Goal: Use online tool/utility: Use online tool/utility

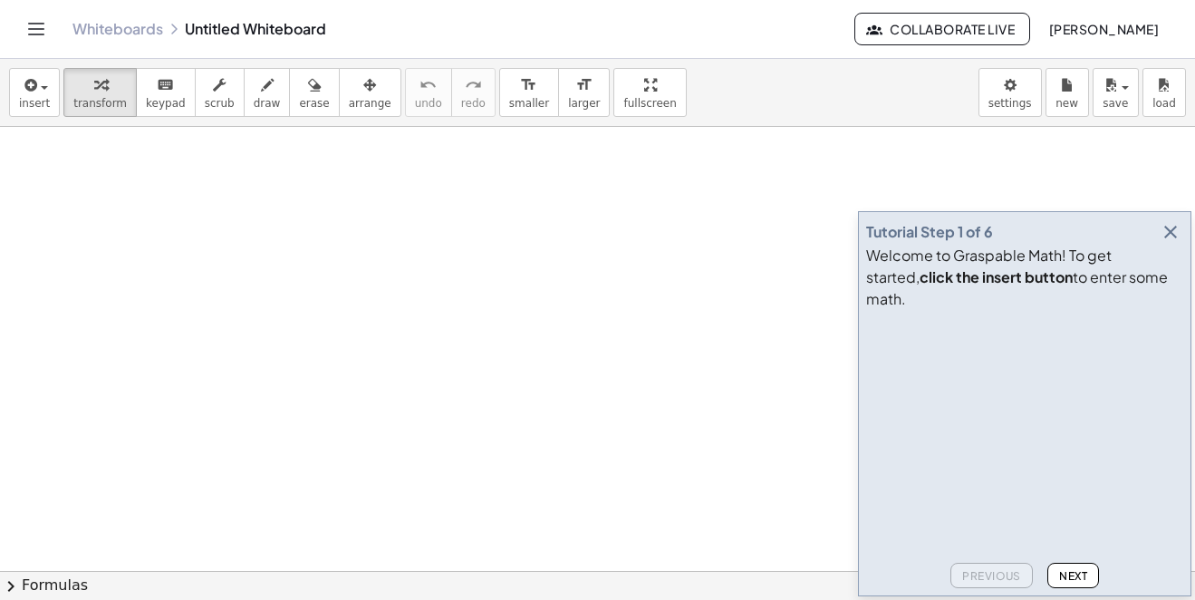
click at [1174, 243] on icon "button" at bounding box center [1171, 232] width 22 height 22
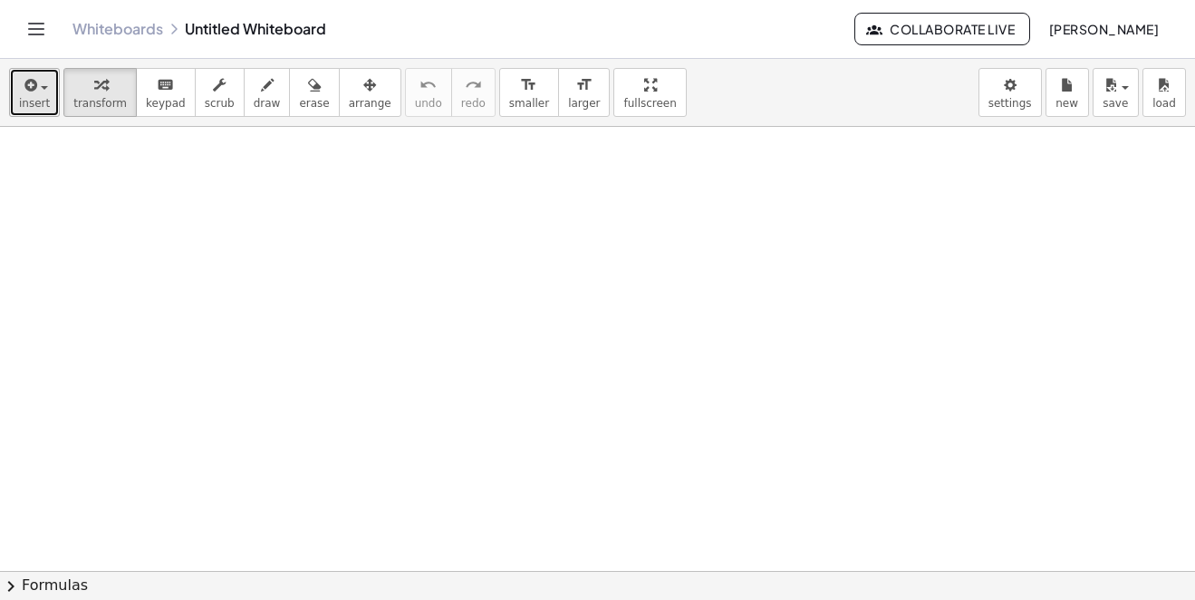
click at [24, 100] on span "insert" at bounding box center [34, 103] width 31 height 13
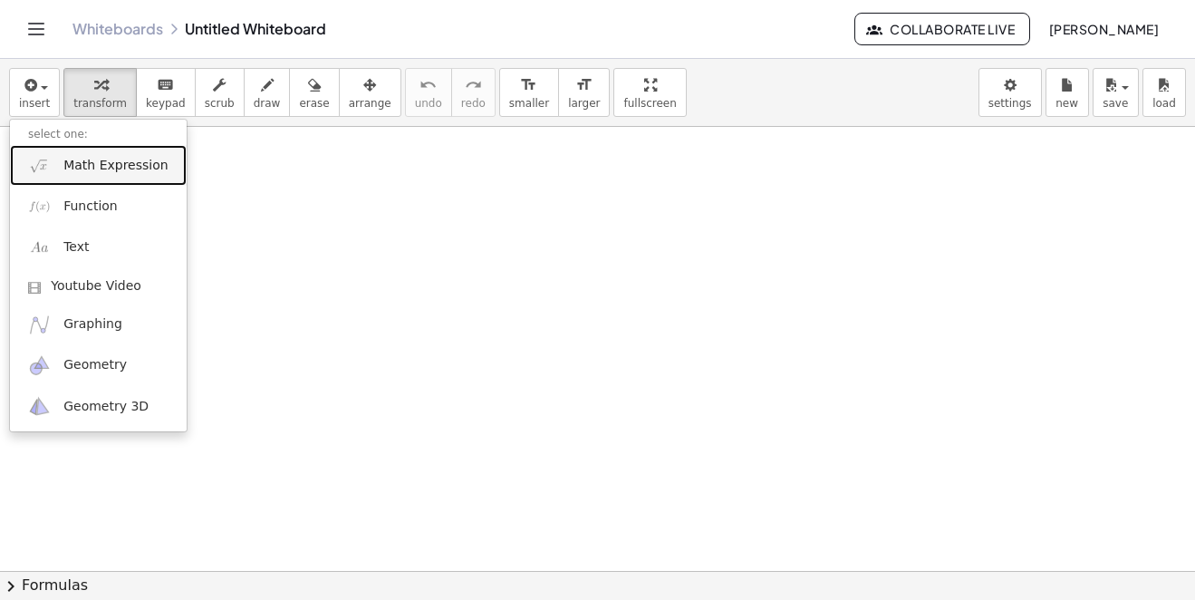
click at [83, 159] on span "Math Expression" at bounding box center [115, 166] width 104 height 18
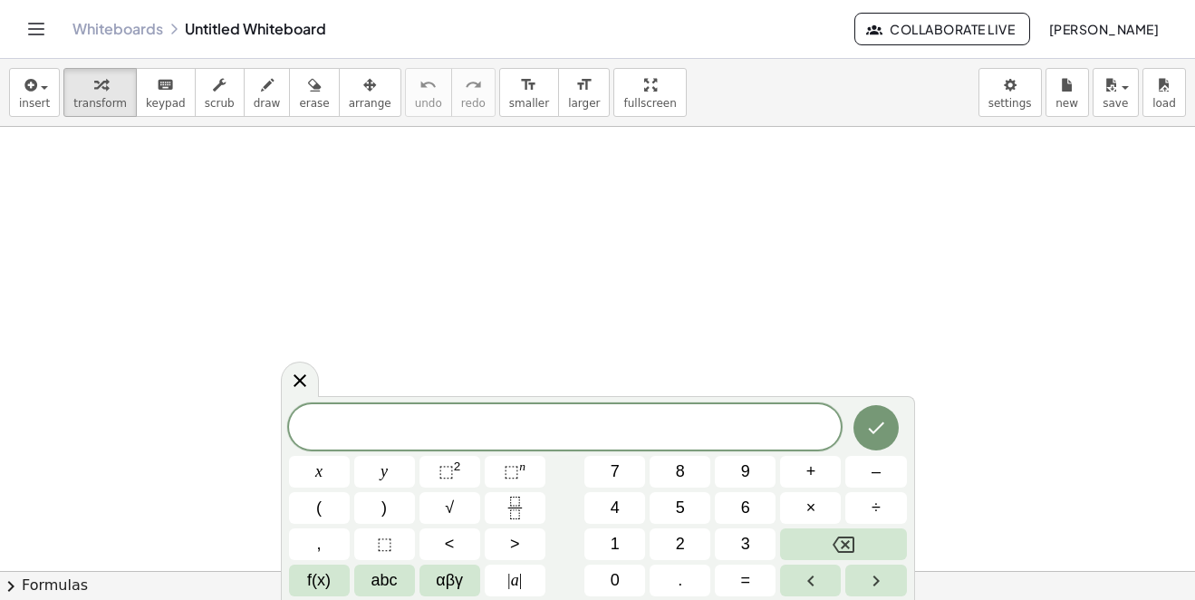
click at [458, 423] on span "​" at bounding box center [565, 428] width 553 height 25
click at [539, 510] on button "Fraction" at bounding box center [515, 508] width 61 height 32
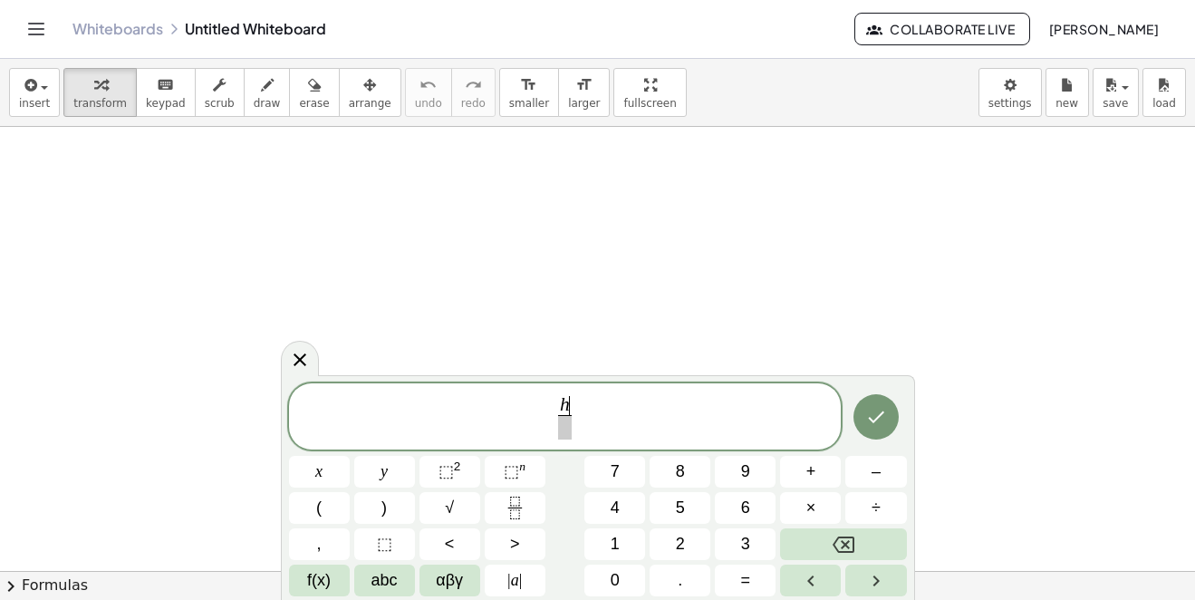
click at [565, 422] on span at bounding box center [565, 427] width 14 height 24
click at [819, 473] on button "+" at bounding box center [810, 472] width 61 height 32
click at [618, 535] on span "1" at bounding box center [615, 544] width 9 height 24
click at [651, 414] on span "h h + 1 ​ ​" at bounding box center [565, 418] width 553 height 48
click at [819, 471] on button "+" at bounding box center [810, 472] width 61 height 32
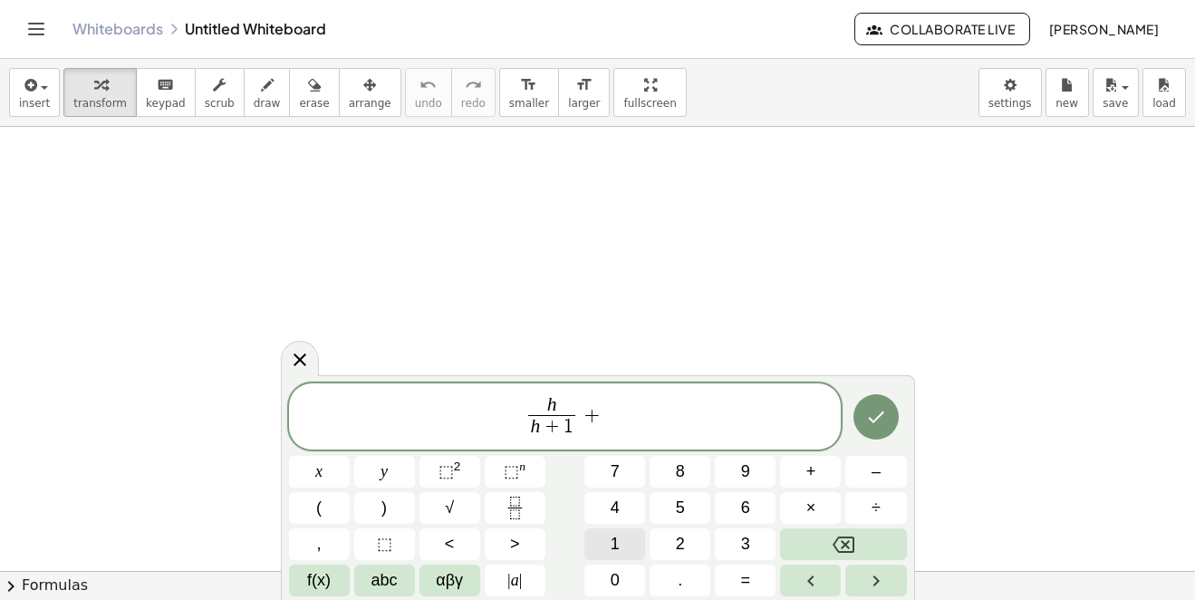
click at [620, 537] on button "1" at bounding box center [614, 544] width 61 height 32
click at [517, 509] on icon "Fraction" at bounding box center [515, 508] width 23 height 23
click at [816, 475] on button "+" at bounding box center [810, 472] width 61 height 32
click at [611, 536] on span "1" at bounding box center [615, 544] width 9 height 24
click at [381, 503] on span ")" at bounding box center [383, 508] width 5 height 24
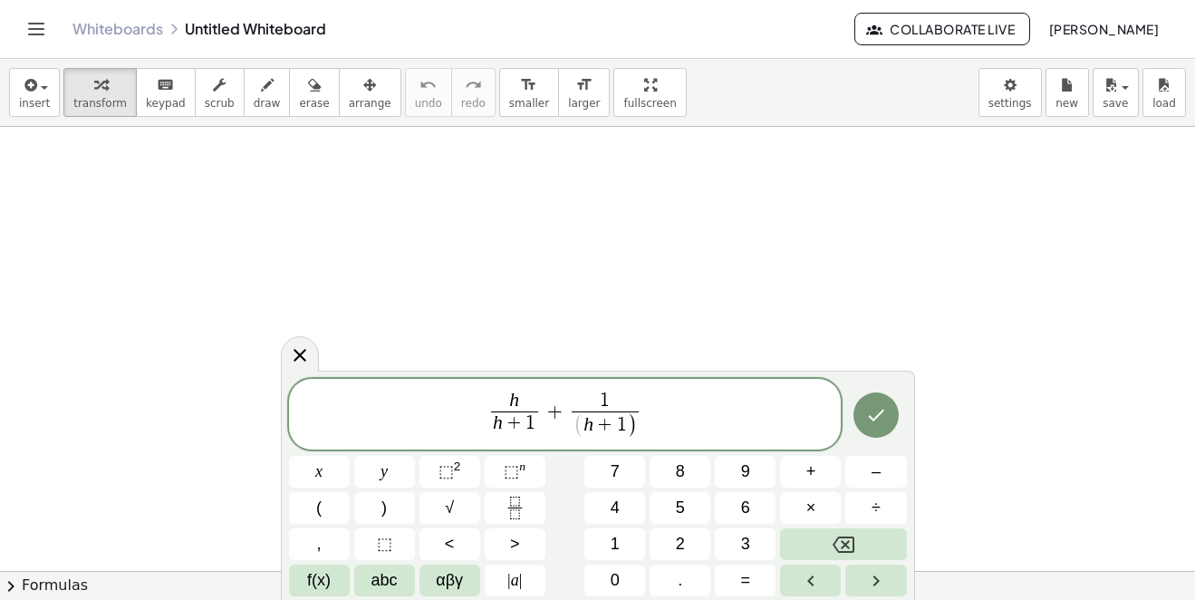
click at [583, 421] on span "( h + 1 )" at bounding box center [605, 426] width 63 height 24
click at [567, 430] on span "1 ( ​ h + 1 ) ​" at bounding box center [604, 415] width 75 height 48
click at [582, 430] on span "(" at bounding box center [579, 426] width 10 height 25
click at [344, 501] on button "(" at bounding box center [319, 508] width 61 height 32
click at [659, 428] on span "h h + 1 ​ + 1 ( h + 1 ) ​ ​" at bounding box center [565, 416] width 553 height 52
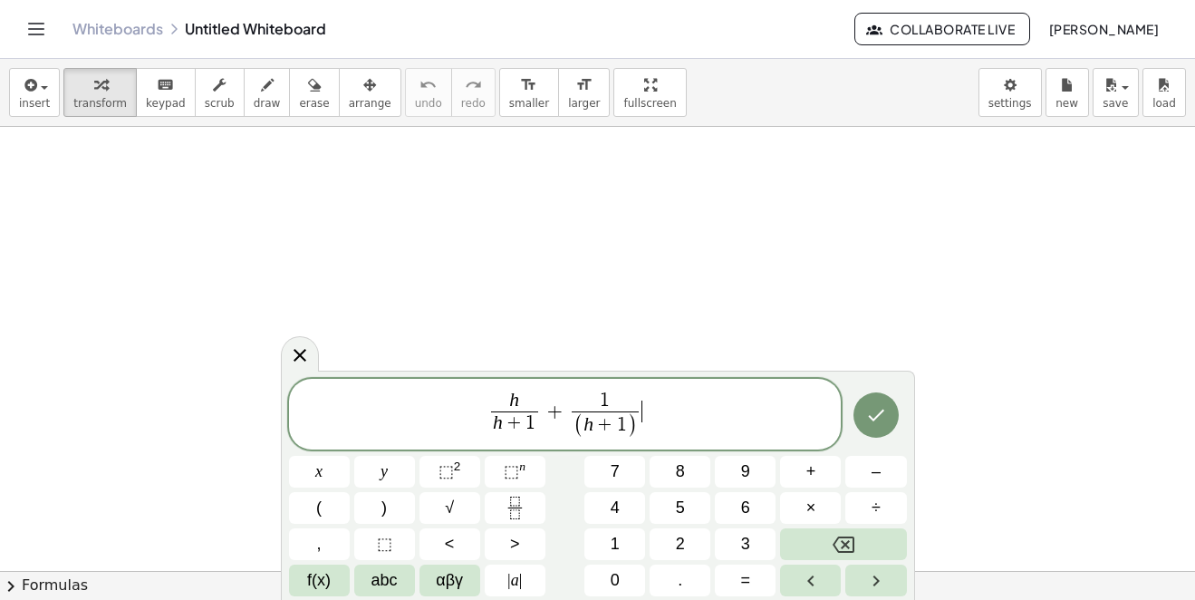
click at [664, 425] on span "h h + 1 ​ + 1 ( h + 1 ) ​ ​" at bounding box center [565, 416] width 553 height 52
click at [644, 420] on span "h h + 1 ​ + 1 ( h + 1 ) ​ ​" at bounding box center [565, 416] width 553 height 52
click at [638, 422] on span "( h + 1 )" at bounding box center [605, 425] width 67 height 28
click at [819, 508] on button "×" at bounding box center [810, 508] width 61 height 32
click at [330, 515] on button "(" at bounding box center [319, 508] width 61 height 32
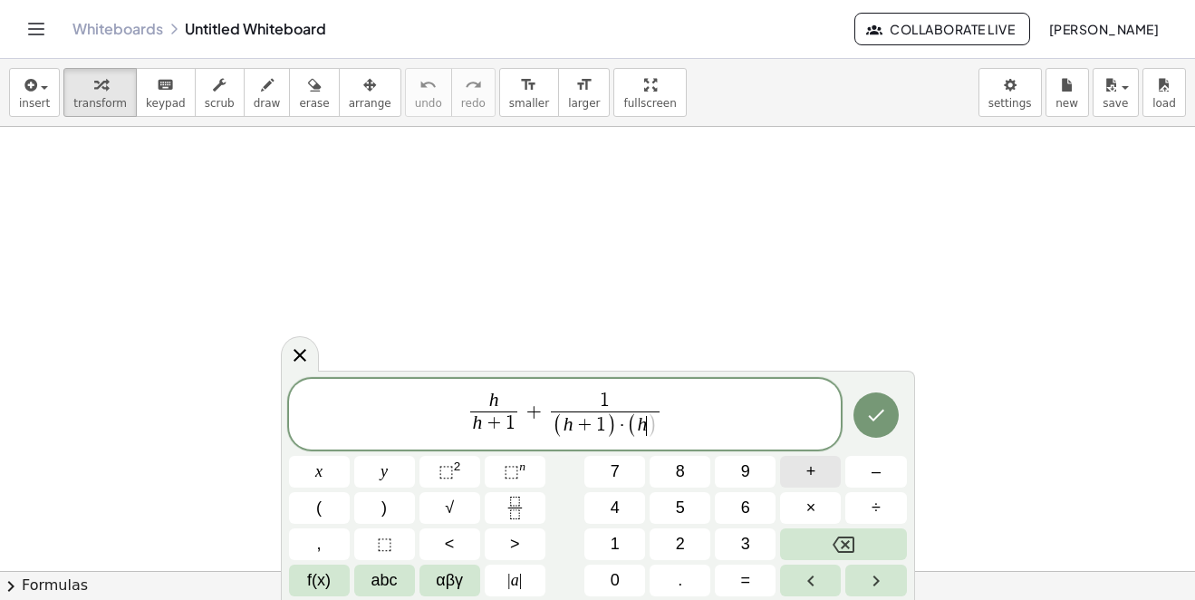
click at [820, 470] on button "+" at bounding box center [810, 472] width 61 height 32
click at [691, 549] on button "2" at bounding box center [680, 544] width 61 height 32
click at [399, 507] on button ")" at bounding box center [384, 508] width 61 height 32
click at [874, 408] on icon "Done" at bounding box center [876, 415] width 22 height 22
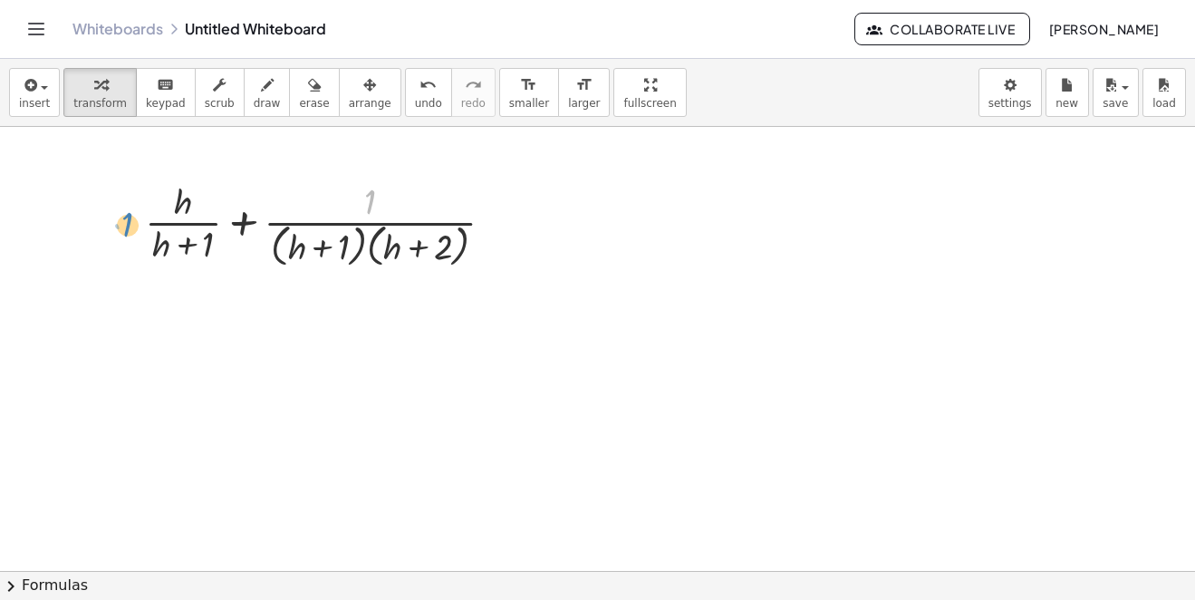
drag, startPoint x: 377, startPoint y: 209, endPoint x: 167, endPoint y: 218, distance: 210.4
click at [142, 227] on div "· 1 + · h · ( + h + 1 ) + · 1 · ( + h + 1 ) · ( + h + 2 )" at bounding box center [320, 223] width 404 height 105
drag, startPoint x: 186, startPoint y: 243, endPoint x: 317, endPoint y: 251, distance: 131.6
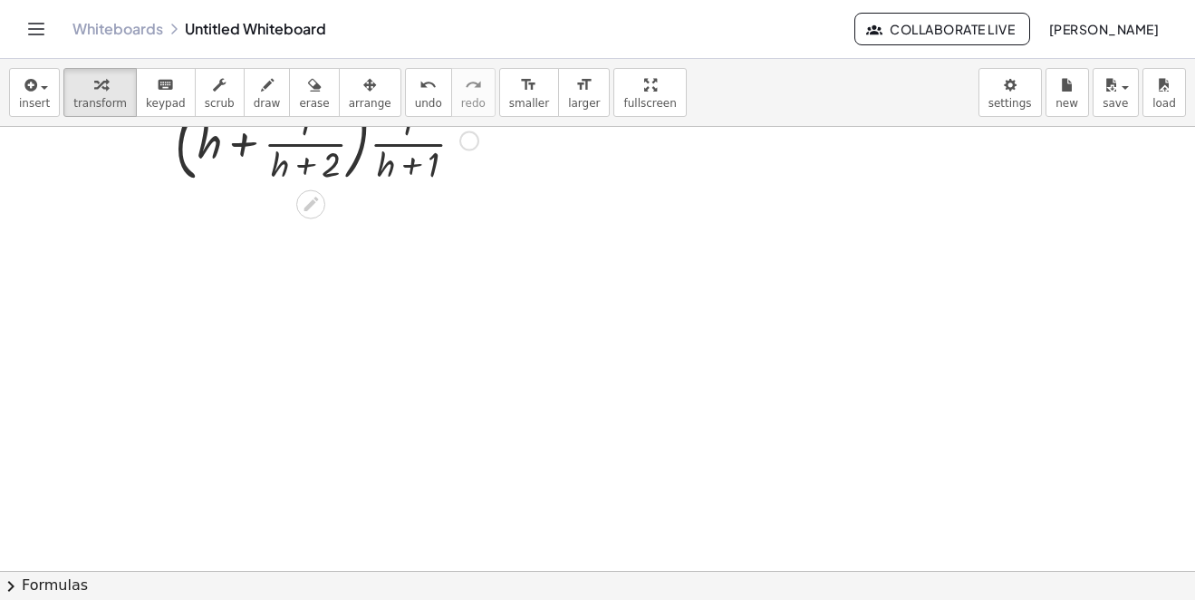
scroll to position [91, 0]
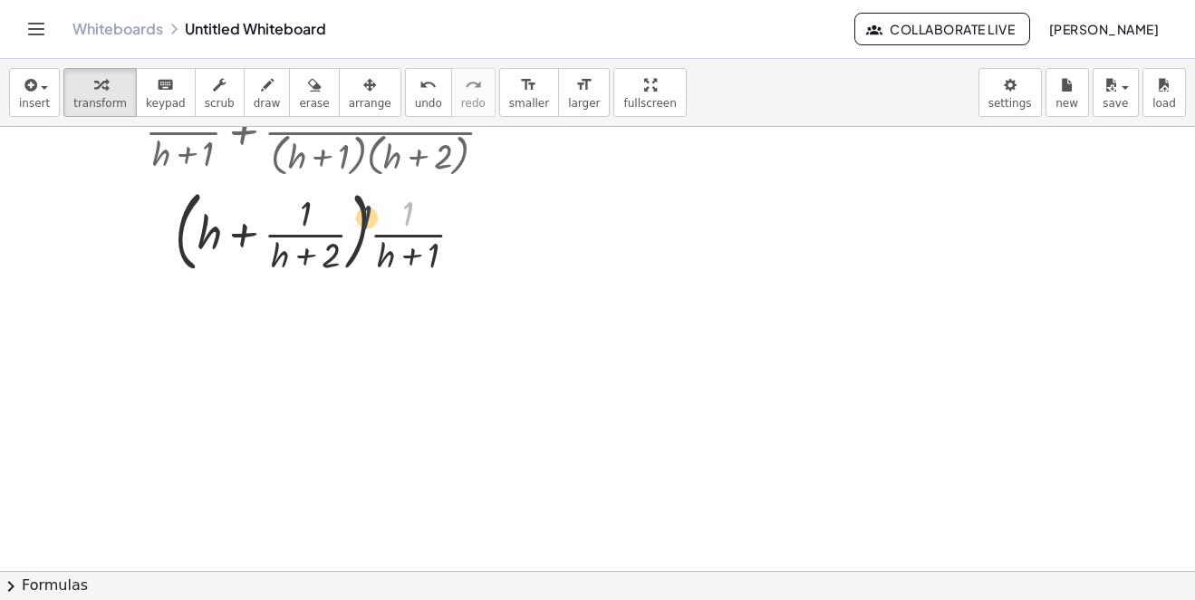
drag, startPoint x: 408, startPoint y: 217, endPoint x: 392, endPoint y: 221, distance: 16.1
click at [392, 221] on div at bounding box center [326, 230] width 381 height 98
drag, startPoint x: 394, startPoint y: 235, endPoint x: 323, endPoint y: 230, distance: 70.8
click at [323, 230] on div at bounding box center [326, 230] width 381 height 98
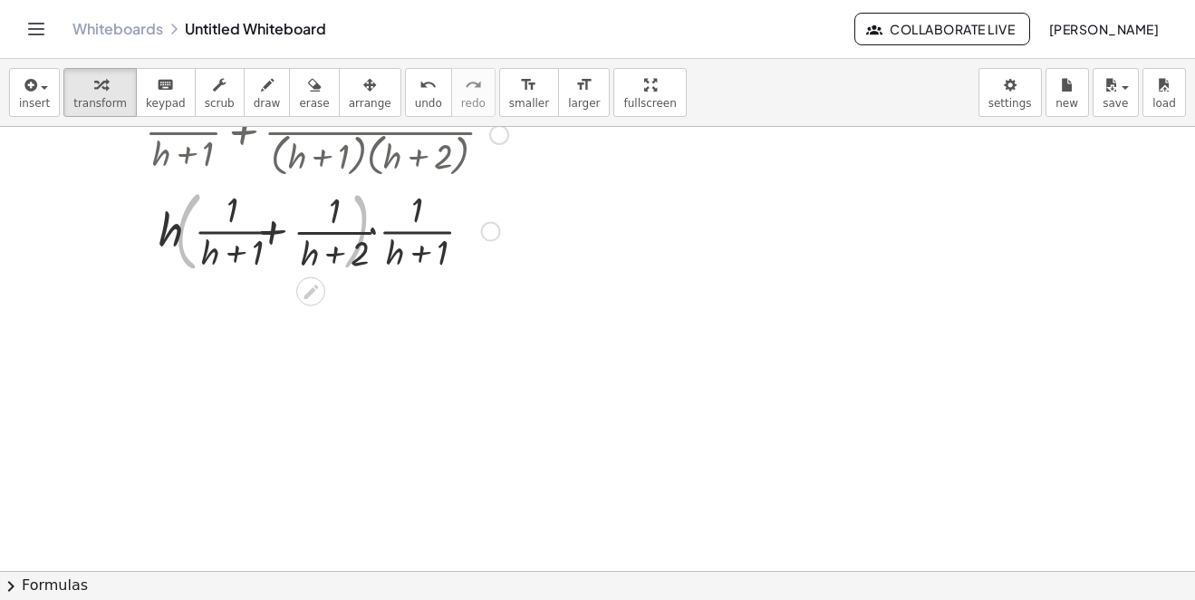
scroll to position [181, 0]
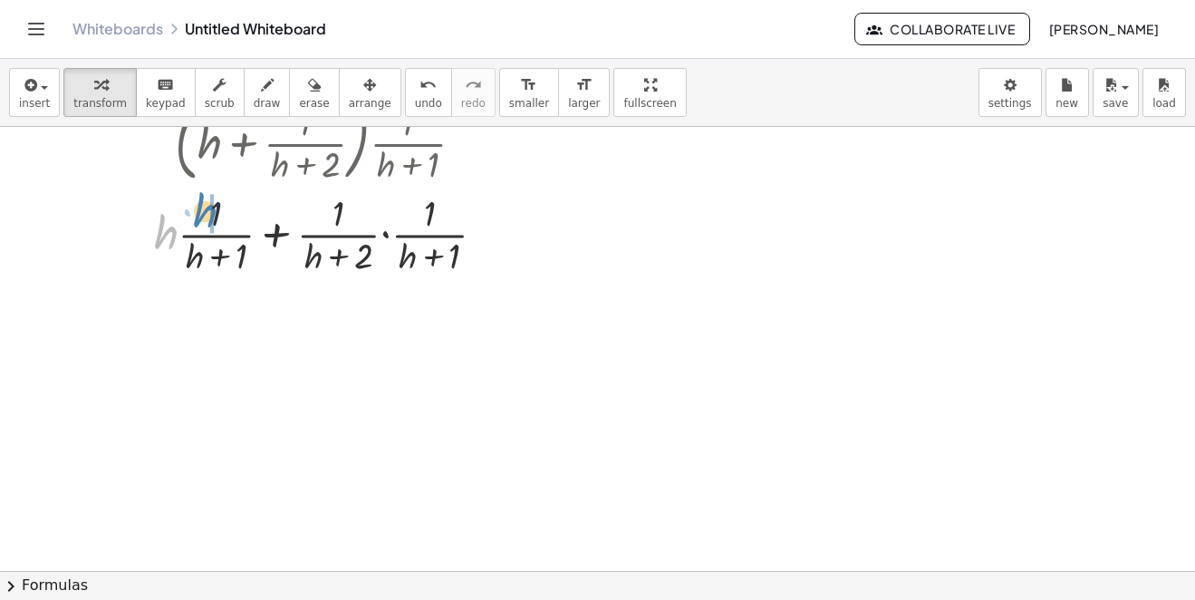
drag, startPoint x: 176, startPoint y: 236, endPoint x: 216, endPoint y: 213, distance: 45.9
click at [216, 213] on div at bounding box center [326, 233] width 381 height 91
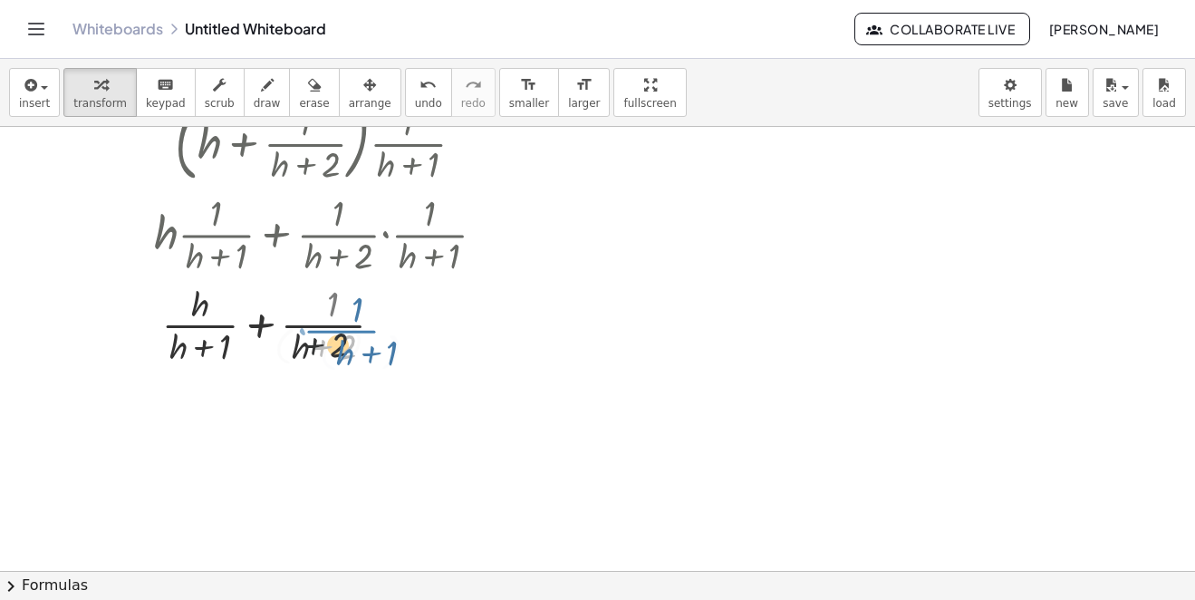
click at [326, 328] on div at bounding box center [326, 324] width 381 height 96
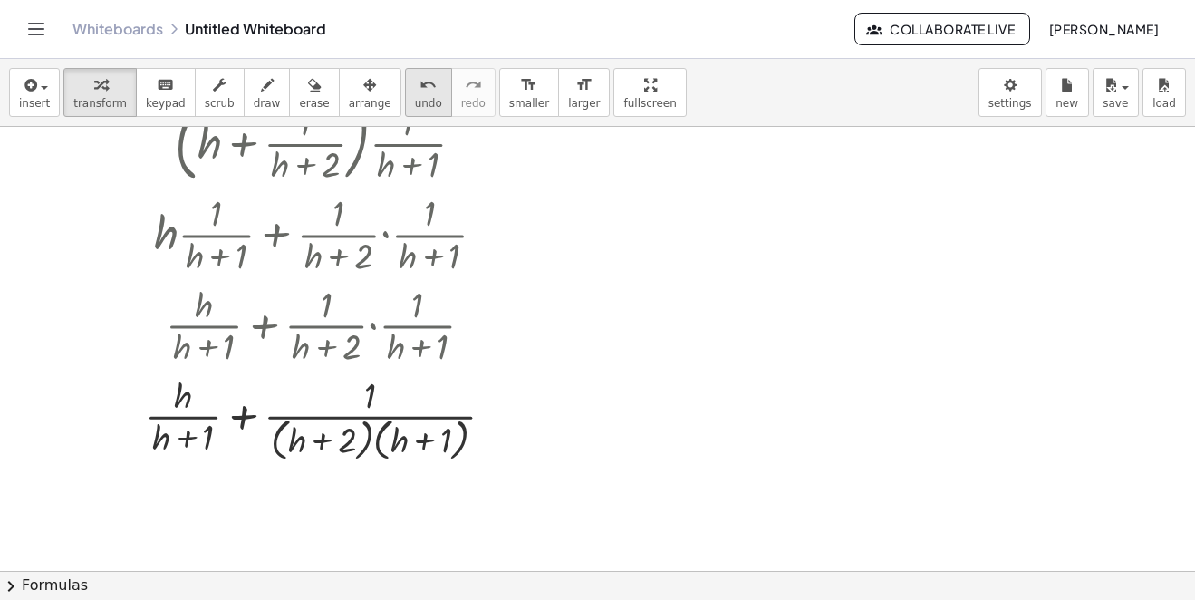
click at [415, 98] on span "undo" at bounding box center [428, 103] width 27 height 13
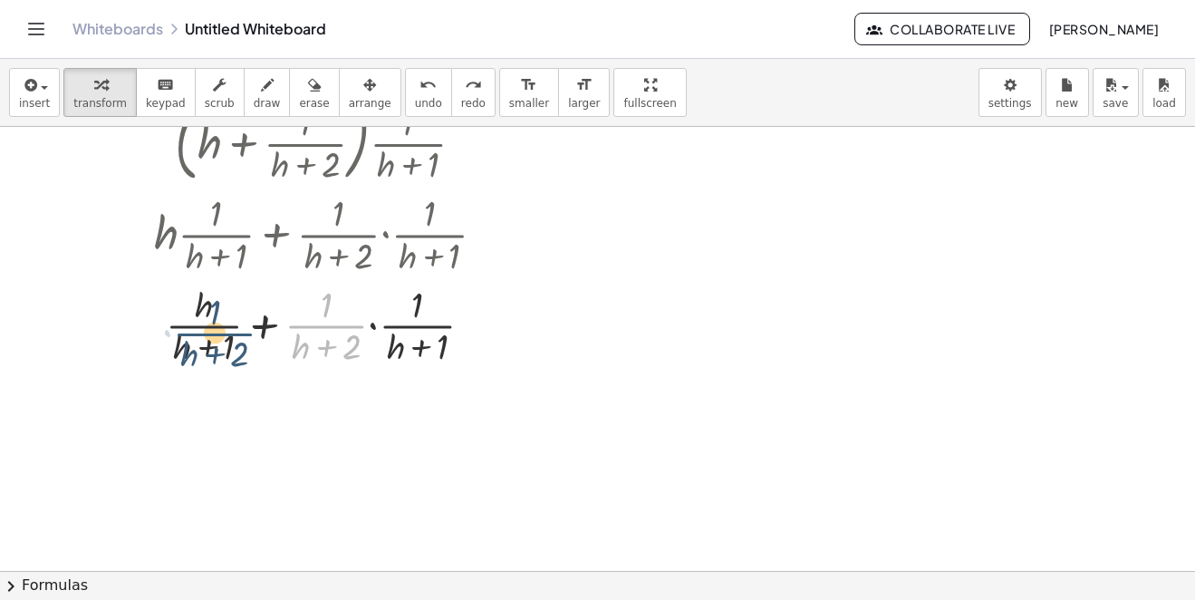
drag, startPoint x: 313, startPoint y: 323, endPoint x: 185, endPoint y: 332, distance: 128.1
click at [185, 332] on div at bounding box center [327, 324] width 340 height 91
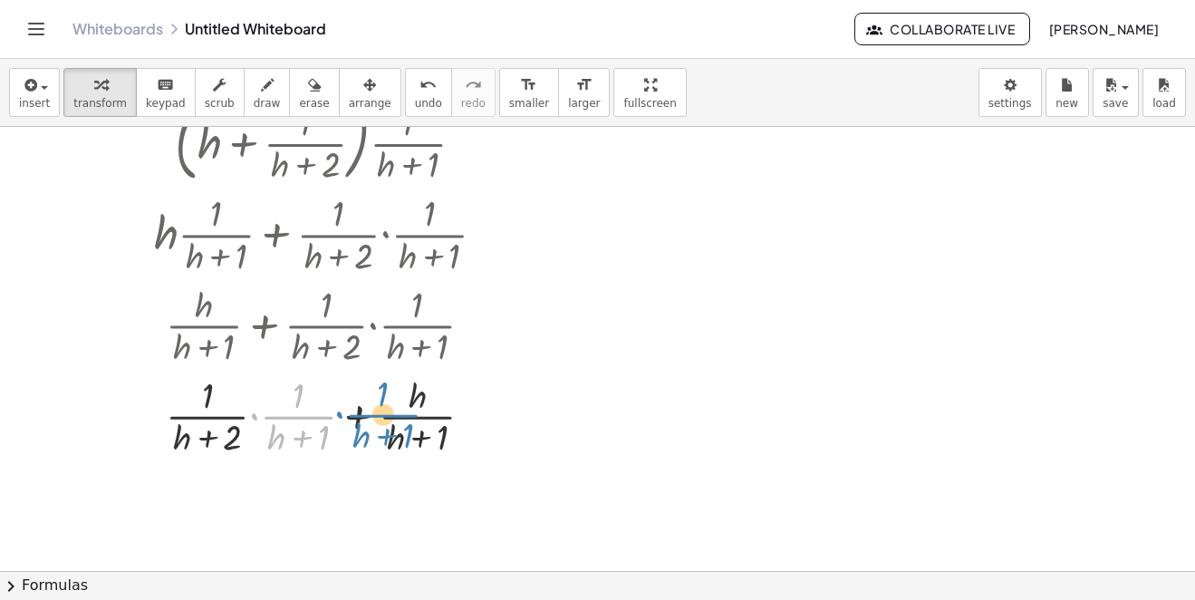
drag, startPoint x: 286, startPoint y: 422, endPoint x: 353, endPoint y: 418, distance: 67.2
click at [370, 420] on div at bounding box center [326, 415] width 381 height 91
click at [279, 413] on div at bounding box center [326, 415] width 381 height 91
click at [251, 420] on div at bounding box center [326, 415] width 381 height 91
click at [259, 410] on div at bounding box center [326, 415] width 381 height 96
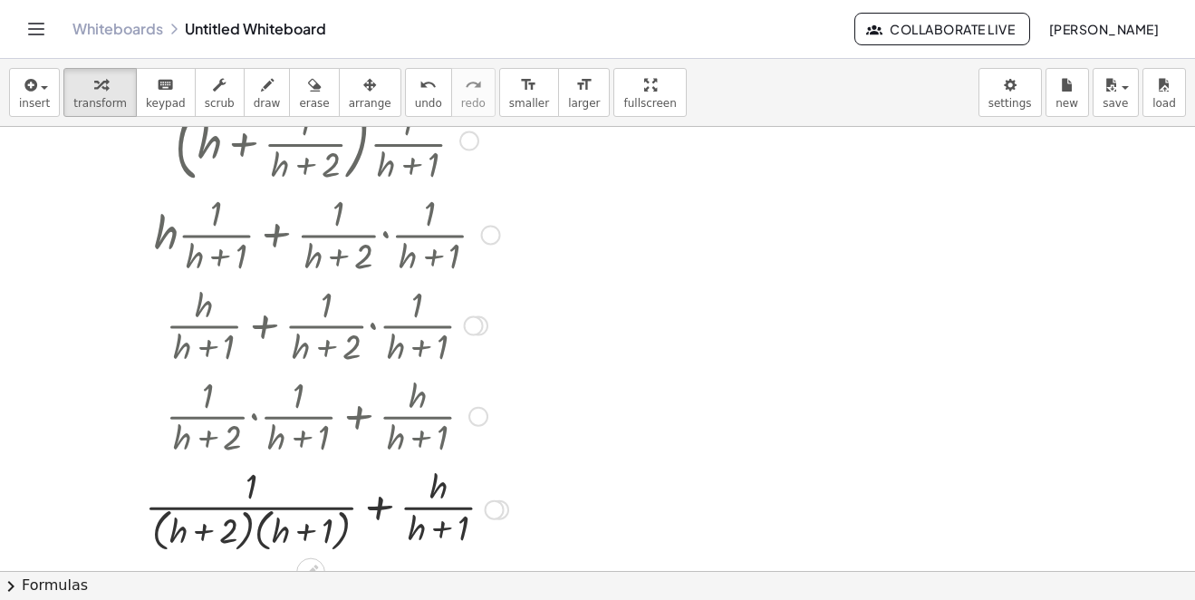
scroll to position [272, 0]
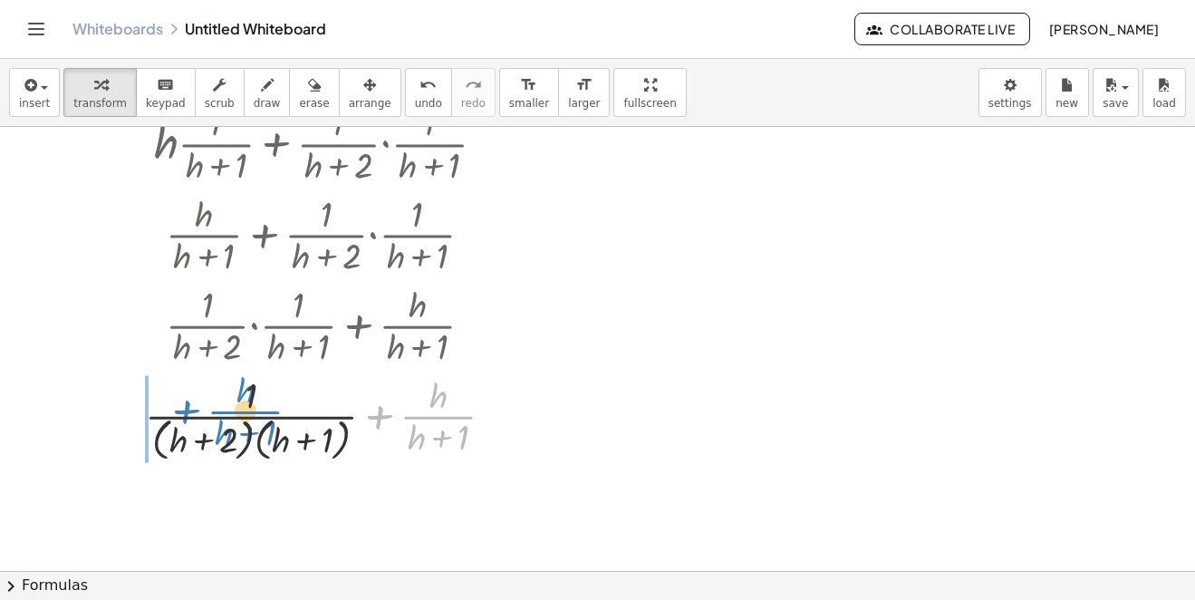
drag, startPoint x: 421, startPoint y: 410, endPoint x: 227, endPoint y: 405, distance: 194.0
click at [227, 405] on div at bounding box center [326, 418] width 381 height 96
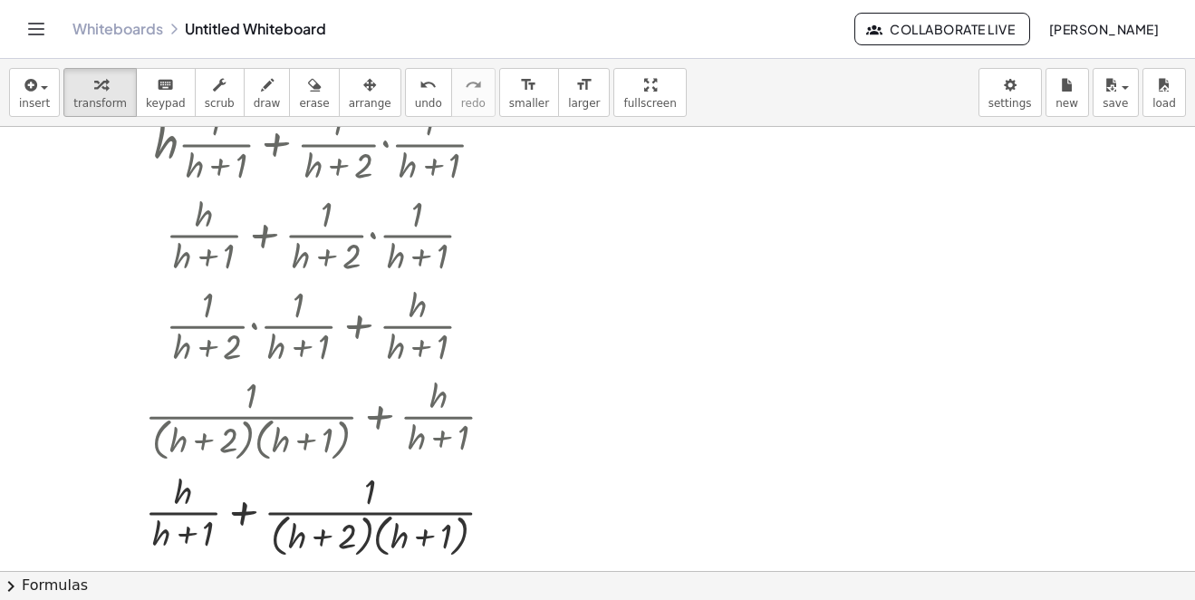
scroll to position [362, 0]
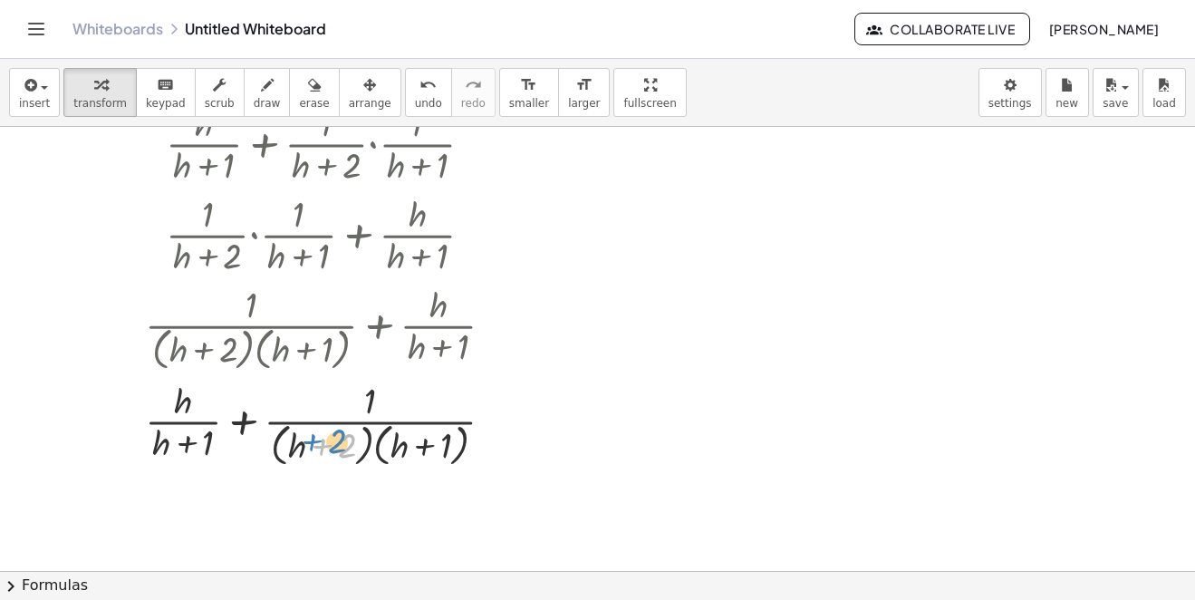
drag, startPoint x: 333, startPoint y: 445, endPoint x: 323, endPoint y: 442, distance: 9.5
click at [323, 442] on div at bounding box center [326, 423] width 381 height 96
drag, startPoint x: 319, startPoint y: 448, endPoint x: 130, endPoint y: 421, distance: 190.3
click at [130, 421] on div "+ · h · ( + h + 1 ) + · 1 · ( + h + 1 ) · ( + h + 2 ) · ( + h + · 1 · ( + h + 2…" at bounding box center [320, 142] width 404 height 666
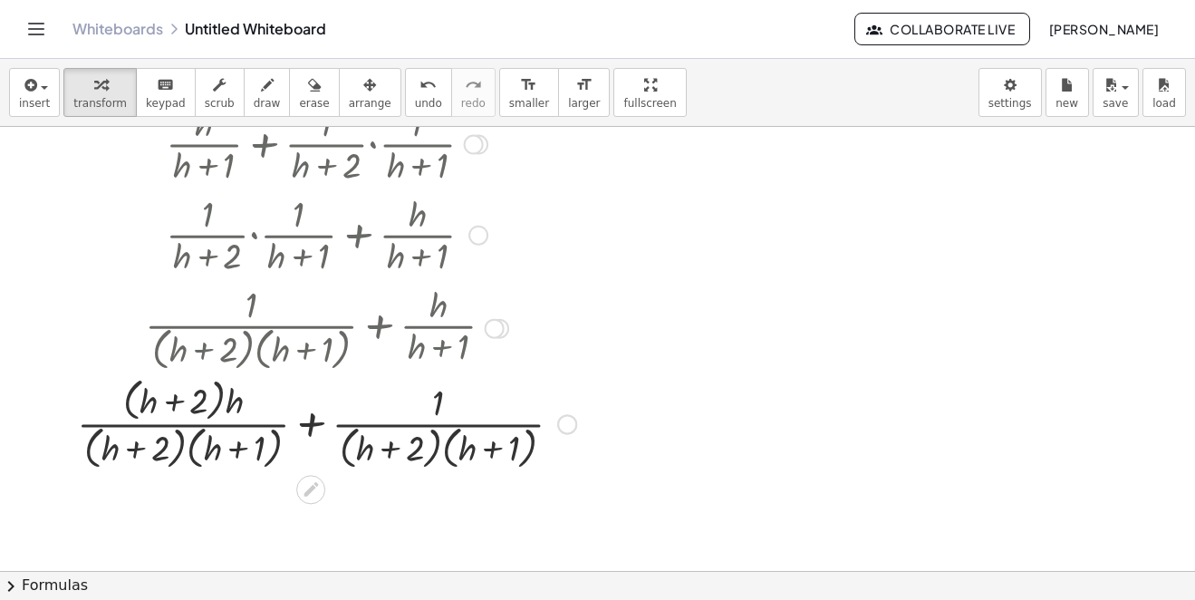
scroll to position [444, 0]
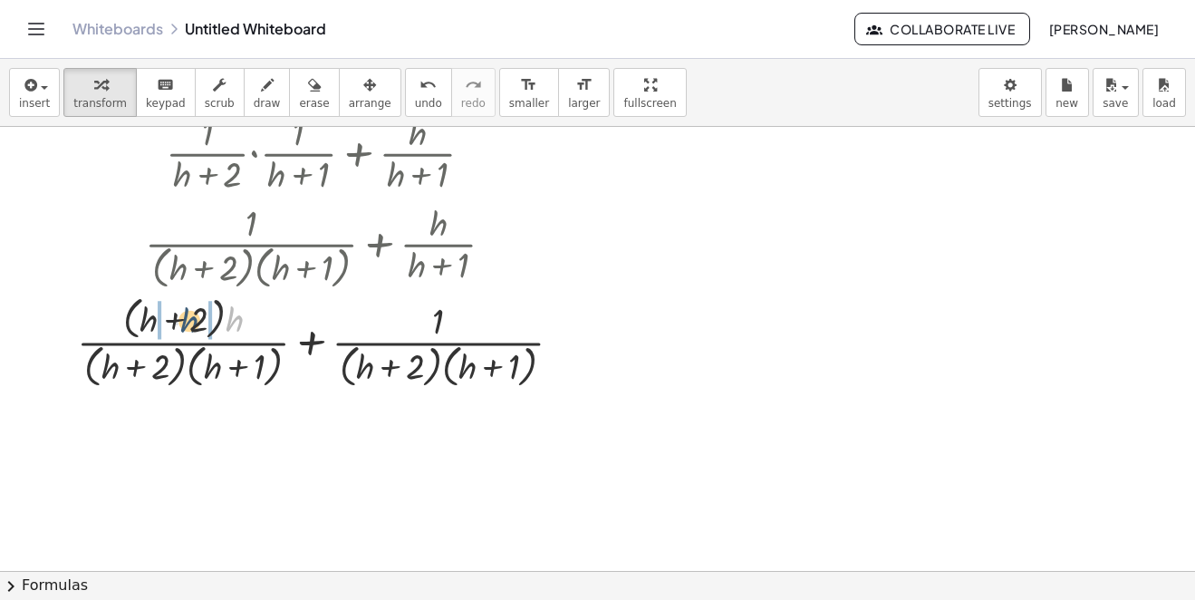
drag, startPoint x: 232, startPoint y: 319, endPoint x: 183, endPoint y: 321, distance: 49.0
click at [183, 321] on div at bounding box center [326, 341] width 517 height 101
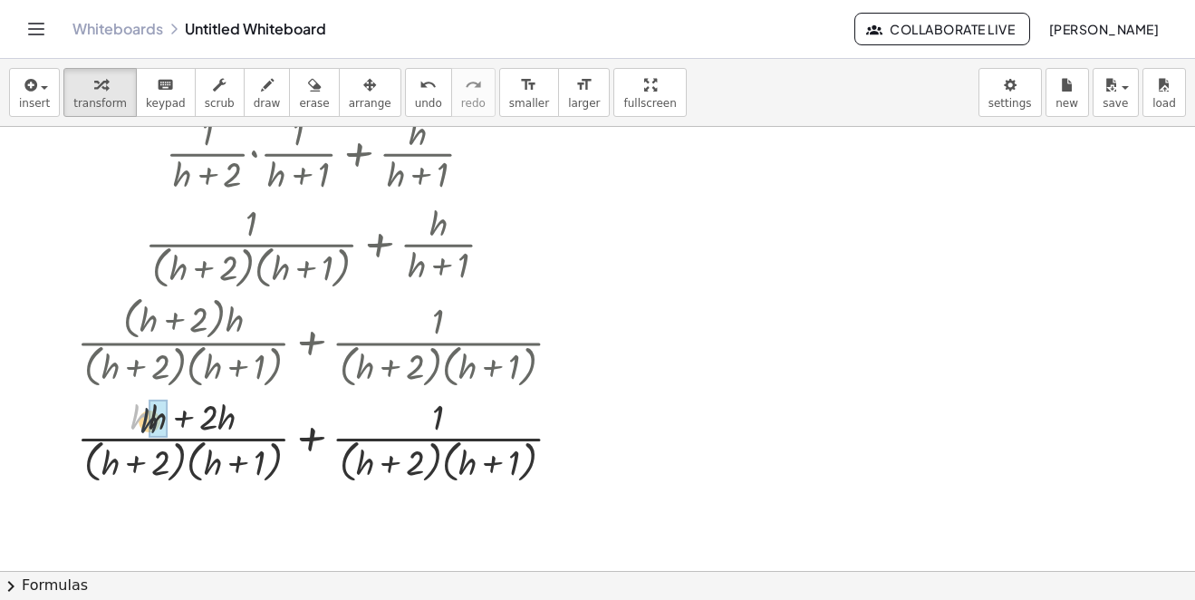
drag, startPoint x: 137, startPoint y: 417, endPoint x: 146, endPoint y: 420, distance: 9.5
click at [152, 422] on div at bounding box center [326, 439] width 517 height 96
click at [315, 438] on div at bounding box center [326, 439] width 517 height 96
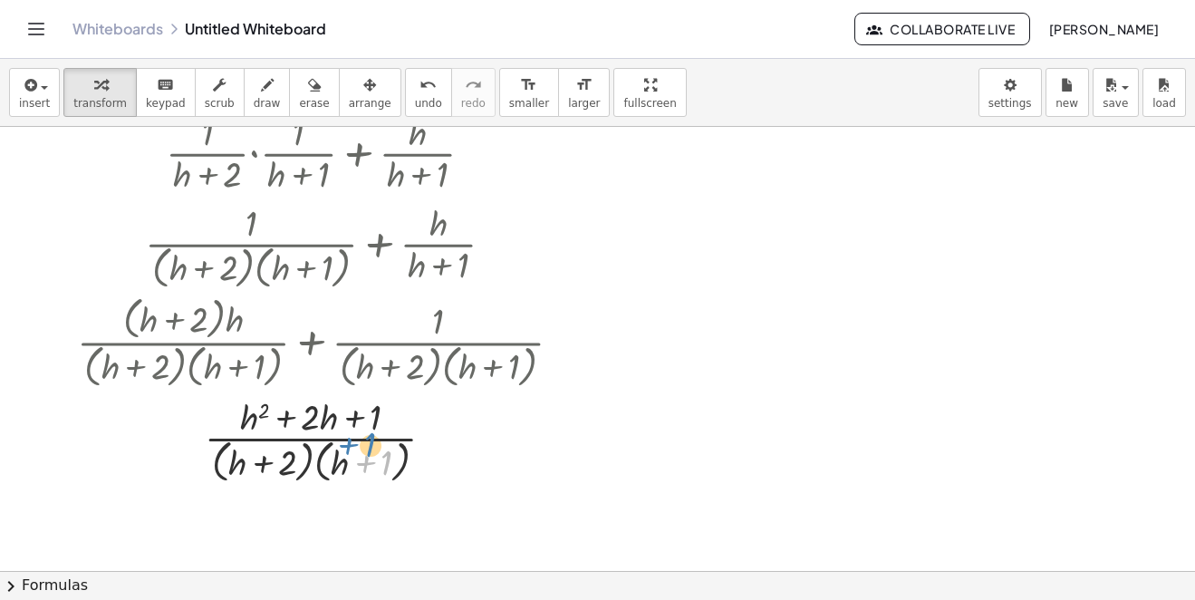
drag, startPoint x: 364, startPoint y: 464, endPoint x: 353, endPoint y: 457, distance: 13.1
click at [353, 457] on div at bounding box center [326, 439] width 517 height 96
click at [285, 415] on div at bounding box center [326, 439] width 517 height 96
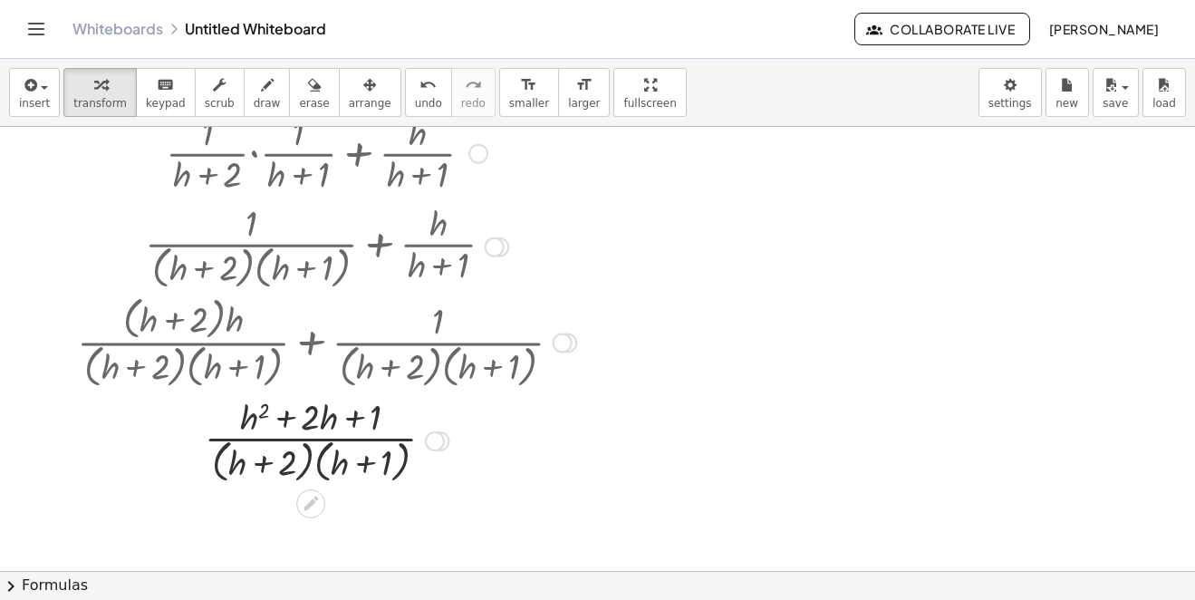
click at [368, 410] on div at bounding box center [326, 439] width 517 height 96
drag, startPoint x: 324, startPoint y: 415, endPoint x: 249, endPoint y: 420, distance: 75.3
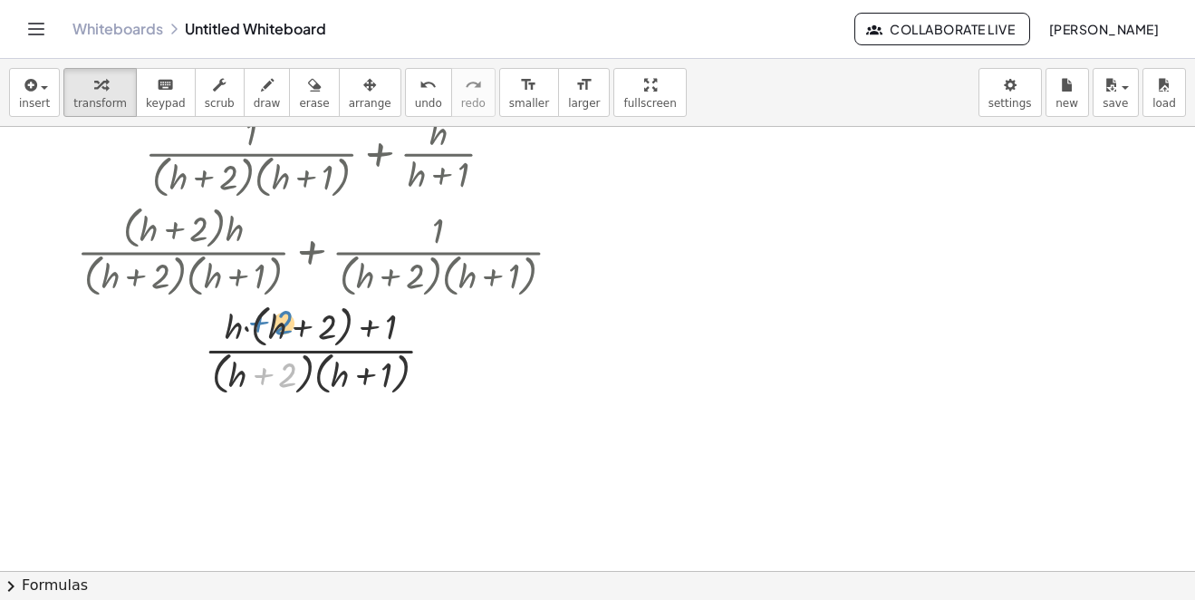
drag, startPoint x: 268, startPoint y: 384, endPoint x: 256, endPoint y: 345, distance: 40.7
click at [256, 345] on div at bounding box center [326, 348] width 517 height 101
click at [258, 345] on div at bounding box center [326, 348] width 517 height 101
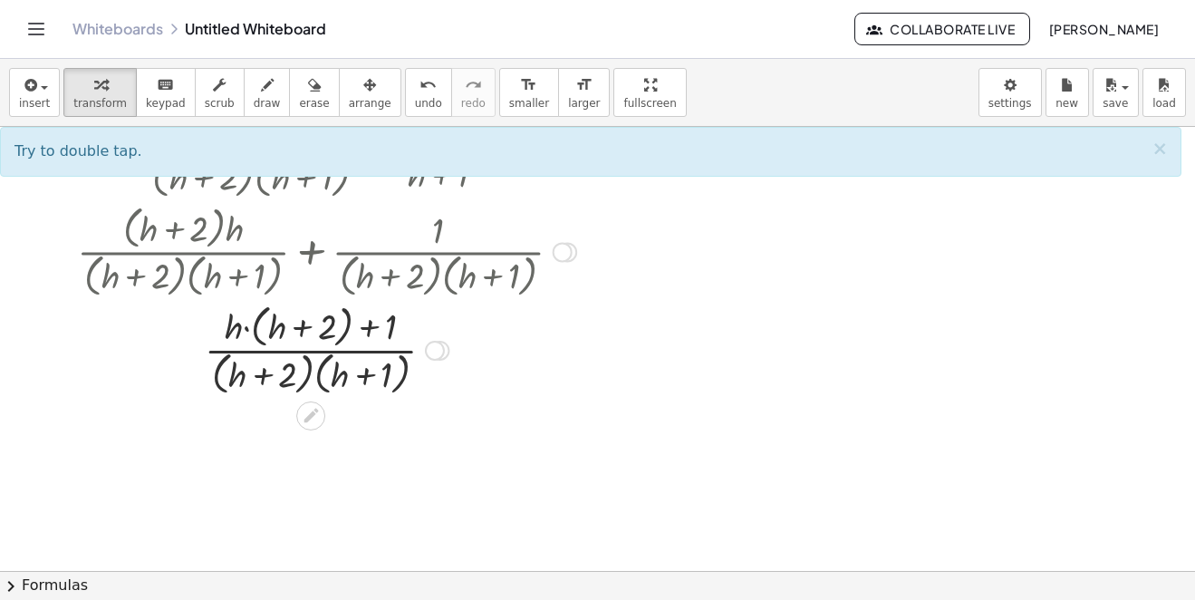
click at [294, 323] on div at bounding box center [326, 348] width 517 height 101
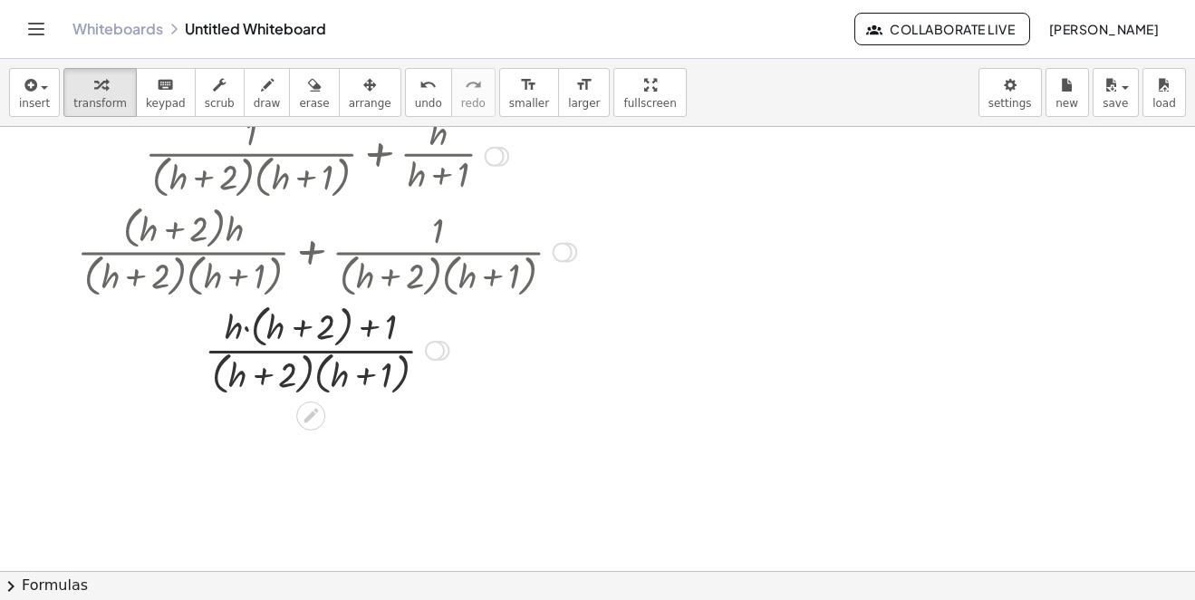
click at [294, 323] on div at bounding box center [326, 348] width 517 height 101
click at [381, 330] on div at bounding box center [326, 348] width 517 height 101
click at [285, 378] on div at bounding box center [326, 348] width 517 height 101
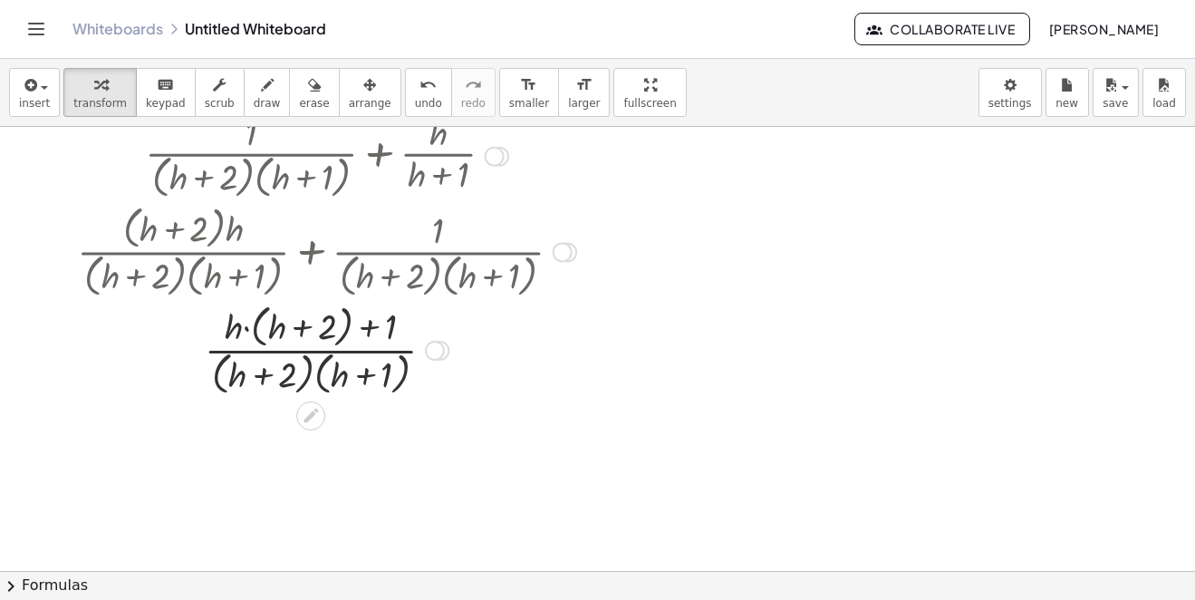
click at [272, 370] on div at bounding box center [326, 348] width 517 height 101
click at [360, 372] on div at bounding box center [326, 348] width 517 height 101
drag, startPoint x: 391, startPoint y: 323, endPoint x: 240, endPoint y: 323, distance: 151.3
click at [254, 322] on div at bounding box center [326, 348] width 517 height 101
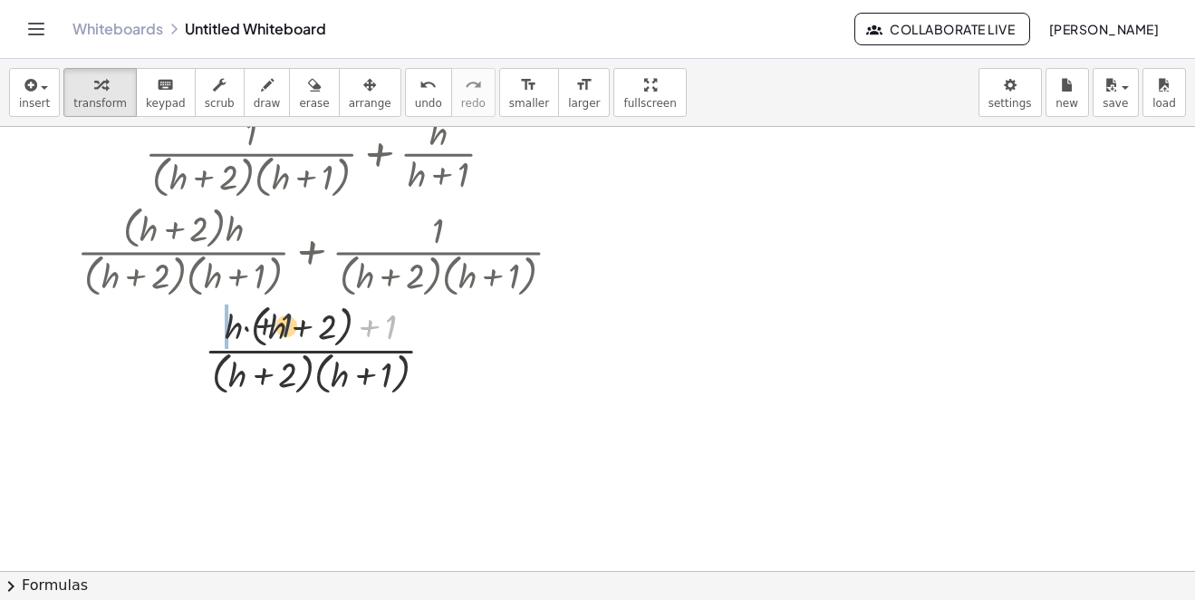
click at [240, 323] on div at bounding box center [326, 348] width 517 height 101
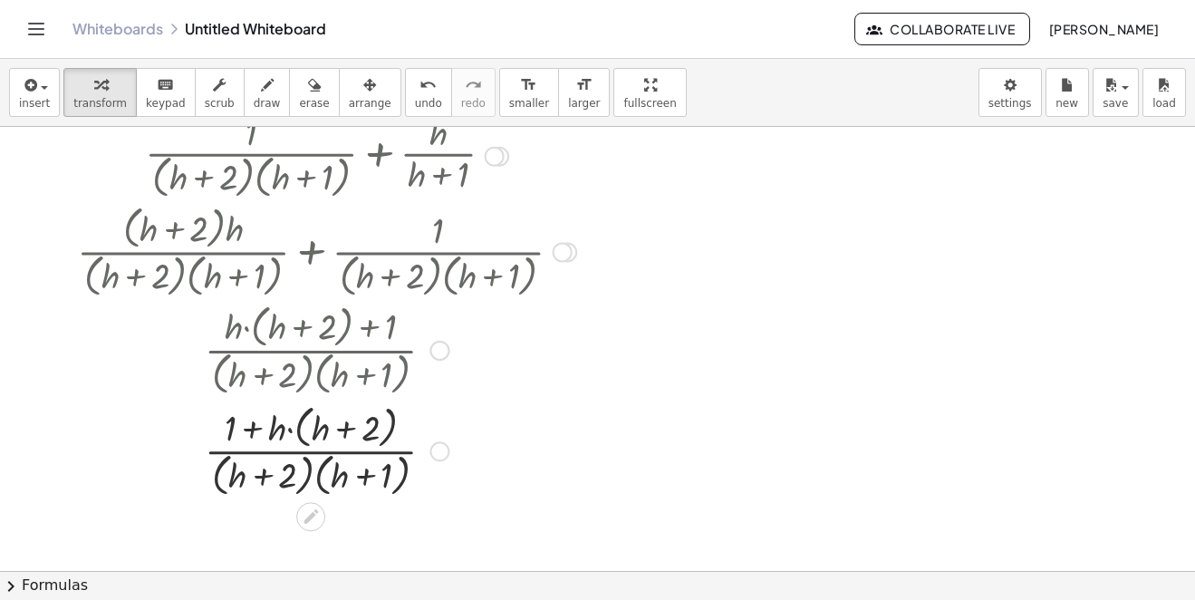
scroll to position [716, 0]
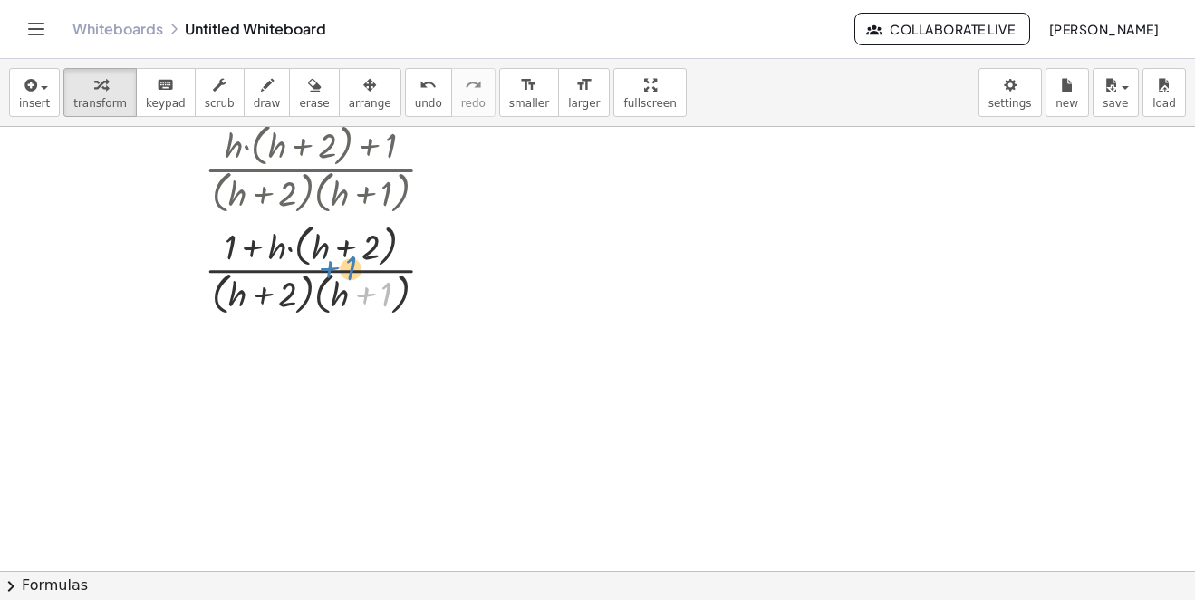
drag, startPoint x: 371, startPoint y: 304, endPoint x: 343, endPoint y: 288, distance: 32.5
click at [344, 286] on div at bounding box center [326, 268] width 517 height 101
drag, startPoint x: 266, startPoint y: 289, endPoint x: 305, endPoint y: 263, distance: 47.0
click at [321, 253] on div at bounding box center [326, 268] width 517 height 101
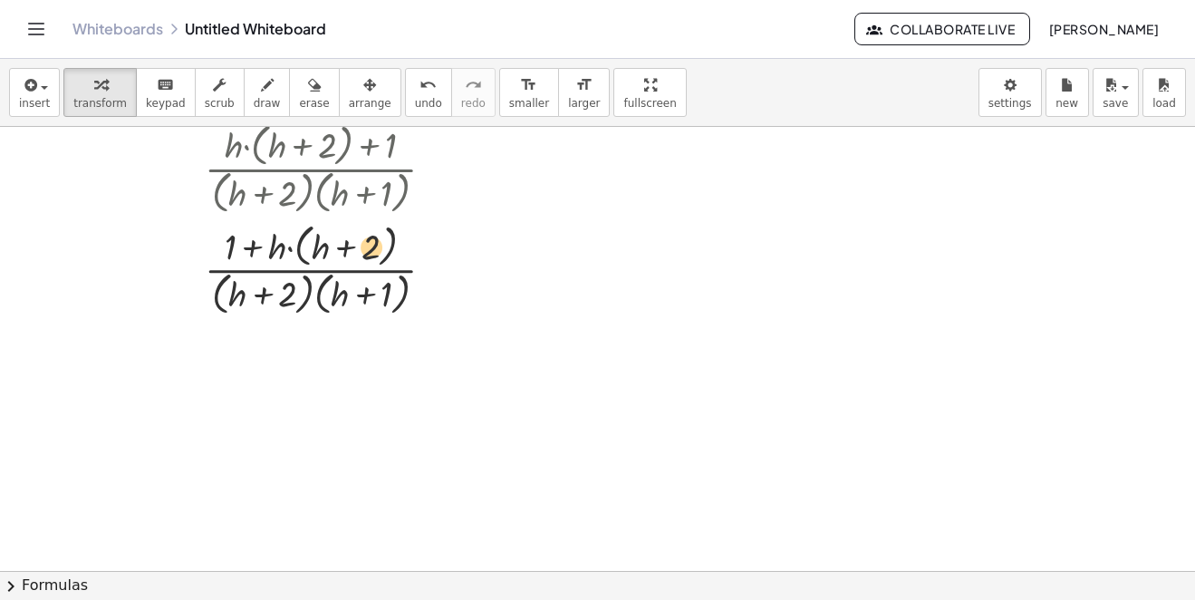
click at [314, 257] on div at bounding box center [326, 268] width 517 height 101
drag, startPoint x: 246, startPoint y: 292, endPoint x: 386, endPoint y: 279, distance: 140.1
click at [386, 279] on div at bounding box center [326, 268] width 517 height 101
click at [294, 245] on div at bounding box center [326, 268] width 517 height 101
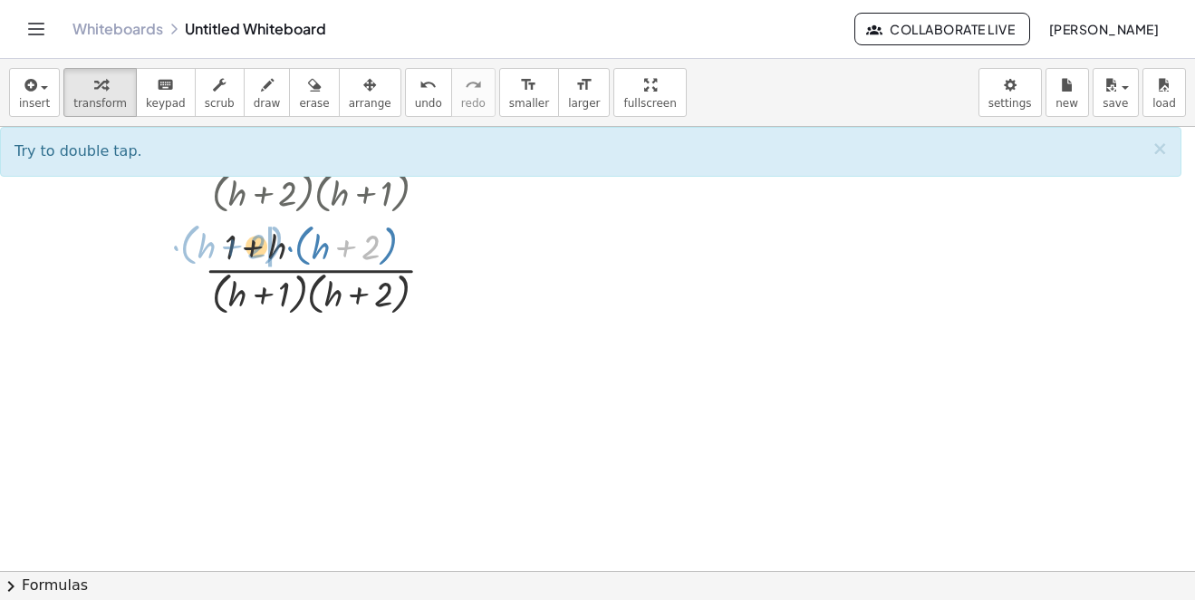
drag, startPoint x: 374, startPoint y: 247, endPoint x: 260, endPoint y: 246, distance: 114.2
click at [260, 246] on div at bounding box center [326, 268] width 517 height 101
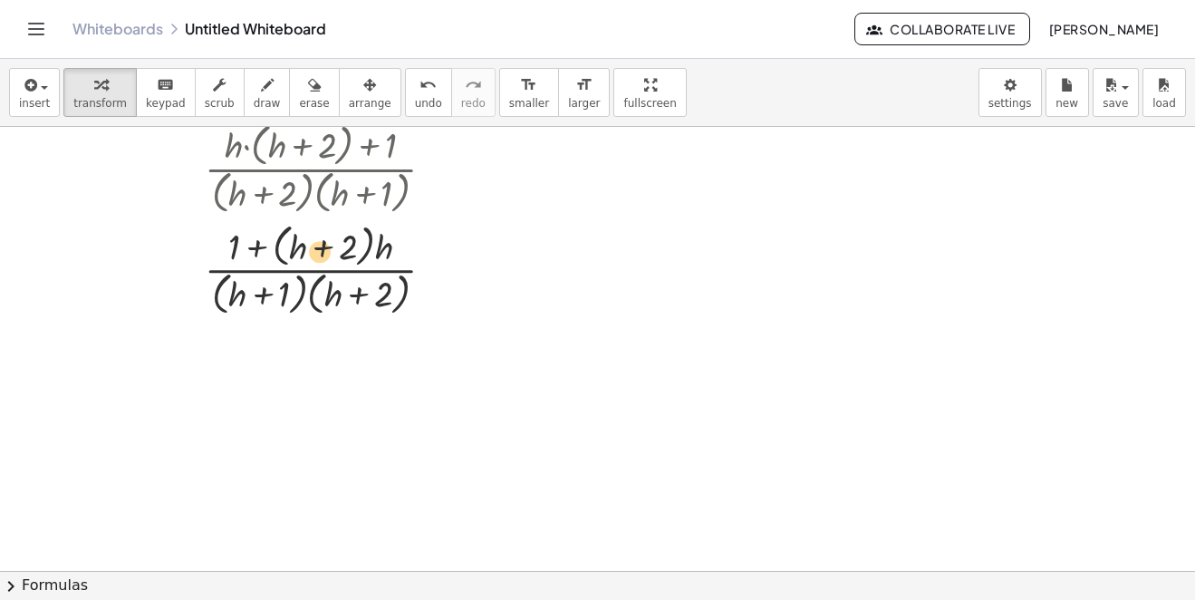
drag, startPoint x: 346, startPoint y: 246, endPoint x: 304, endPoint y: 249, distance: 41.8
click at [305, 250] on div at bounding box center [326, 268] width 517 height 101
drag, startPoint x: 303, startPoint y: 249, endPoint x: 316, endPoint y: 245, distance: 14.3
click at [314, 246] on div at bounding box center [326, 268] width 517 height 101
click at [316, 246] on div at bounding box center [326, 268] width 517 height 101
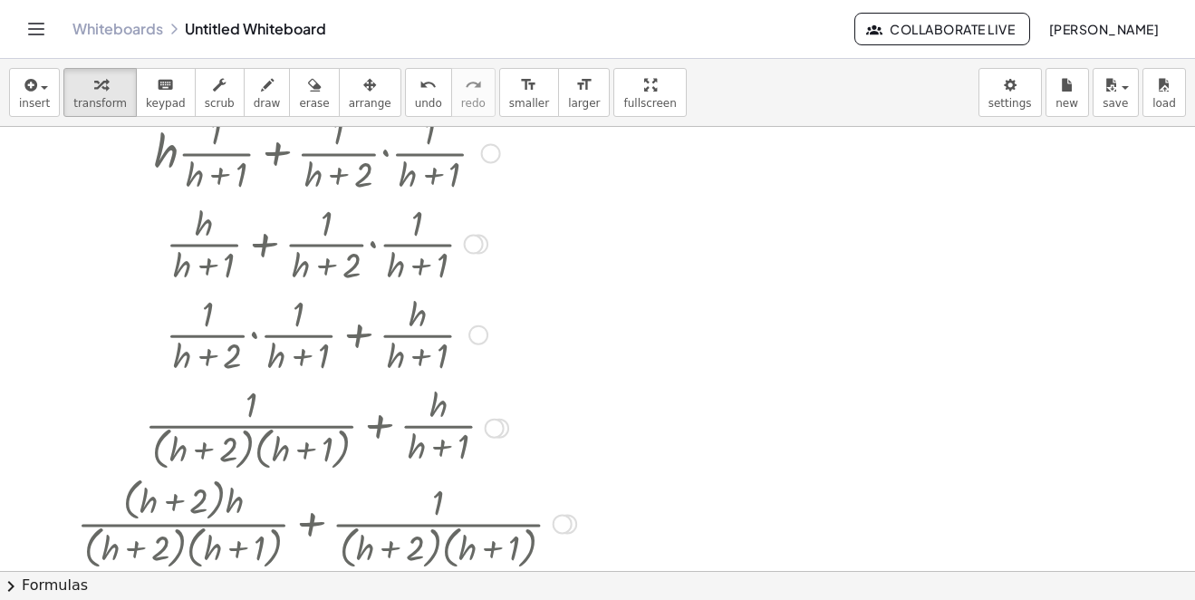
scroll to position [0, 0]
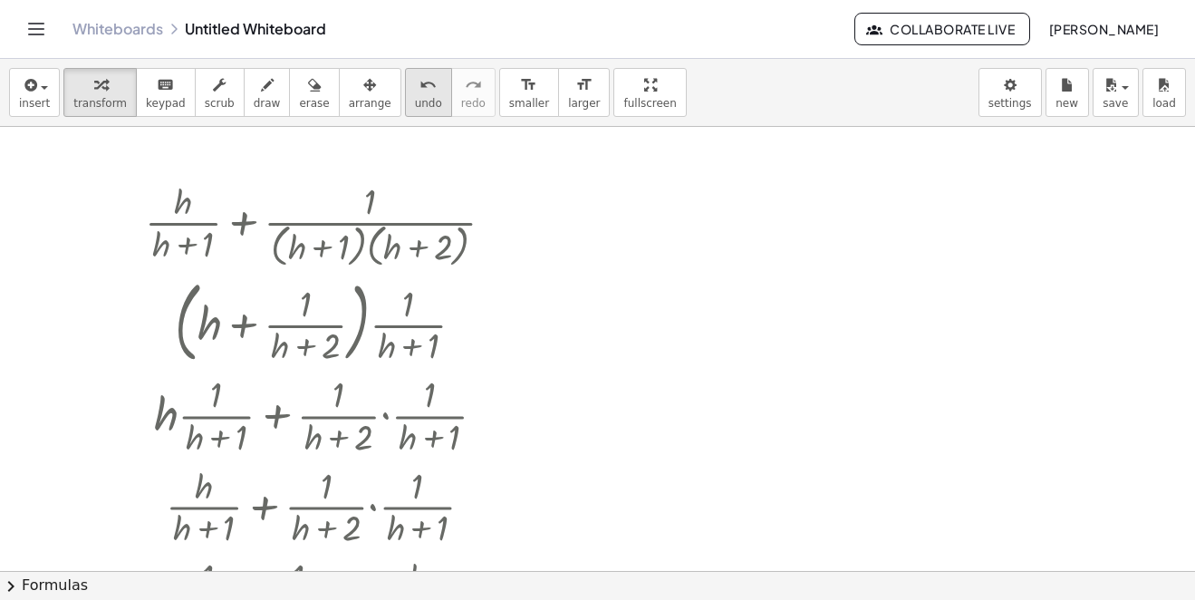
click at [405, 95] on button "undo undo" at bounding box center [428, 92] width 47 height 49
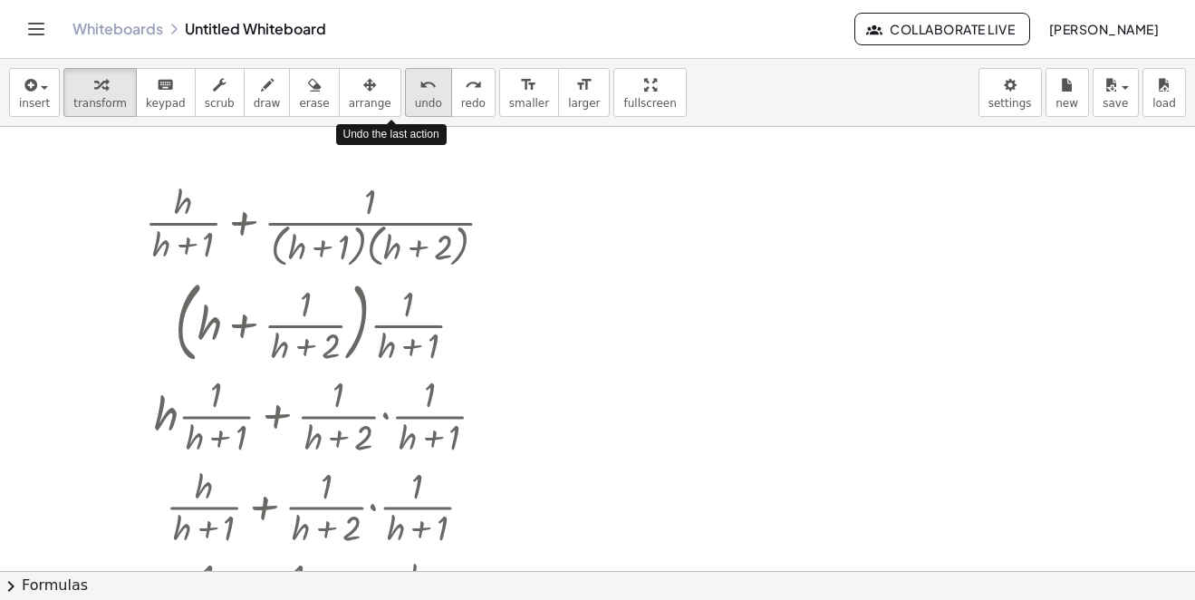
click at [405, 95] on button "undo undo" at bounding box center [428, 92] width 47 height 49
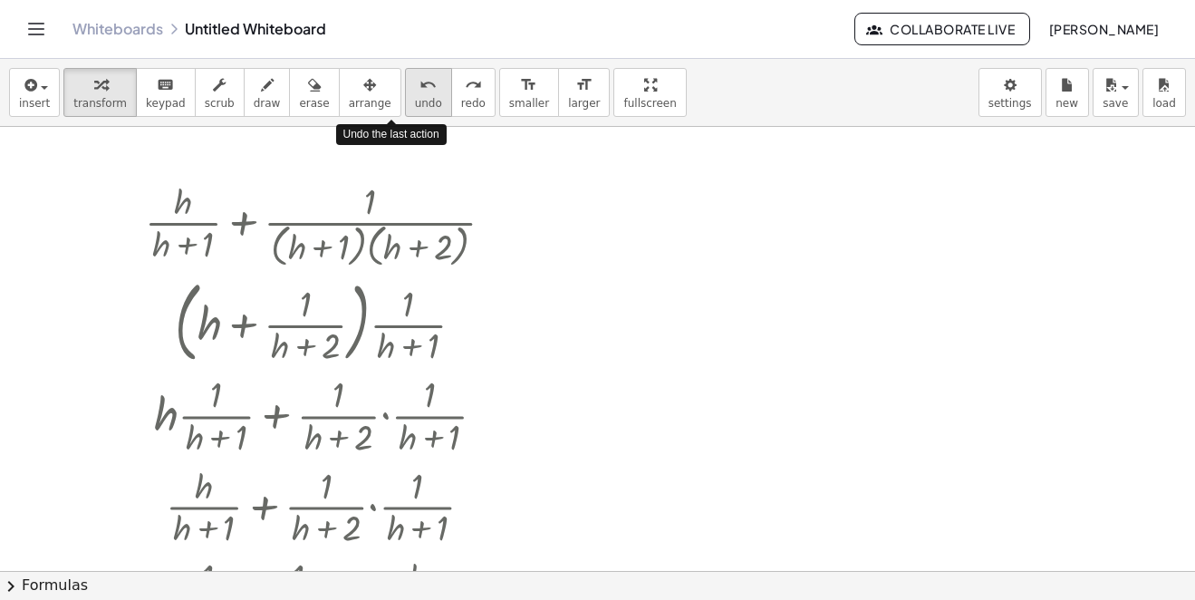
click at [405, 95] on button "undo undo" at bounding box center [428, 92] width 47 height 49
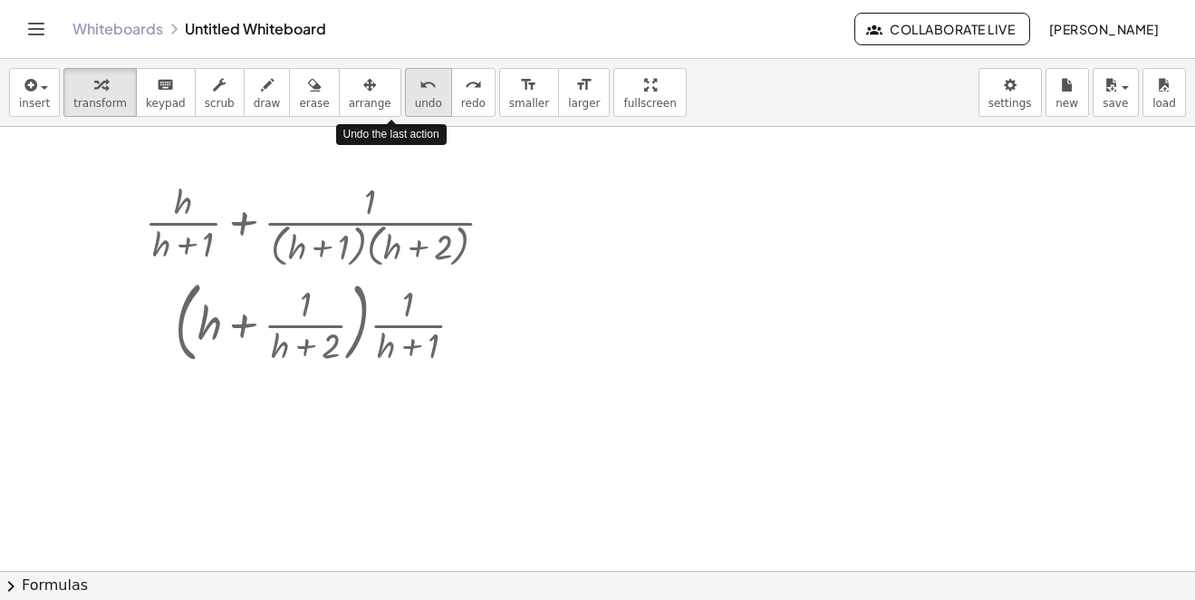
click at [405, 95] on button "undo undo" at bounding box center [428, 92] width 47 height 49
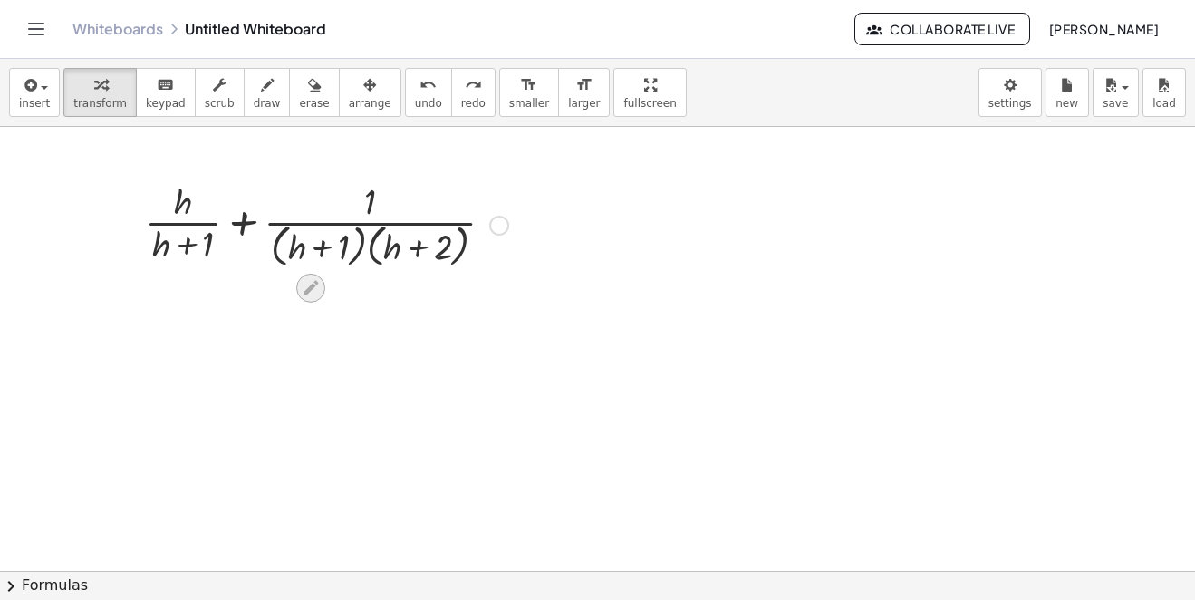
click at [319, 285] on icon at bounding box center [311, 287] width 19 height 19
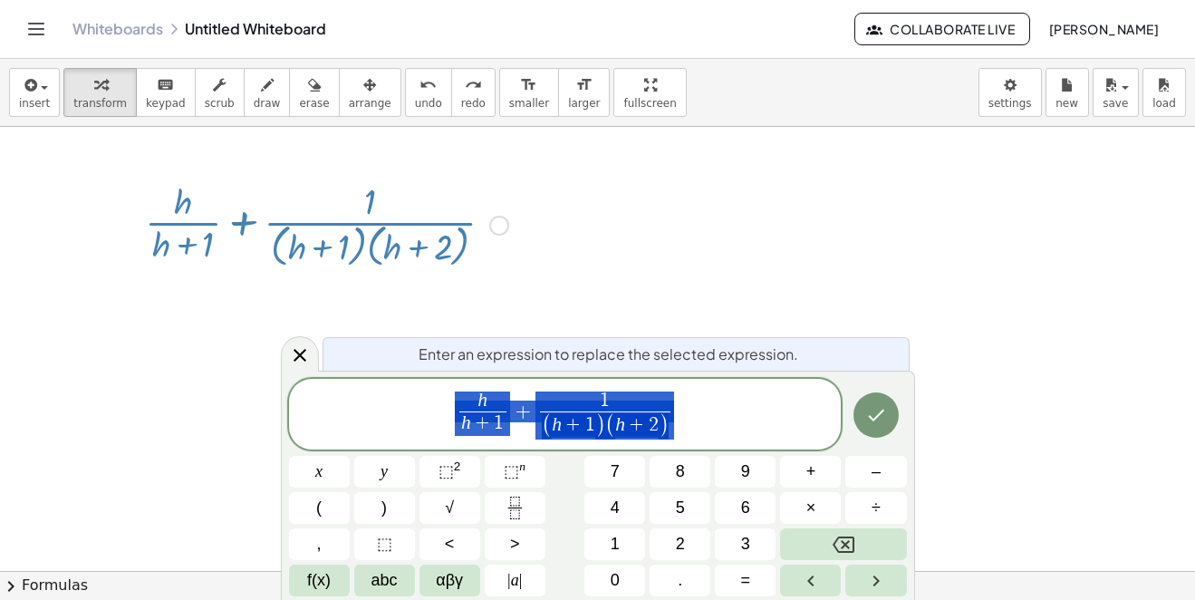
click at [713, 415] on span "h h + 1 ​ + 1 ( h + 1 ) ( h + 2 ) ​" at bounding box center [565, 416] width 553 height 52
drag, startPoint x: 676, startPoint y: 410, endPoint x: 632, endPoint y: 412, distance: 43.5
click at [632, 412] on span "h h + 1 ​ + 1 ( h + 1 ) ( h + 2 ) ​" at bounding box center [565, 416] width 553 height 52
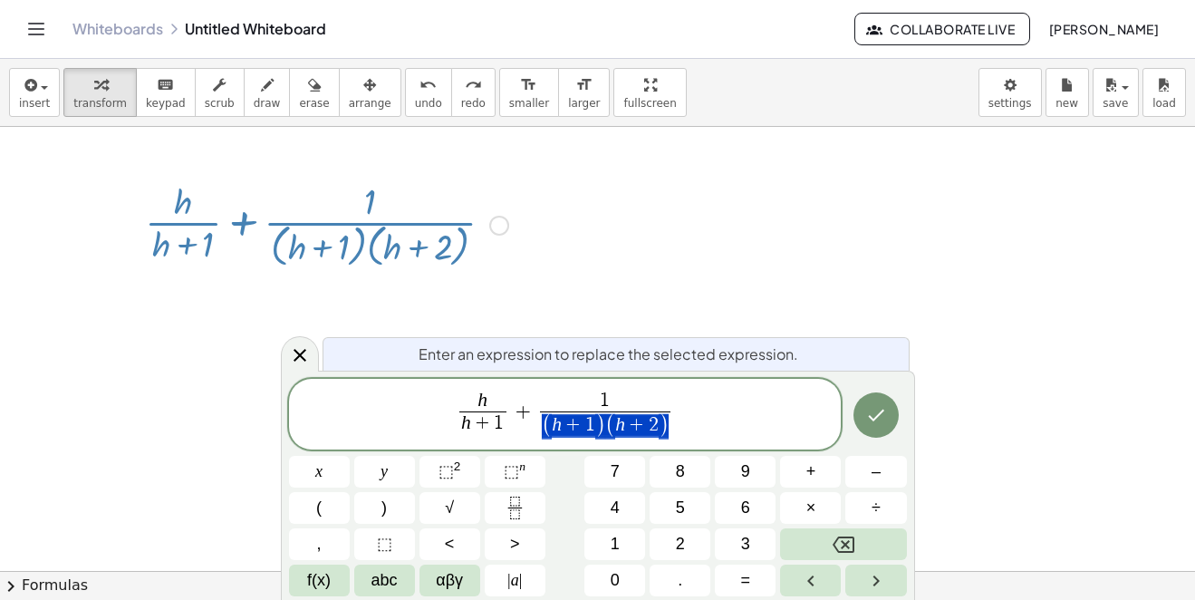
drag, startPoint x: 666, startPoint y: 422, endPoint x: 585, endPoint y: 432, distance: 81.3
click at [852, 540] on icon "Backspace" at bounding box center [844, 545] width 22 height 22
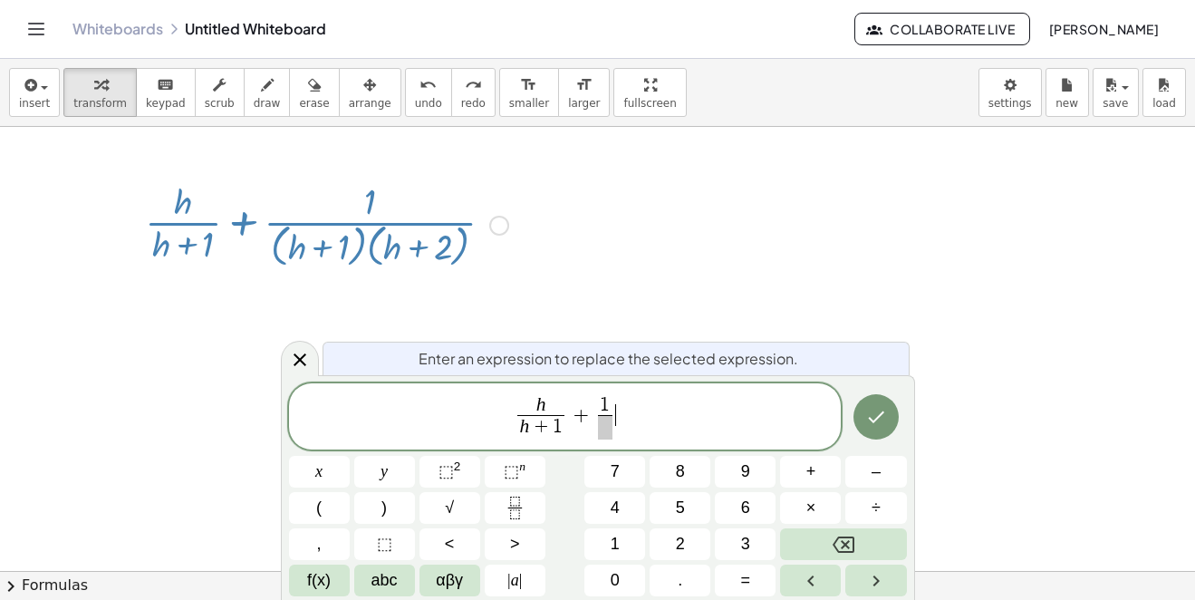
click at [662, 399] on span "h h + 1 ​ + 1 ​ ​" at bounding box center [565, 418] width 553 height 48
click at [816, 530] on button "Backspace" at bounding box center [843, 544] width 126 height 32
click at [817, 536] on button "Backspace" at bounding box center [843, 544] width 126 height 32
click at [330, 515] on button "(" at bounding box center [319, 508] width 61 height 32
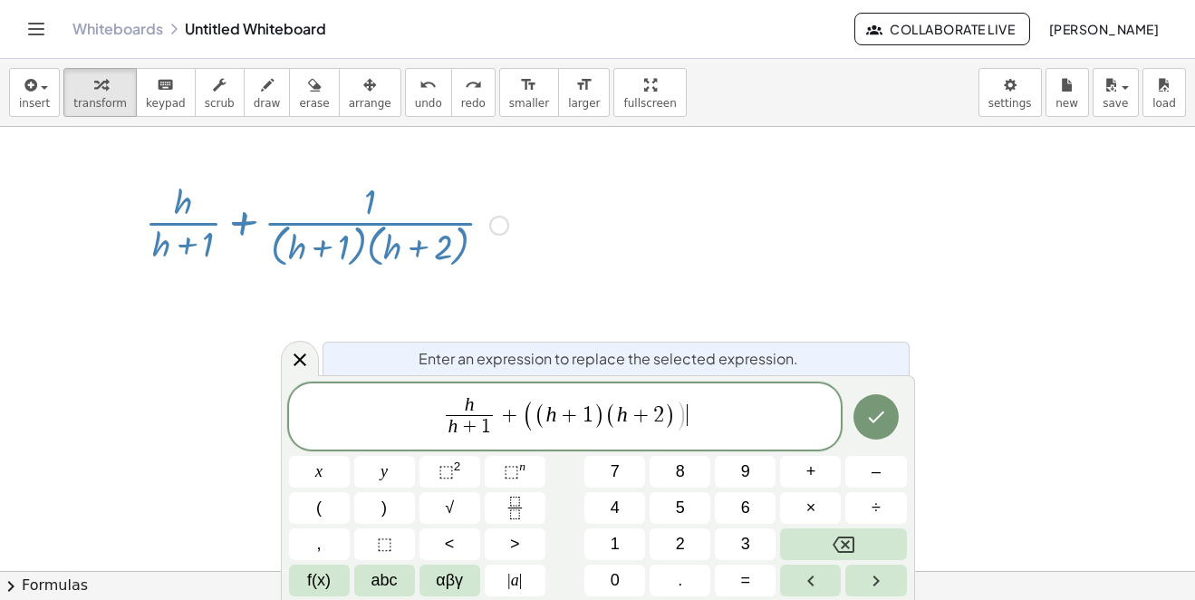
click at [699, 410] on span "h h + 1 ​ + ( ( h + 1 ) ( h + 2 ) ) ​" at bounding box center [565, 418] width 553 height 48
click at [389, 511] on button ")" at bounding box center [384, 508] width 61 height 32
click at [526, 465] on button "⬚ n" at bounding box center [515, 472] width 61 height 32
click at [871, 410] on icon "Done" at bounding box center [876, 417] width 22 height 22
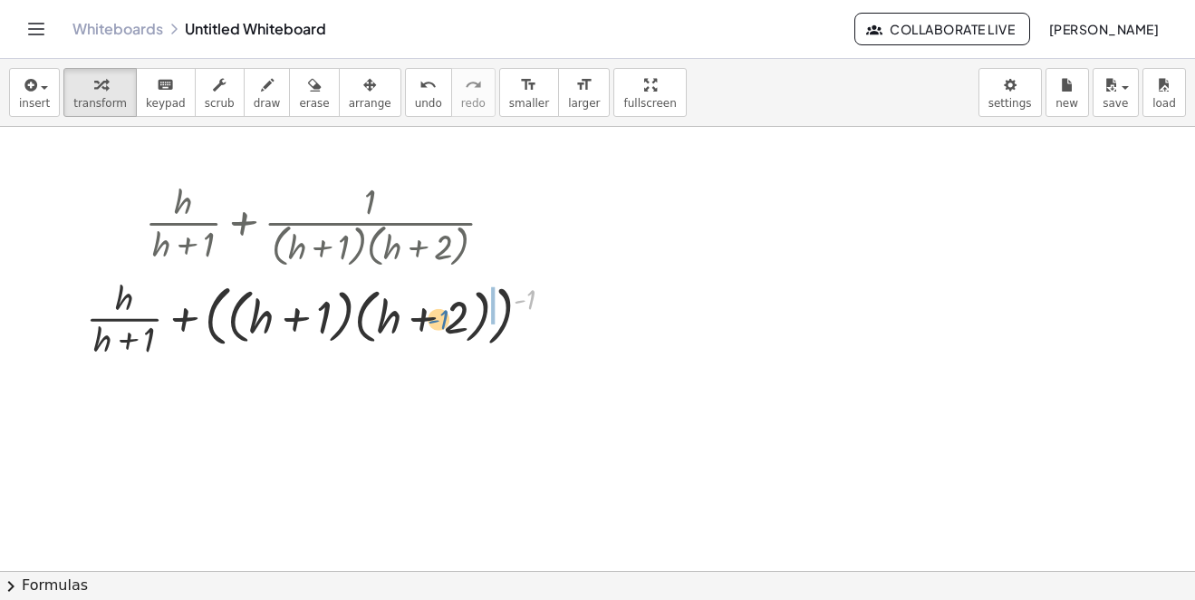
drag, startPoint x: 526, startPoint y: 298, endPoint x: 426, endPoint y: 317, distance: 101.5
click at [426, 317] on div at bounding box center [326, 317] width 499 height 91
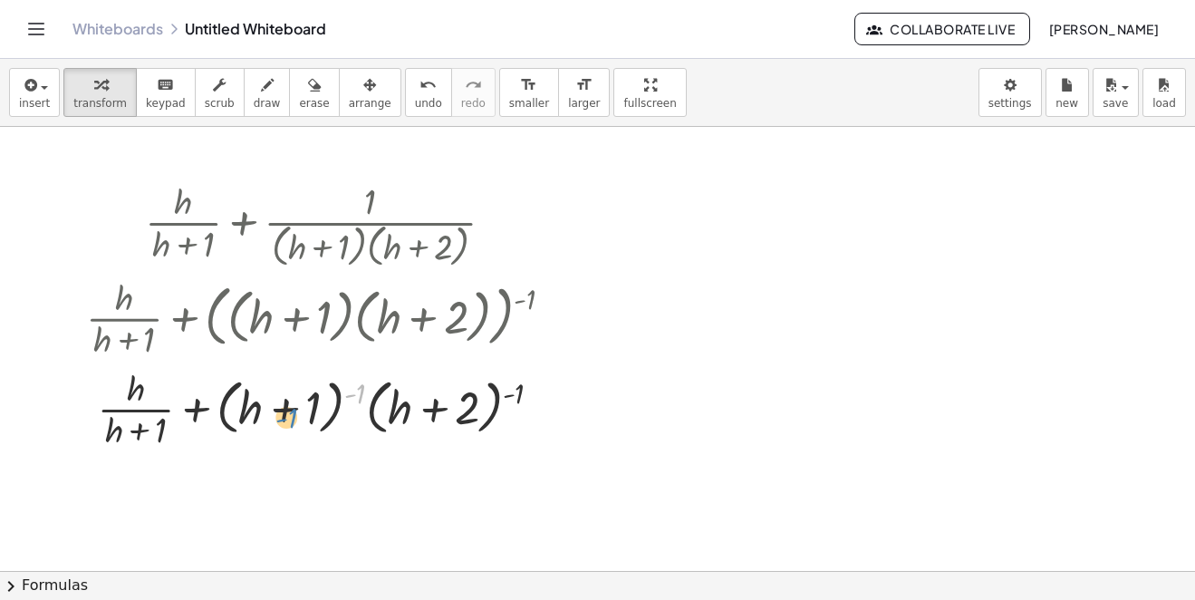
drag, startPoint x: 365, startPoint y: 395, endPoint x: 318, endPoint y: 406, distance: 48.4
click at [314, 409] on div at bounding box center [326, 407] width 499 height 91
click at [356, 394] on div at bounding box center [326, 407] width 499 height 91
drag, startPoint x: 368, startPoint y: 390, endPoint x: 356, endPoint y: 393, distance: 12.3
click at [367, 390] on div at bounding box center [326, 407] width 499 height 91
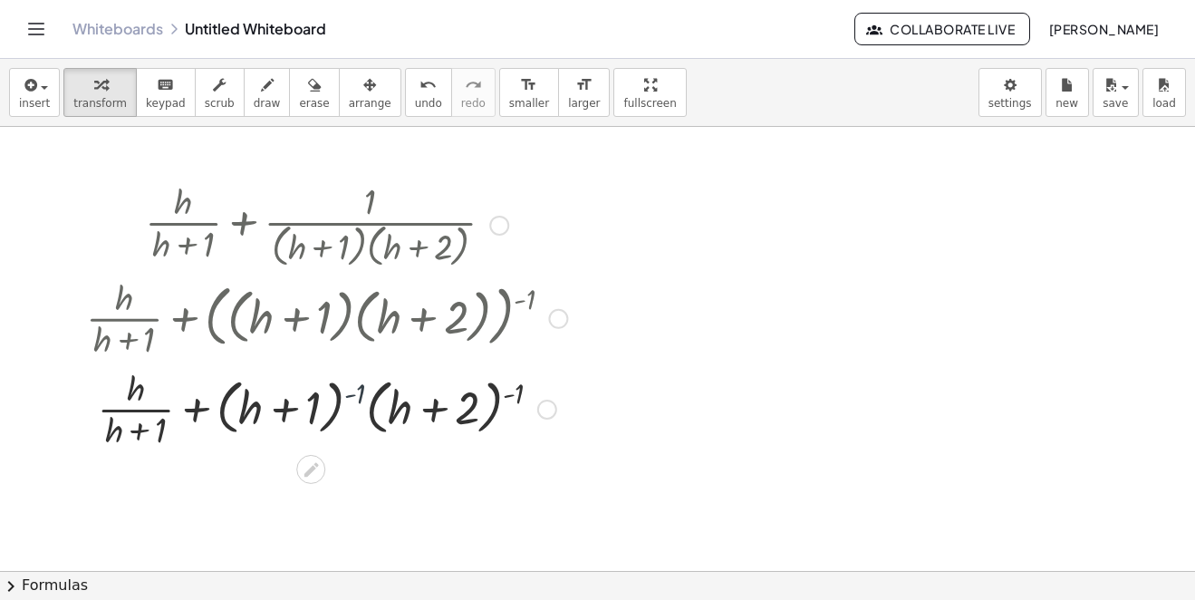
click at [356, 394] on div at bounding box center [326, 407] width 499 height 91
click at [360, 392] on div at bounding box center [326, 407] width 499 height 91
drag, startPoint x: 362, startPoint y: 392, endPoint x: 258, endPoint y: 409, distance: 104.6
click at [256, 409] on div at bounding box center [326, 407] width 499 height 91
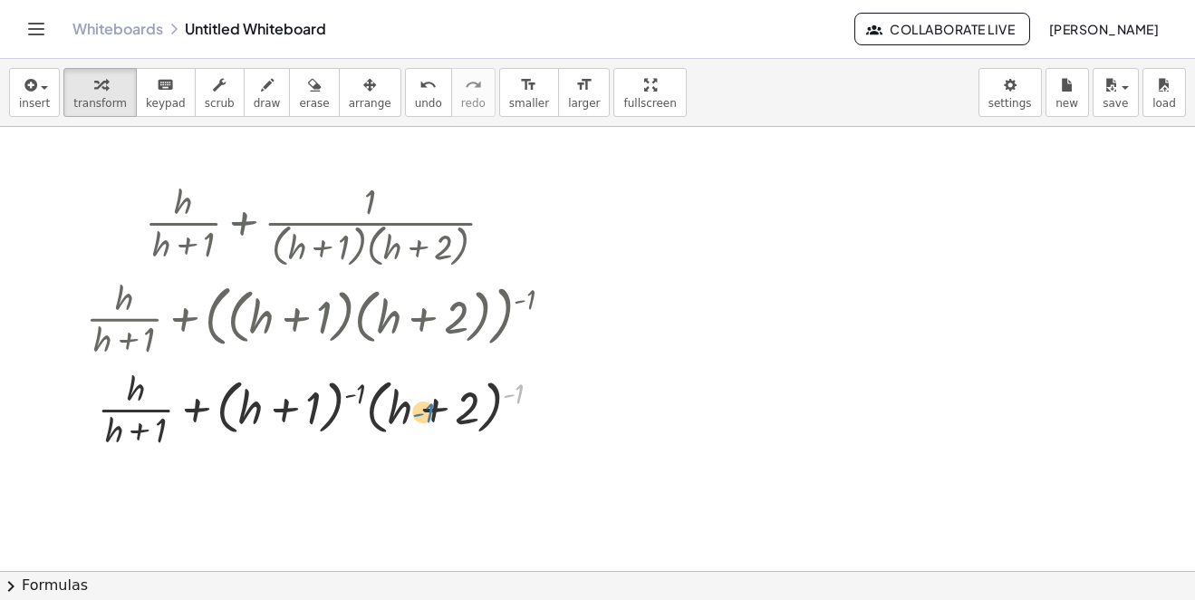
drag, startPoint x: 521, startPoint y: 395, endPoint x: 441, endPoint y: 411, distance: 81.4
click at [441, 411] on div at bounding box center [326, 407] width 499 height 91
click at [493, 404] on div at bounding box center [326, 407] width 499 height 91
click at [512, 391] on div at bounding box center [326, 407] width 499 height 91
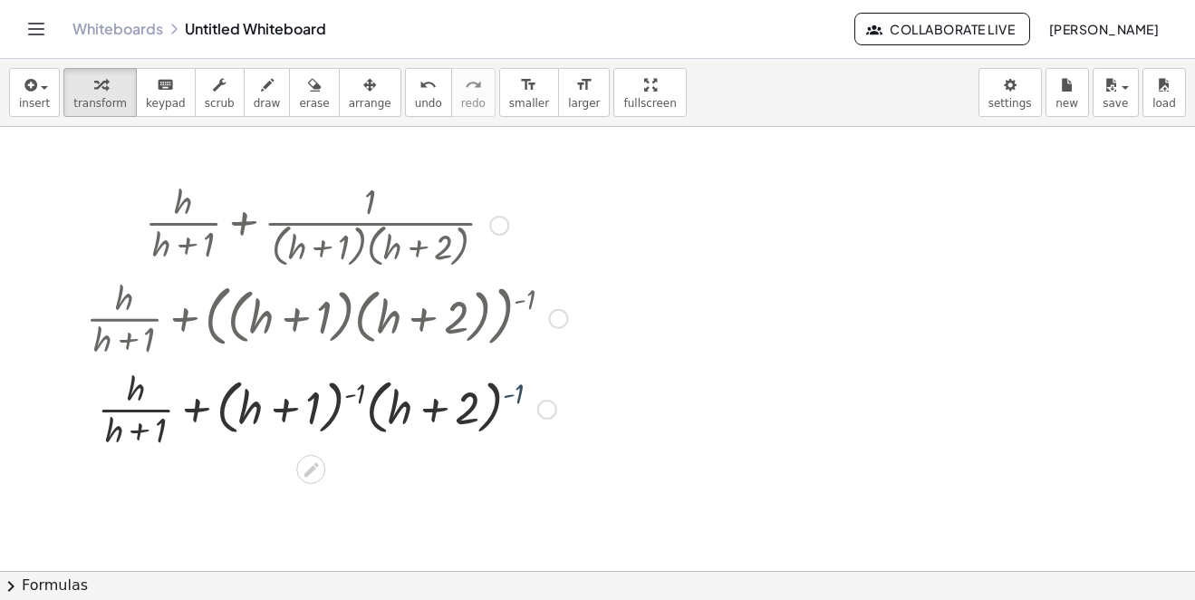
click at [516, 393] on div at bounding box center [326, 407] width 499 height 91
click at [519, 395] on div at bounding box center [326, 407] width 499 height 91
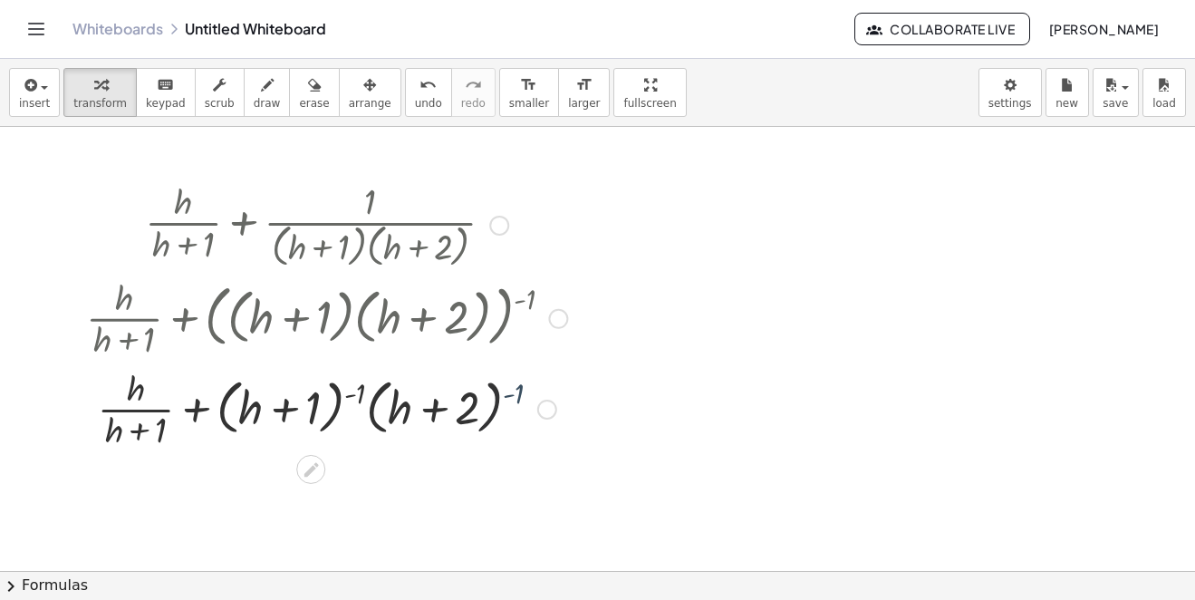
scroll to position [181, 0]
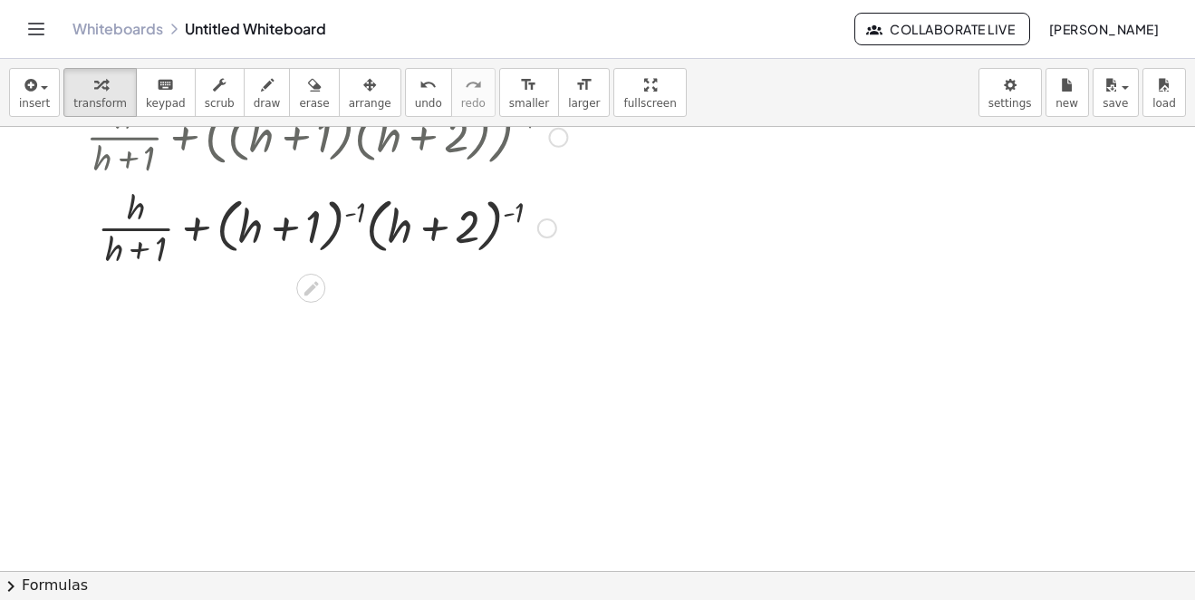
click at [365, 217] on div at bounding box center [326, 226] width 499 height 91
drag, startPoint x: 362, startPoint y: 218, endPoint x: 353, endPoint y: 214, distance: 10.1
click at [362, 218] on div at bounding box center [326, 226] width 499 height 91
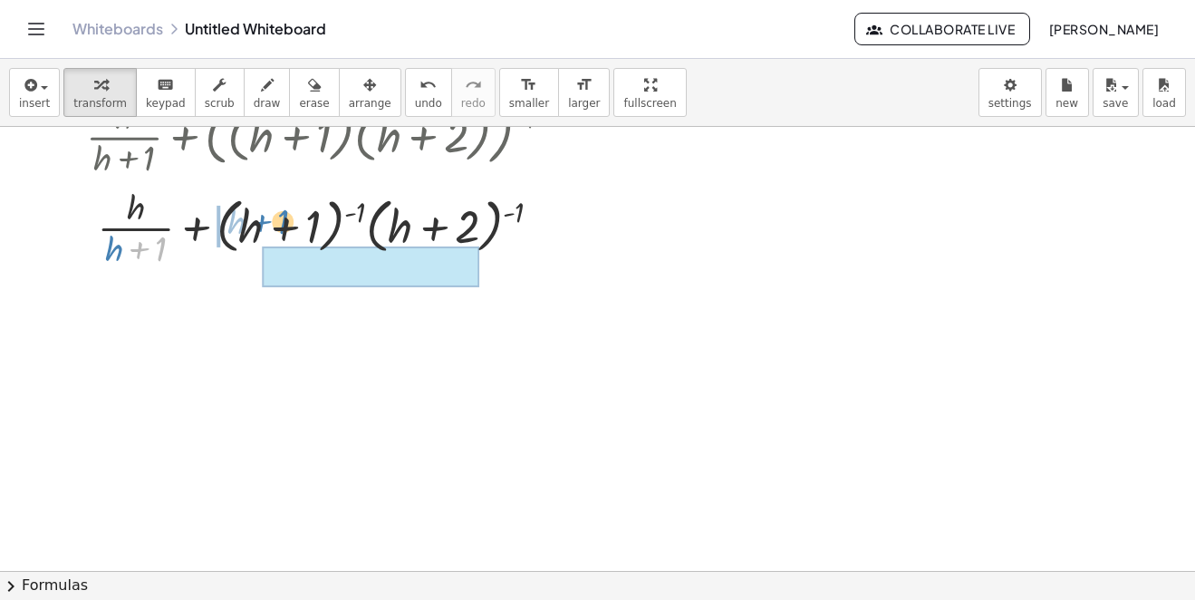
drag, startPoint x: 149, startPoint y: 249, endPoint x: 271, endPoint y: 221, distance: 125.5
click at [271, 221] on div at bounding box center [326, 226] width 499 height 91
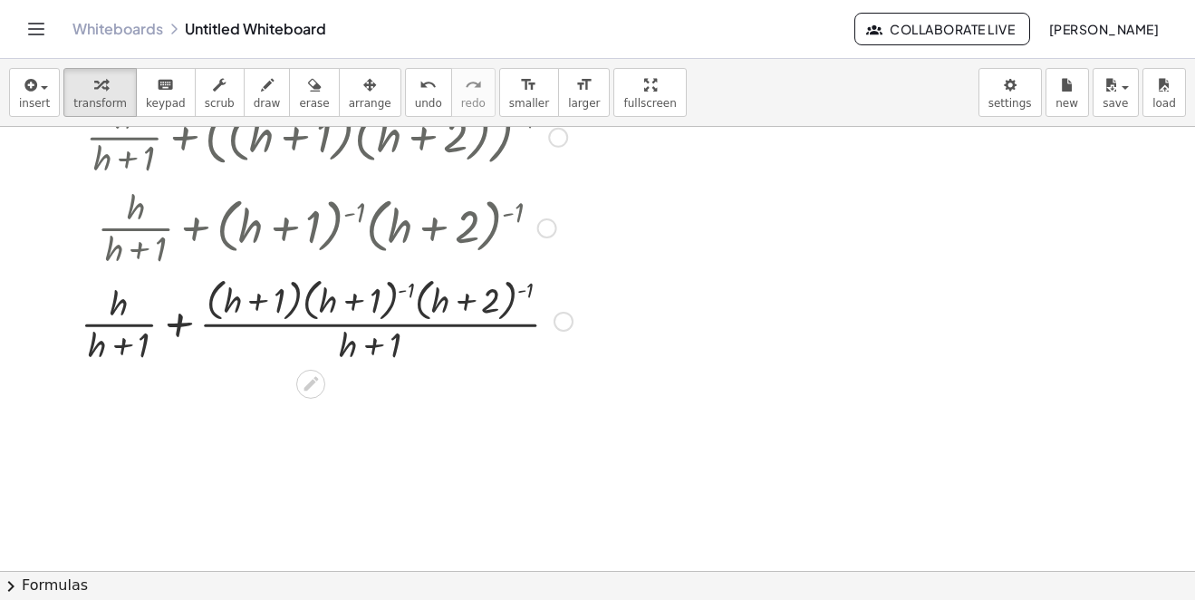
scroll to position [272, 0]
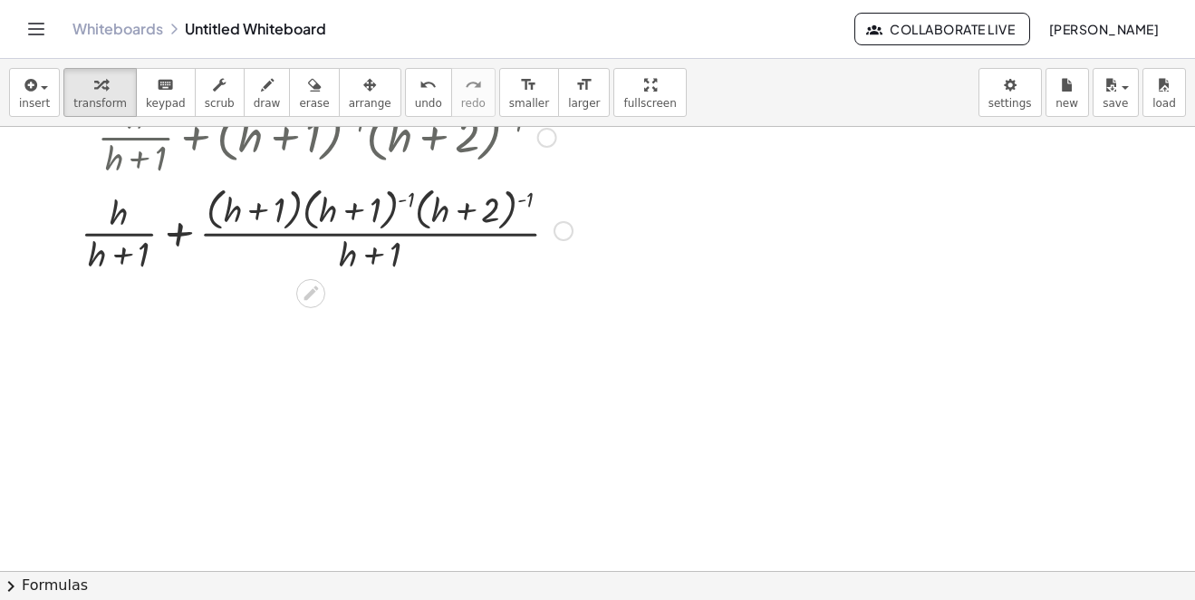
click at [174, 231] on div at bounding box center [327, 229] width 510 height 96
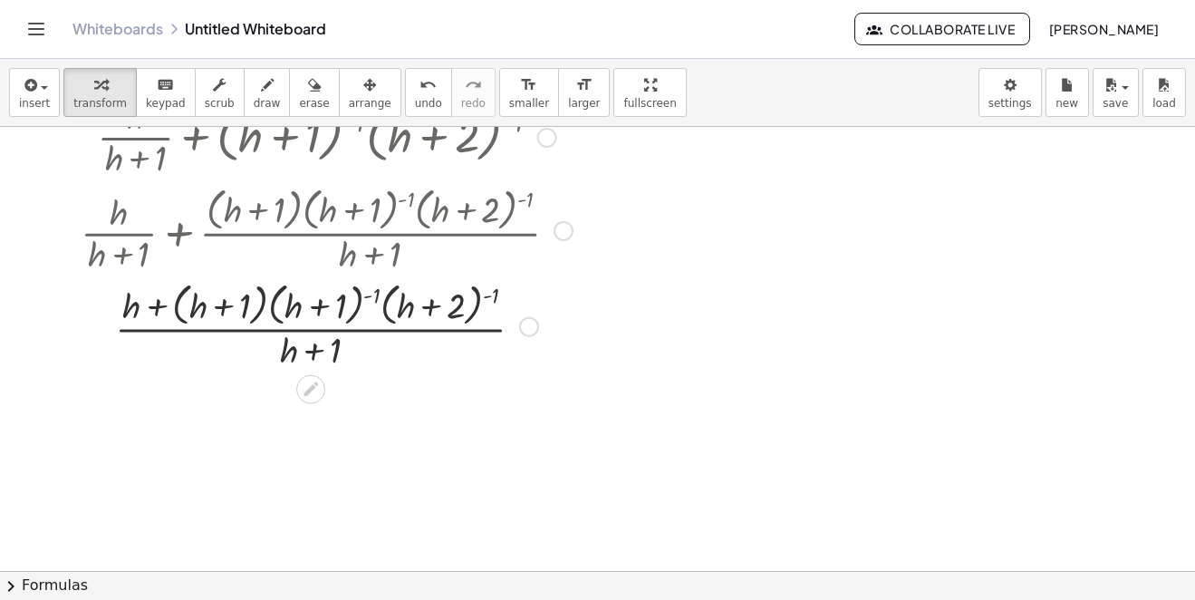
scroll to position [362, 0]
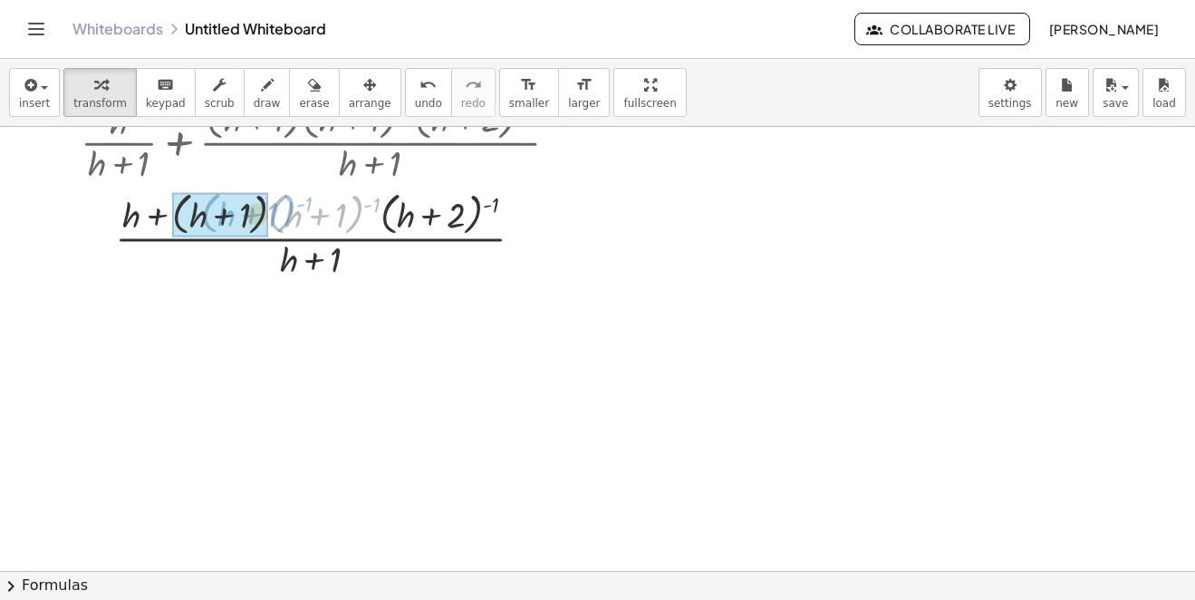
drag, startPoint x: 369, startPoint y: 207, endPoint x: 301, endPoint y: 206, distance: 68.0
click at [301, 206] on div at bounding box center [327, 235] width 510 height 96
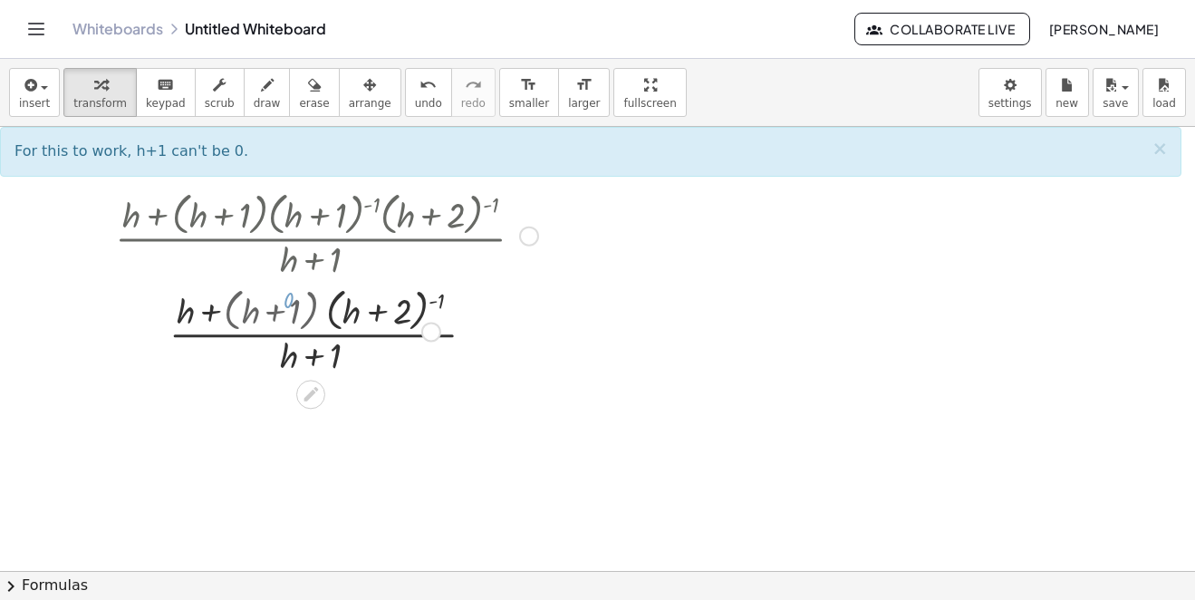
click at [287, 297] on div at bounding box center [327, 331] width 510 height 96
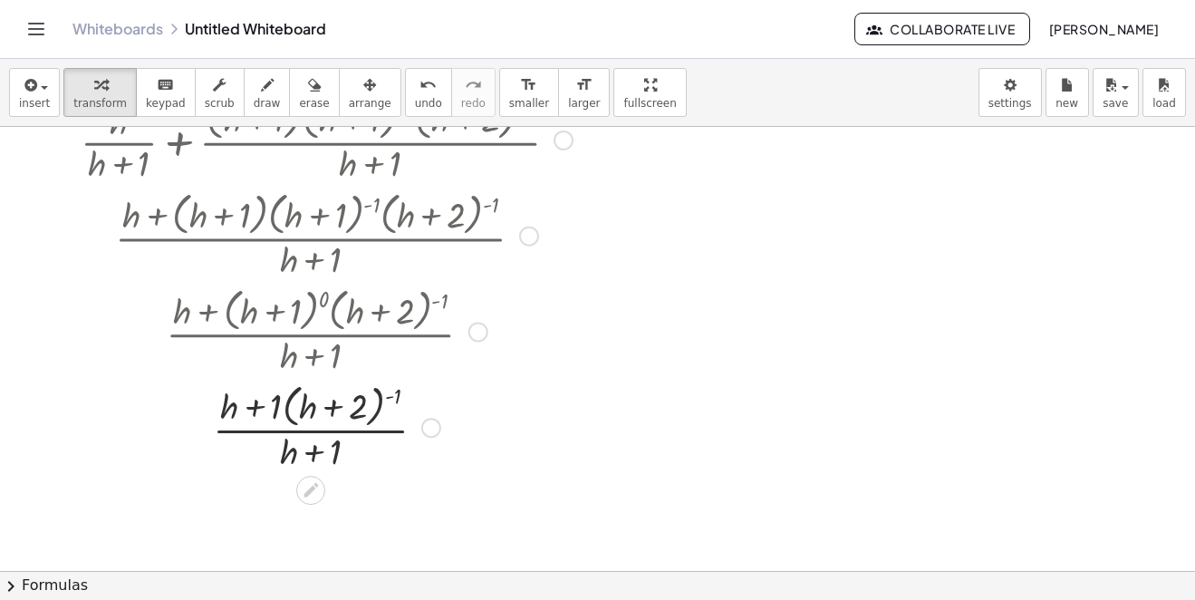
scroll to position [444, 0]
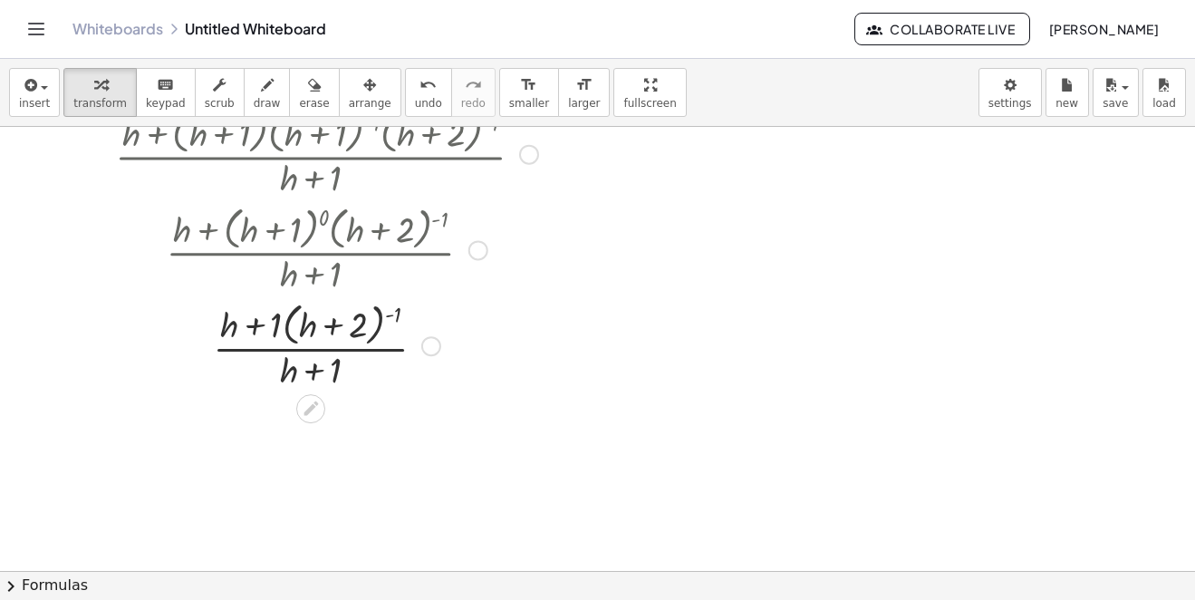
click at [400, 312] on div at bounding box center [327, 344] width 510 height 96
drag, startPoint x: 400, startPoint y: 312, endPoint x: 271, endPoint y: 307, distance: 128.8
click at [311, 327] on div at bounding box center [327, 344] width 510 height 96
drag, startPoint x: 273, startPoint y: 320, endPoint x: 326, endPoint y: 314, distance: 53.7
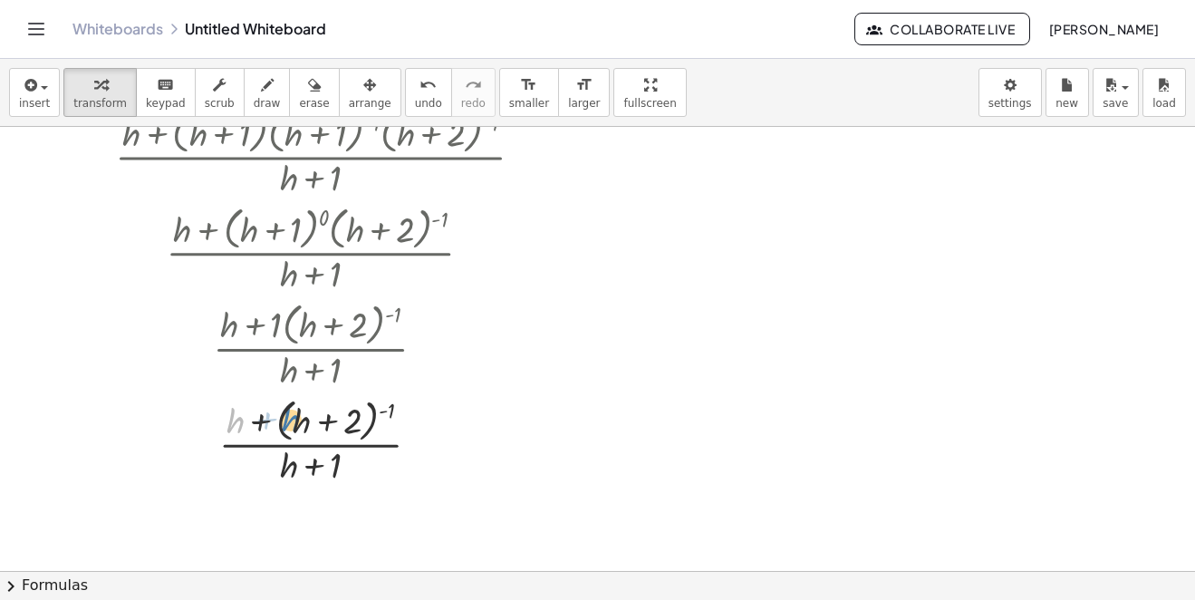
drag, startPoint x: 234, startPoint y: 422, endPoint x: 252, endPoint y: 417, distance: 18.9
click at [254, 417] on div at bounding box center [327, 440] width 510 height 96
click at [252, 417] on div at bounding box center [327, 440] width 510 height 96
drag, startPoint x: 391, startPoint y: 412, endPoint x: 249, endPoint y: 407, distance: 141.5
click at [251, 417] on div at bounding box center [327, 440] width 510 height 96
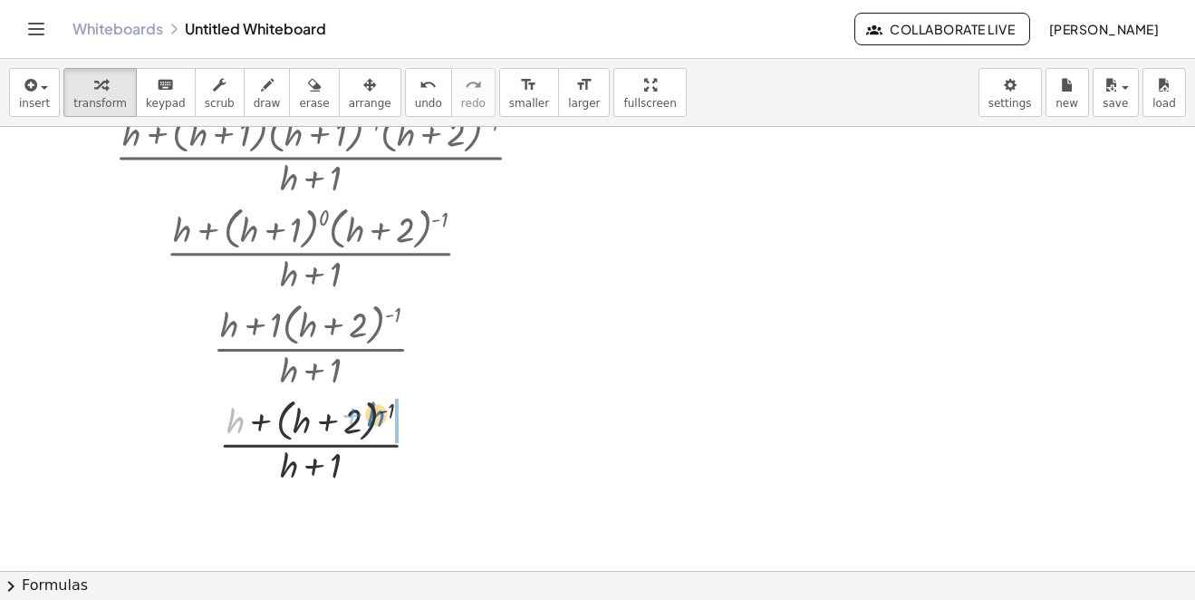
drag, startPoint x: 233, startPoint y: 419, endPoint x: 370, endPoint y: 418, distance: 136.8
click at [370, 418] on div at bounding box center [327, 440] width 510 height 96
drag, startPoint x: 318, startPoint y: 416, endPoint x: 295, endPoint y: 418, distance: 22.7
click at [313, 416] on div at bounding box center [327, 440] width 510 height 96
click at [299, 418] on div at bounding box center [327, 440] width 510 height 96
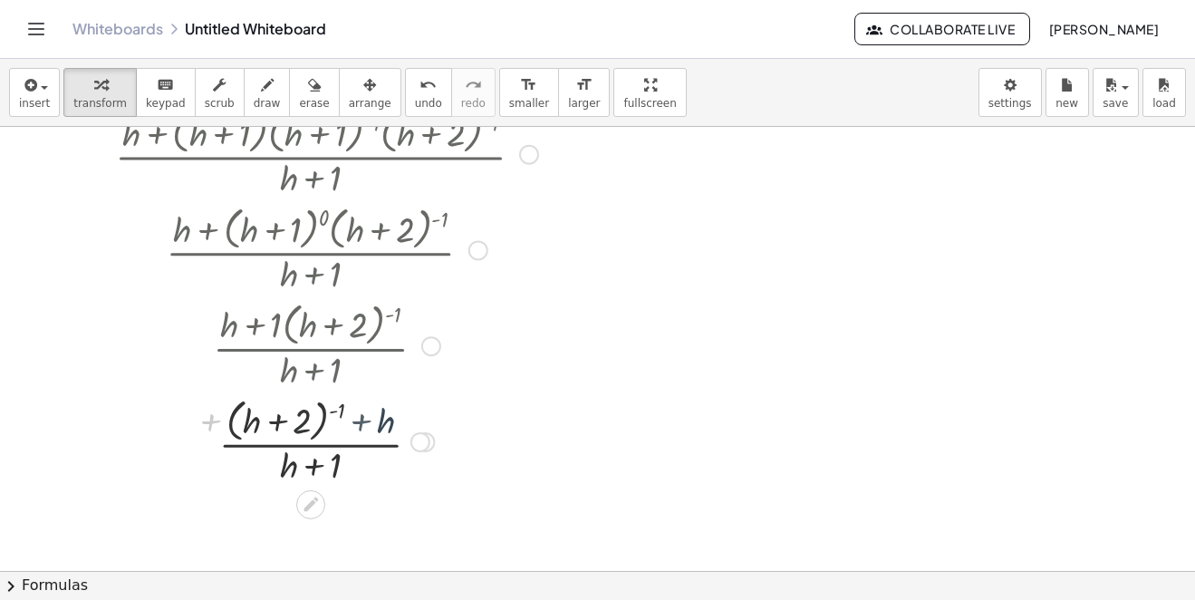
click at [295, 418] on div at bounding box center [327, 440] width 510 height 96
click at [332, 409] on div at bounding box center [327, 440] width 510 height 96
click at [338, 408] on div at bounding box center [327, 440] width 510 height 96
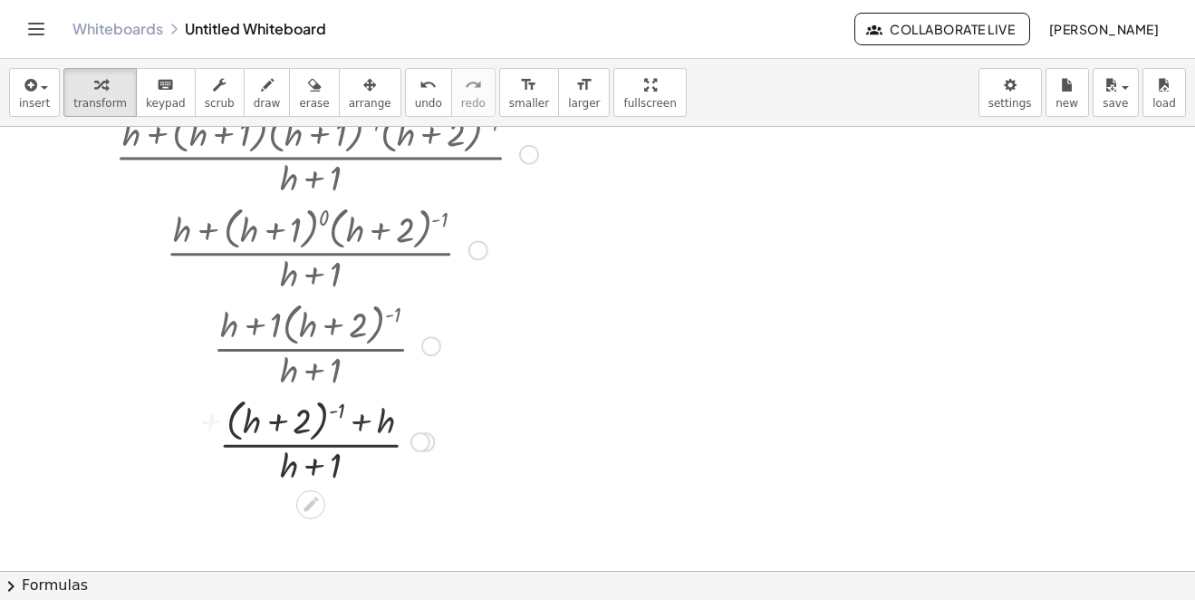
click at [342, 410] on div at bounding box center [327, 440] width 510 height 96
click at [343, 410] on div at bounding box center [327, 440] width 510 height 96
click at [335, 413] on div at bounding box center [327, 440] width 510 height 96
drag, startPoint x: 309, startPoint y: 471, endPoint x: 259, endPoint y: 419, distance: 72.4
click at [249, 415] on div at bounding box center [327, 440] width 510 height 96
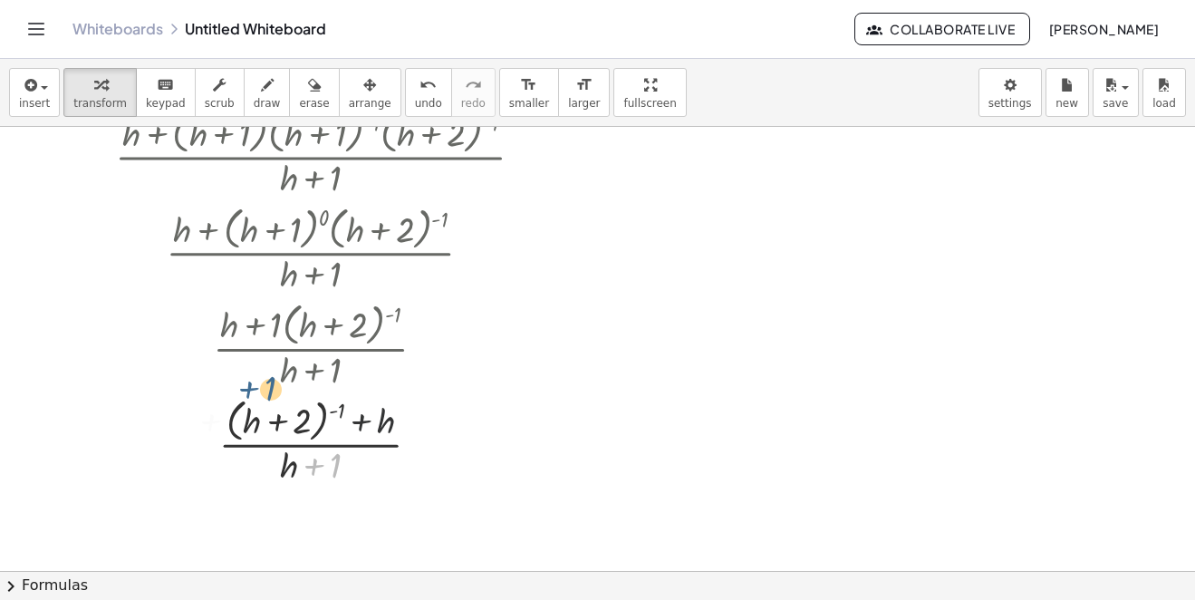
click at [251, 415] on div at bounding box center [327, 440] width 510 height 96
drag, startPoint x: 288, startPoint y: 455, endPoint x: 247, endPoint y: 400, distance: 68.7
click at [247, 400] on div at bounding box center [327, 440] width 510 height 96
drag, startPoint x: 382, startPoint y: 420, endPoint x: 255, endPoint y: 423, distance: 127.8
click at [252, 428] on div at bounding box center [327, 440] width 510 height 96
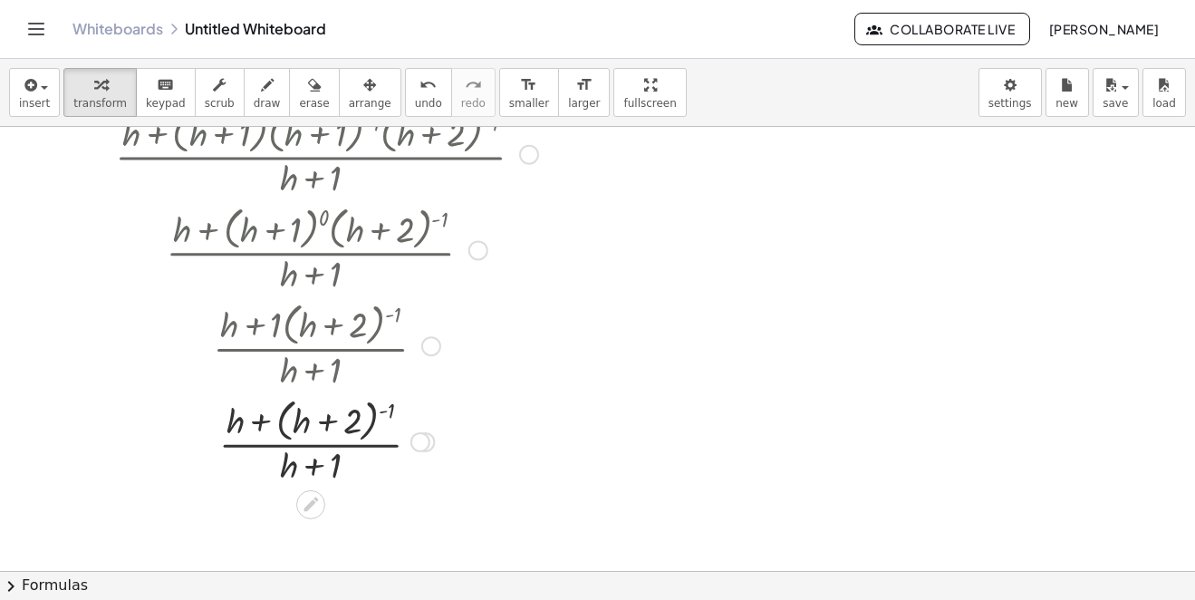
click at [362, 426] on div at bounding box center [327, 440] width 510 height 96
drag, startPoint x: 336, startPoint y: 441, endPoint x: 350, endPoint y: 422, distance: 23.4
click at [337, 442] on div at bounding box center [327, 440] width 510 height 96
click at [350, 422] on div at bounding box center [327, 440] width 510 height 96
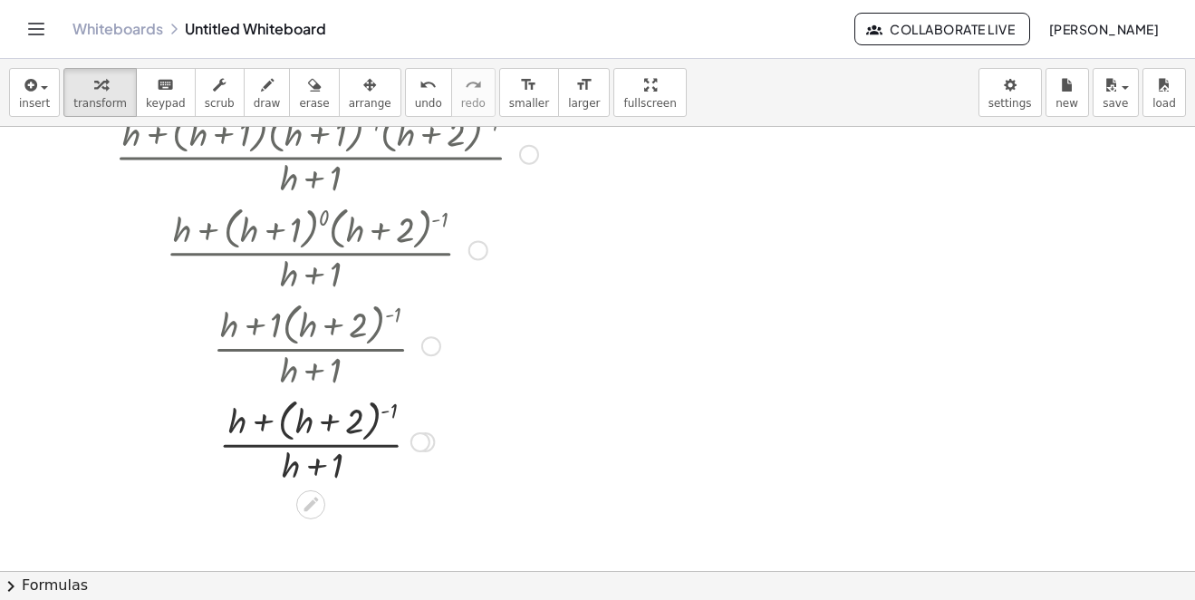
drag, startPoint x: 348, startPoint y: 420, endPoint x: 334, endPoint y: 418, distance: 13.9
click at [345, 420] on div at bounding box center [327, 440] width 510 height 96
click at [332, 418] on div at bounding box center [327, 440] width 510 height 96
click at [313, 416] on div at bounding box center [327, 440] width 510 height 96
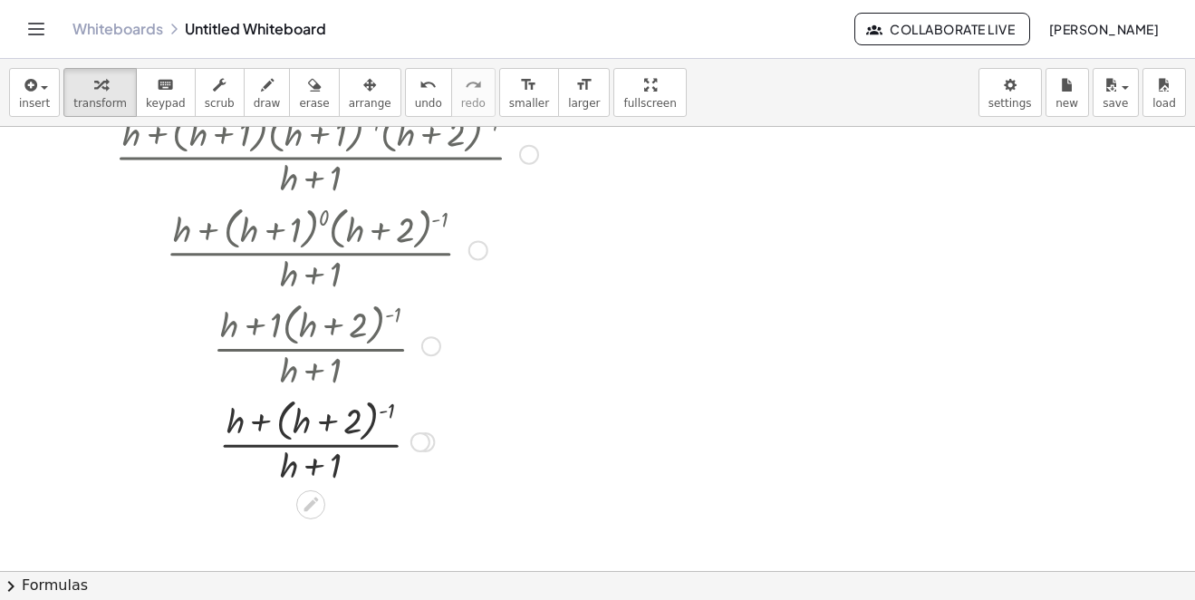
click at [327, 460] on div at bounding box center [327, 440] width 510 height 96
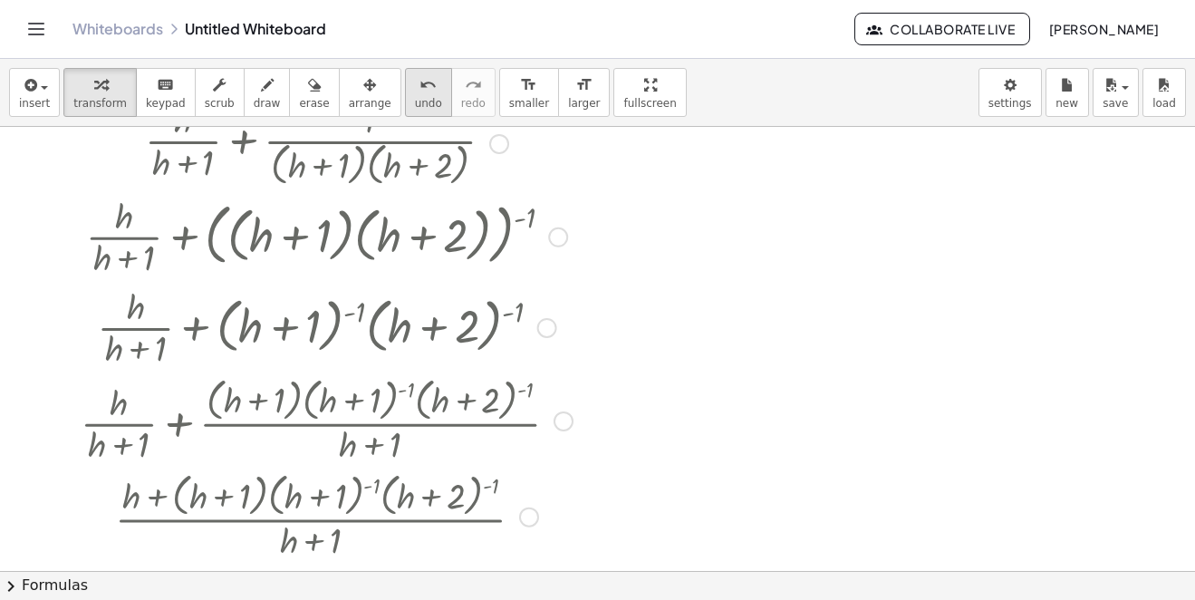
scroll to position [0, 0]
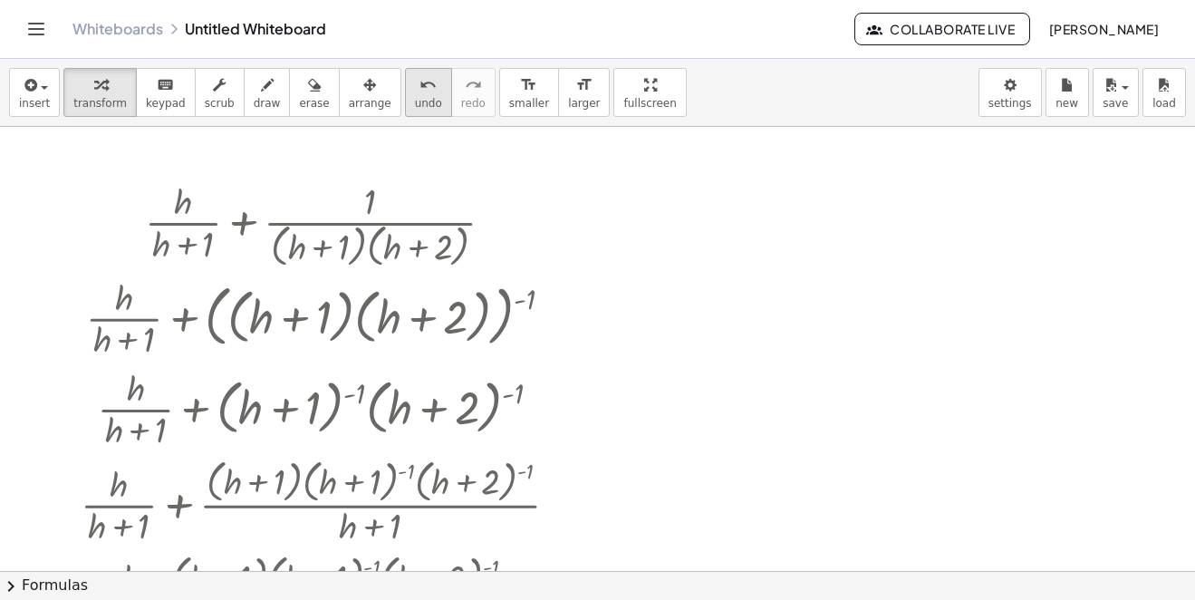
click at [420, 91] on icon "undo" at bounding box center [428, 85] width 17 height 22
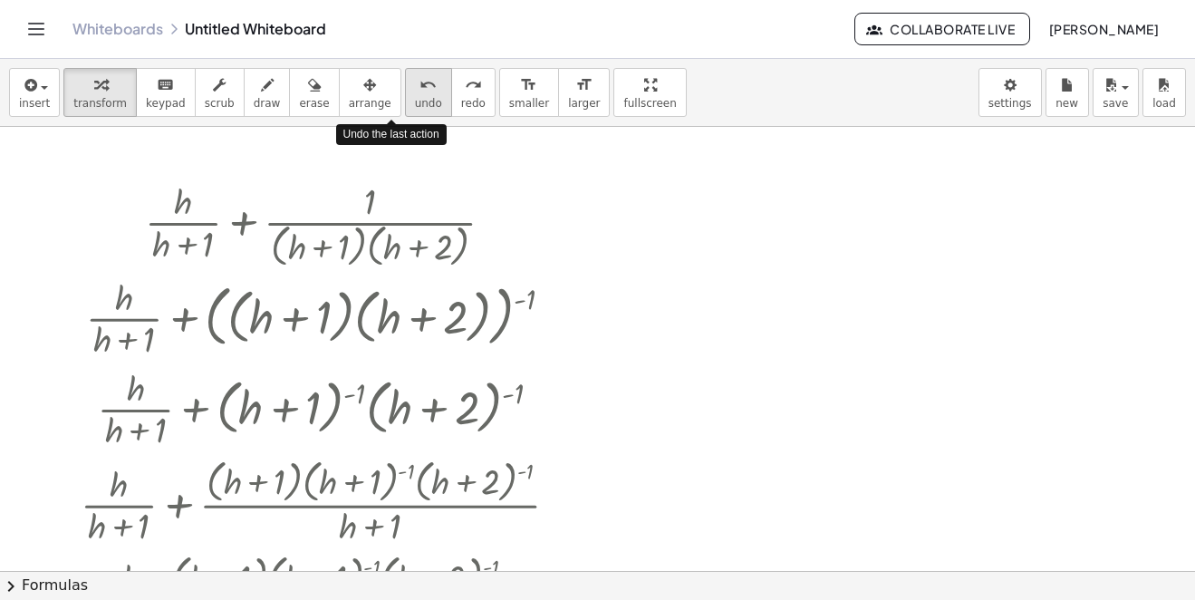
click at [420, 91] on icon "undo" at bounding box center [428, 85] width 17 height 22
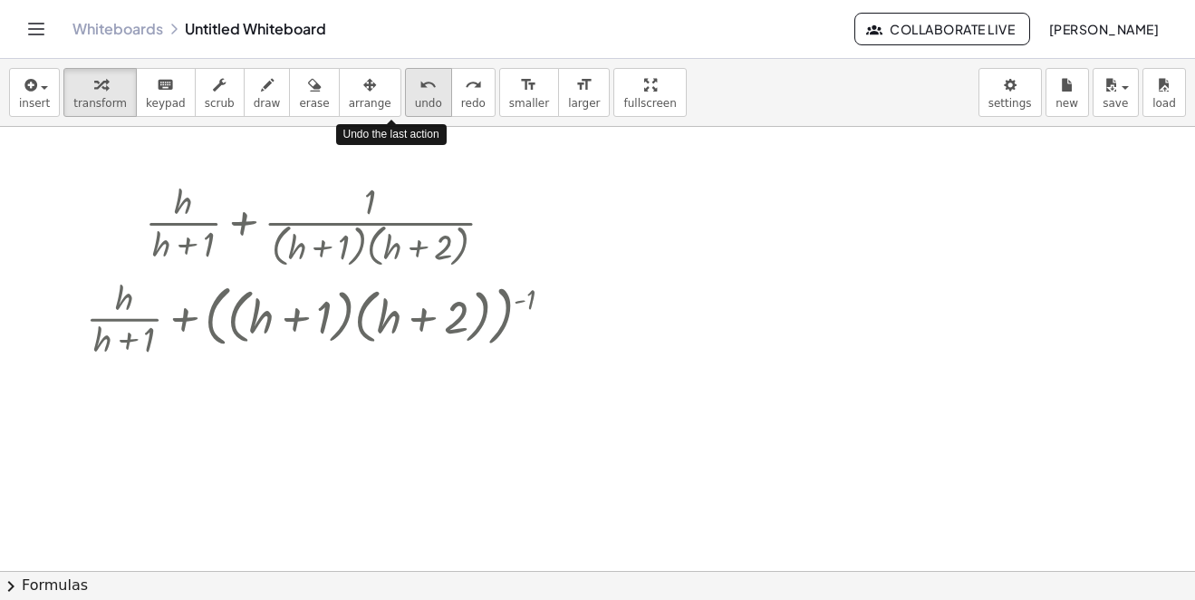
click at [420, 91] on icon "undo" at bounding box center [428, 85] width 17 height 22
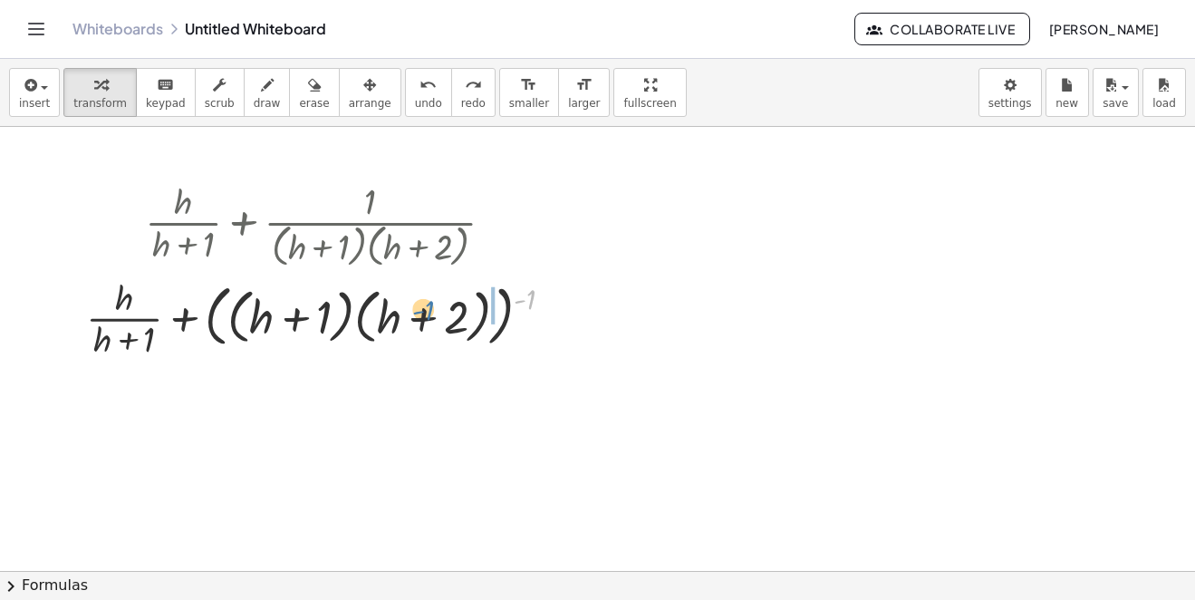
drag, startPoint x: 530, startPoint y: 303, endPoint x: 428, endPoint y: 314, distance: 103.0
click at [428, 314] on div at bounding box center [326, 317] width 499 height 91
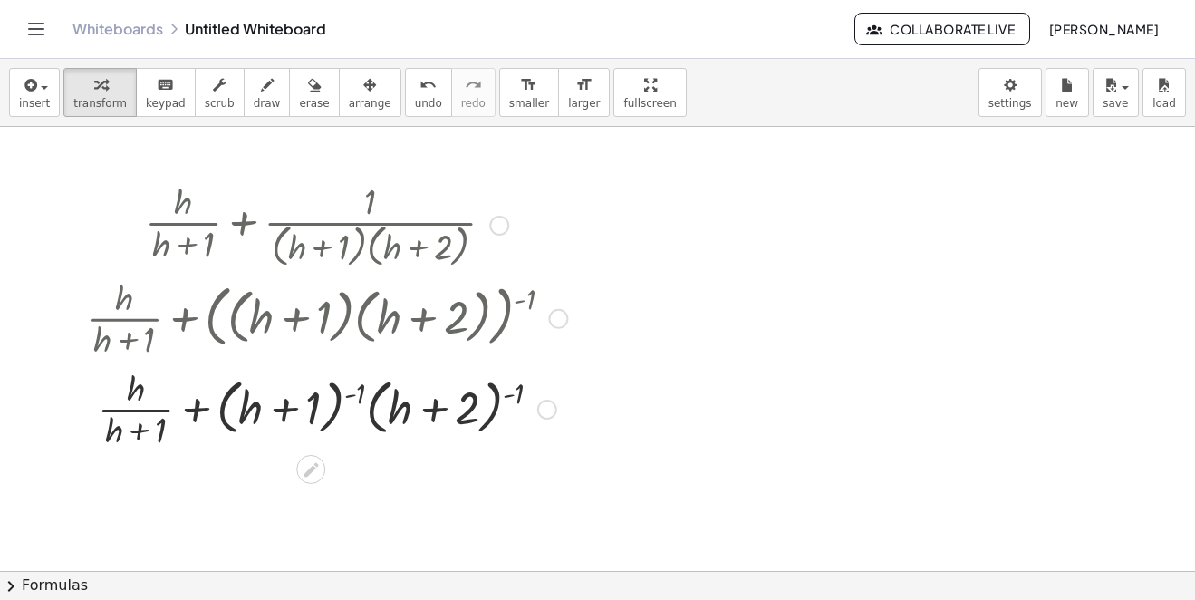
scroll to position [91, 0]
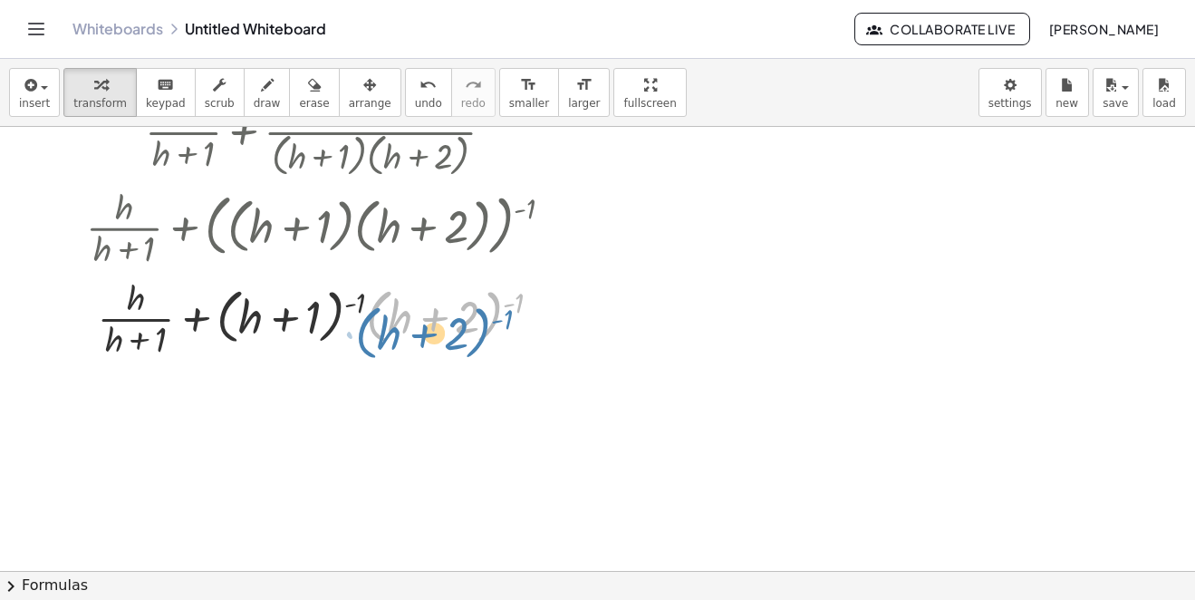
drag, startPoint x: 367, startPoint y: 306, endPoint x: 365, endPoint y: 322, distance: 15.5
click at [365, 322] on div at bounding box center [326, 317] width 499 height 91
drag, startPoint x: 356, startPoint y: 305, endPoint x: 259, endPoint y: 317, distance: 97.7
click at [259, 317] on div at bounding box center [326, 317] width 499 height 91
drag, startPoint x: 516, startPoint y: 301, endPoint x: 154, endPoint y: 306, distance: 362.5
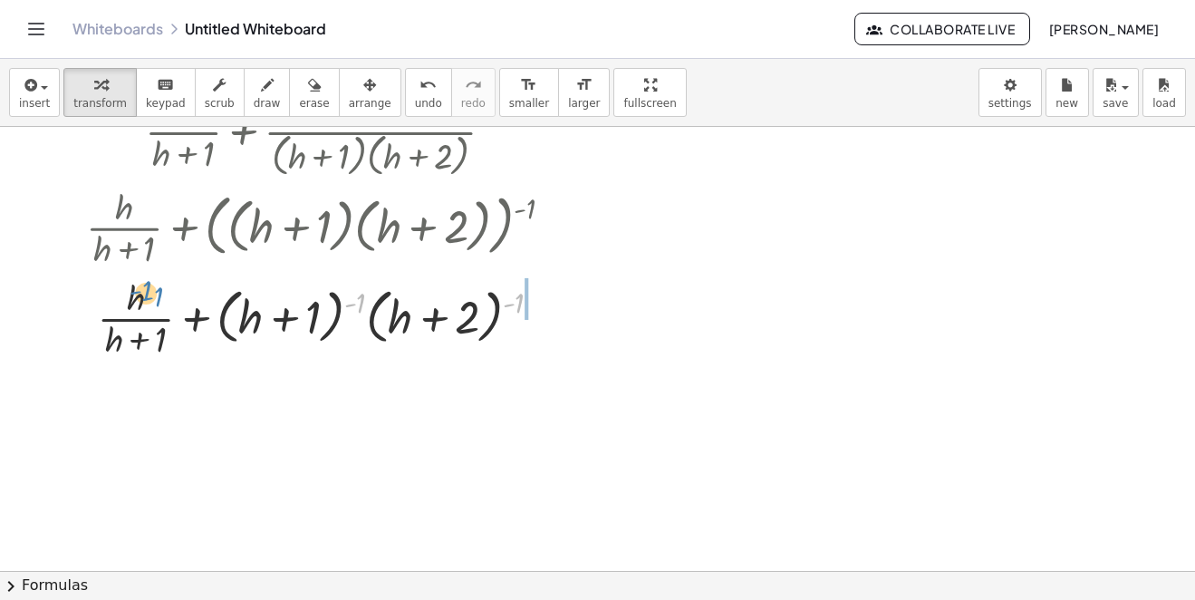
click at [154, 306] on div at bounding box center [326, 317] width 499 height 91
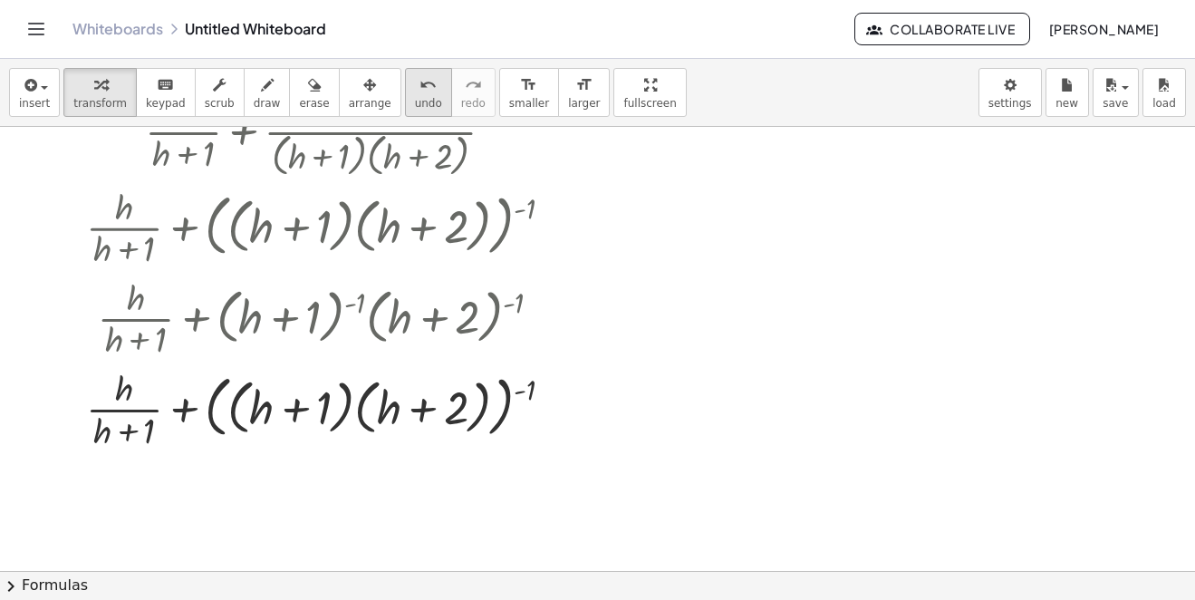
click at [420, 89] on icon "undo" at bounding box center [428, 85] width 17 height 22
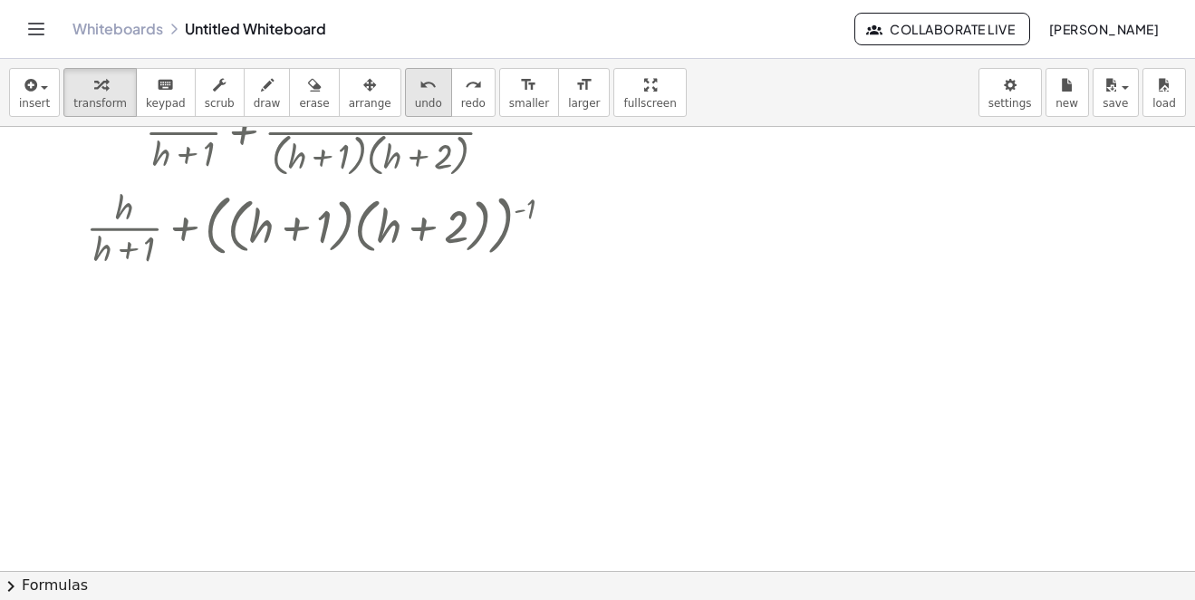
click at [420, 89] on icon "undo" at bounding box center [428, 85] width 17 height 22
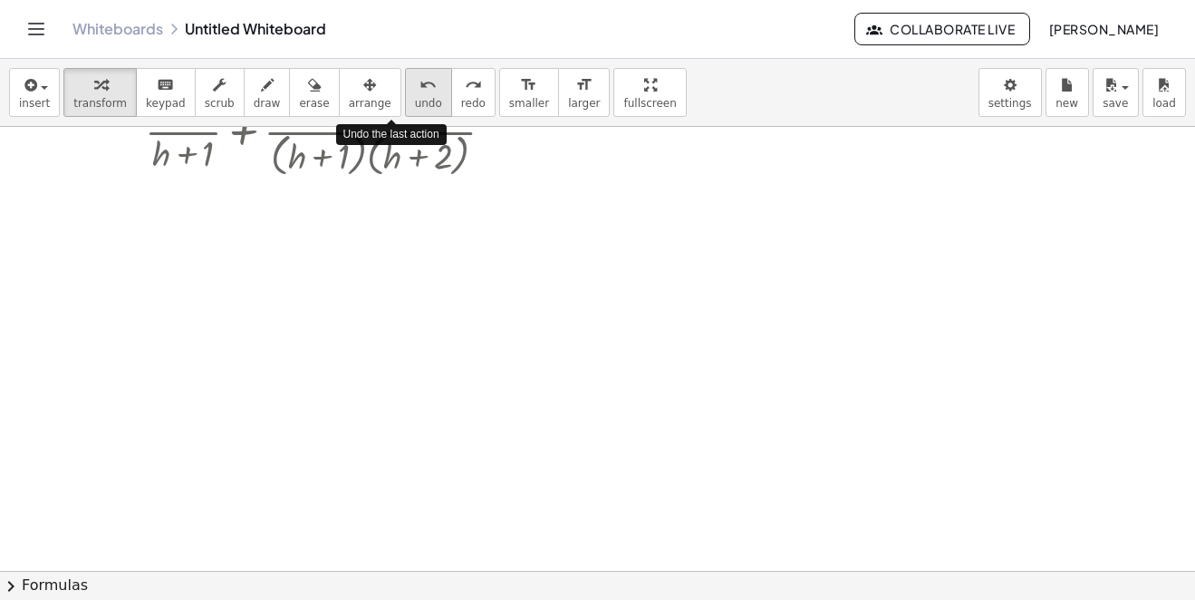
click at [420, 89] on icon "undo" at bounding box center [428, 85] width 17 height 22
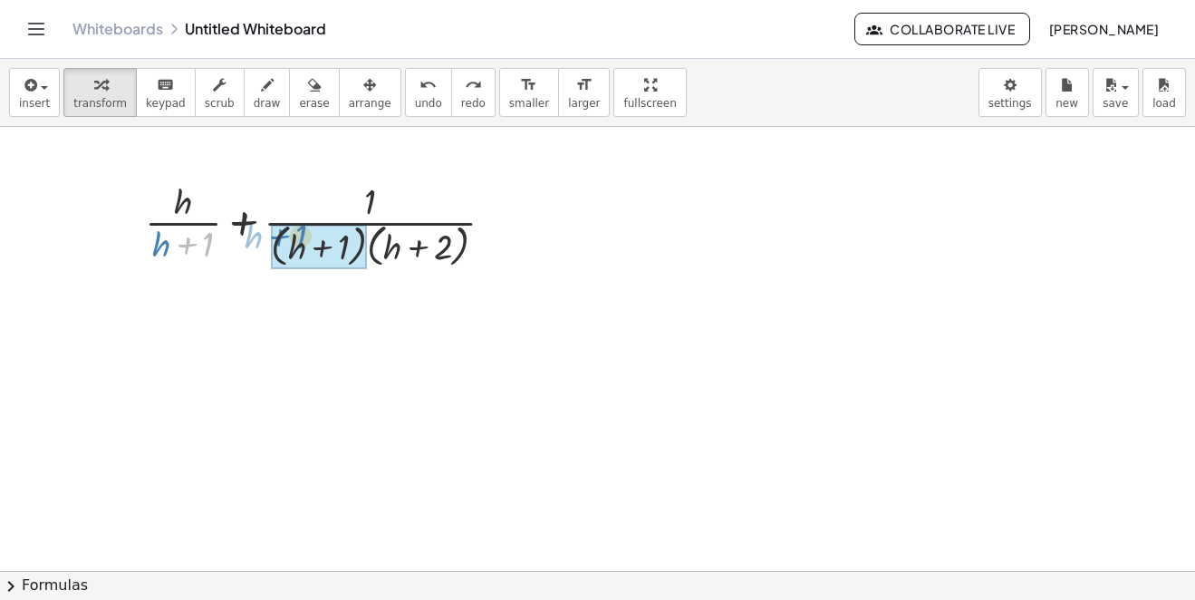
drag, startPoint x: 202, startPoint y: 245, endPoint x: 296, endPoint y: 237, distance: 94.6
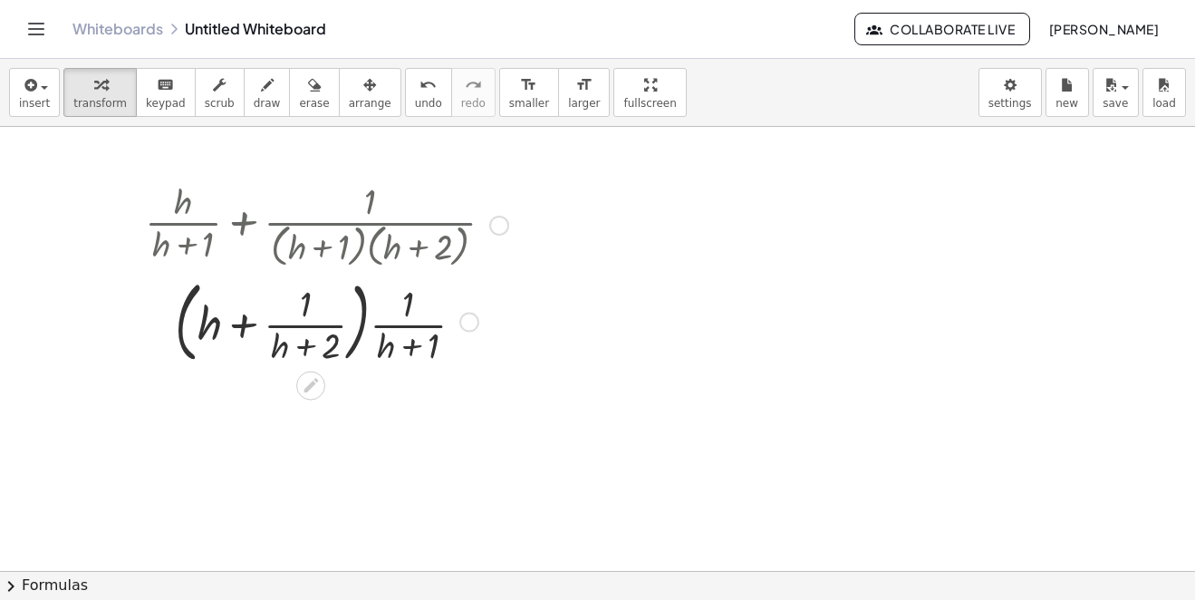
scroll to position [91, 0]
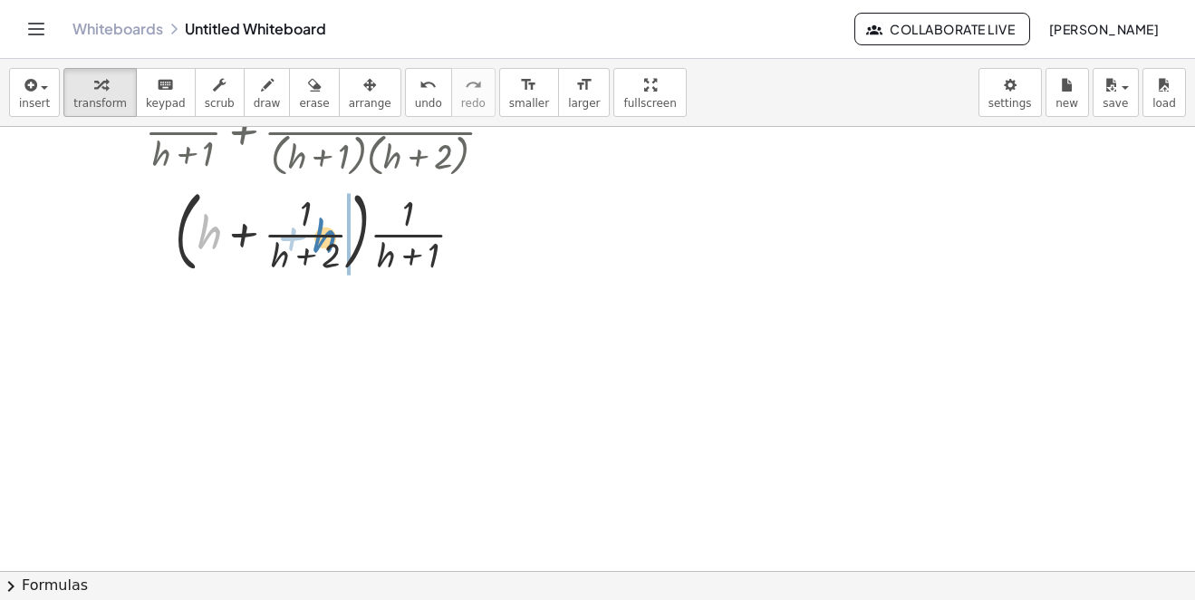
drag, startPoint x: 204, startPoint y: 243, endPoint x: 321, endPoint y: 254, distance: 117.4
click at [321, 254] on div at bounding box center [326, 230] width 381 height 98
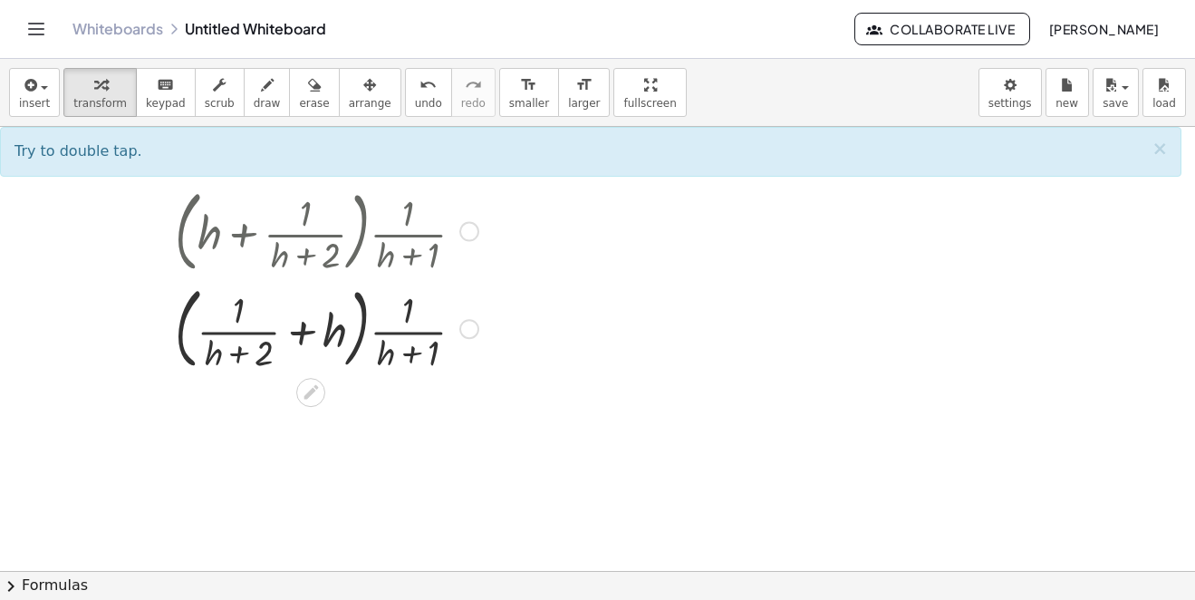
click at [332, 338] on div at bounding box center [326, 327] width 381 height 98
click at [305, 330] on div at bounding box center [326, 327] width 381 height 98
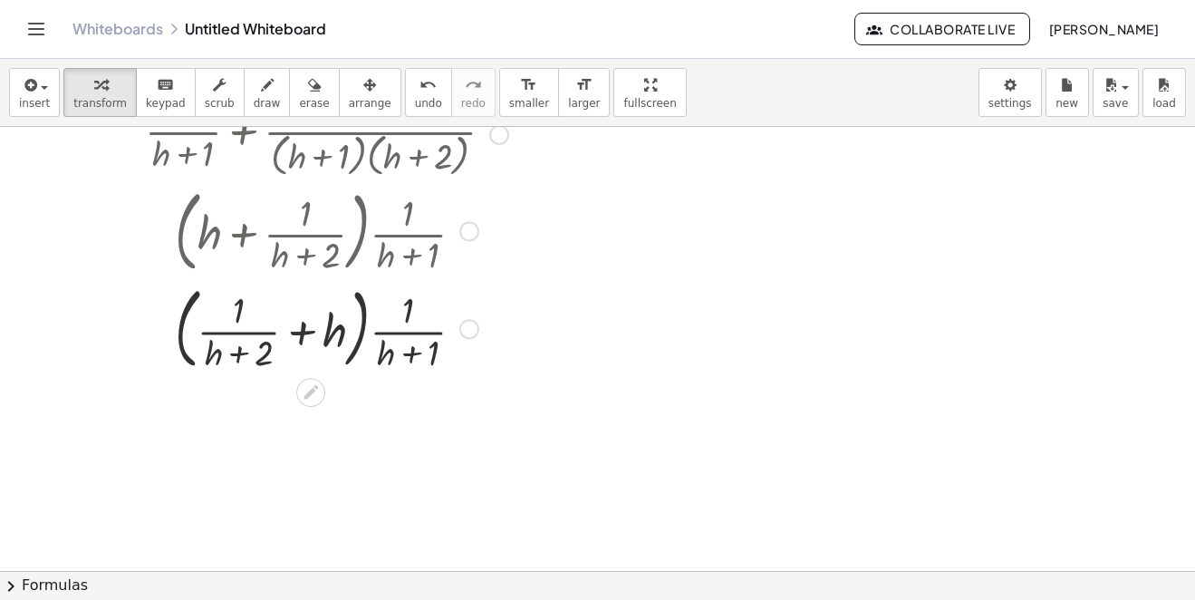
click at [305, 330] on div at bounding box center [326, 327] width 381 height 98
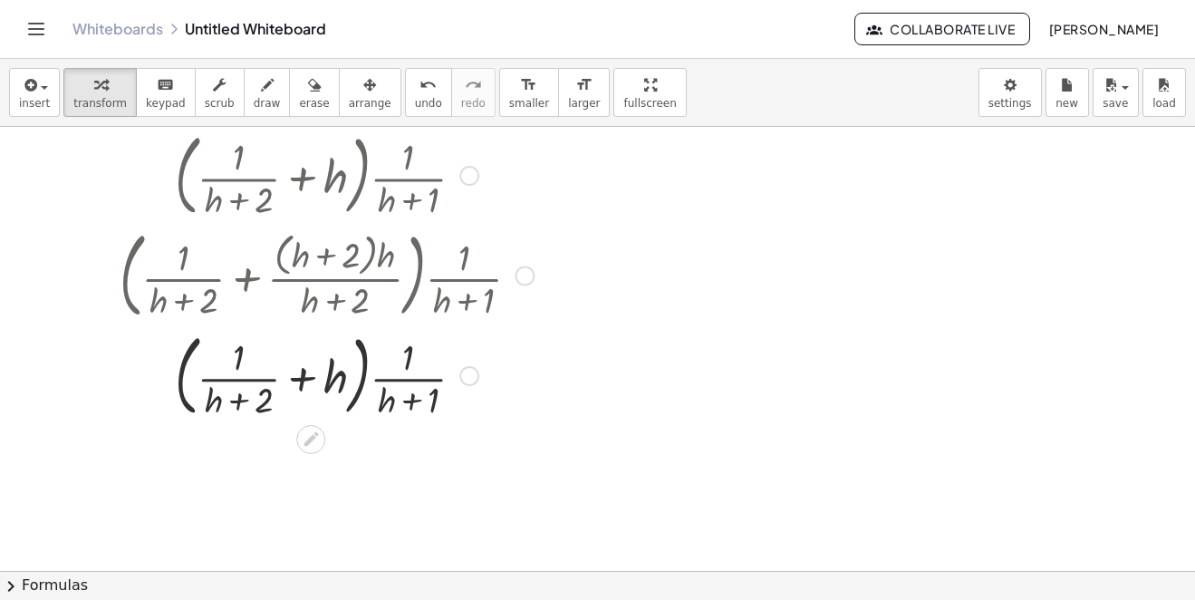
scroll to position [535, 0]
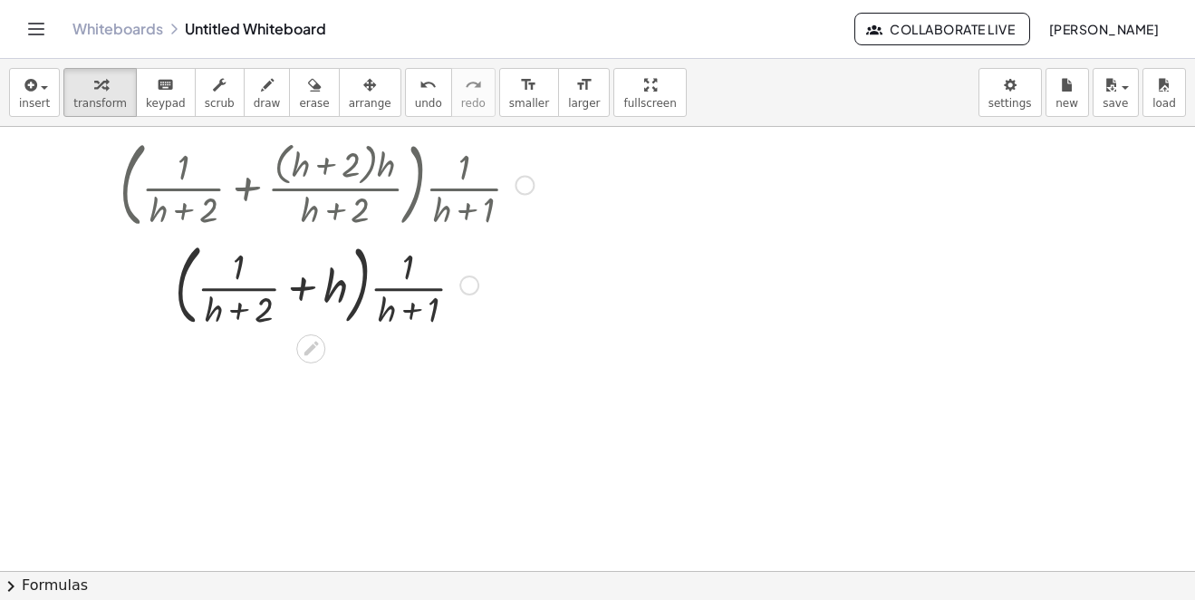
click at [301, 293] on div at bounding box center [327, 284] width 432 height 98
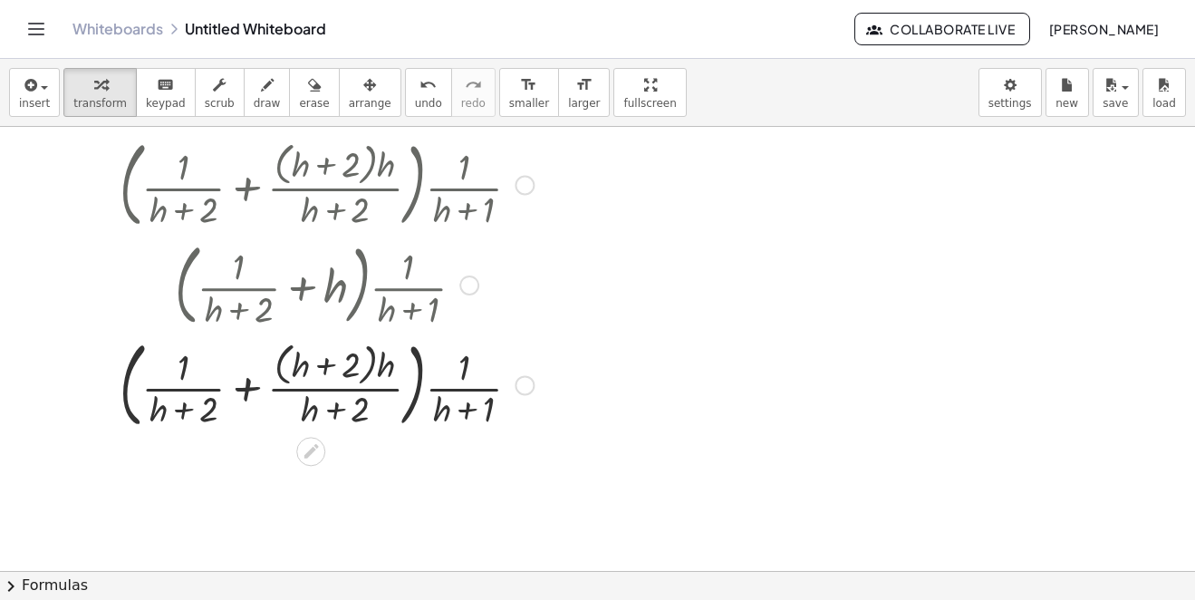
scroll to position [625, 0]
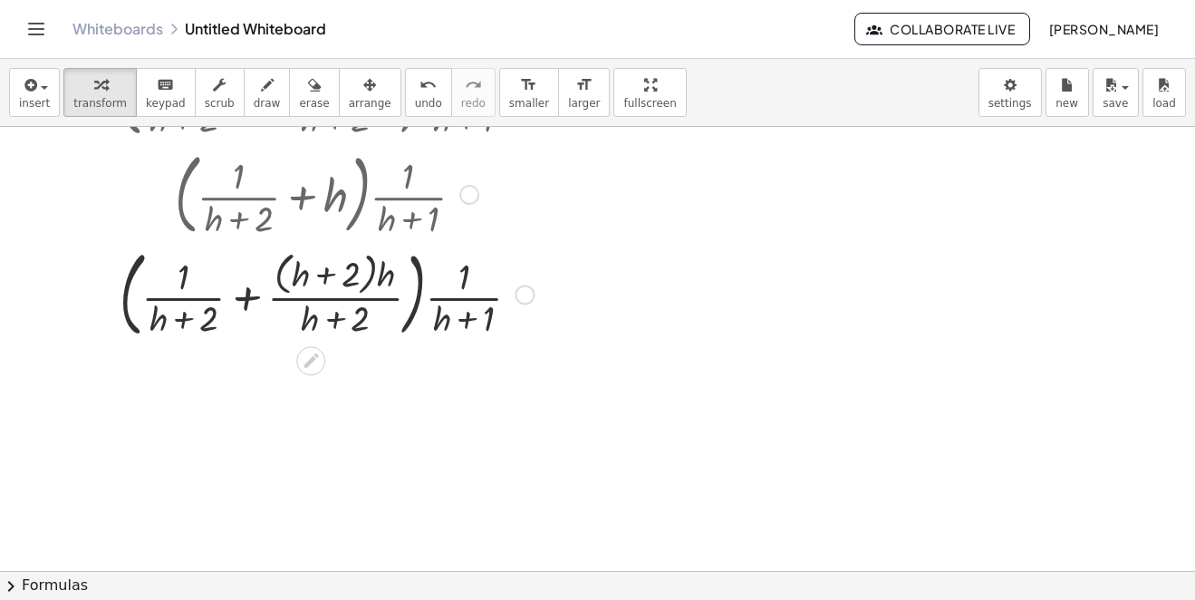
click at [250, 291] on div at bounding box center [327, 293] width 432 height 102
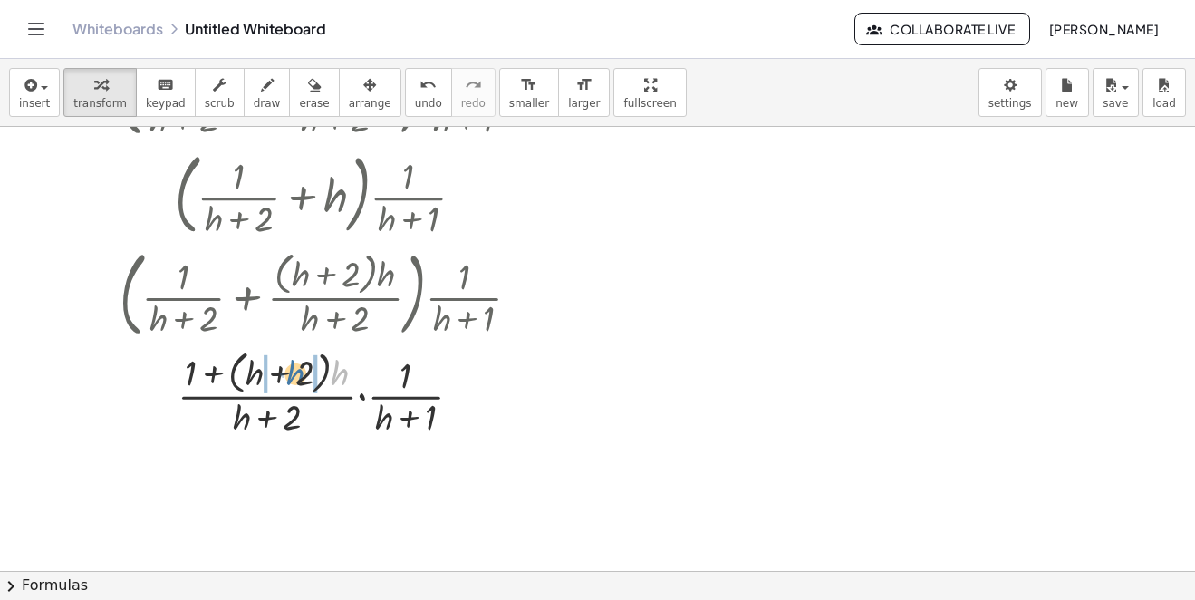
drag, startPoint x: 341, startPoint y: 361, endPoint x: 271, endPoint y: 354, distance: 70.1
click at [288, 361] on div at bounding box center [327, 392] width 432 height 96
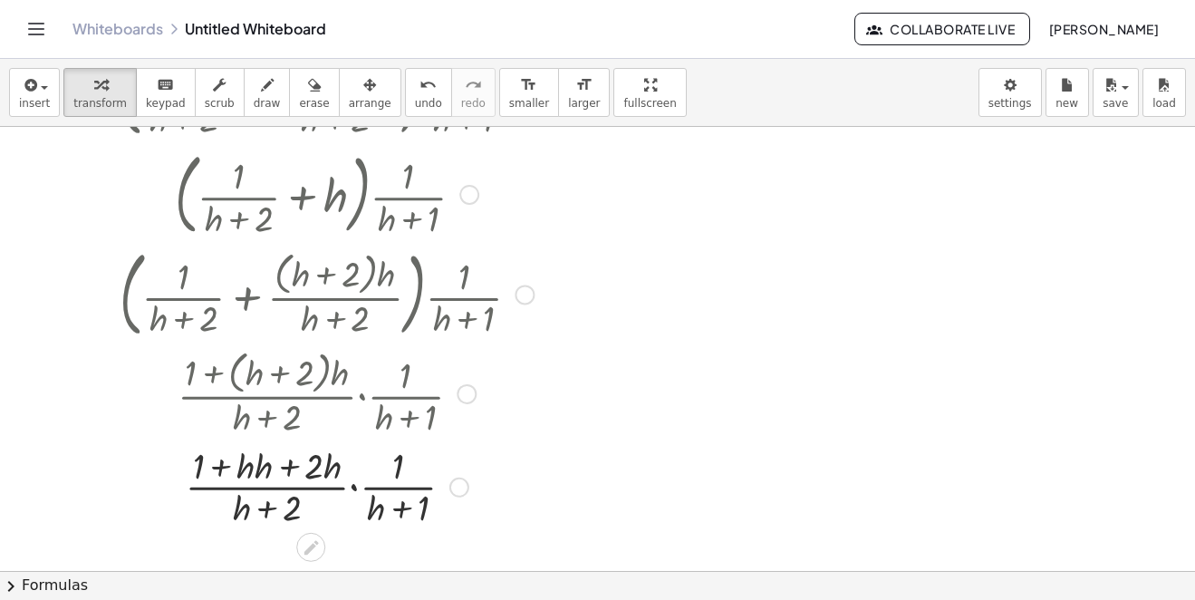
scroll to position [806, 0]
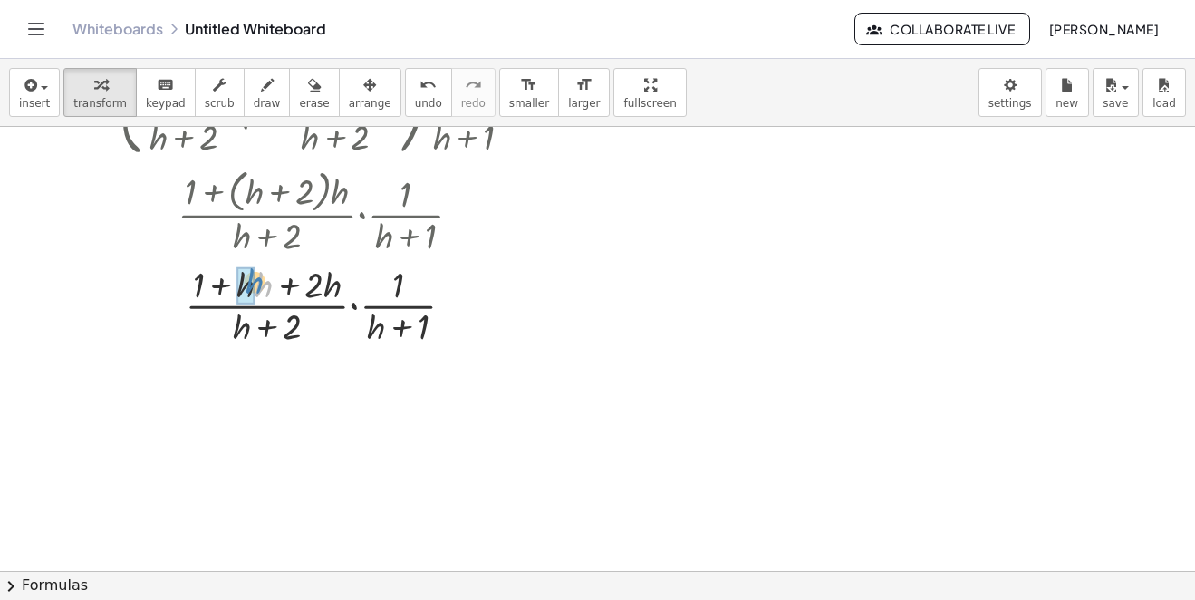
drag, startPoint x: 259, startPoint y: 294, endPoint x: 249, endPoint y: 291, distance: 10.3
click at [249, 290] on div at bounding box center [327, 304] width 432 height 91
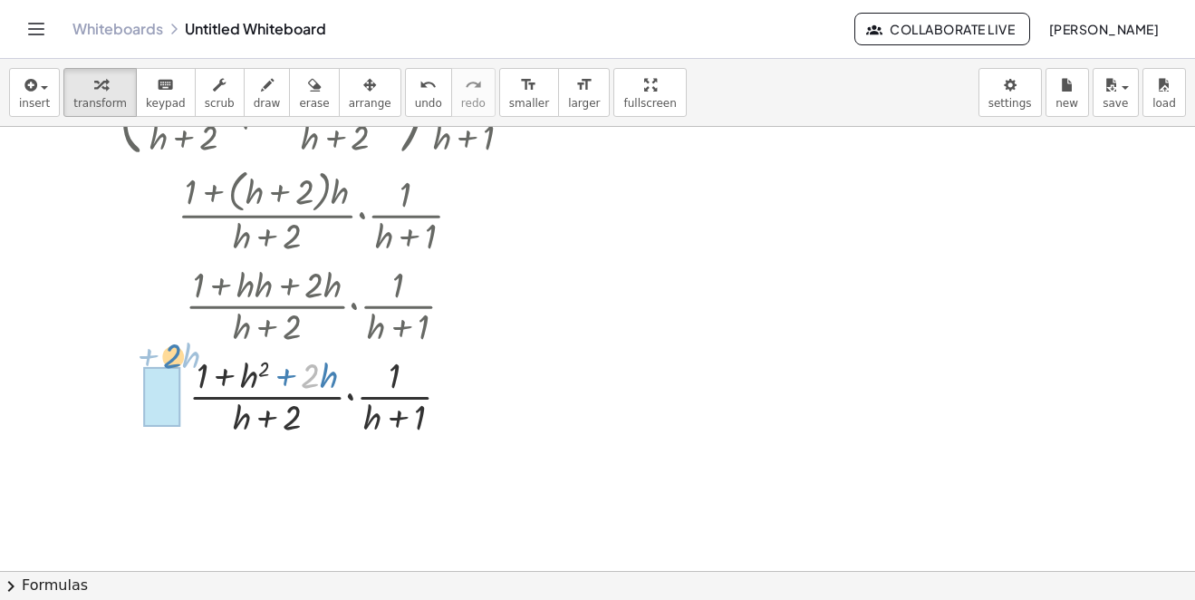
drag, startPoint x: 314, startPoint y: 372, endPoint x: 177, endPoint y: 347, distance: 139.2
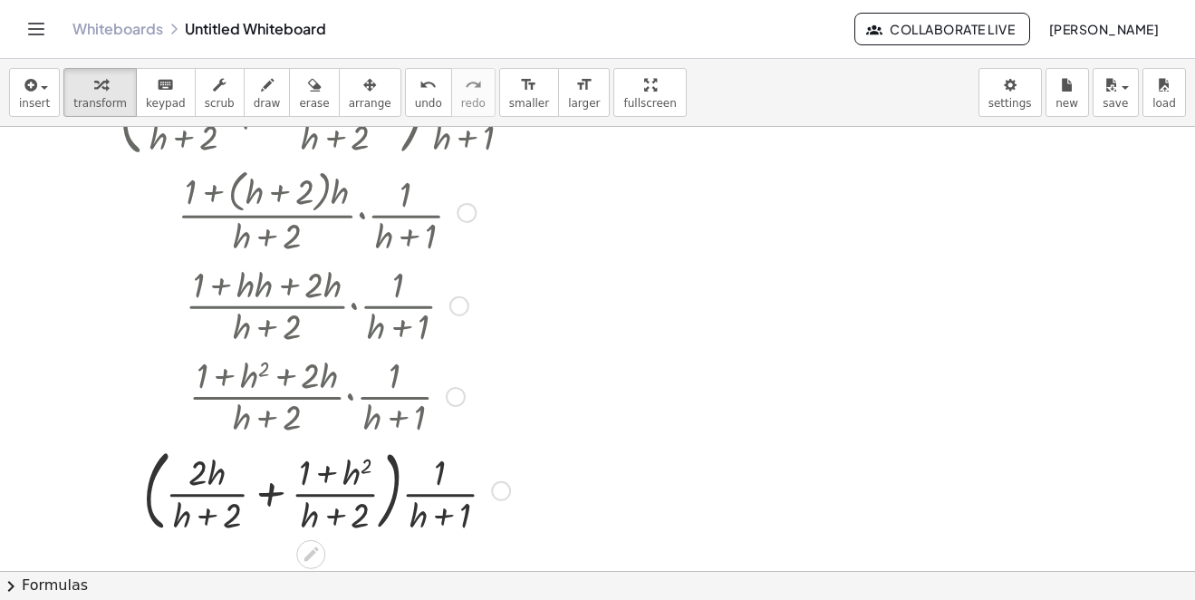
scroll to position [888, 0]
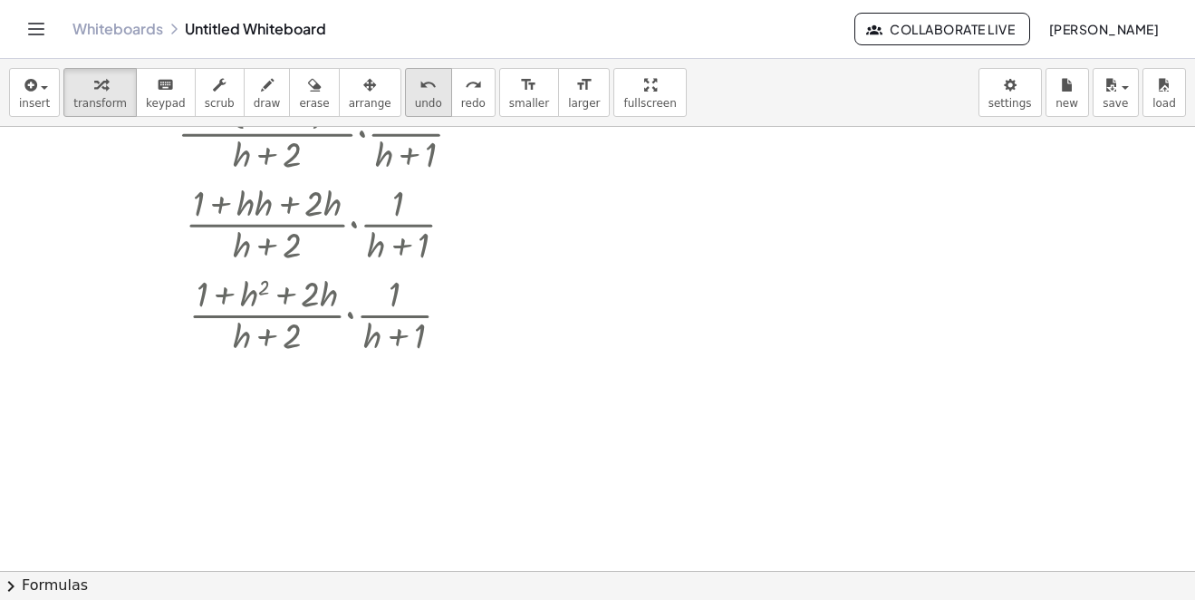
click at [420, 81] on icon "undo" at bounding box center [428, 85] width 17 height 22
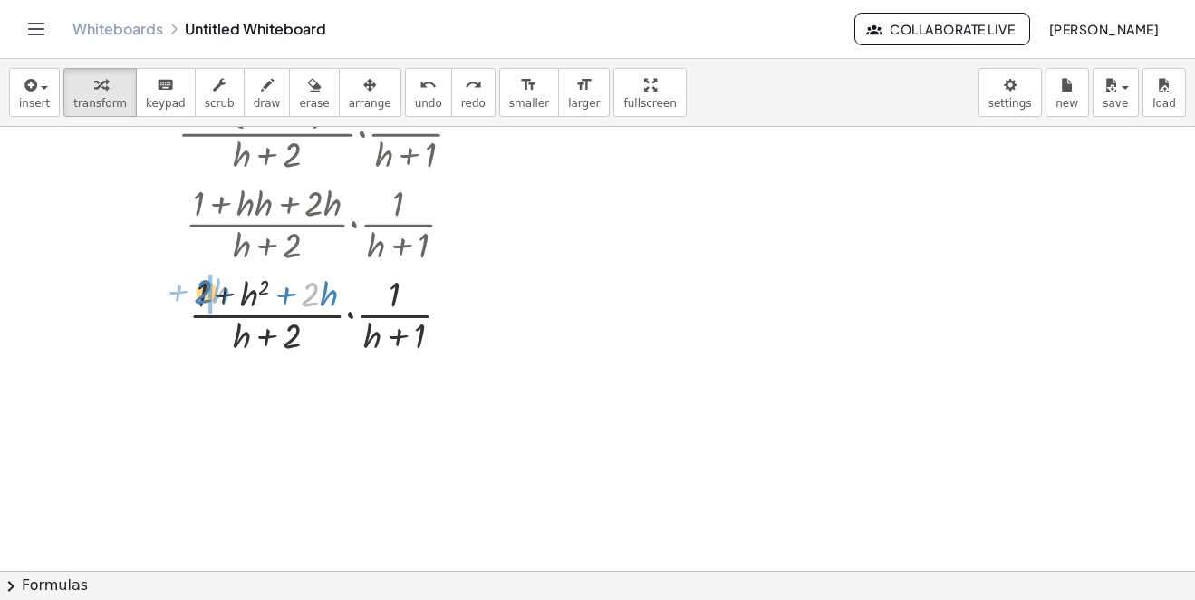
drag, startPoint x: 312, startPoint y: 304, endPoint x: 204, endPoint y: 301, distance: 107.9
click at [204, 301] on div at bounding box center [327, 313] width 342 height 91
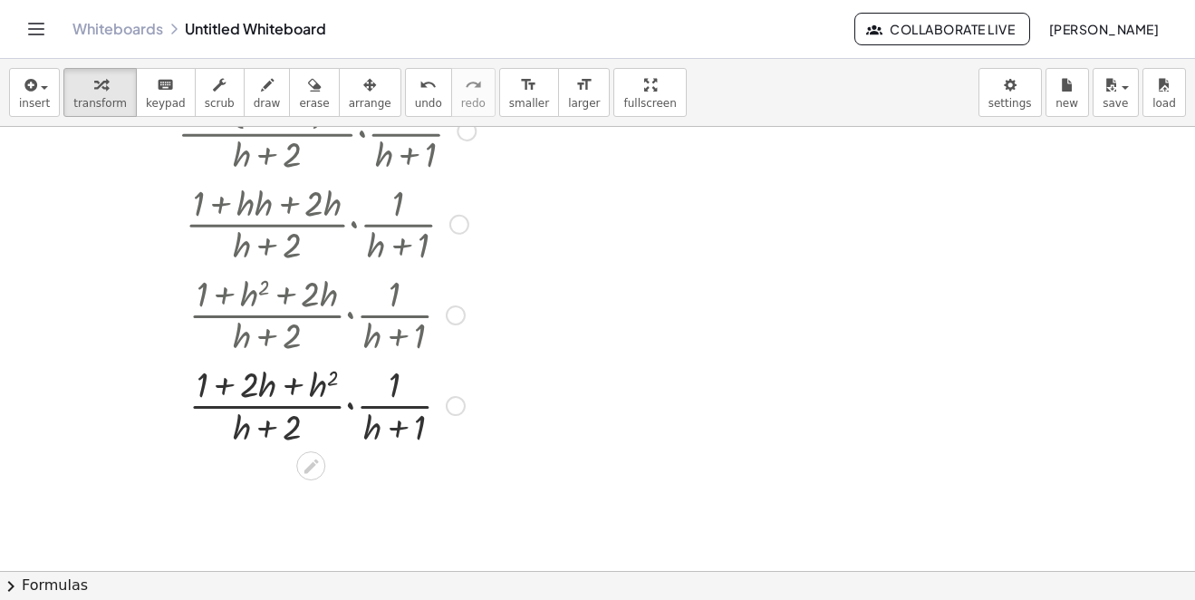
scroll to position [979, 0]
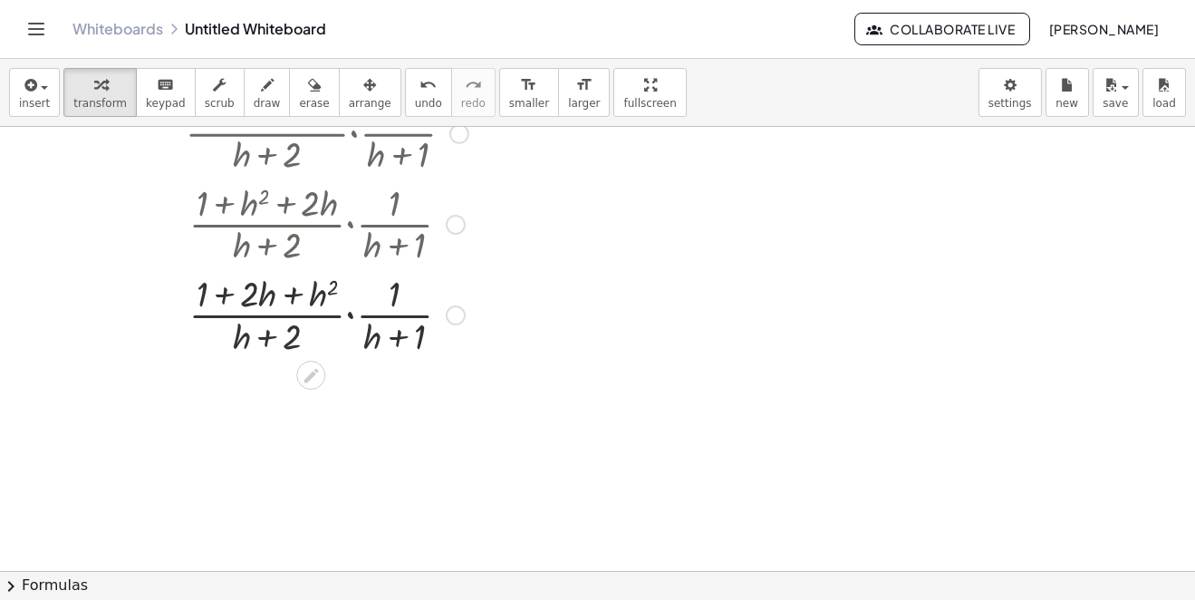
click at [380, 313] on div at bounding box center [327, 313] width 432 height 91
click at [390, 298] on div at bounding box center [327, 313] width 432 height 91
click at [365, 314] on div at bounding box center [327, 313] width 432 height 91
click at [358, 315] on div at bounding box center [327, 313] width 432 height 91
click at [348, 312] on div at bounding box center [327, 313] width 432 height 91
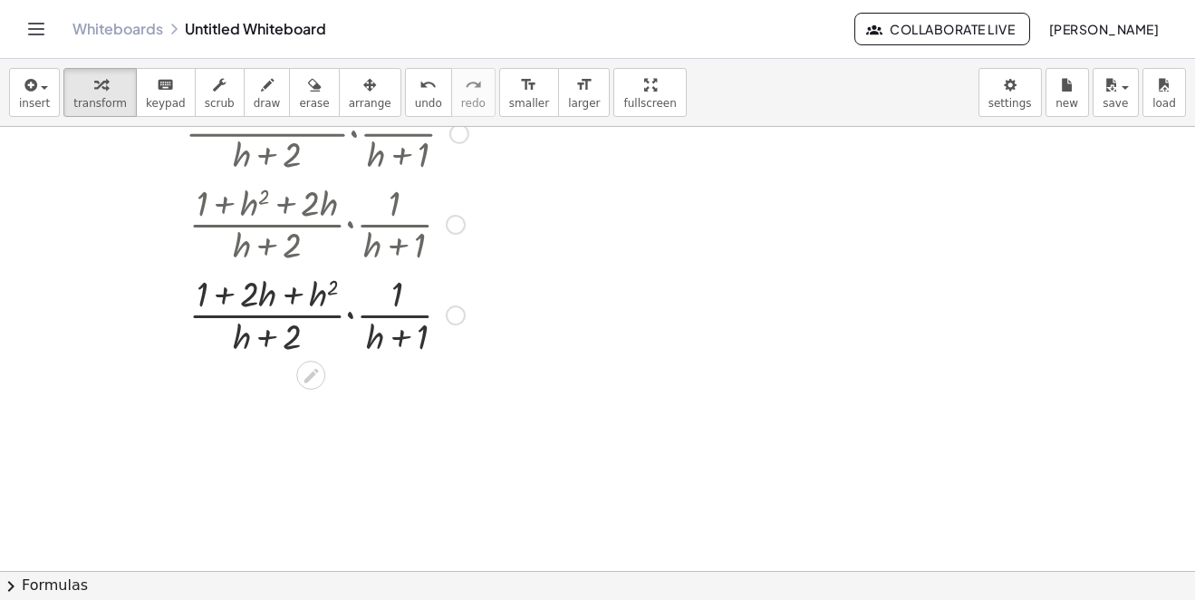
click at [348, 312] on div at bounding box center [327, 313] width 432 height 91
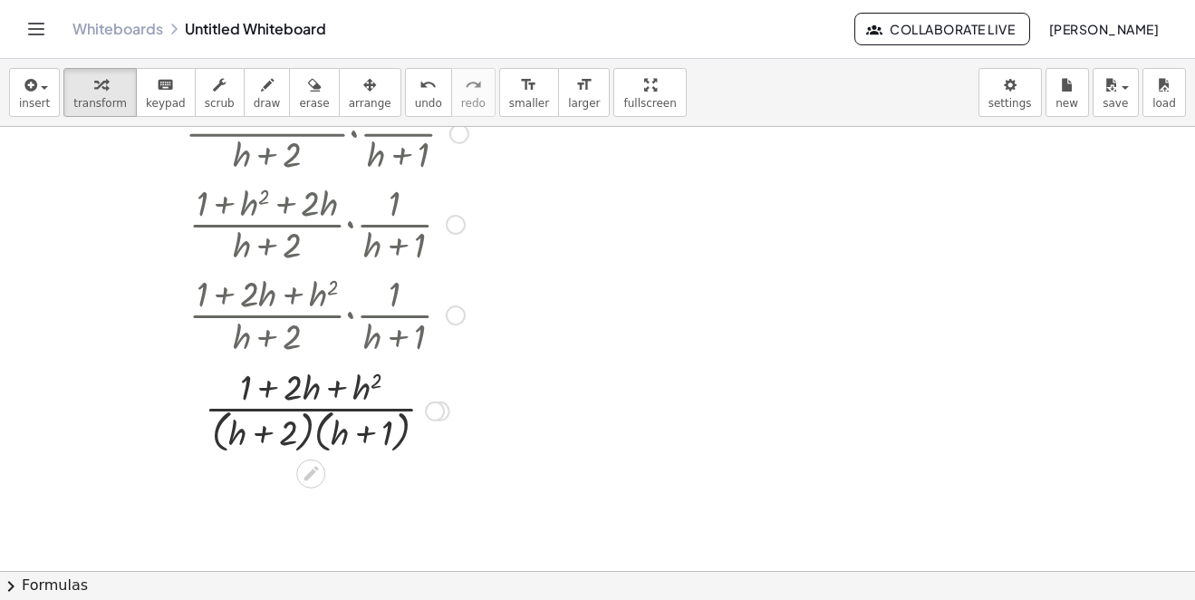
scroll to position [1069, 0]
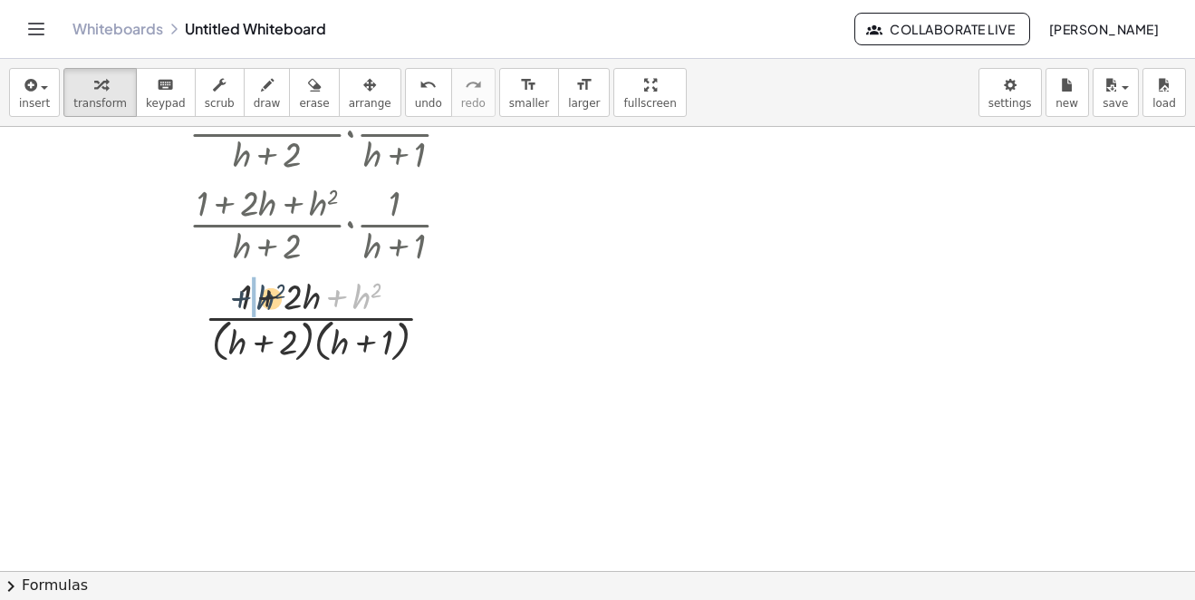
drag, startPoint x: 304, startPoint y: 298, endPoint x: 262, endPoint y: 299, distance: 42.6
click at [262, 299] on div at bounding box center [327, 319] width 432 height 96
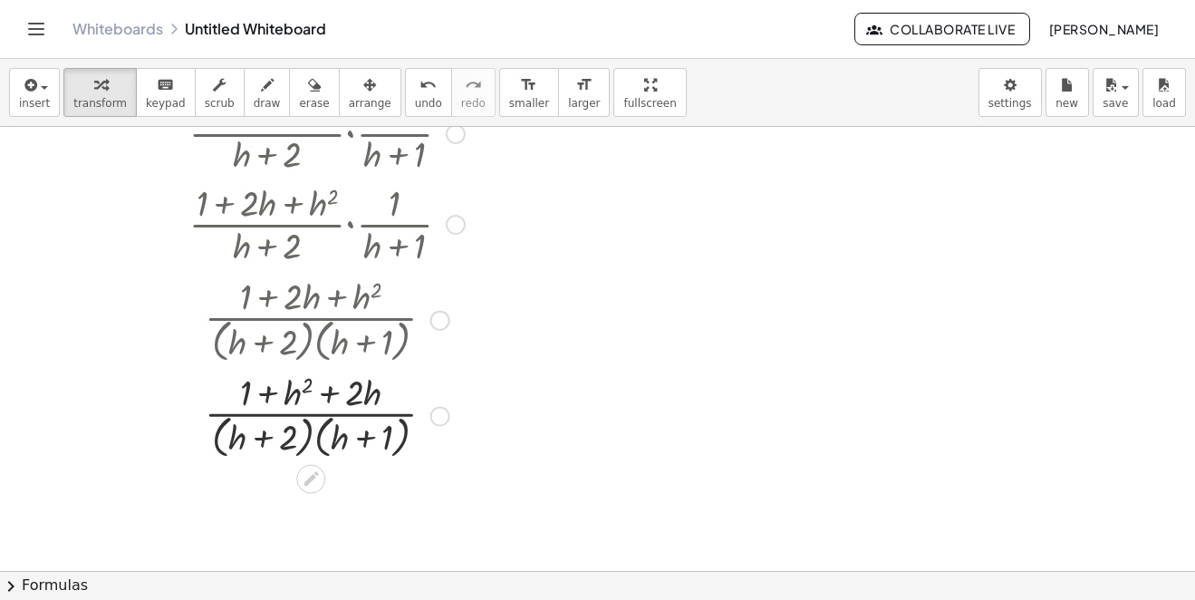
scroll to position [1160, 0]
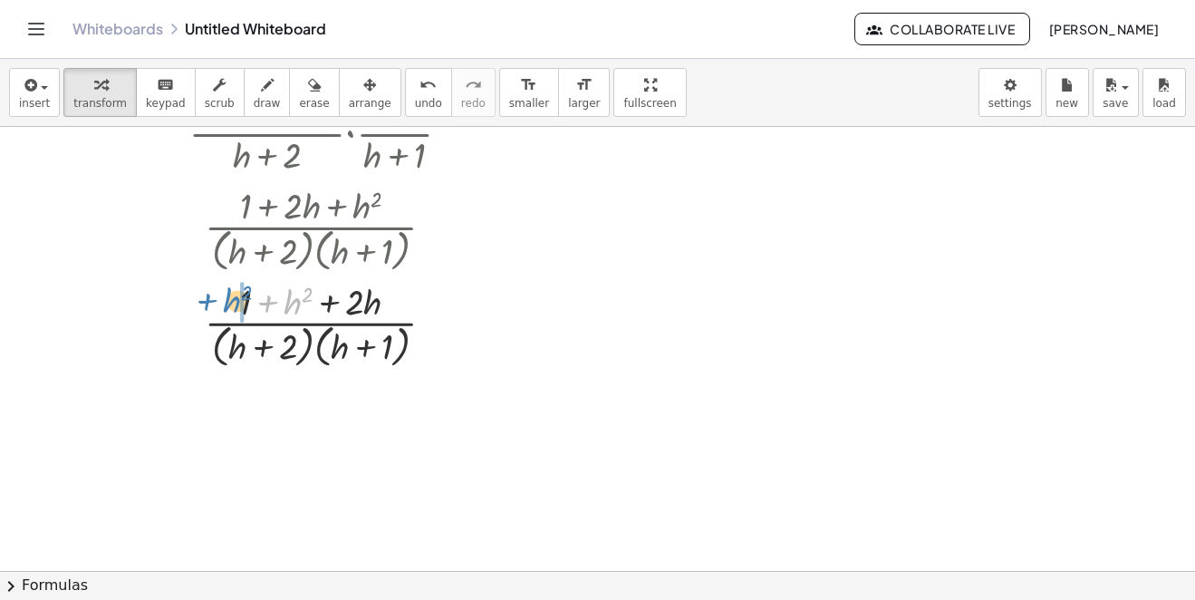
drag, startPoint x: 291, startPoint y: 311, endPoint x: 227, endPoint y: 309, distance: 63.5
click at [227, 309] on div at bounding box center [327, 324] width 432 height 96
drag, startPoint x: 368, startPoint y: 311, endPoint x: 249, endPoint y: 308, distance: 118.7
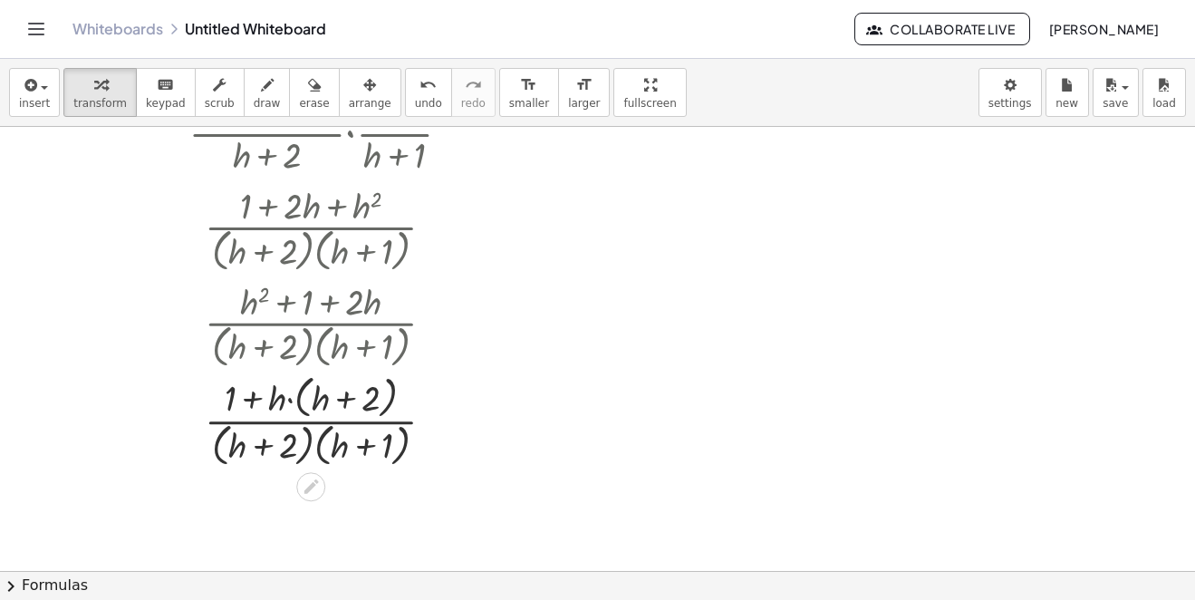
scroll to position [1332, 0]
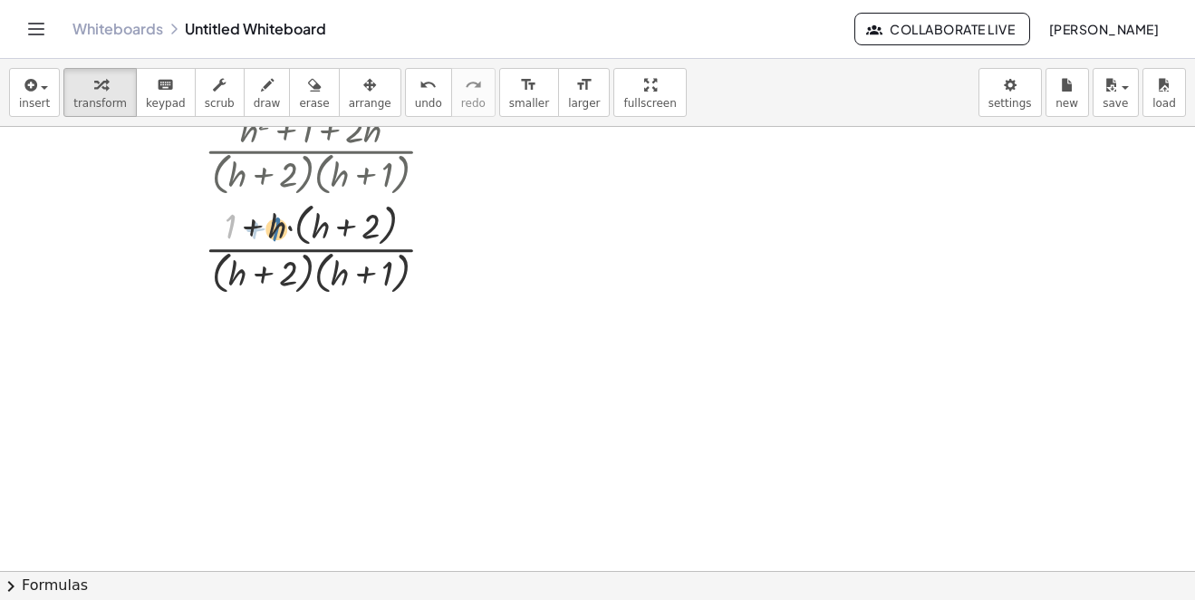
drag, startPoint x: 227, startPoint y: 228, endPoint x: 278, endPoint y: 231, distance: 51.7
click at [278, 231] on div at bounding box center [327, 248] width 432 height 101
drag, startPoint x: 284, startPoint y: 227, endPoint x: 320, endPoint y: 215, distance: 38.4
click at [325, 219] on div at bounding box center [327, 248] width 432 height 101
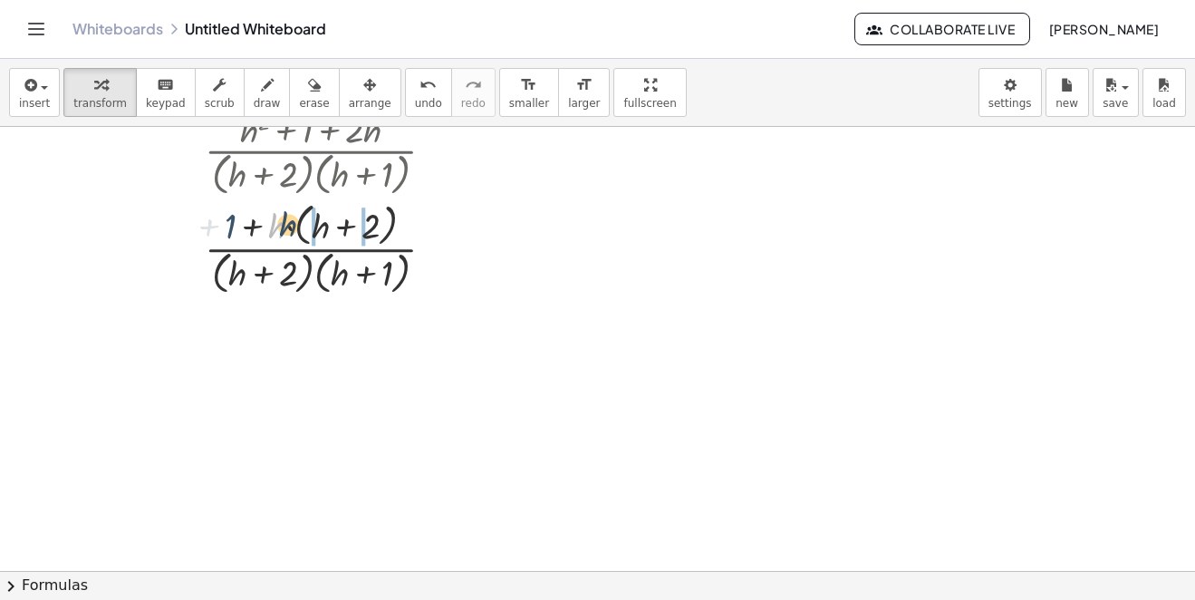
click at [325, 219] on div at bounding box center [327, 248] width 432 height 101
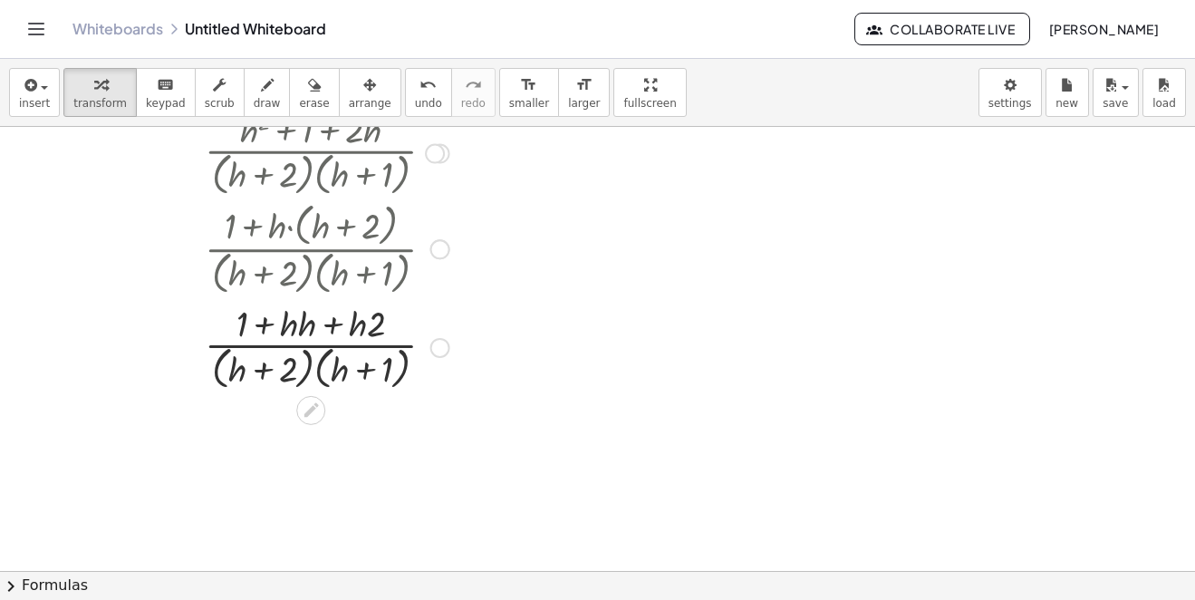
scroll to position [1423, 0]
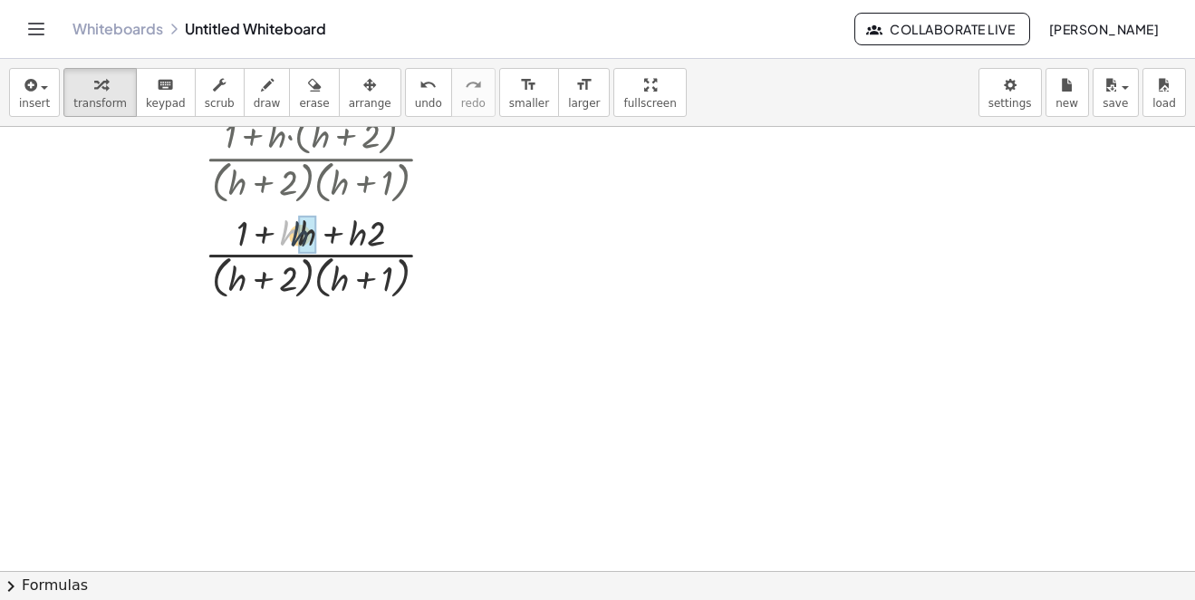
drag, startPoint x: 293, startPoint y: 235, endPoint x: 315, endPoint y: 236, distance: 22.7
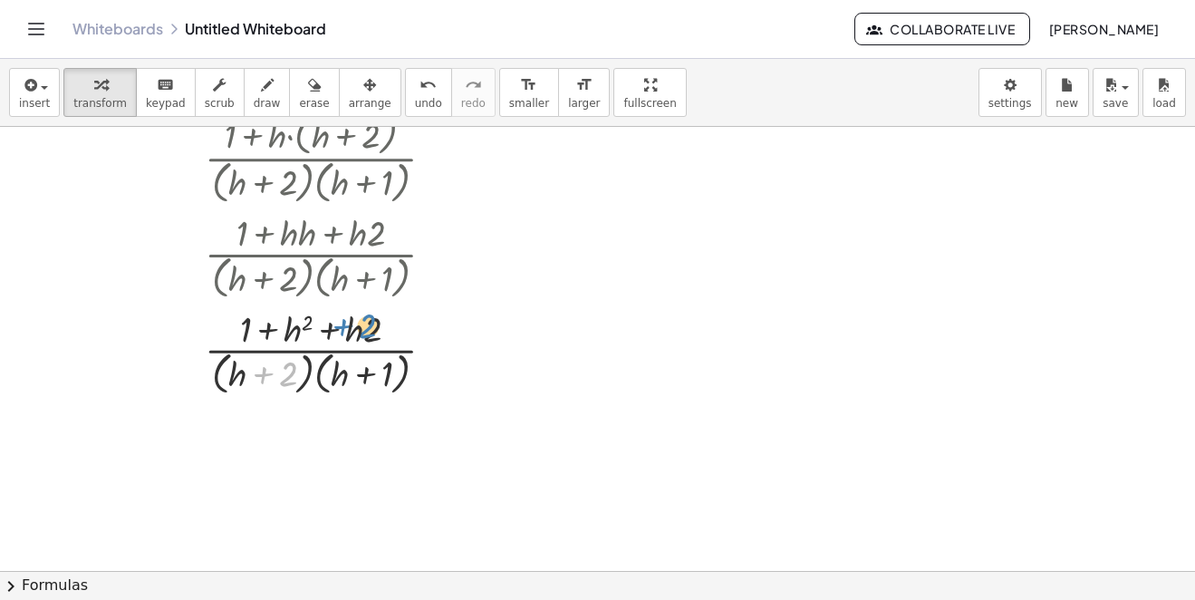
drag, startPoint x: 272, startPoint y: 372, endPoint x: 289, endPoint y: 338, distance: 38.5
click at [352, 324] on div at bounding box center [327, 352] width 432 height 96
click at [330, 331] on div at bounding box center [327, 352] width 432 height 96
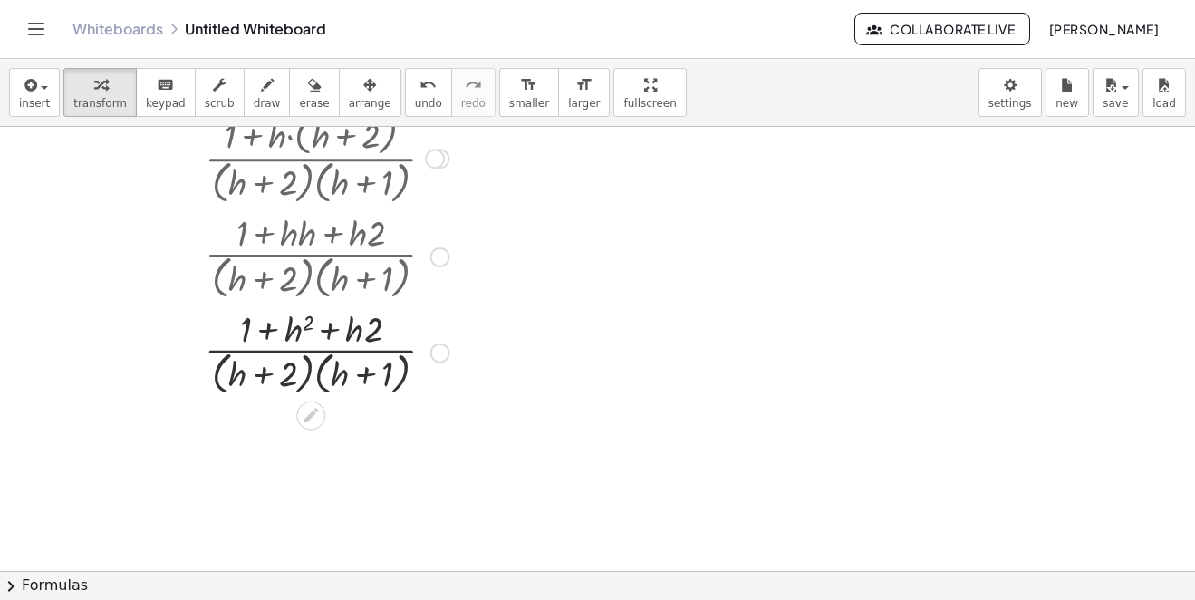
click at [330, 331] on div at bounding box center [327, 352] width 432 height 96
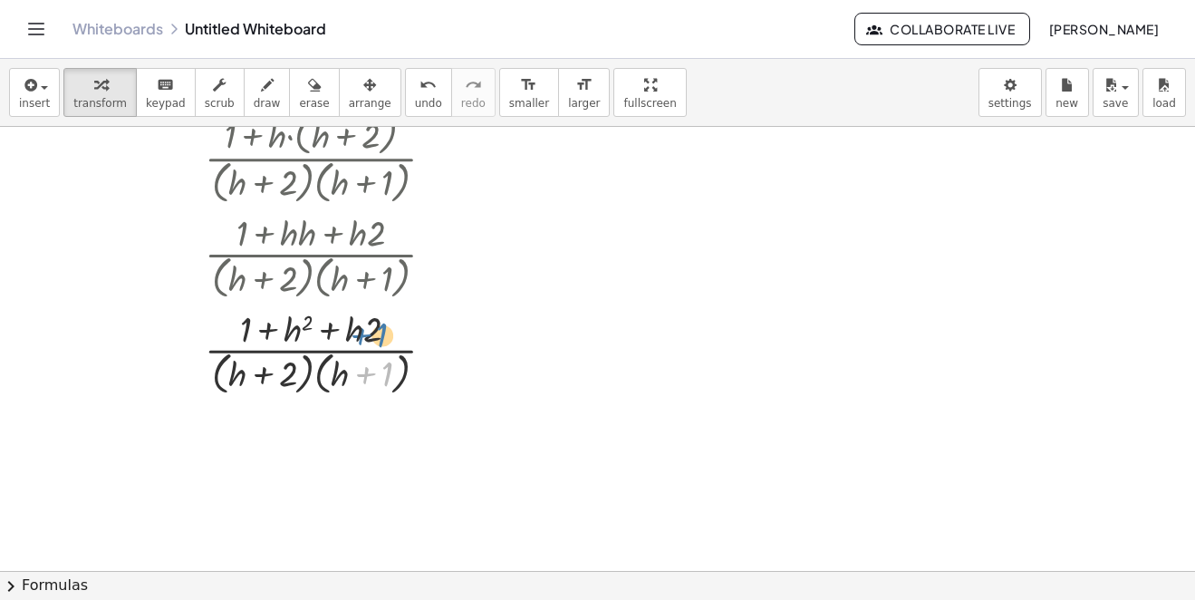
drag, startPoint x: 359, startPoint y: 381, endPoint x: 327, endPoint y: 348, distance: 45.5
click at [329, 347] on div at bounding box center [327, 352] width 432 height 96
click at [327, 337] on div at bounding box center [327, 352] width 432 height 96
click at [331, 334] on div at bounding box center [327, 352] width 432 height 96
click at [336, 333] on div at bounding box center [327, 352] width 432 height 96
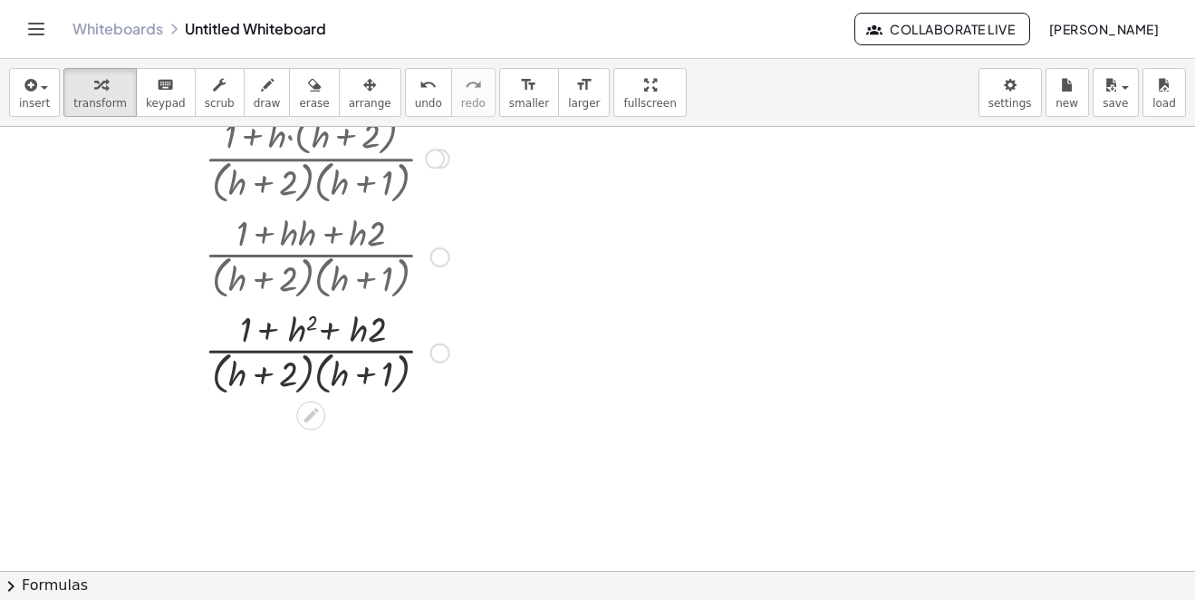
click at [306, 368] on div at bounding box center [327, 352] width 432 height 96
drag, startPoint x: 288, startPoint y: 379, endPoint x: 286, endPoint y: 352, distance: 26.3
click at [289, 352] on div at bounding box center [327, 352] width 432 height 96
drag, startPoint x: 352, startPoint y: 334, endPoint x: 304, endPoint y: 333, distance: 48.0
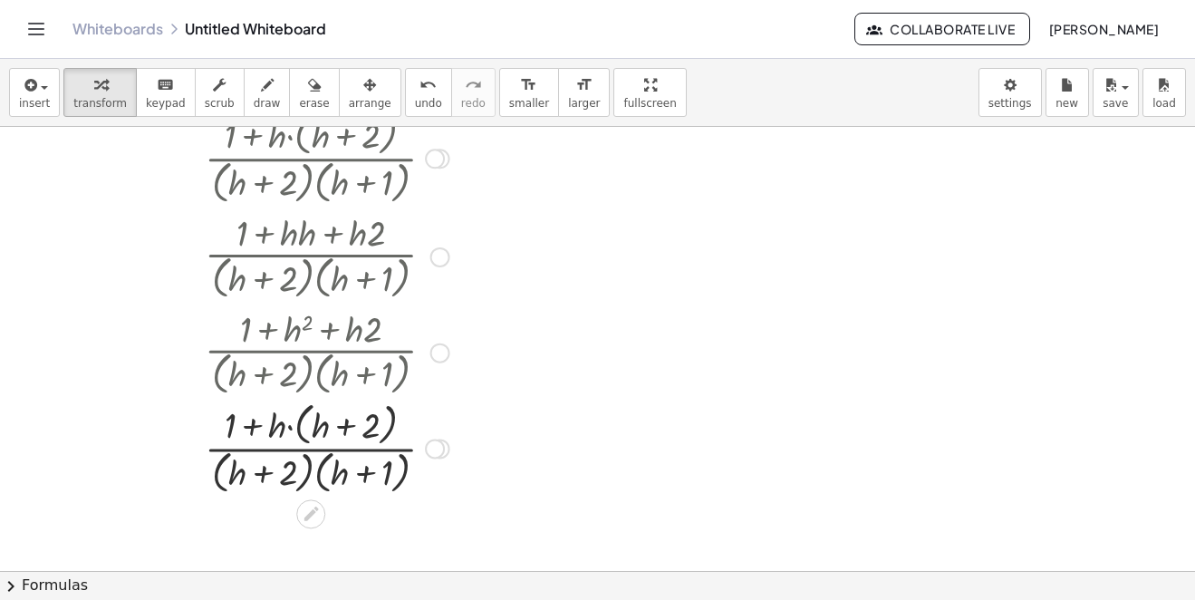
scroll to position [1513, 0]
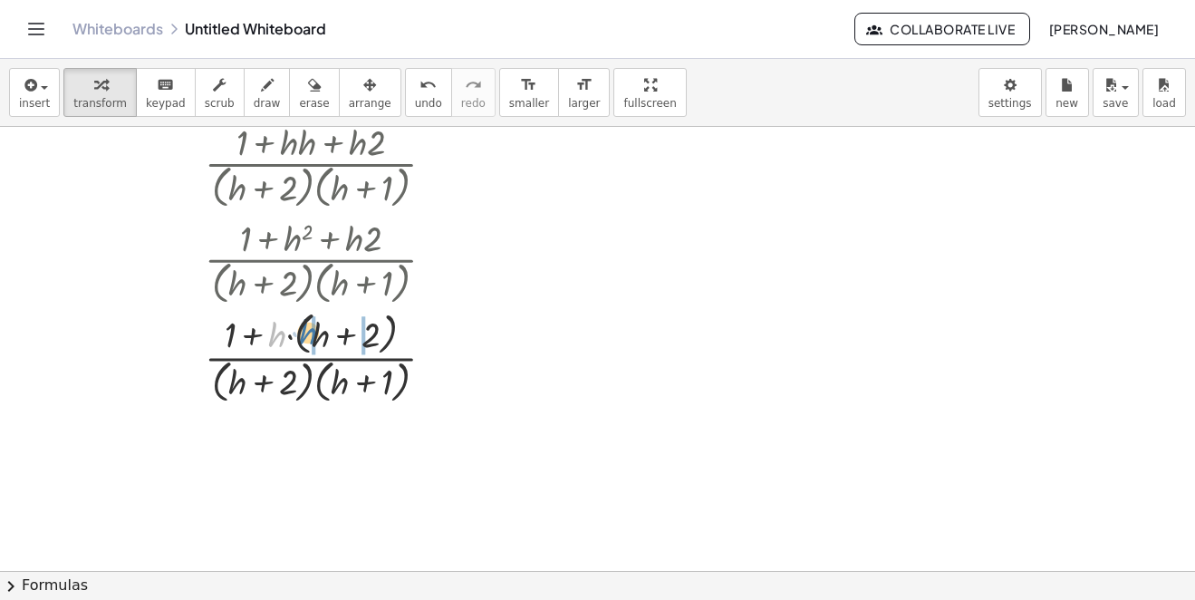
drag, startPoint x: 275, startPoint y: 335, endPoint x: 320, endPoint y: 330, distance: 44.7
click at [319, 331] on div at bounding box center [327, 356] width 432 height 101
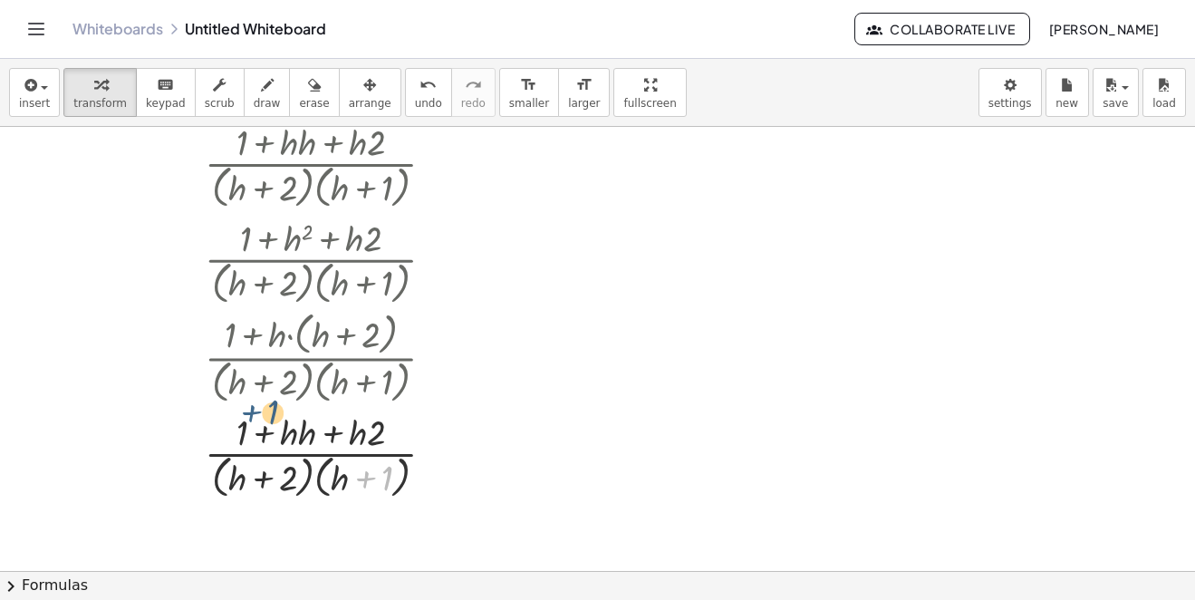
drag, startPoint x: 359, startPoint y: 485, endPoint x: 352, endPoint y: 446, distance: 39.6
click at [262, 445] on div at bounding box center [327, 455] width 432 height 96
click at [272, 445] on div at bounding box center [327, 455] width 432 height 96
drag, startPoint x: 328, startPoint y: 475, endPoint x: 314, endPoint y: 456, distance: 23.4
click at [321, 435] on div at bounding box center [327, 455] width 432 height 96
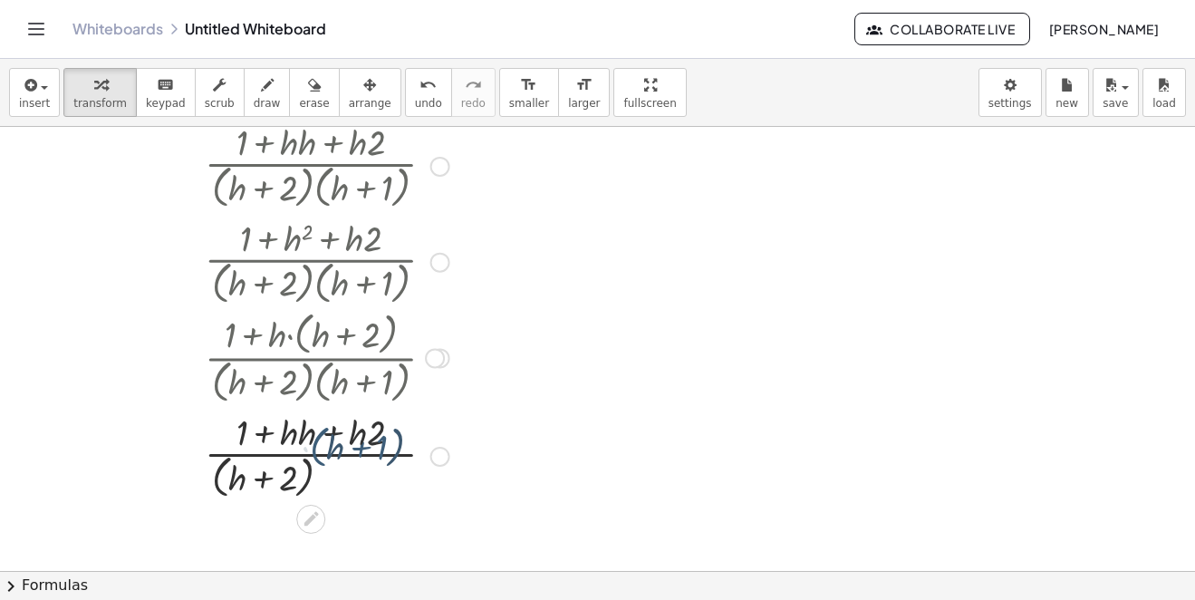
click at [243, 474] on div at bounding box center [327, 455] width 432 height 96
drag, startPoint x: 252, startPoint y: 485, endPoint x: 280, endPoint y: 481, distance: 28.3
click at [254, 485] on div at bounding box center [327, 455] width 432 height 96
drag, startPoint x: 280, startPoint y: 481, endPoint x: 309, endPoint y: 478, distance: 29.1
click at [281, 481] on div at bounding box center [327, 455] width 432 height 96
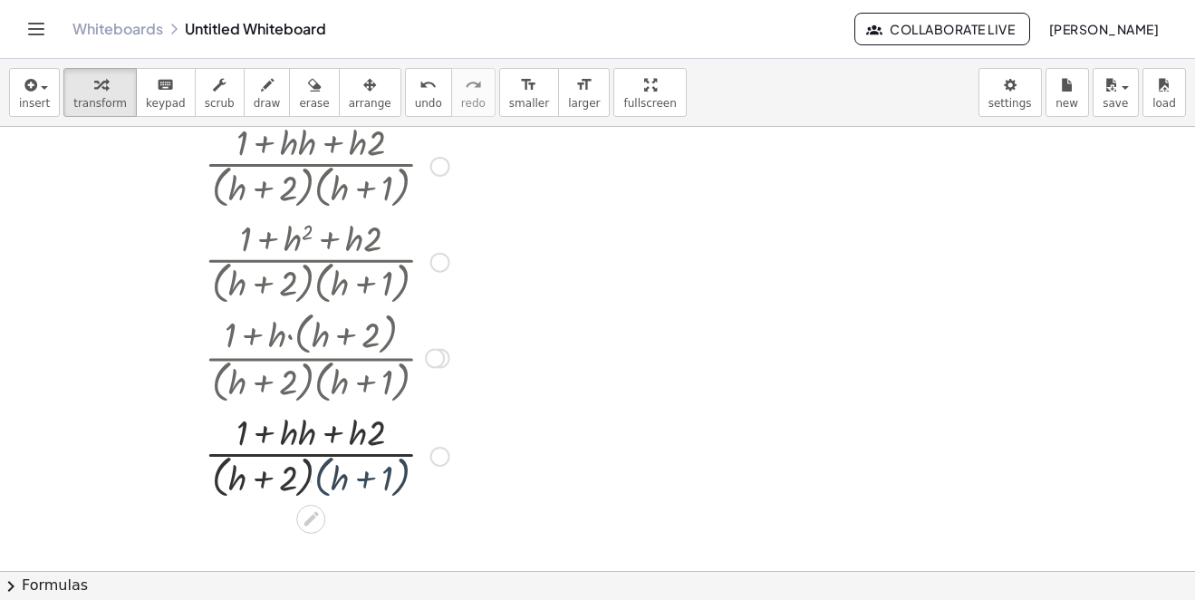
click at [309, 478] on div at bounding box center [327, 455] width 432 height 96
click at [320, 472] on div at bounding box center [327, 455] width 432 height 96
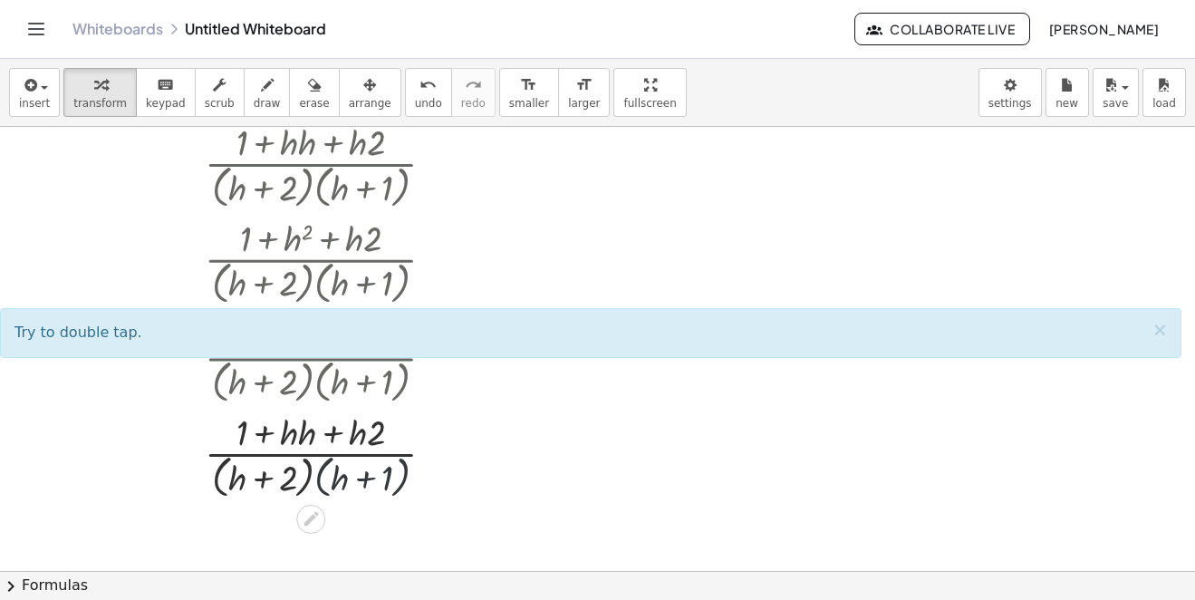
scroll to position [1694, 0]
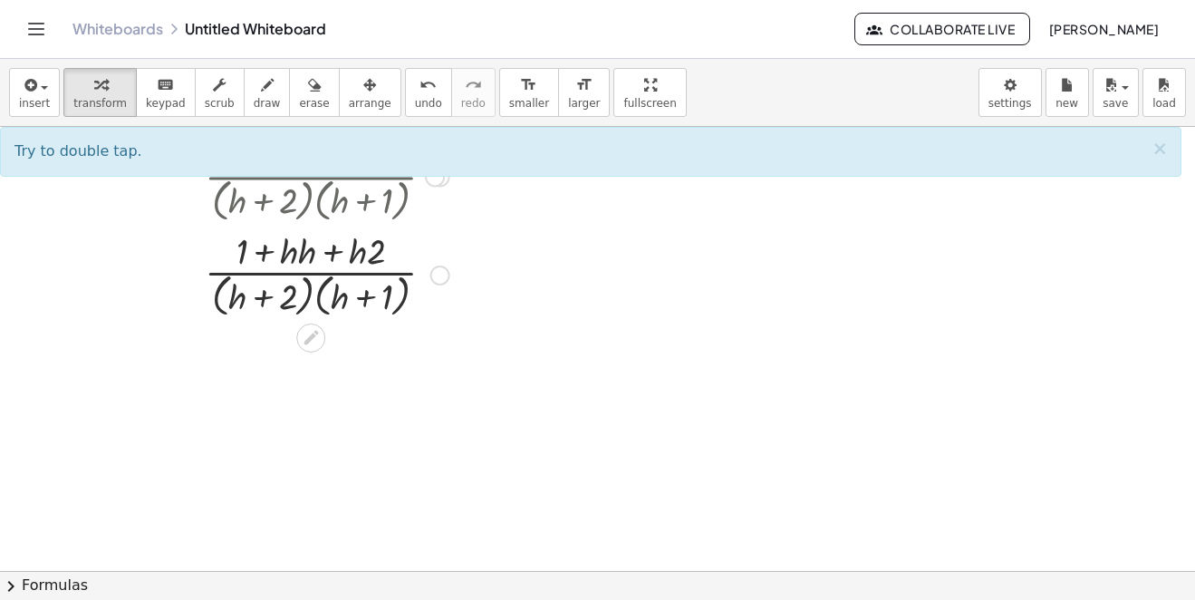
click at [318, 293] on div at bounding box center [327, 274] width 432 height 96
click at [319, 294] on div at bounding box center [327, 274] width 432 height 96
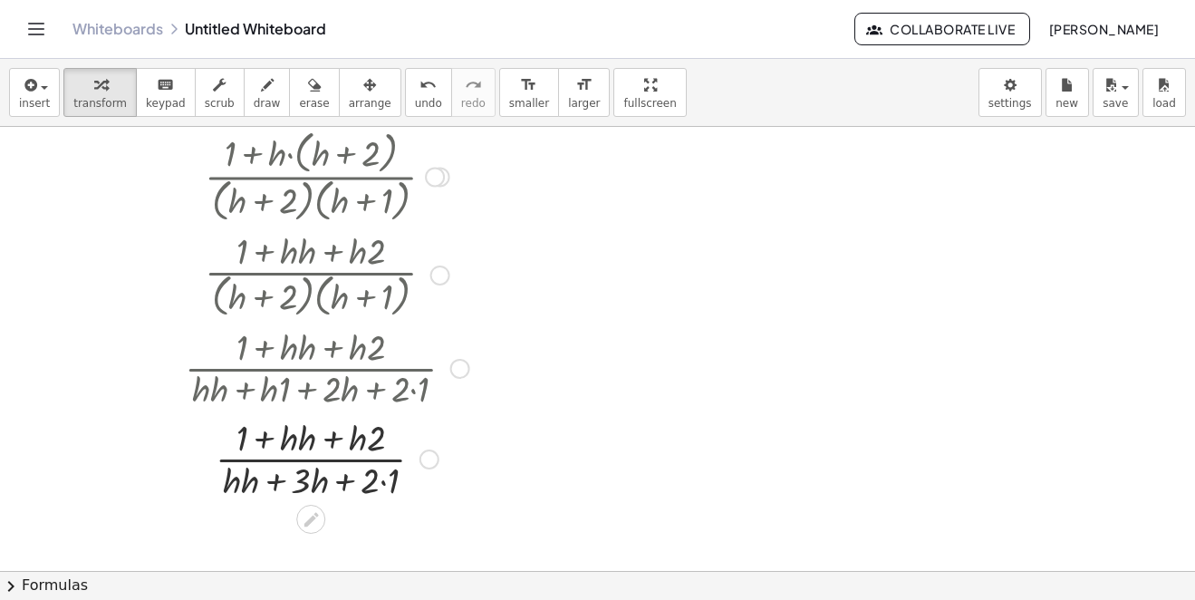
scroll to position [1776, 0]
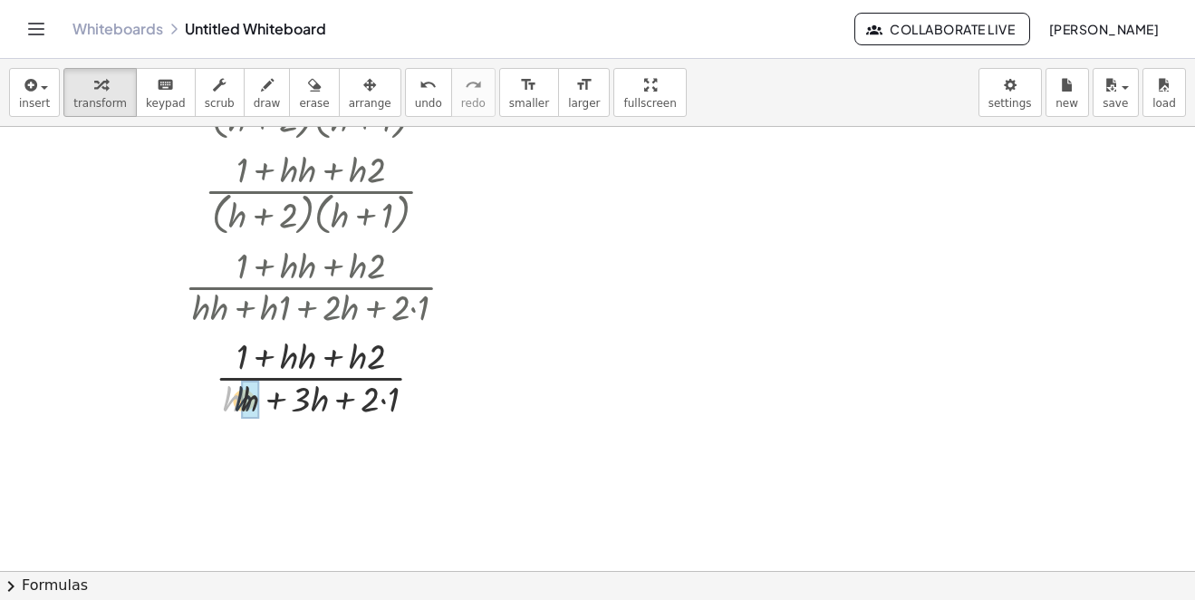
drag, startPoint x: 235, startPoint y: 396, endPoint x: 248, endPoint y: 397, distance: 13.6
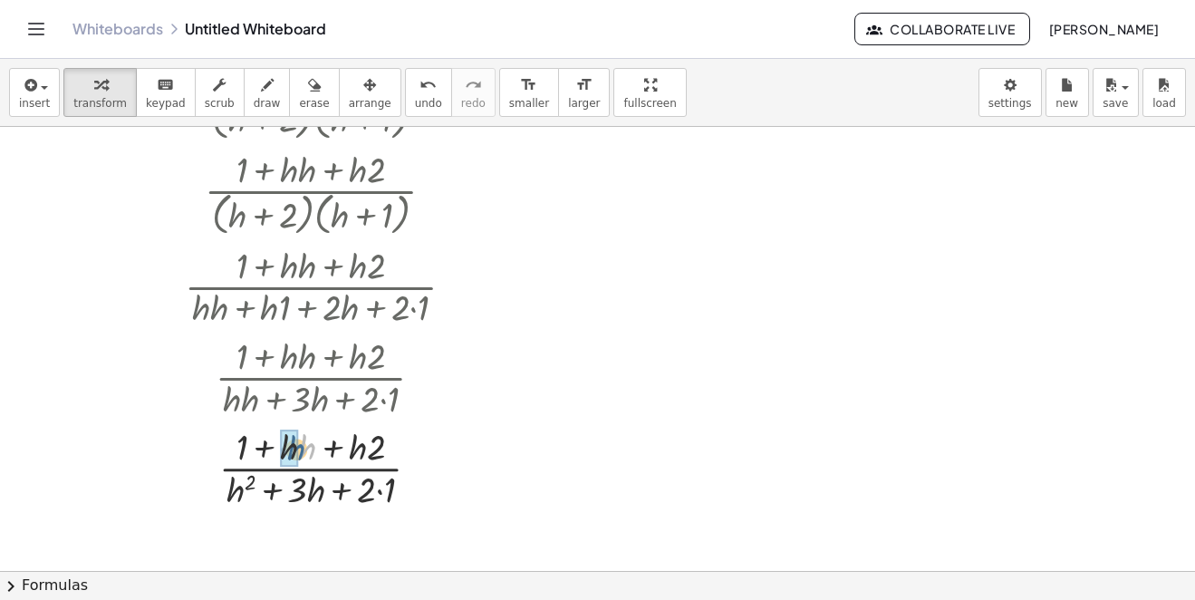
drag, startPoint x: 308, startPoint y: 449, endPoint x: 296, endPoint y: 449, distance: 11.8
drag, startPoint x: 250, startPoint y: 451, endPoint x: 232, endPoint y: 446, distance: 18.9
click at [232, 446] on div at bounding box center [327, 466] width 432 height 91
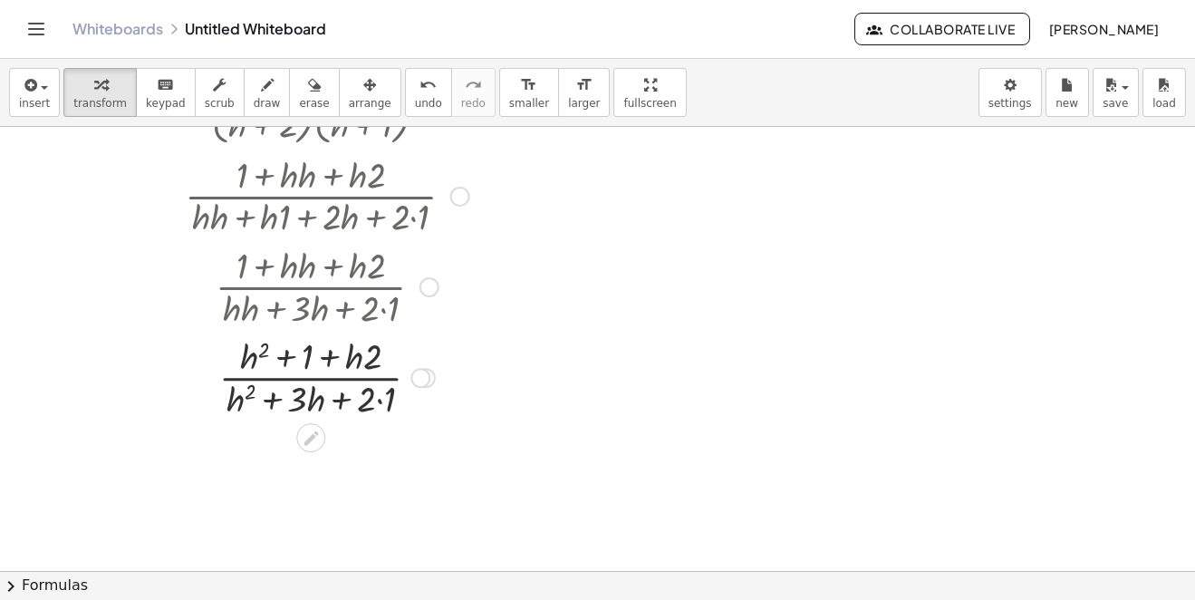
click at [371, 397] on div at bounding box center [327, 376] width 432 height 91
click at [381, 397] on div at bounding box center [327, 376] width 432 height 91
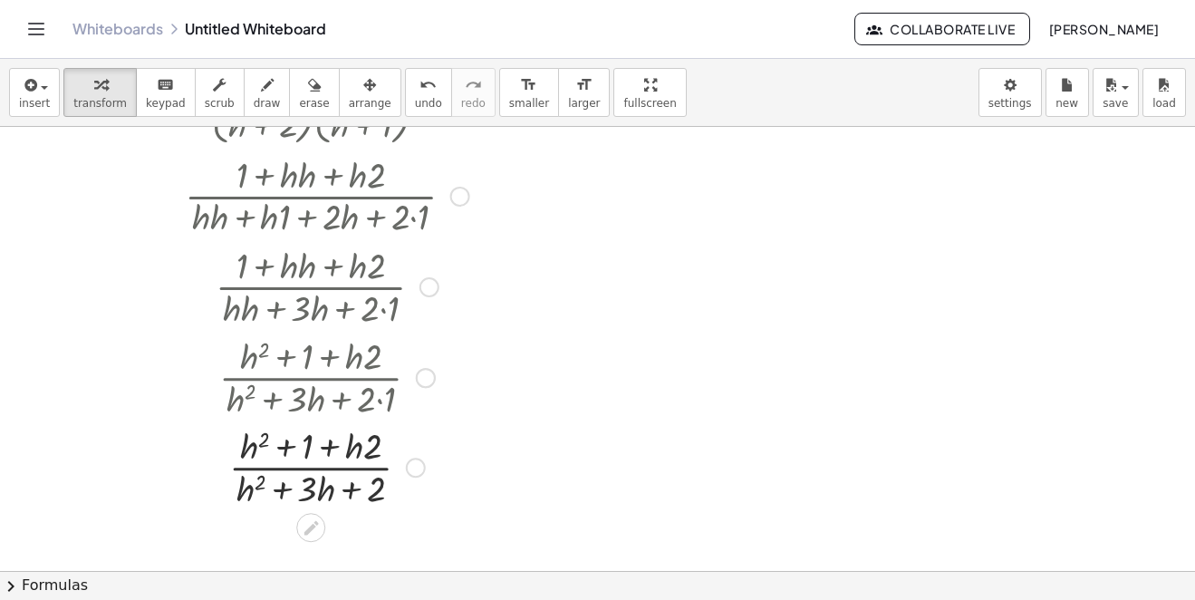
scroll to position [2048, 0]
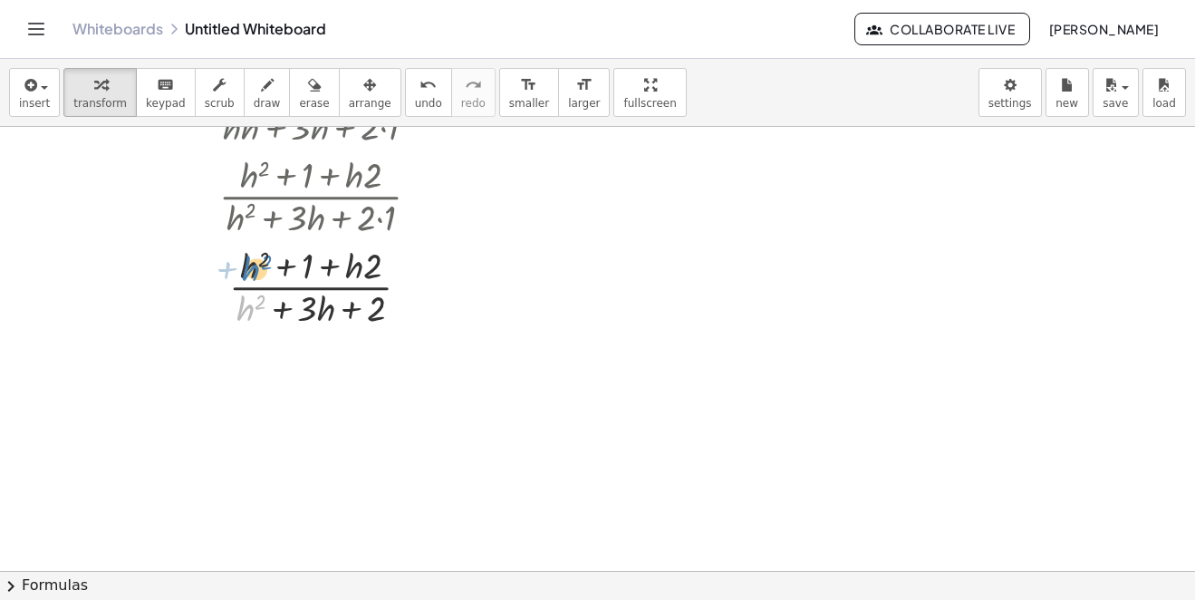
drag, startPoint x: 249, startPoint y: 305, endPoint x: 257, endPoint y: 264, distance: 42.5
click at [257, 264] on div at bounding box center [327, 285] width 432 height 91
drag, startPoint x: 294, startPoint y: 281, endPoint x: 292, endPoint y: 272, distance: 9.5
click at [294, 280] on div at bounding box center [327, 285] width 432 height 91
click at [290, 268] on div at bounding box center [327, 285] width 432 height 91
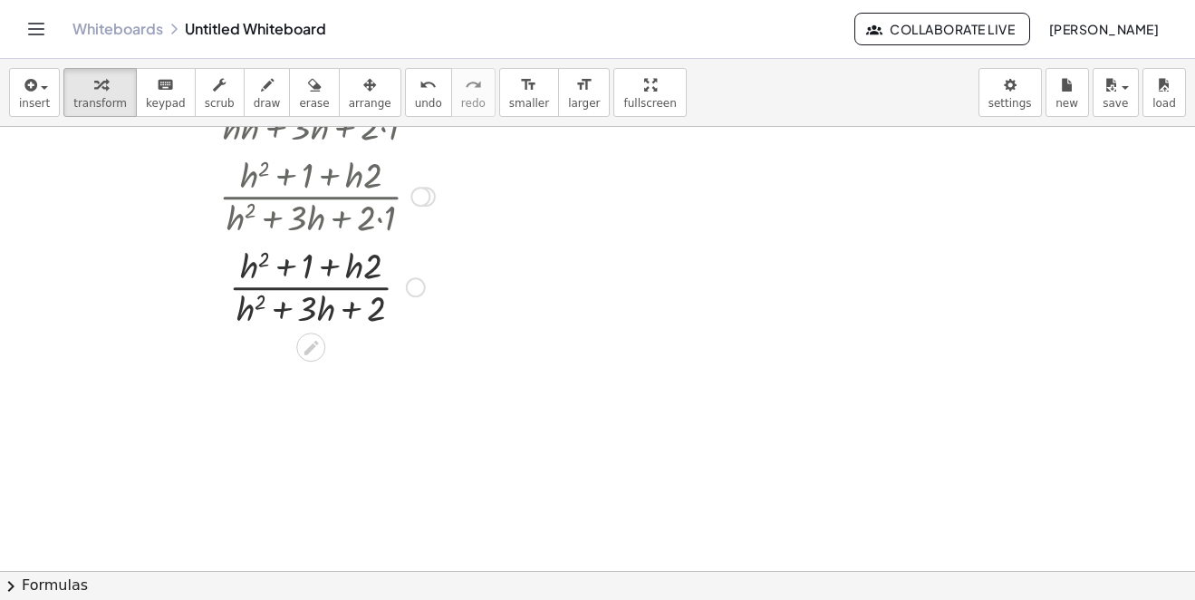
click at [289, 296] on div at bounding box center [327, 285] width 432 height 91
drag, startPoint x: 307, startPoint y: 296, endPoint x: 332, endPoint y: 293, distance: 24.7
click at [310, 296] on div at bounding box center [327, 285] width 432 height 91
click at [332, 293] on div at bounding box center [327, 285] width 432 height 91
click at [347, 289] on div at bounding box center [327, 285] width 432 height 91
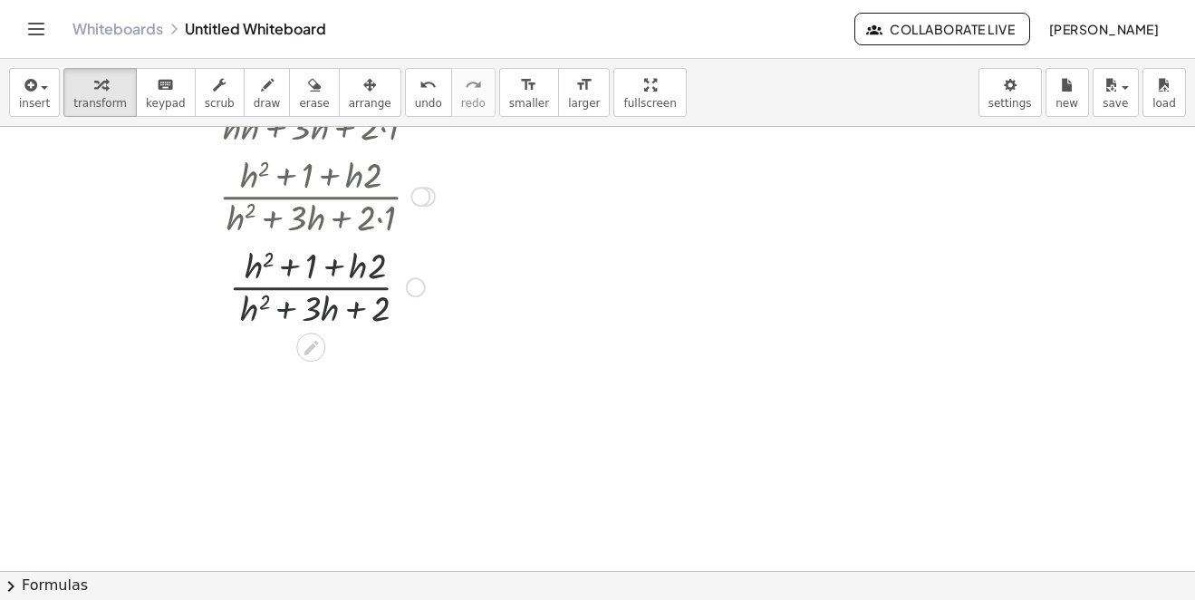
click at [347, 289] on div at bounding box center [327, 285] width 432 height 91
click at [352, 289] on div at bounding box center [327, 285] width 432 height 91
click at [394, 290] on div at bounding box center [327, 285] width 432 height 91
click at [380, 300] on div at bounding box center [327, 285] width 432 height 91
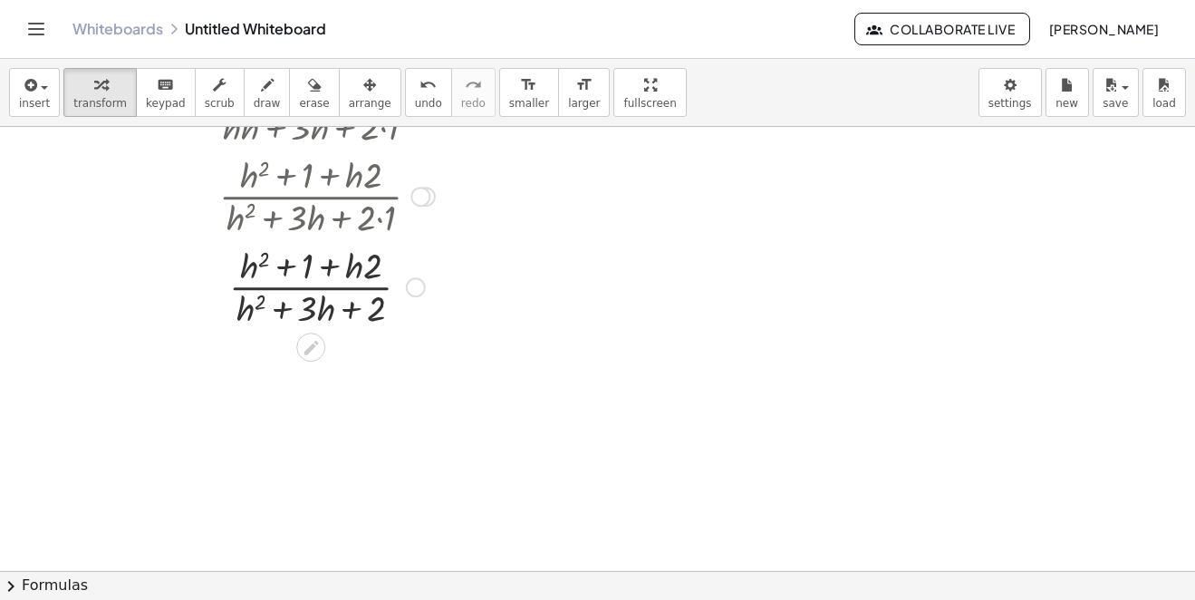
click at [362, 304] on div at bounding box center [327, 285] width 432 height 91
click at [353, 302] on div at bounding box center [327, 285] width 432 height 91
click at [351, 298] on div at bounding box center [327, 285] width 432 height 91
click at [351, 275] on div at bounding box center [327, 285] width 432 height 91
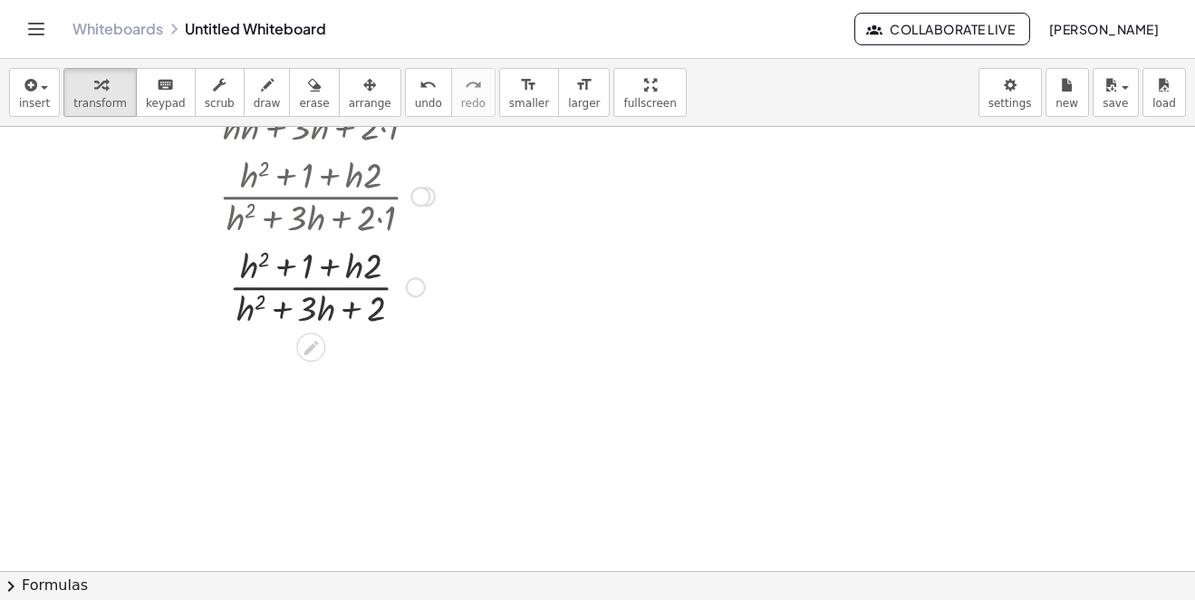
click at [363, 266] on div at bounding box center [327, 285] width 432 height 91
click at [369, 265] on div at bounding box center [327, 285] width 432 height 91
click at [371, 298] on div at bounding box center [327, 285] width 432 height 91
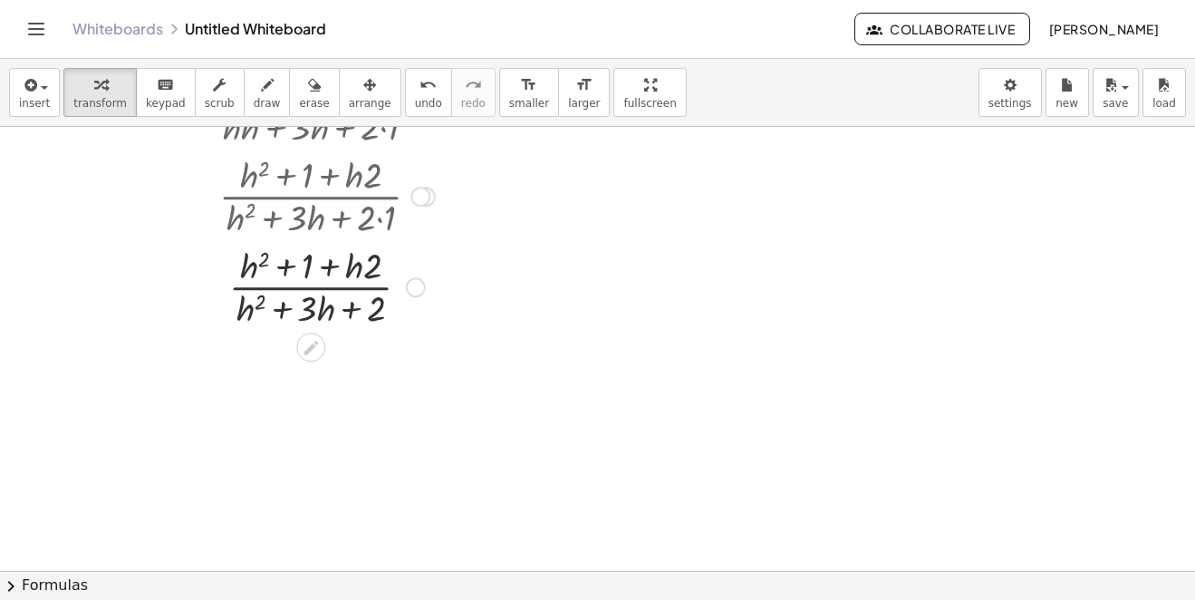
click at [361, 303] on div at bounding box center [327, 285] width 432 height 91
click at [312, 296] on div at bounding box center [327, 285] width 432 height 91
click at [293, 296] on div at bounding box center [327, 285] width 432 height 91
click at [289, 296] on div at bounding box center [327, 285] width 432 height 91
click at [316, 279] on div at bounding box center [327, 285] width 432 height 91
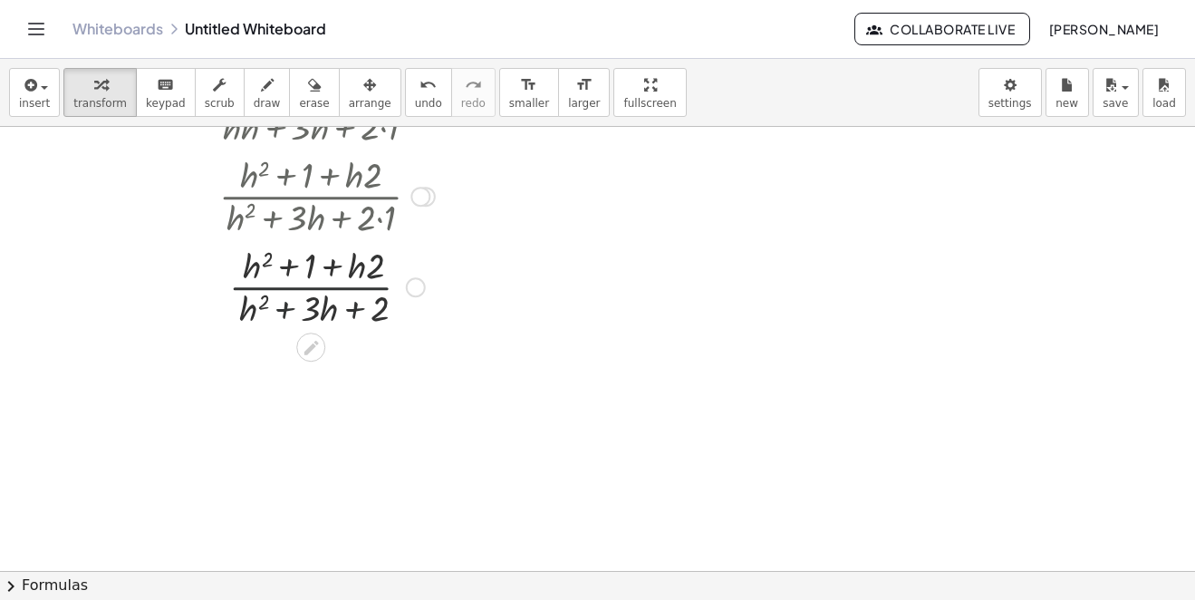
click at [310, 283] on div at bounding box center [327, 285] width 432 height 91
click at [306, 274] on div at bounding box center [327, 285] width 432 height 91
click at [343, 254] on div at bounding box center [327, 285] width 432 height 91
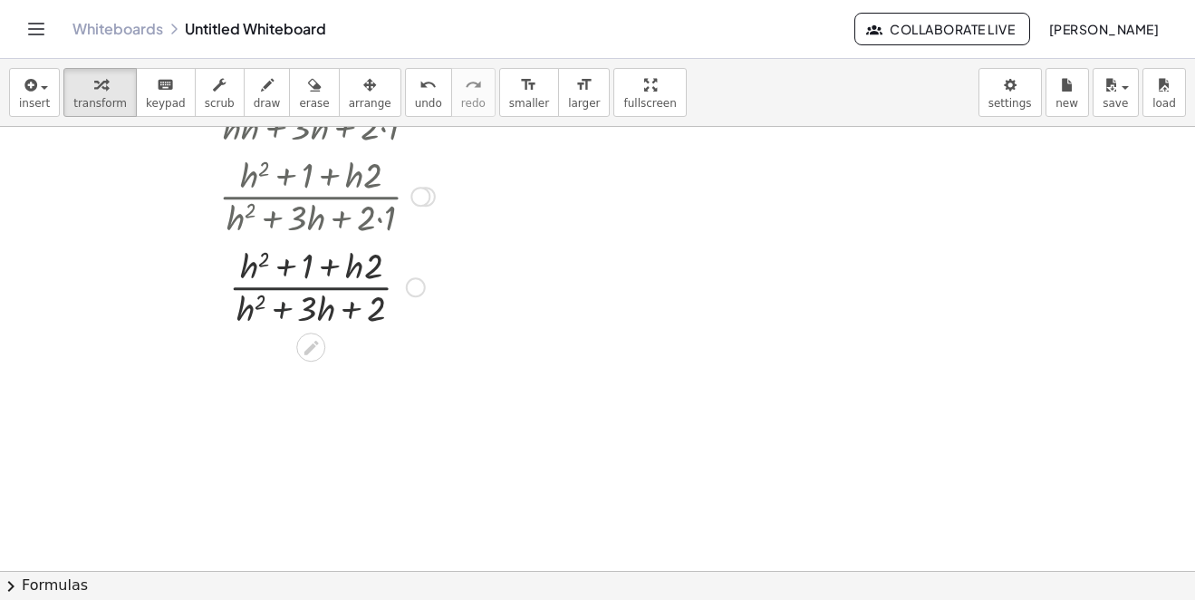
click at [326, 263] on div at bounding box center [327, 285] width 432 height 91
click at [293, 272] on div at bounding box center [327, 285] width 432 height 91
click at [292, 272] on div at bounding box center [327, 285] width 432 height 91
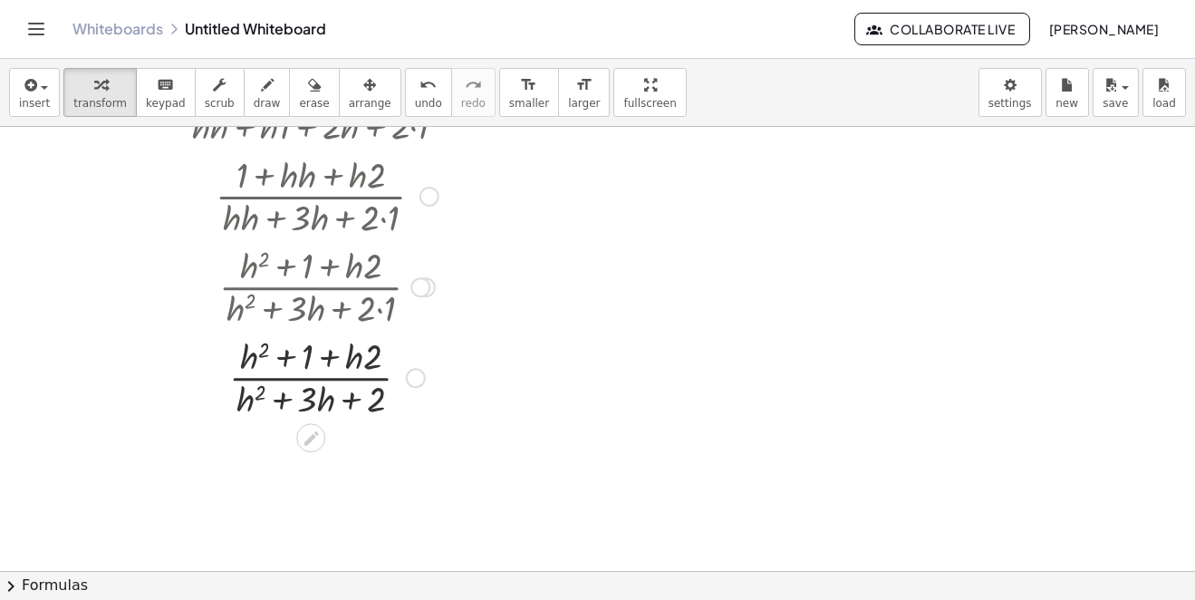
scroll to position [2138, 0]
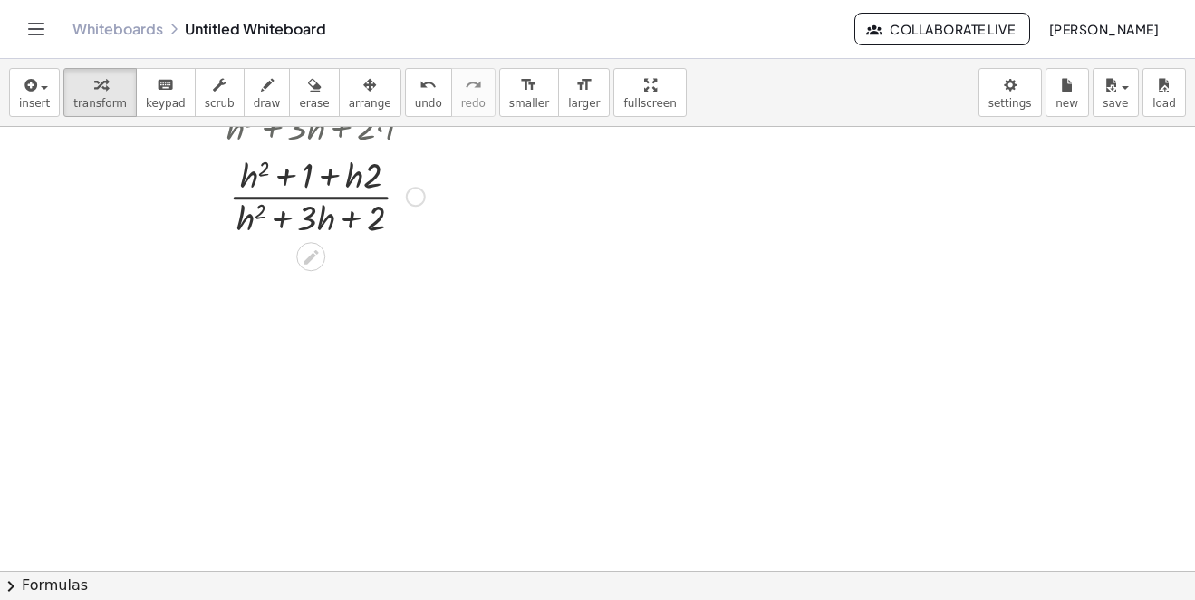
click at [311, 201] on div at bounding box center [327, 195] width 432 height 91
click at [311, 202] on div at bounding box center [327, 195] width 432 height 91
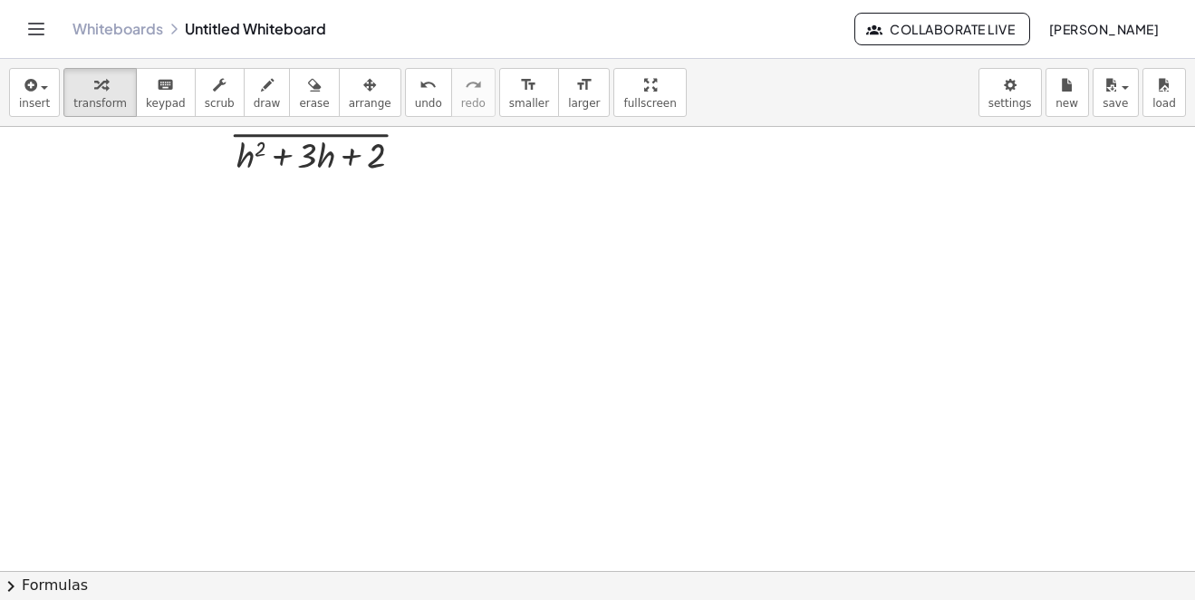
scroll to position [1929, 0]
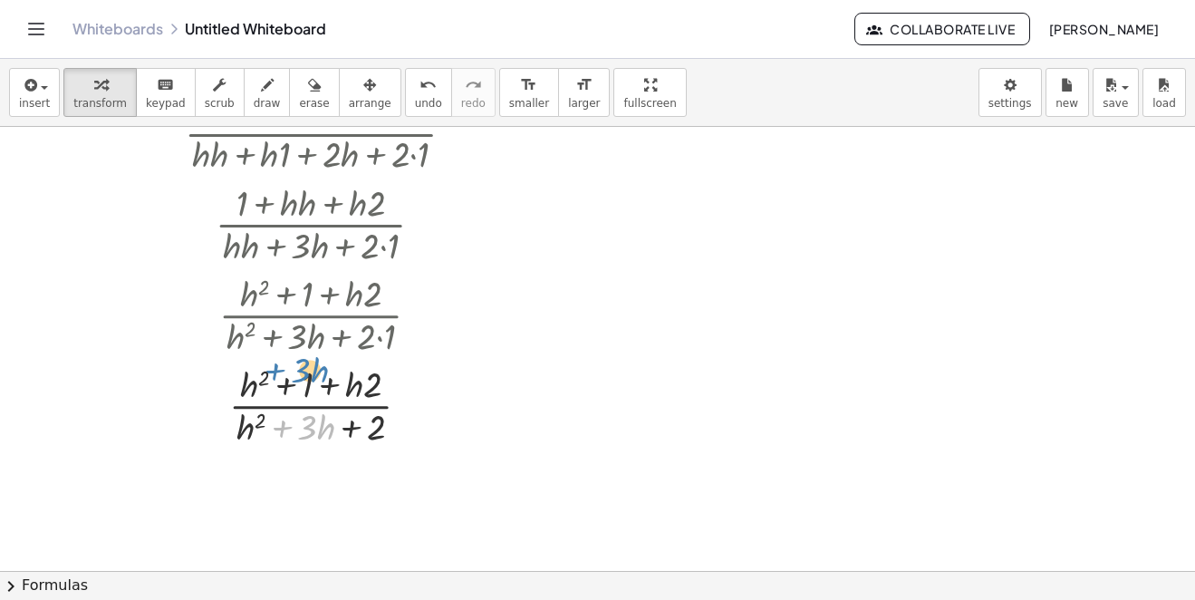
drag, startPoint x: 287, startPoint y: 427, endPoint x: 345, endPoint y: 426, distance: 58.0
click at [277, 370] on div at bounding box center [327, 404] width 432 height 91
drag, startPoint x: 378, startPoint y: 433, endPoint x: 256, endPoint y: 458, distance: 123.9
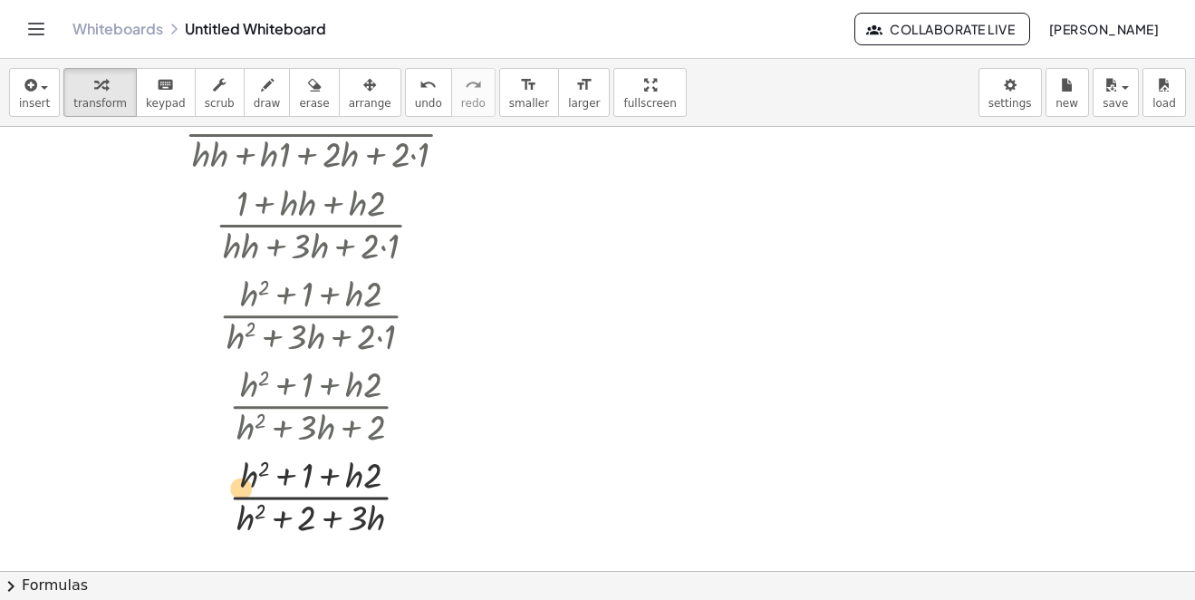
drag, startPoint x: 251, startPoint y: 433, endPoint x: 401, endPoint y: 121, distance: 346.9
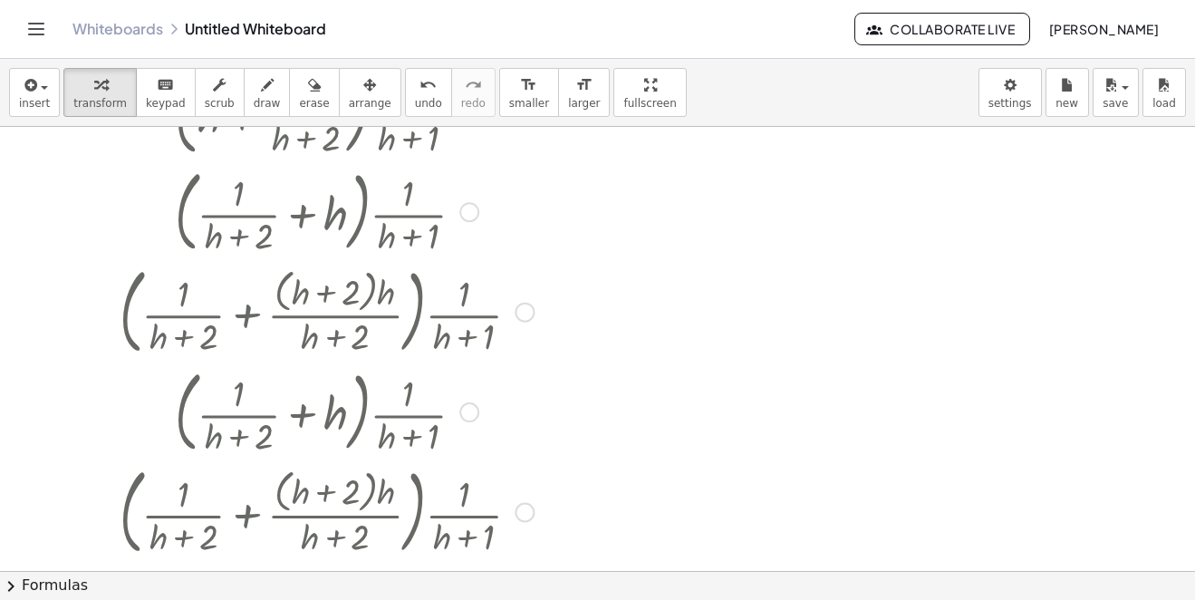
scroll to position [0, 0]
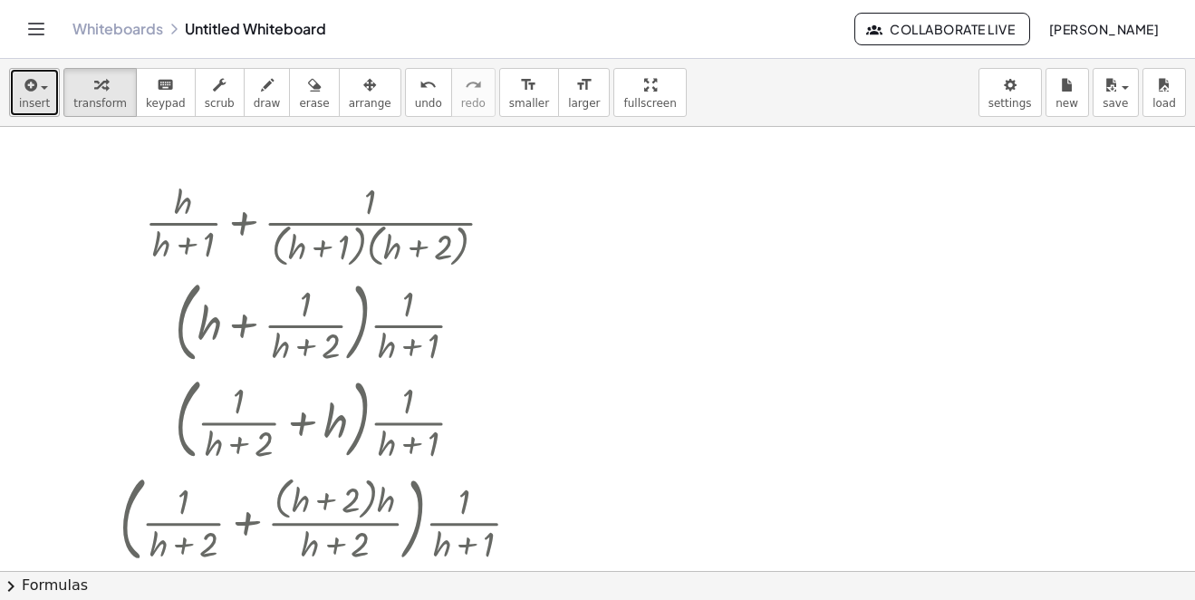
click at [30, 104] on span "insert" at bounding box center [34, 103] width 31 height 13
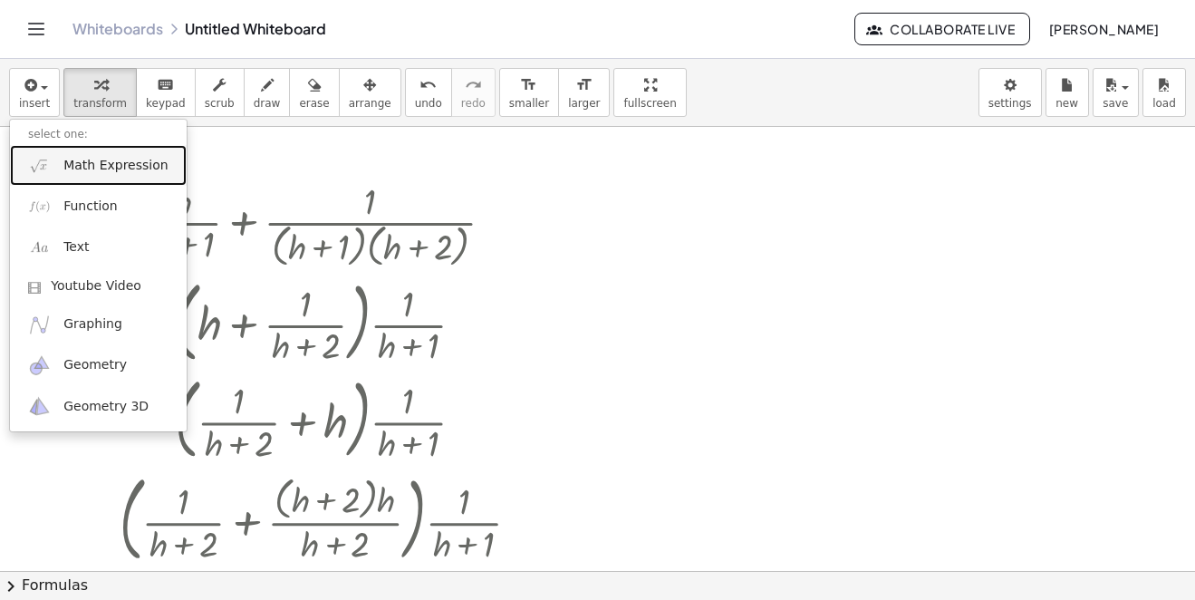
click at [72, 155] on link "Math Expression" at bounding box center [98, 165] width 177 height 41
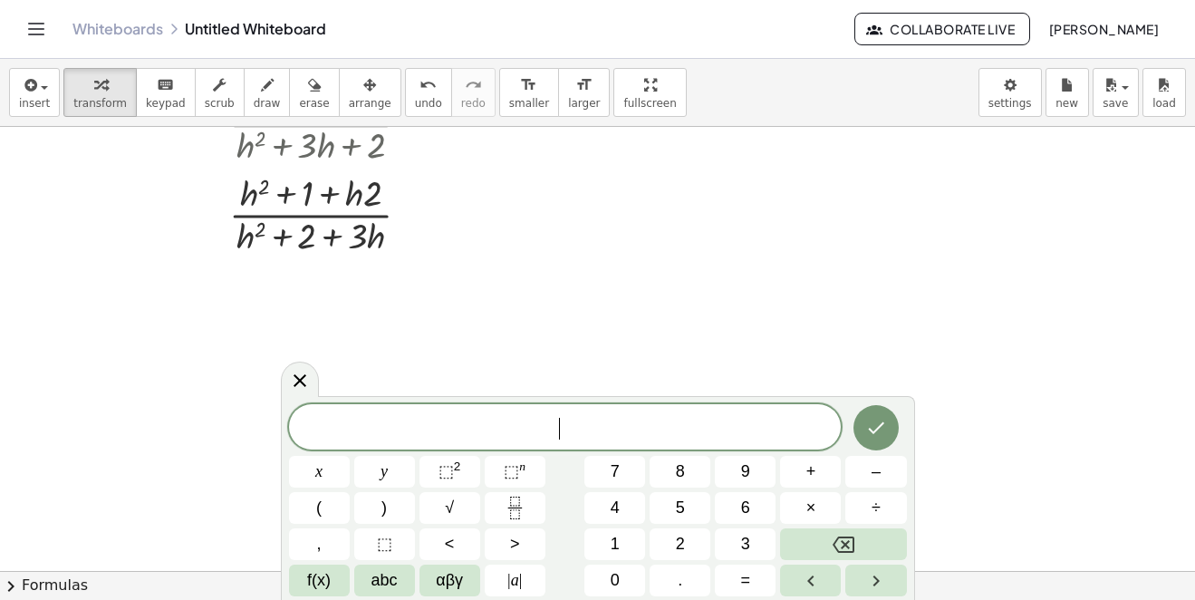
scroll to position [2220, 0]
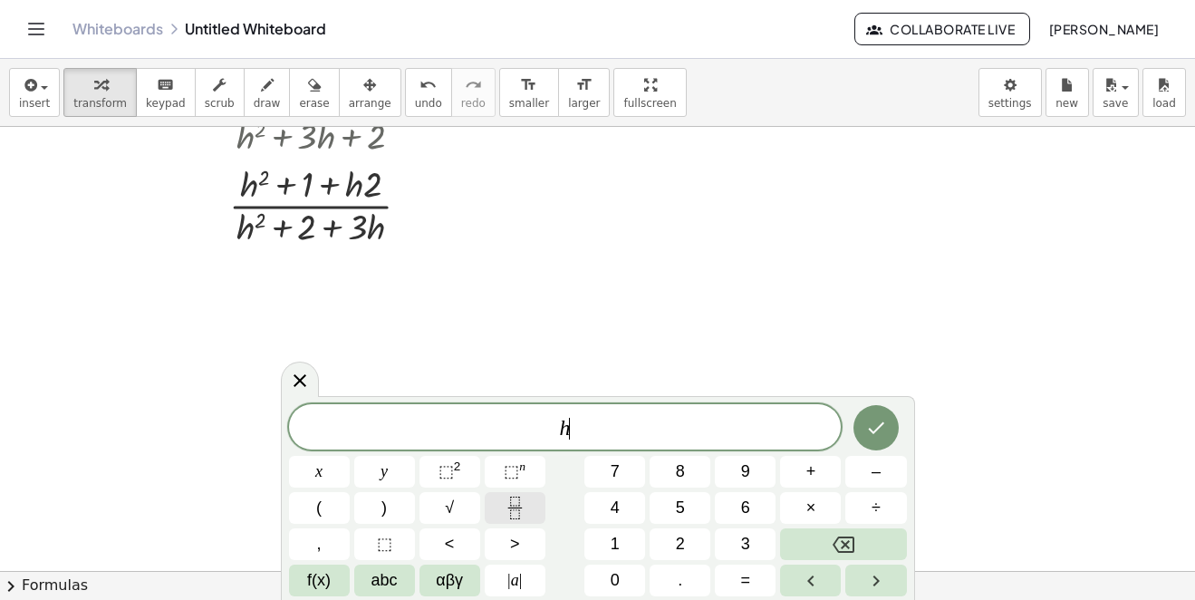
click at [525, 499] on icon "Fraction" at bounding box center [515, 508] width 23 height 23
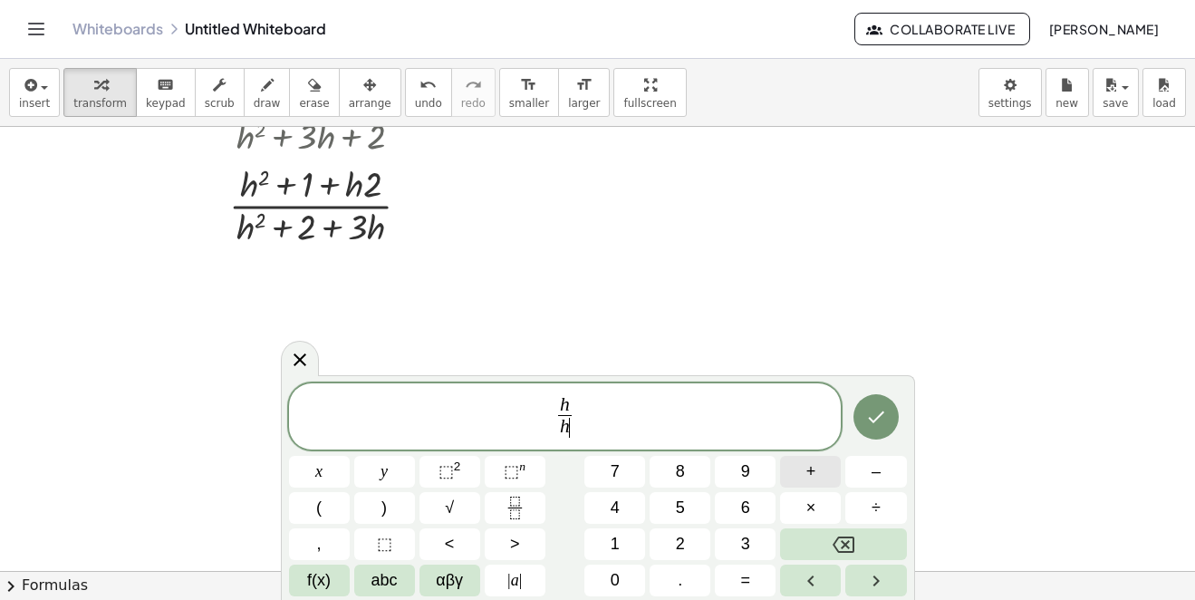
click at [819, 468] on button "+" at bounding box center [810, 472] width 61 height 32
click at [563, 433] on span "h 1 + ​" at bounding box center [565, 427] width 47 height 24
click at [856, 545] on button "Backspace" at bounding box center [843, 544] width 126 height 32
click at [652, 426] on span "h h + ​ ​" at bounding box center [565, 418] width 553 height 48
click at [582, 427] on span "h h + ​" at bounding box center [559, 418] width 44 height 44
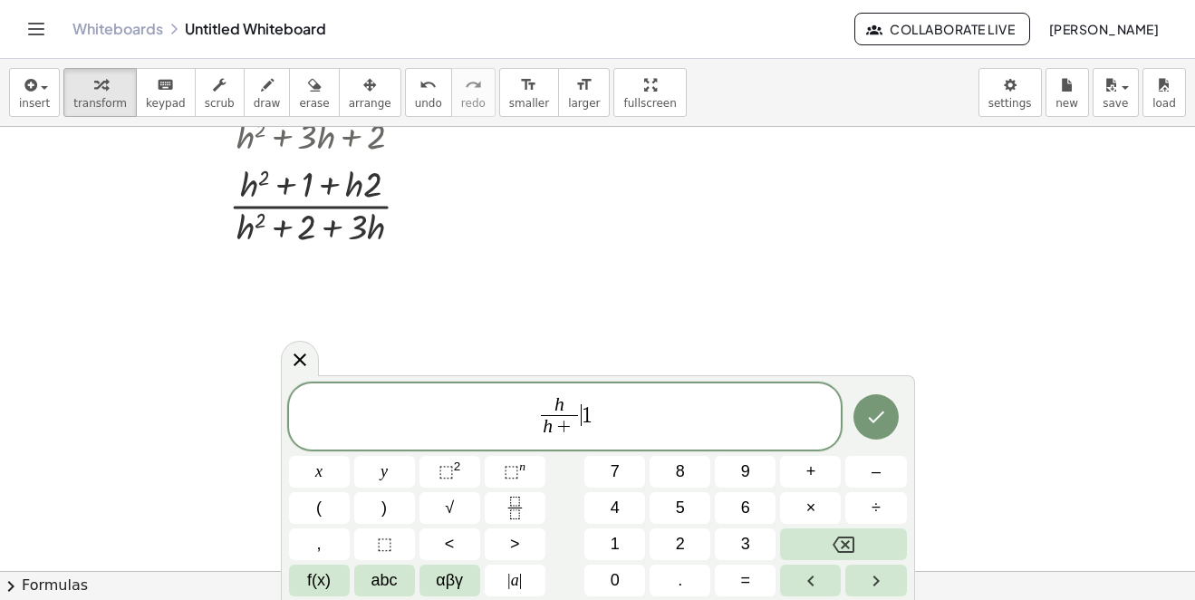
click at [569, 428] on span "+" at bounding box center [565, 428] width 24 height 20
click at [606, 420] on span "h h + 1 ​ 1 ​" at bounding box center [565, 418] width 553 height 48
click at [846, 539] on icon "Backspace" at bounding box center [844, 545] width 22 height 22
click at [796, 472] on button "+" at bounding box center [810, 472] width 61 height 32
click at [321, 508] on span "(" at bounding box center [318, 508] width 5 height 24
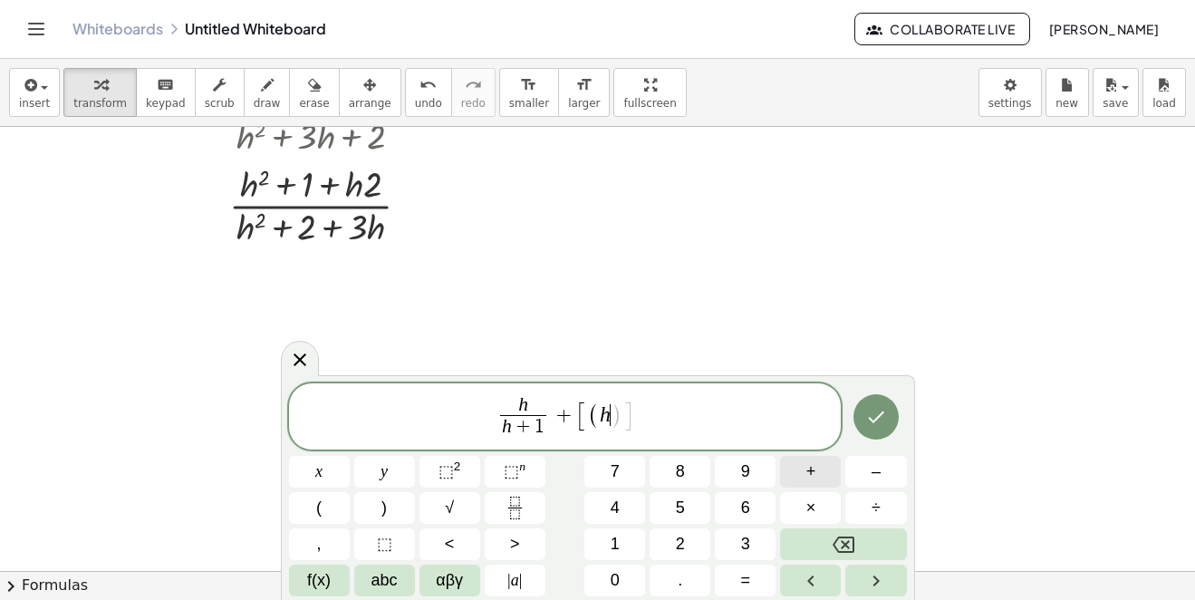
click at [809, 472] on span "+" at bounding box center [811, 471] width 10 height 24
click at [403, 516] on button ")" at bounding box center [384, 508] width 61 height 32
click at [323, 505] on button "(" at bounding box center [319, 508] width 61 height 32
click at [816, 469] on button "+" at bounding box center [810, 472] width 61 height 32
click at [391, 505] on button ")" at bounding box center [384, 508] width 61 height 32
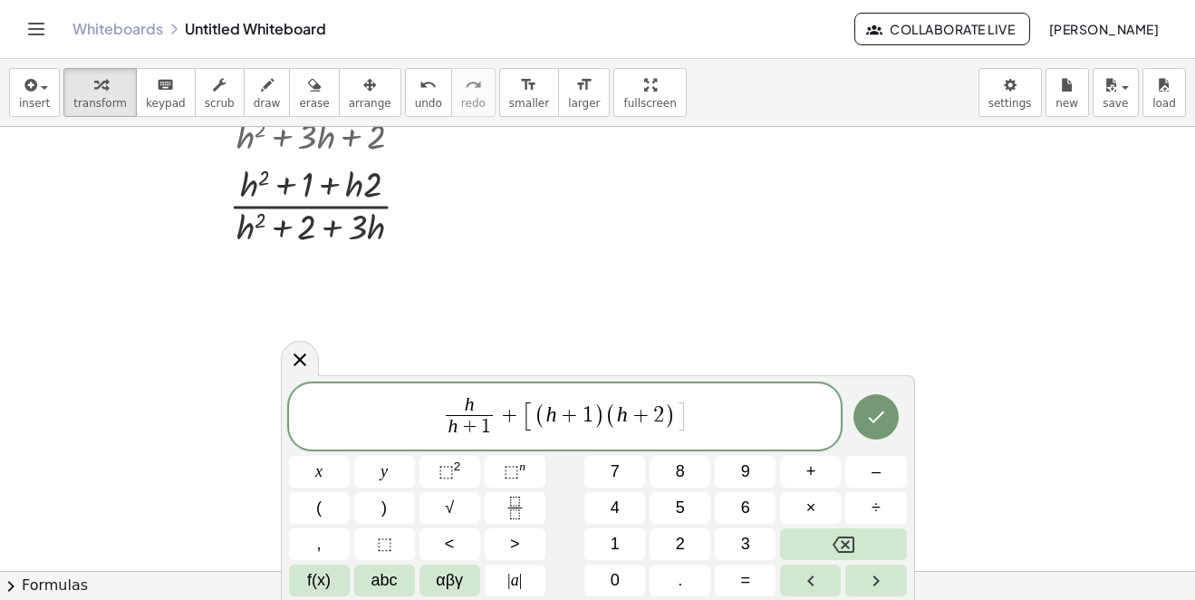
click at [692, 420] on span "h h + 1 ​ + [ ( h + 1 ) ( h + 2 ) ​ ]" at bounding box center [565, 418] width 553 height 48
click at [512, 483] on span "⬚ n" at bounding box center [515, 471] width 22 height 24
click at [874, 482] on span "–" at bounding box center [876, 471] width 9 height 24
click at [885, 422] on icon "Done" at bounding box center [876, 417] width 22 height 22
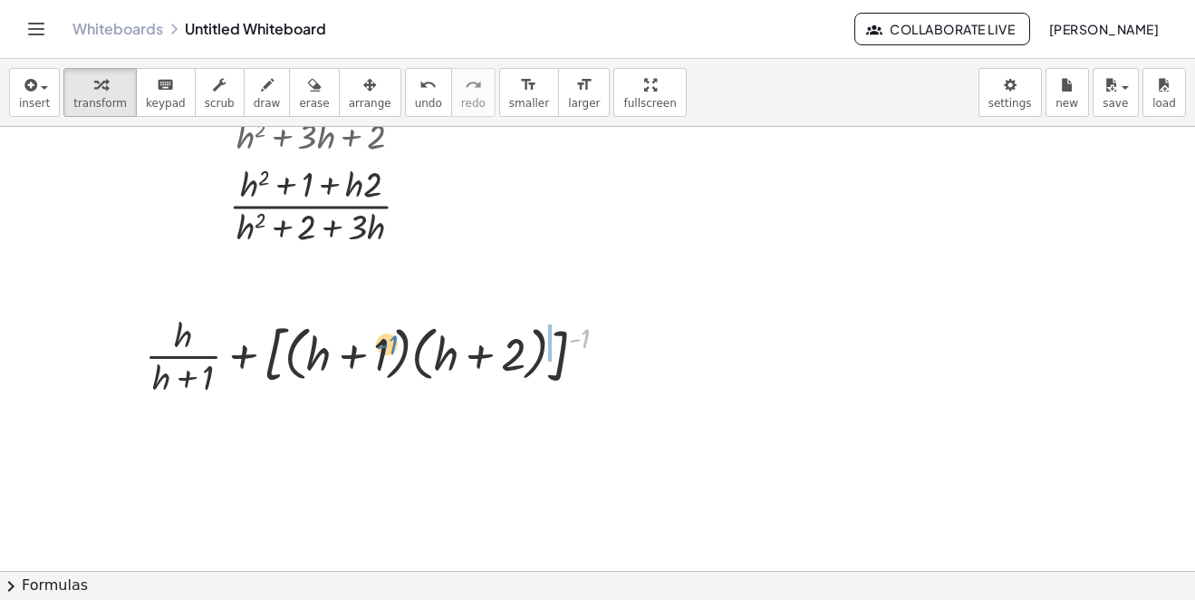
drag, startPoint x: 584, startPoint y: 337, endPoint x: 391, endPoint y: 343, distance: 193.1
click at [391, 343] on div at bounding box center [384, 354] width 496 height 91
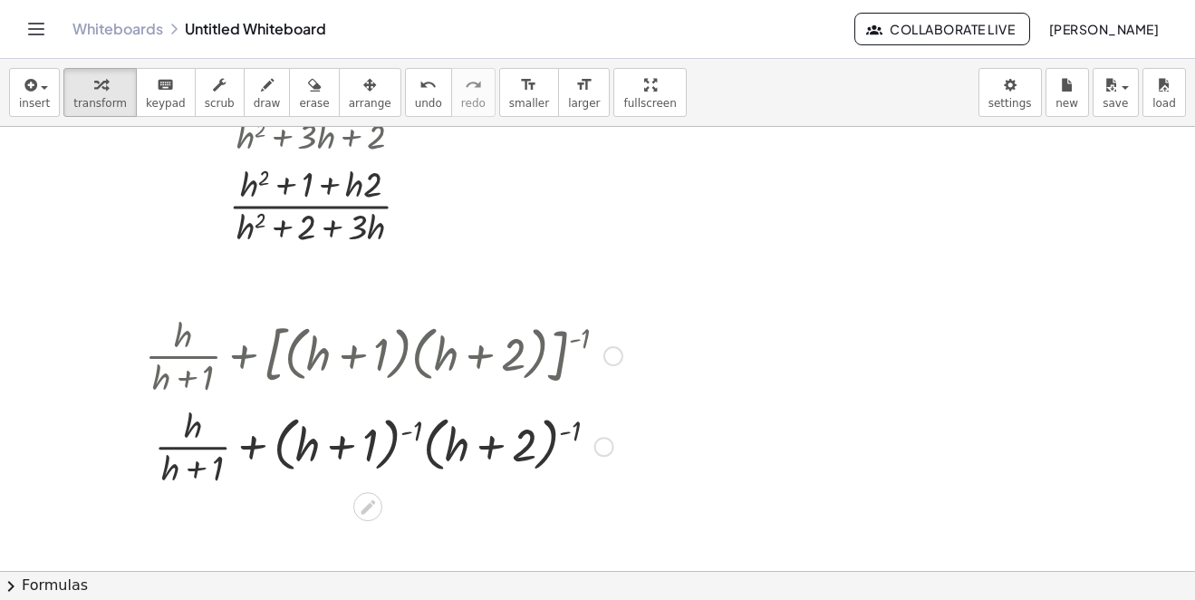
scroll to position [2311, 0]
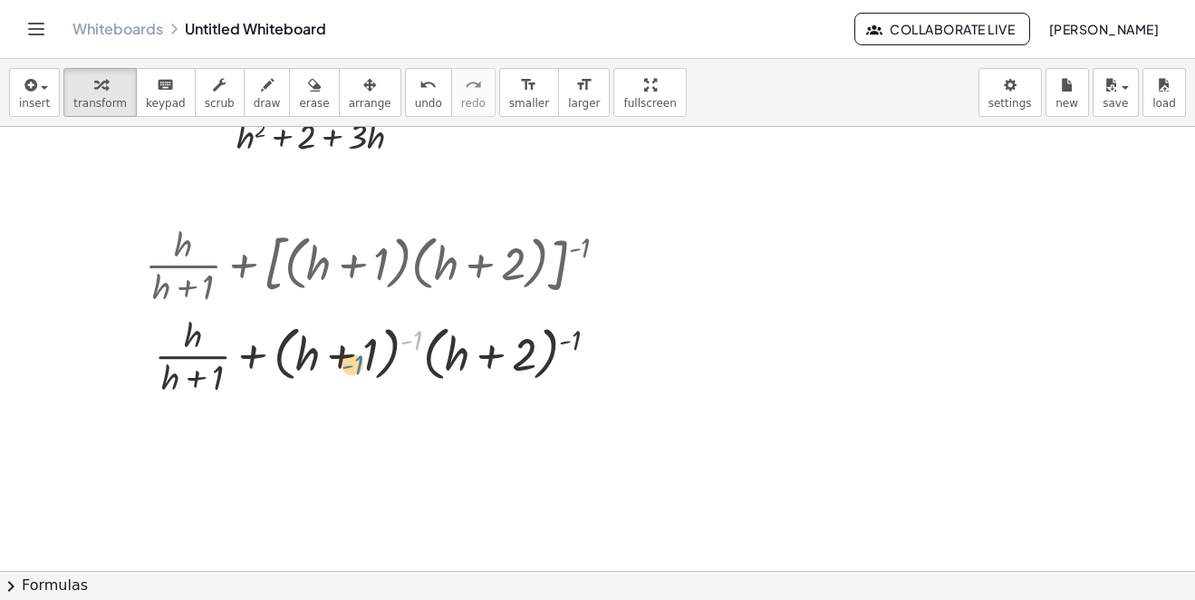
drag, startPoint x: 412, startPoint y: 340, endPoint x: 328, endPoint y: 353, distance: 85.4
click at [329, 354] on div at bounding box center [384, 354] width 496 height 91
drag, startPoint x: 572, startPoint y: 337, endPoint x: 447, endPoint y: 352, distance: 126.0
click at [447, 352] on div at bounding box center [384, 354] width 496 height 91
click at [418, 335] on div at bounding box center [384, 354] width 496 height 91
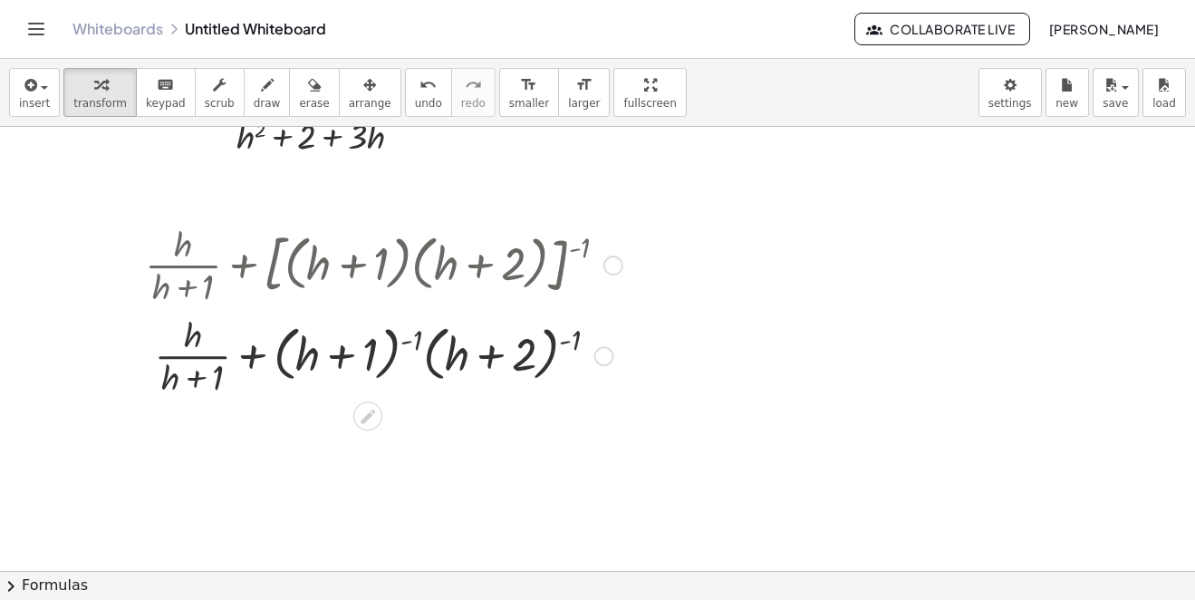
click at [418, 335] on div at bounding box center [384, 354] width 496 height 91
click at [416, 334] on div at bounding box center [384, 354] width 496 height 91
click at [410, 339] on div at bounding box center [384, 354] width 496 height 91
click at [408, 341] on div at bounding box center [384, 354] width 496 height 91
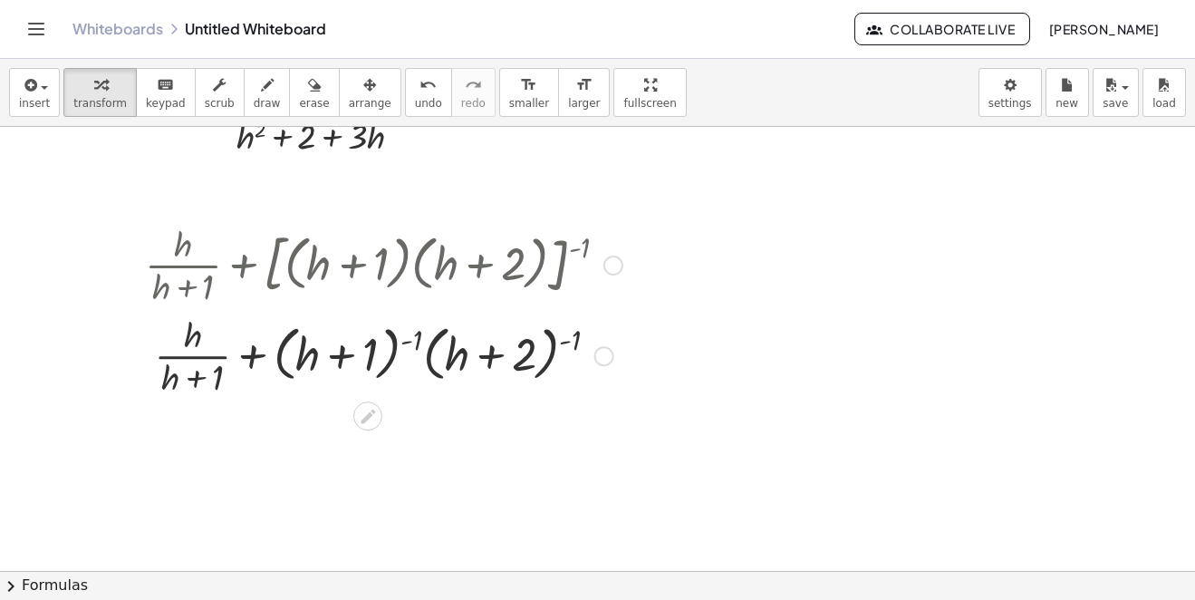
click at [403, 344] on div at bounding box center [384, 354] width 496 height 91
click at [402, 344] on div at bounding box center [384, 354] width 496 height 91
drag, startPoint x: 401, startPoint y: 344, endPoint x: 383, endPoint y: 344, distance: 17.2
click at [397, 344] on div at bounding box center [384, 354] width 496 height 91
click at [372, 346] on div at bounding box center [384, 354] width 496 height 91
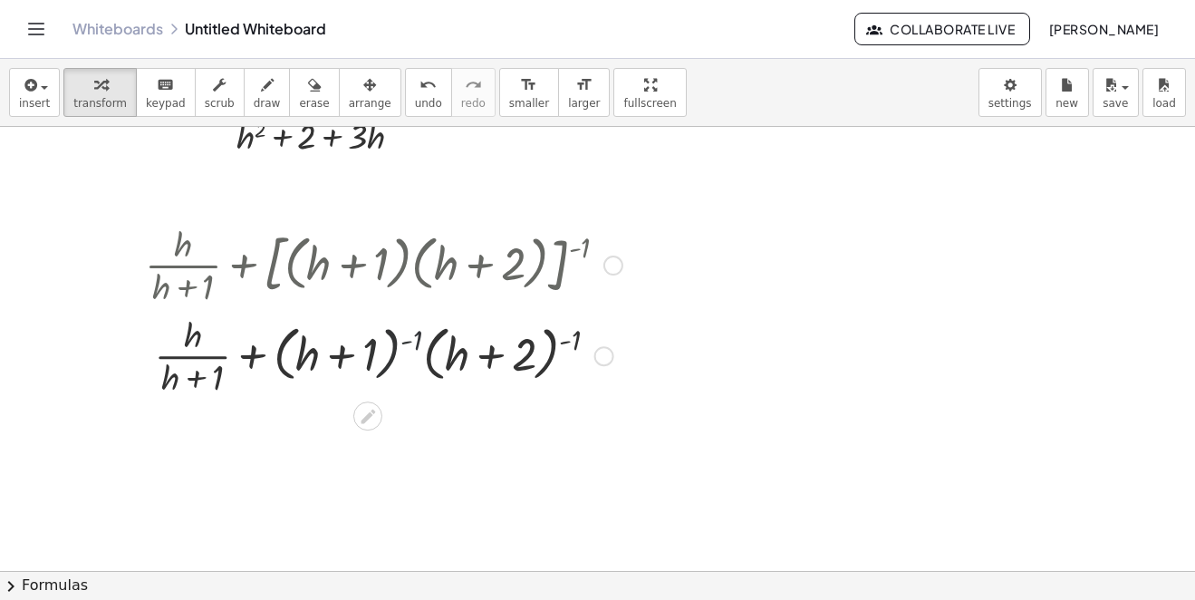
drag, startPoint x: 366, startPoint y: 349, endPoint x: 348, endPoint y: 356, distance: 19.5
click at [361, 352] on div at bounding box center [384, 354] width 496 height 91
click at [348, 356] on div at bounding box center [384, 354] width 496 height 91
click at [341, 358] on div at bounding box center [384, 354] width 496 height 91
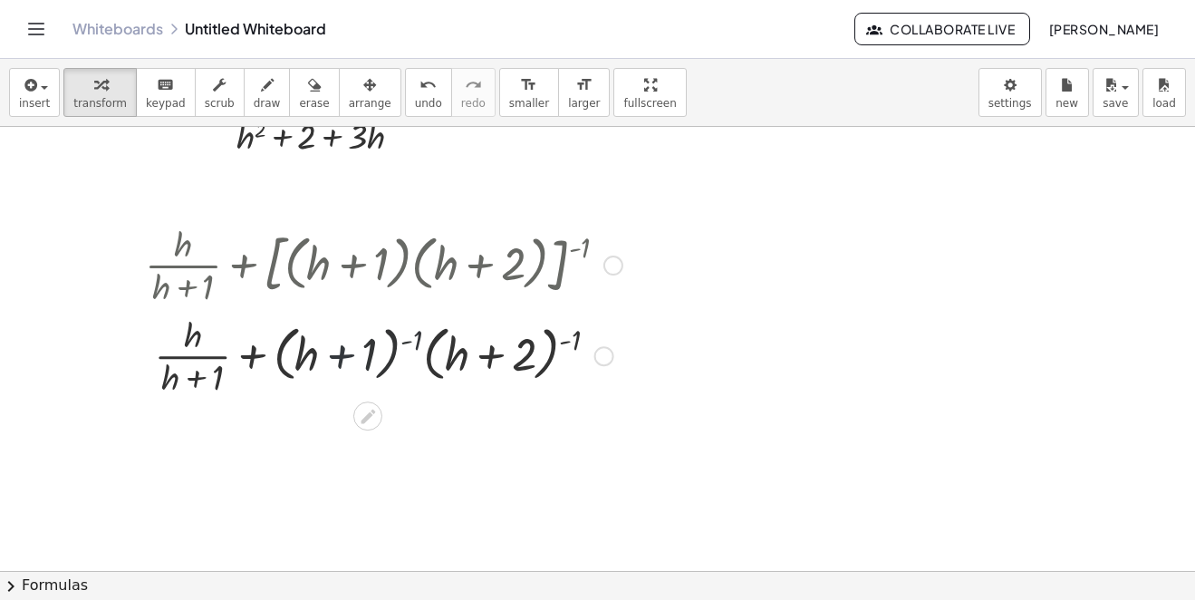
click at [341, 358] on div at bounding box center [384, 354] width 496 height 91
drag, startPoint x: 423, startPoint y: 336, endPoint x: 372, endPoint y: 351, distance: 53.6
click at [372, 351] on div at bounding box center [384, 354] width 496 height 91
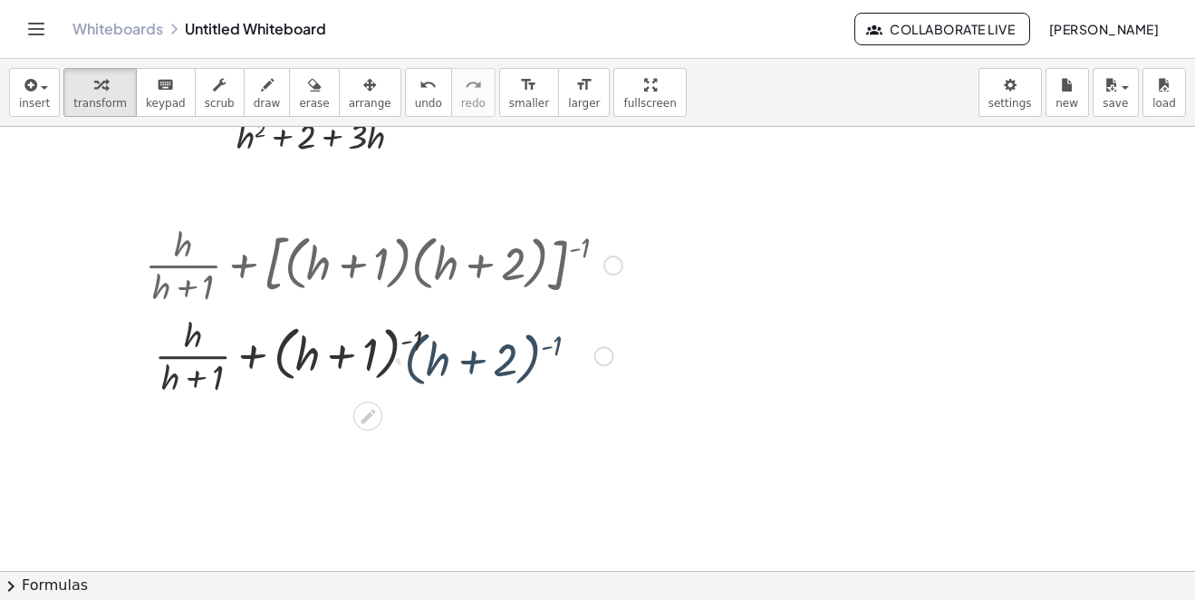
drag, startPoint x: 380, startPoint y: 319, endPoint x: 407, endPoint y: 342, distance: 35.4
click at [381, 319] on div at bounding box center [384, 354] width 496 height 91
click at [415, 347] on div at bounding box center [384, 354] width 496 height 91
click at [423, 343] on div at bounding box center [384, 354] width 496 height 91
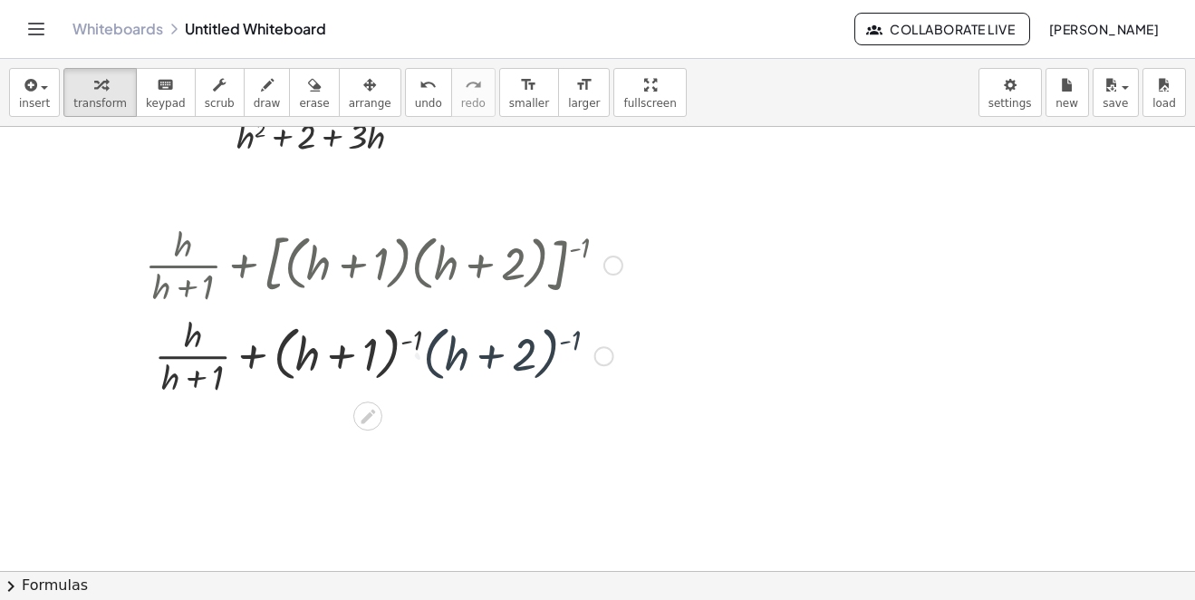
click at [414, 341] on div at bounding box center [384, 354] width 496 height 91
drag, startPoint x: 515, startPoint y: 343, endPoint x: 568, endPoint y: 344, distance: 53.5
click at [516, 343] on div at bounding box center [384, 354] width 496 height 91
click at [568, 344] on div at bounding box center [384, 354] width 496 height 91
click at [569, 343] on div at bounding box center [384, 354] width 496 height 91
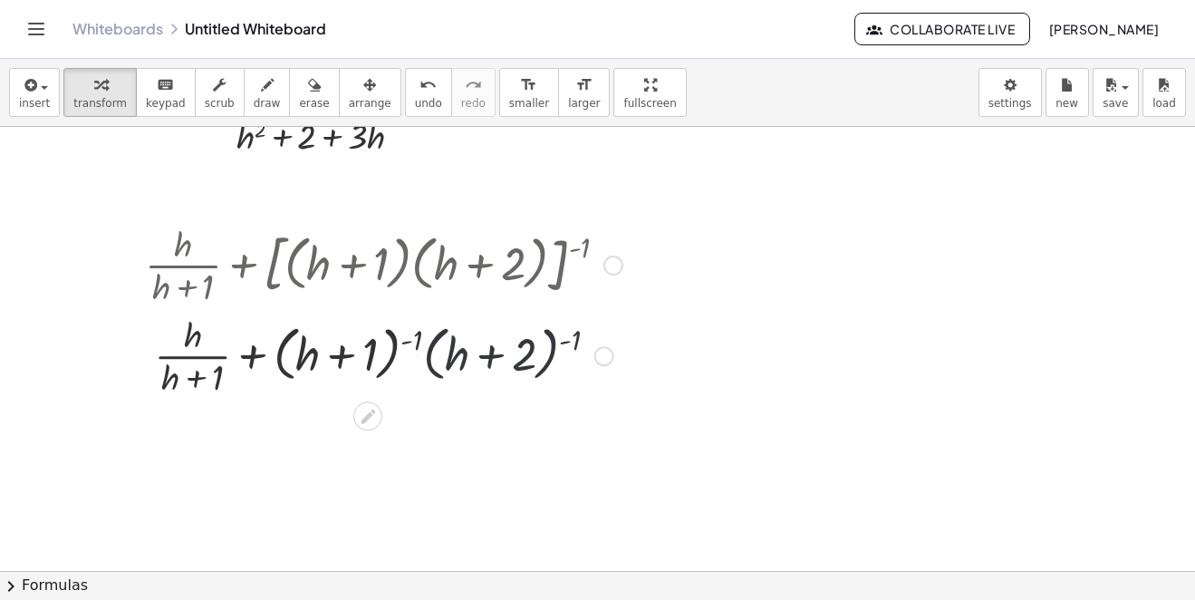
click at [571, 343] on div at bounding box center [384, 354] width 496 height 91
drag, startPoint x: 571, startPoint y: 324, endPoint x: 567, endPoint y: 344, distance: 20.3
click at [571, 327] on div at bounding box center [384, 354] width 496 height 91
click at [567, 344] on div at bounding box center [384, 354] width 496 height 91
drag, startPoint x: 578, startPoint y: 340, endPoint x: 616, endPoint y: 364, distance: 45.2
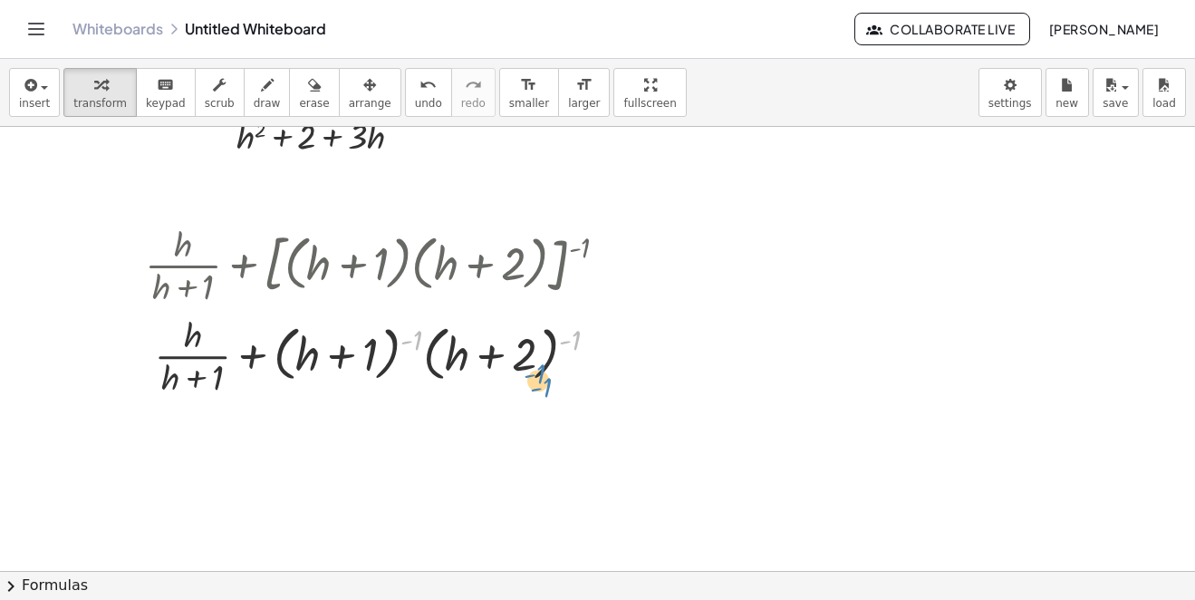
click at [622, 385] on div at bounding box center [384, 354] width 496 height 91
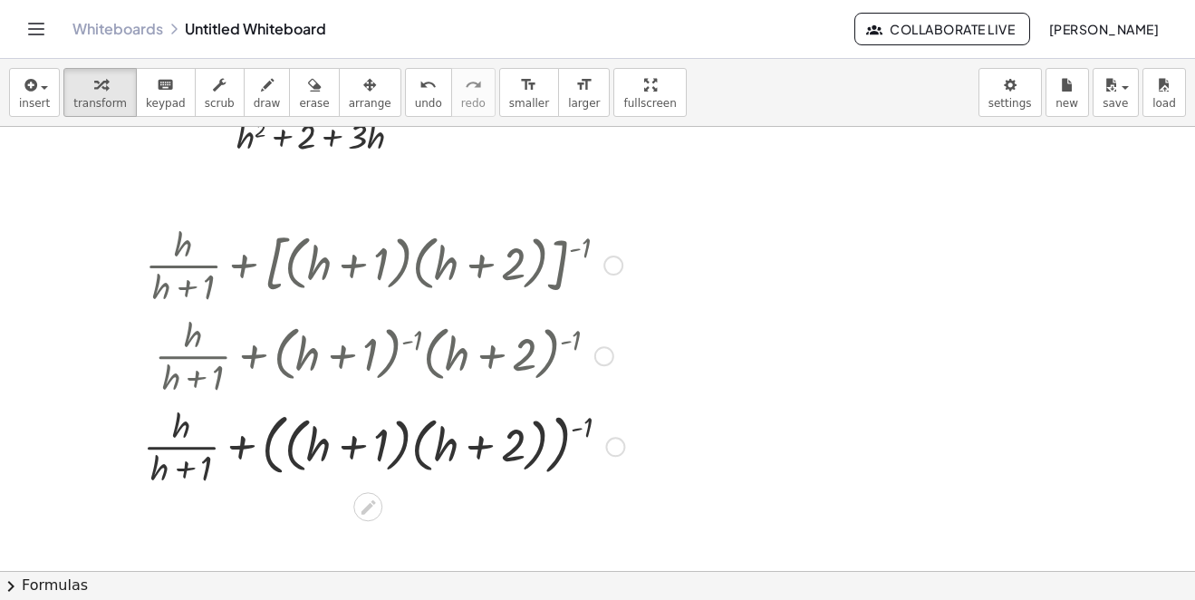
click at [590, 425] on div at bounding box center [383, 445] width 499 height 91
drag, startPoint x: 590, startPoint y: 425, endPoint x: 446, endPoint y: 452, distance: 146.6
click at [446, 452] on div at bounding box center [383, 445] width 499 height 91
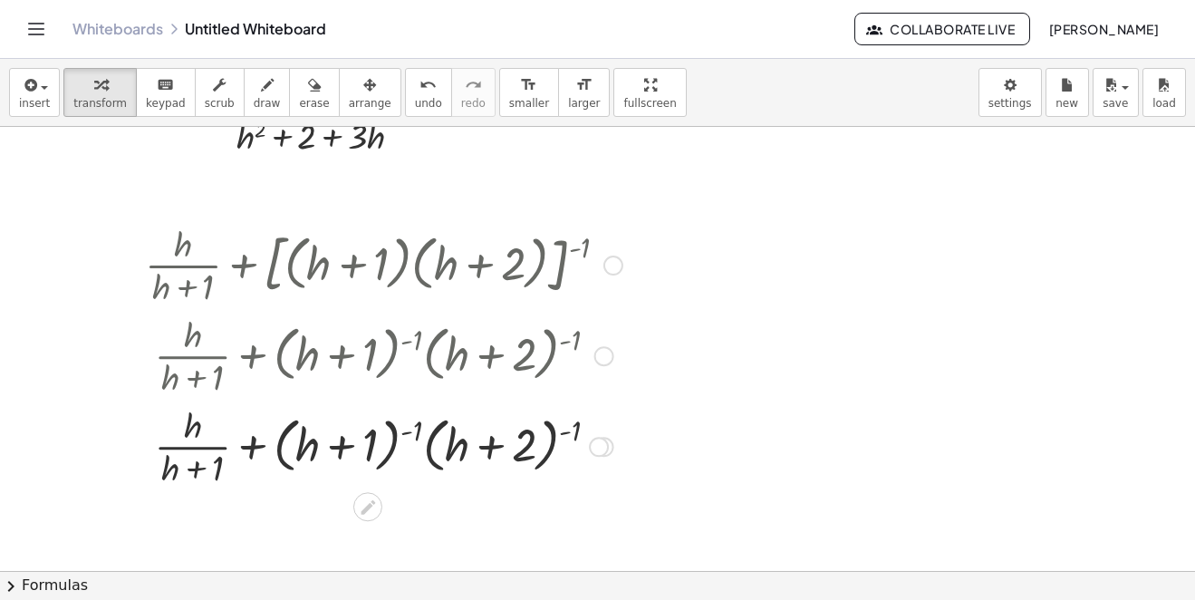
click at [418, 430] on div at bounding box center [384, 445] width 496 height 91
click at [55, 584] on button "chevron_right Formulas" at bounding box center [597, 585] width 1195 height 29
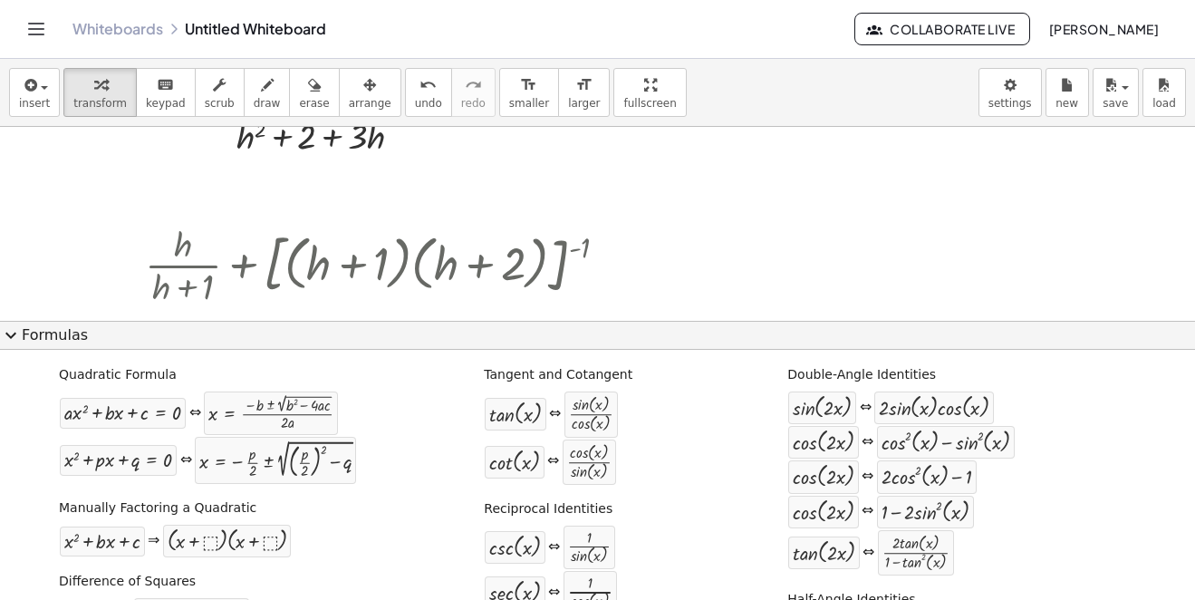
scroll to position [0, 0]
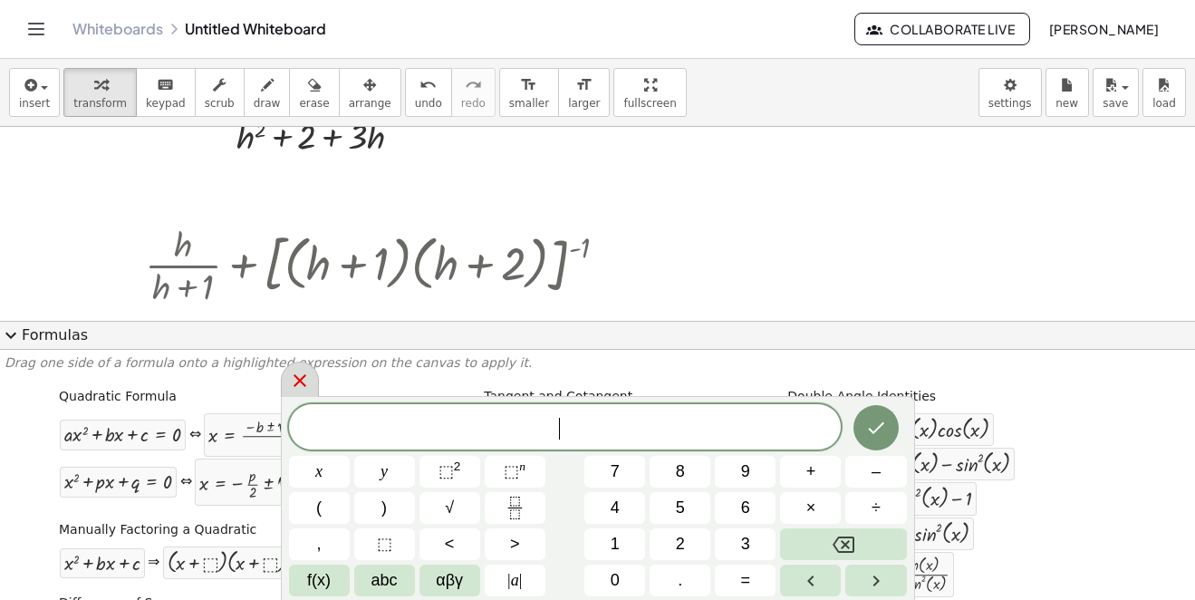
click at [296, 387] on icon at bounding box center [300, 381] width 22 height 22
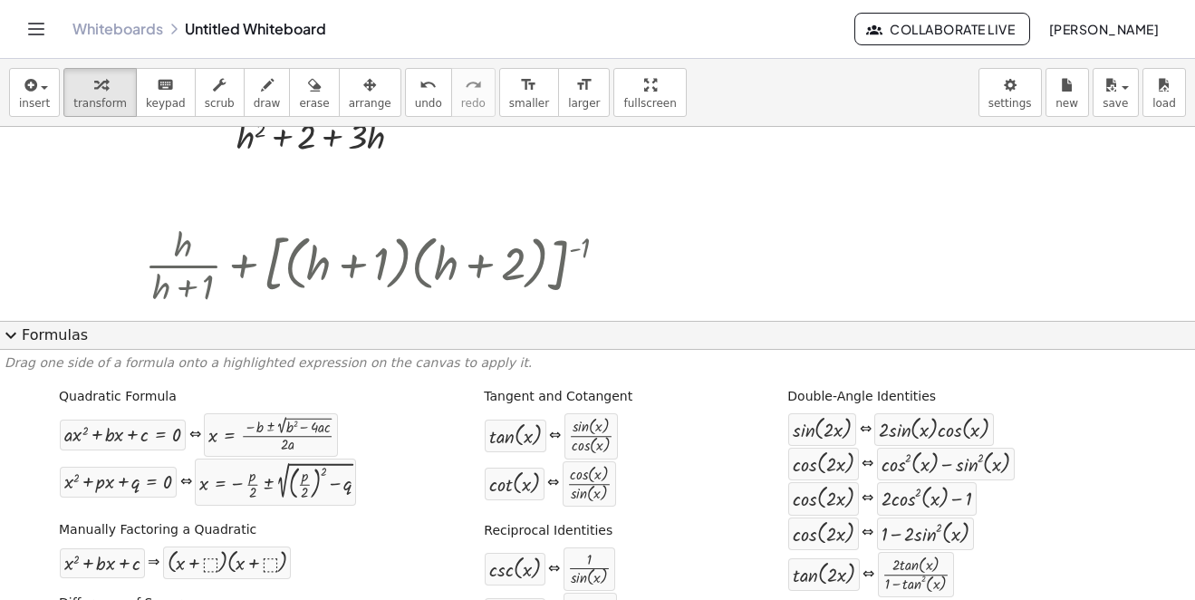
click at [49, 338] on button "expand_more Formulas" at bounding box center [597, 335] width 1195 height 29
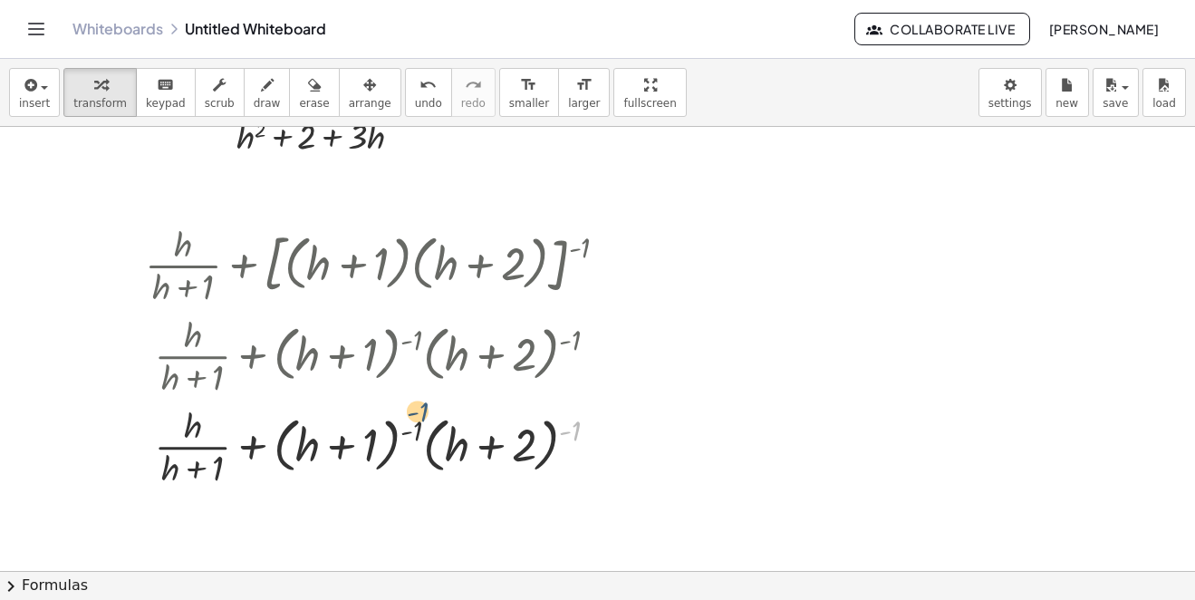
drag, startPoint x: 573, startPoint y: 438, endPoint x: 416, endPoint y: 418, distance: 158.0
click at [416, 418] on div at bounding box center [384, 445] width 496 height 91
click at [604, 448] on div at bounding box center [599, 447] width 20 height 20
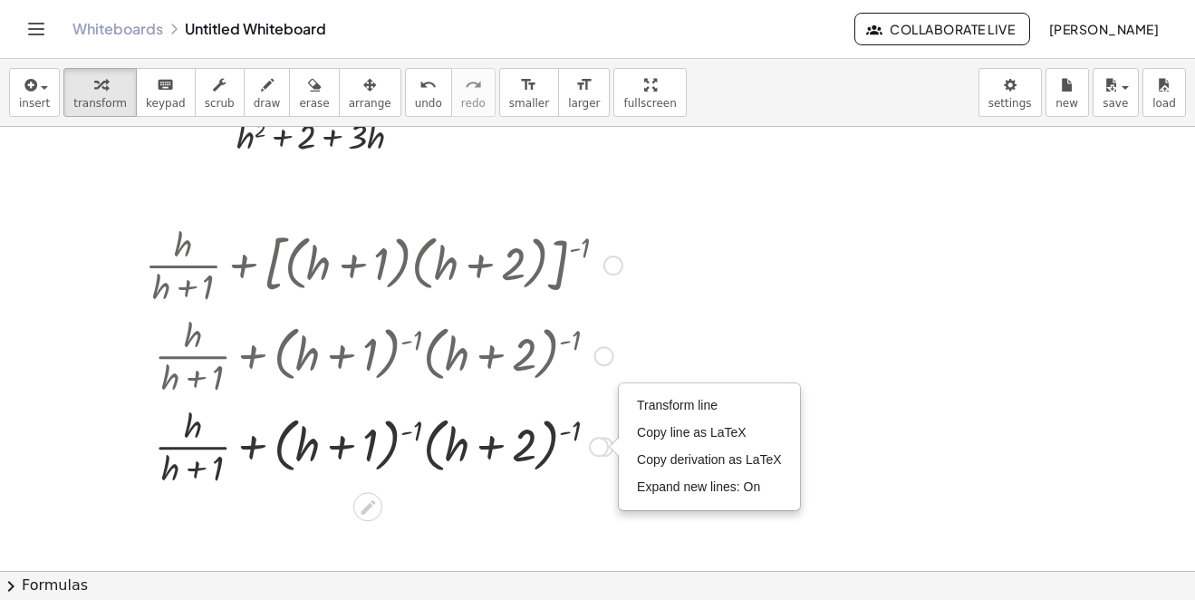
click at [604, 448] on div "Transform line Copy line as LaTeX Copy derivation as LaTeX Expand new lines: On" at bounding box center [599, 447] width 20 height 20
click at [565, 434] on div at bounding box center [384, 445] width 496 height 91
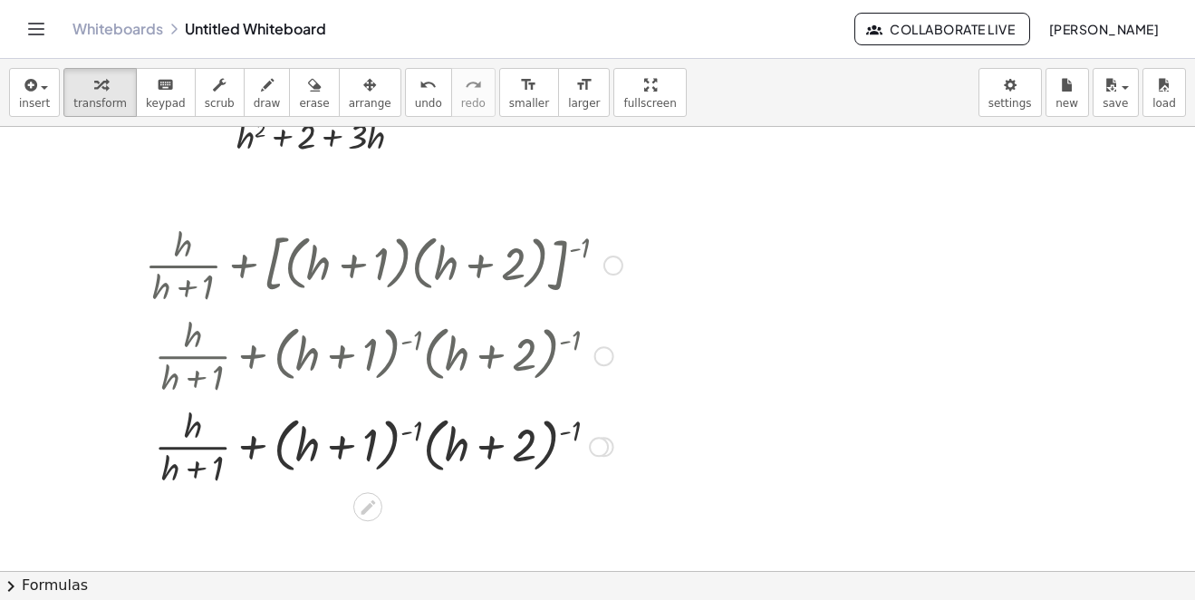
click at [568, 428] on div at bounding box center [384, 445] width 496 height 91
click at [575, 429] on div at bounding box center [384, 445] width 496 height 91
click at [577, 430] on div at bounding box center [384, 445] width 496 height 91
click at [573, 430] on div at bounding box center [384, 445] width 496 height 91
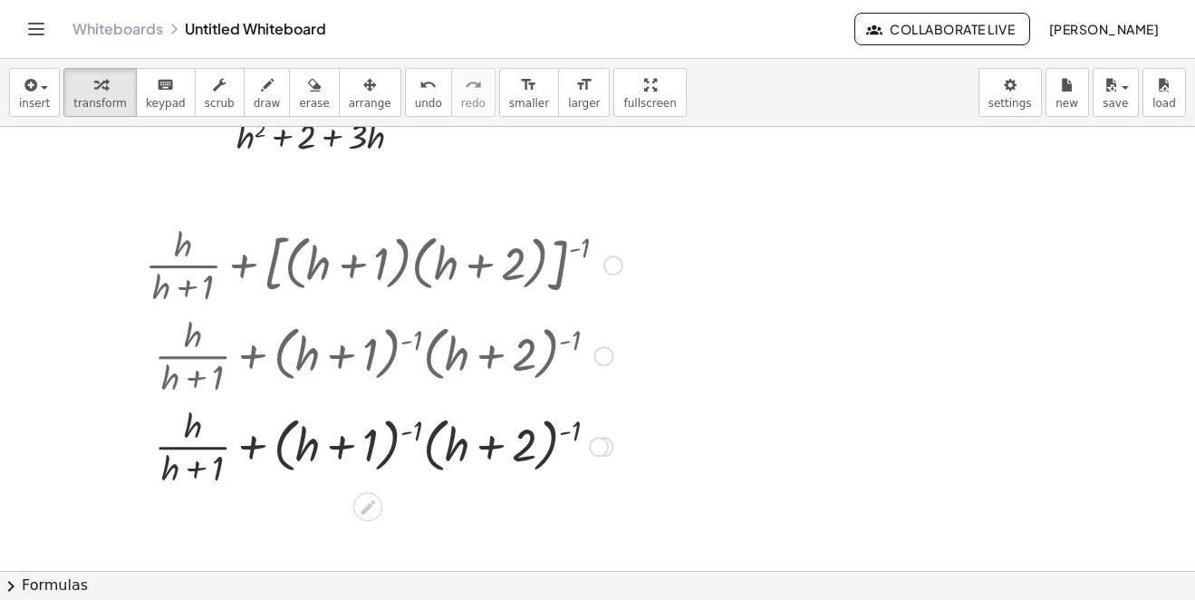
click at [408, 432] on div at bounding box center [384, 445] width 496 height 91
drag, startPoint x: 394, startPoint y: 444, endPoint x: 423, endPoint y: 424, distance: 35.2
click at [516, 448] on div at bounding box center [384, 445] width 496 height 91
drag, startPoint x: 449, startPoint y: 450, endPoint x: 457, endPoint y: 443, distance: 10.3
click at [499, 453] on div at bounding box center [384, 445] width 496 height 91
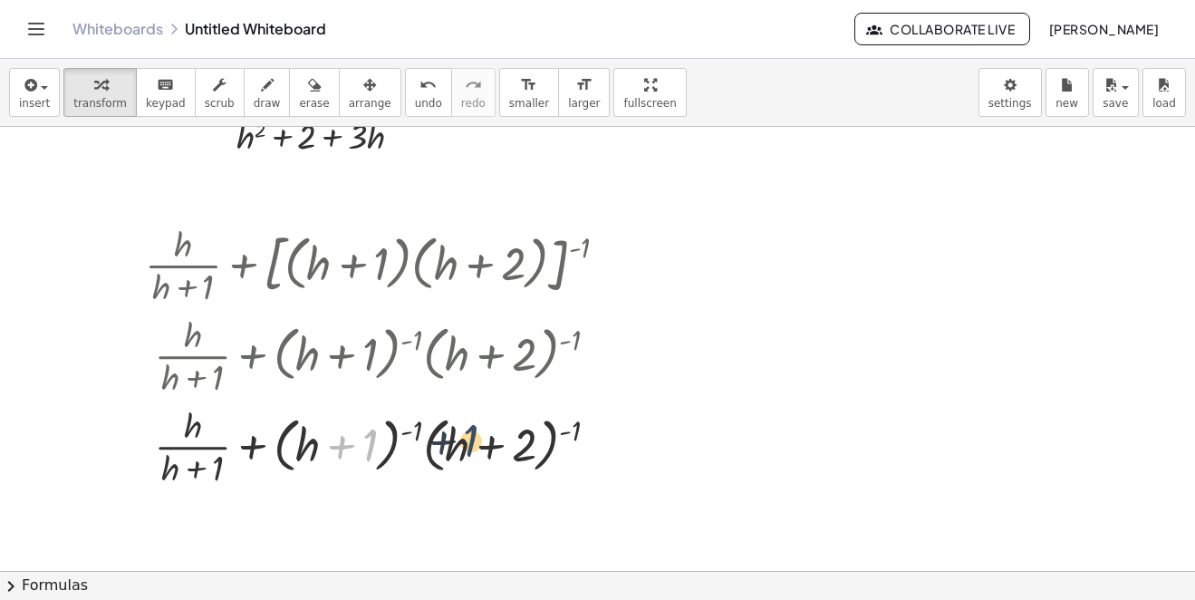
drag, startPoint x: 368, startPoint y: 447, endPoint x: 439, endPoint y: 288, distance: 174.0
click at [493, 449] on div at bounding box center [384, 445] width 496 height 91
click at [415, 90] on div "undo" at bounding box center [428, 84] width 27 height 22
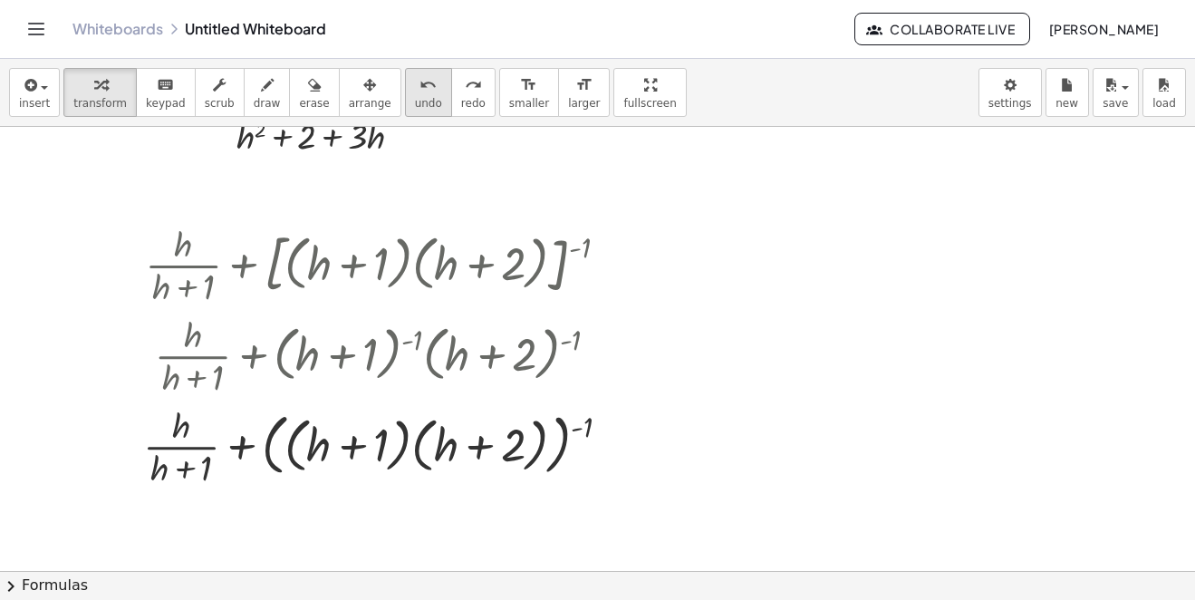
click at [405, 89] on button "undo undo" at bounding box center [428, 92] width 47 height 49
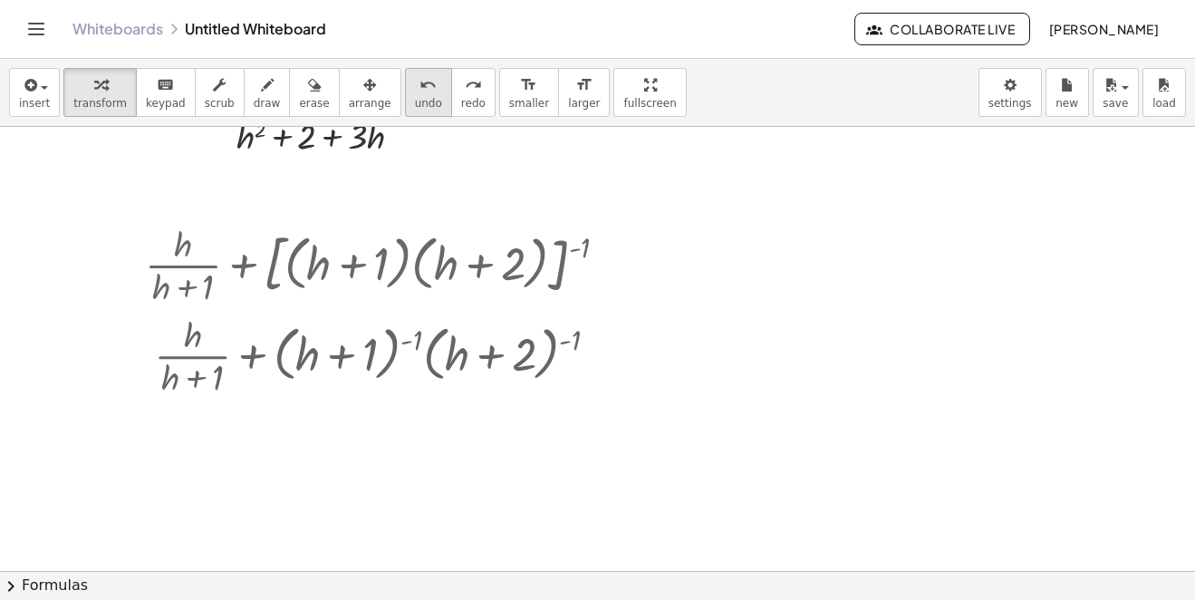
click at [420, 90] on icon "undo" at bounding box center [428, 85] width 17 height 22
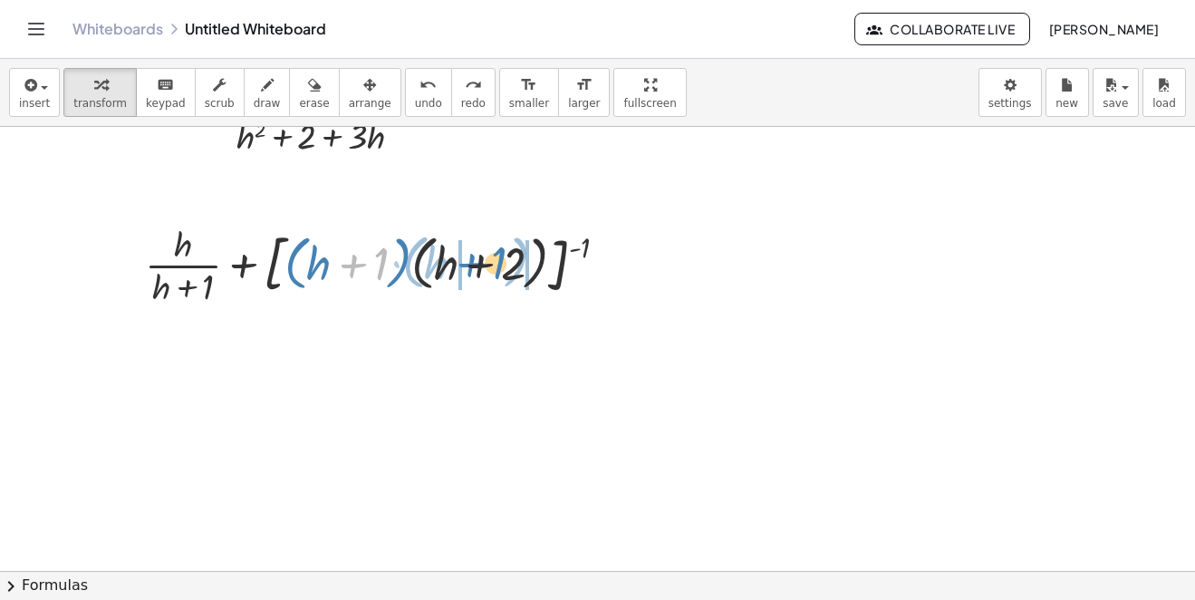
drag, startPoint x: 344, startPoint y: 254, endPoint x: 468, endPoint y: 258, distance: 123.3
click at [479, 253] on div at bounding box center [384, 263] width 496 height 91
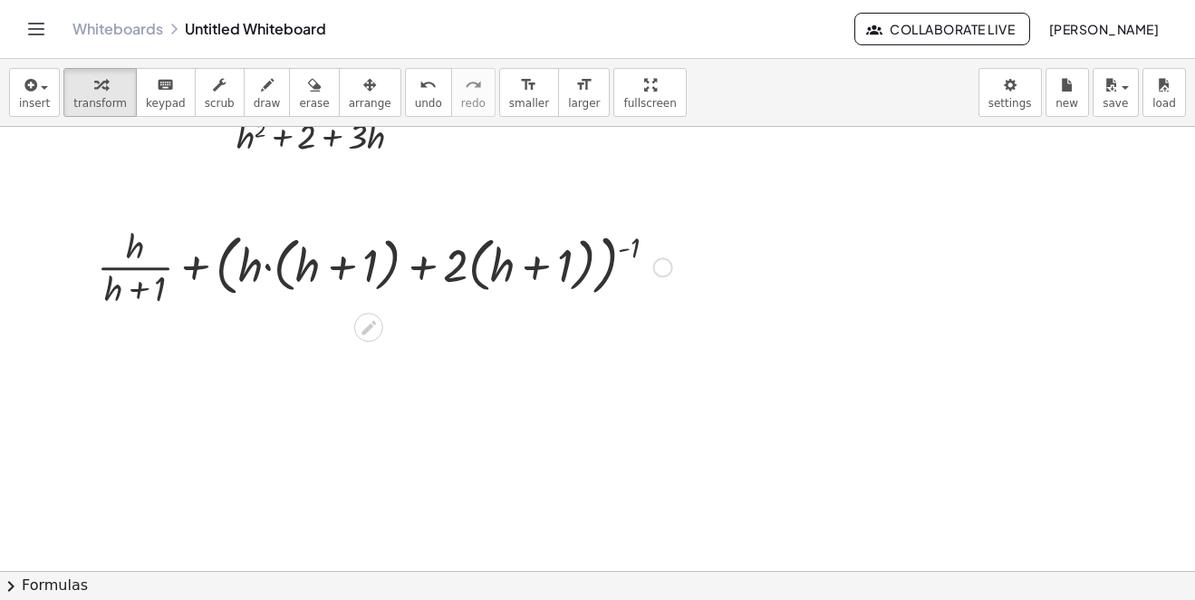
scroll to position [2401, 0]
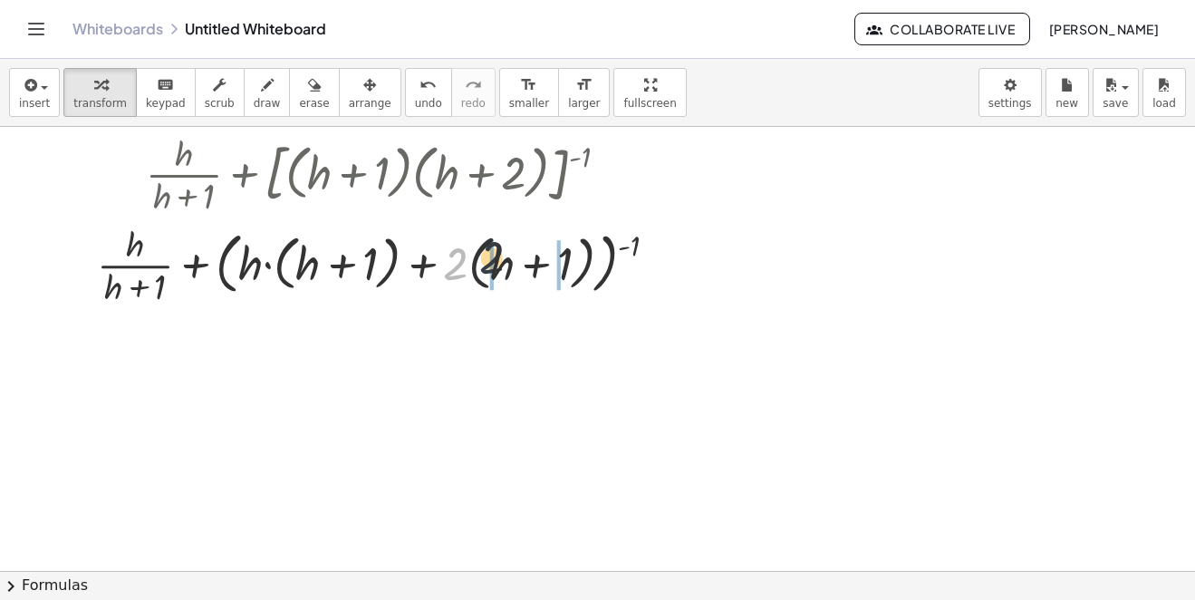
drag, startPoint x: 455, startPoint y: 278, endPoint x: 527, endPoint y: 267, distance: 73.3
click at [527, 267] on div at bounding box center [385, 263] width 594 height 91
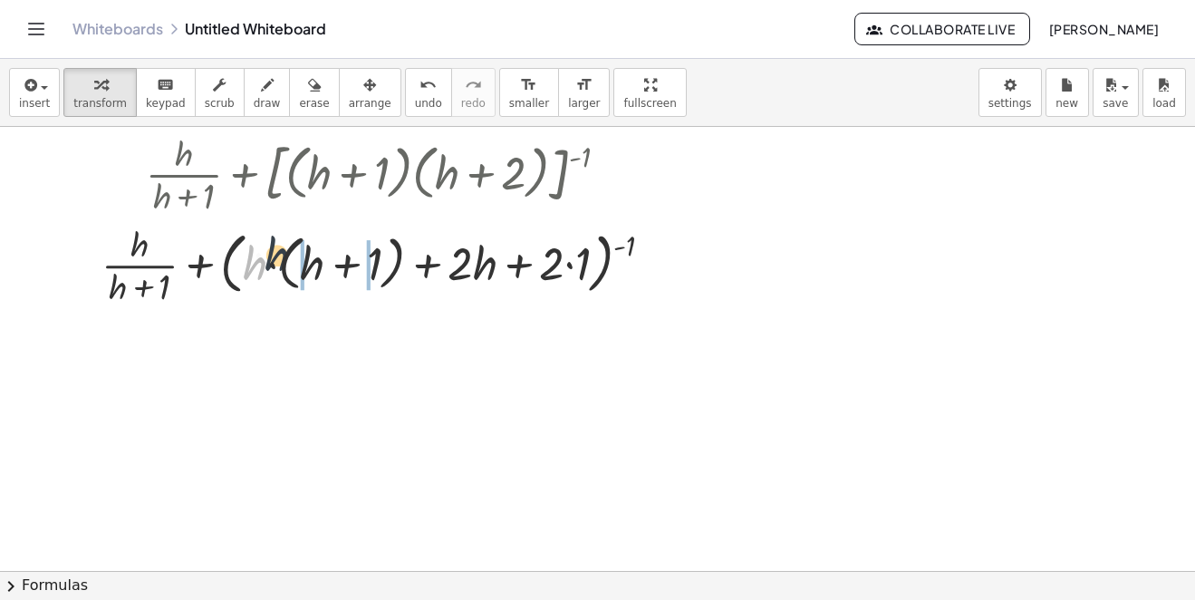
drag, startPoint x: 254, startPoint y: 276, endPoint x: 327, endPoint y: 262, distance: 74.8
click at [319, 266] on div at bounding box center [384, 263] width 584 height 91
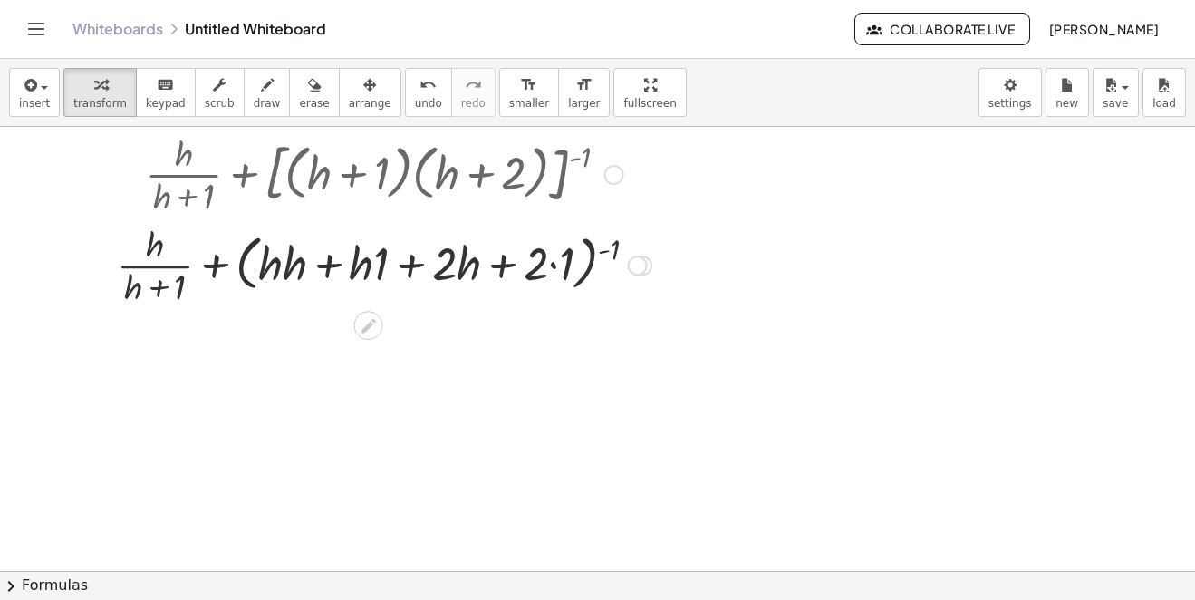
click at [535, 268] on div at bounding box center [384, 263] width 553 height 91
click at [551, 267] on div at bounding box center [384, 263] width 553 height 91
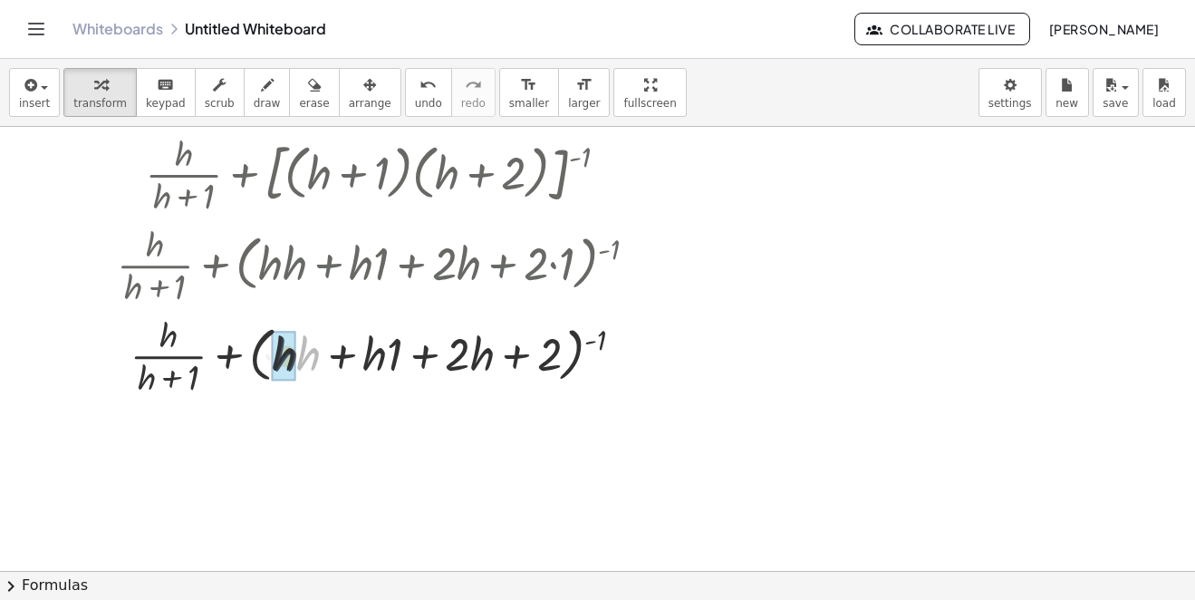
drag, startPoint x: 314, startPoint y: 353, endPoint x: 284, endPoint y: 353, distance: 29.9
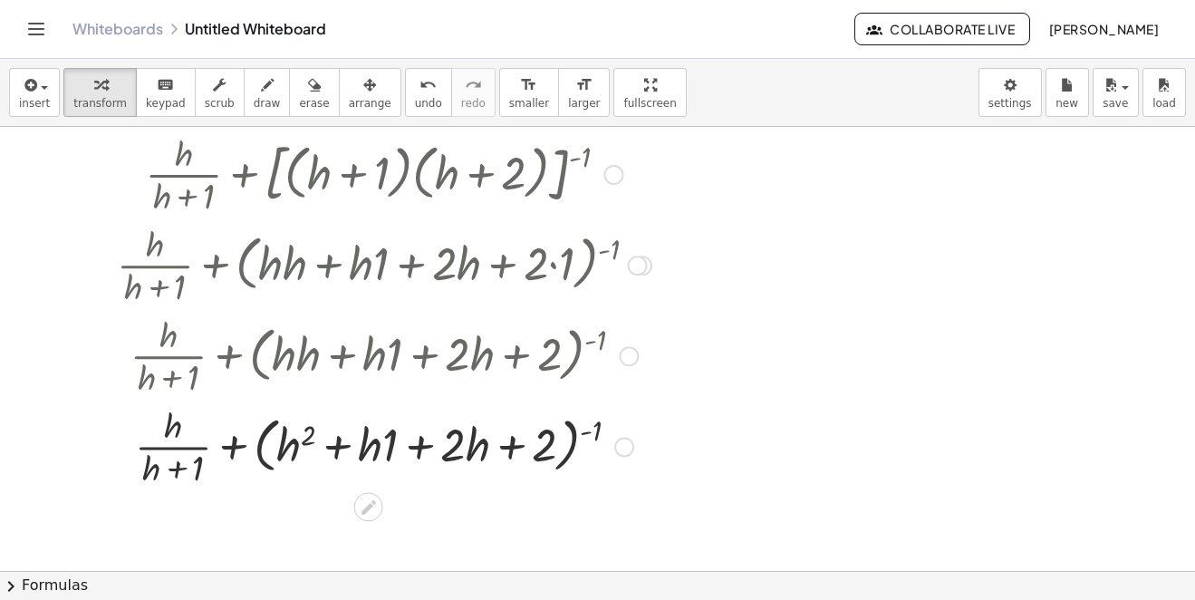
click at [386, 438] on div at bounding box center [384, 445] width 553 height 91
click at [418, 443] on div at bounding box center [384, 445] width 553 height 91
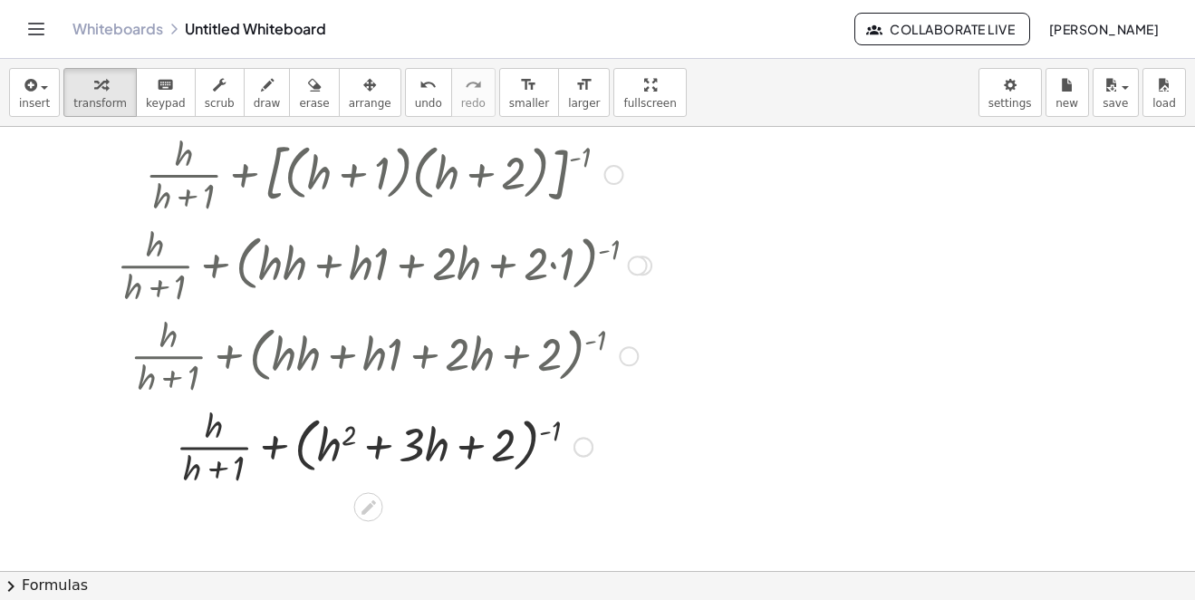
scroll to position [2492, 0]
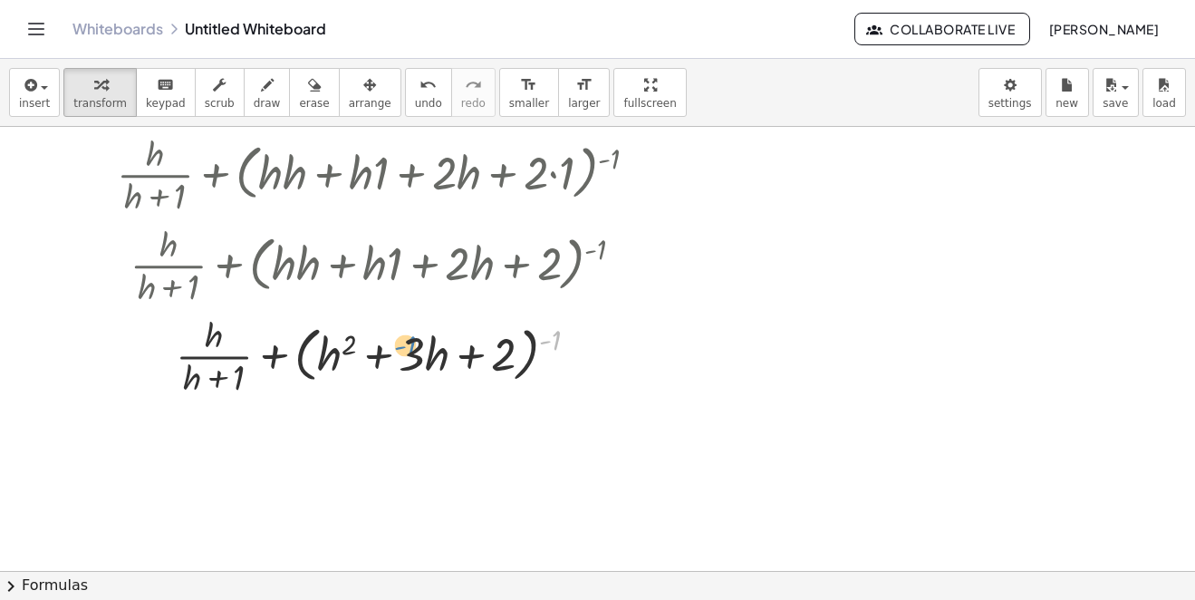
drag, startPoint x: 555, startPoint y: 344, endPoint x: 424, endPoint y: 355, distance: 130.9
click at [429, 352] on div at bounding box center [384, 354] width 553 height 91
click at [270, 354] on div at bounding box center [384, 354] width 553 height 91
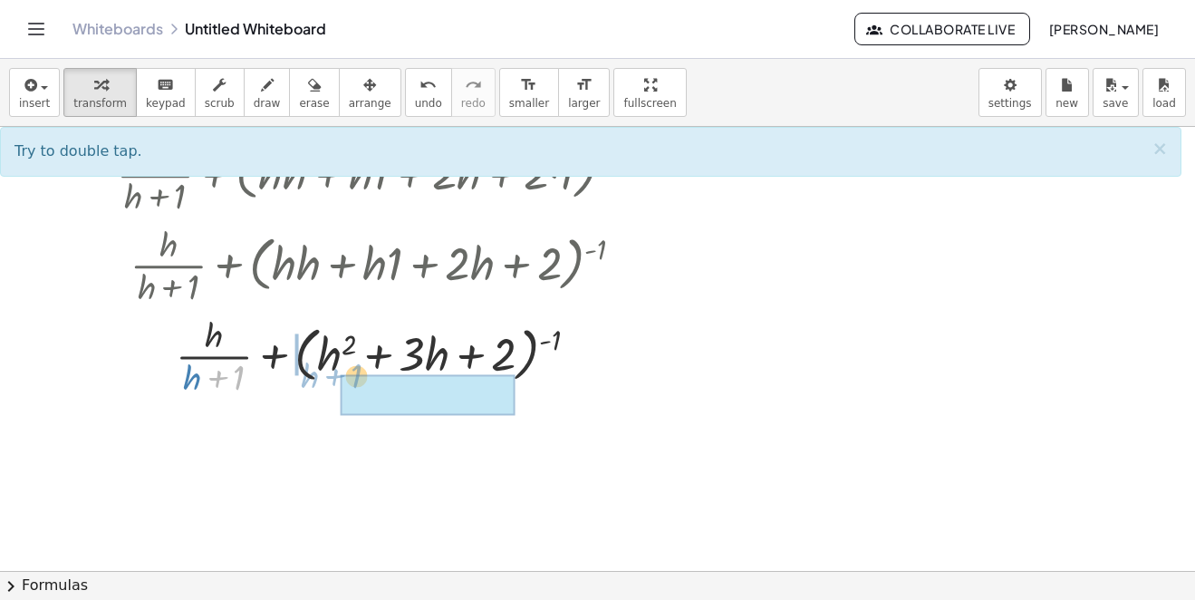
drag, startPoint x: 221, startPoint y: 387, endPoint x: 360, endPoint y: 385, distance: 138.7
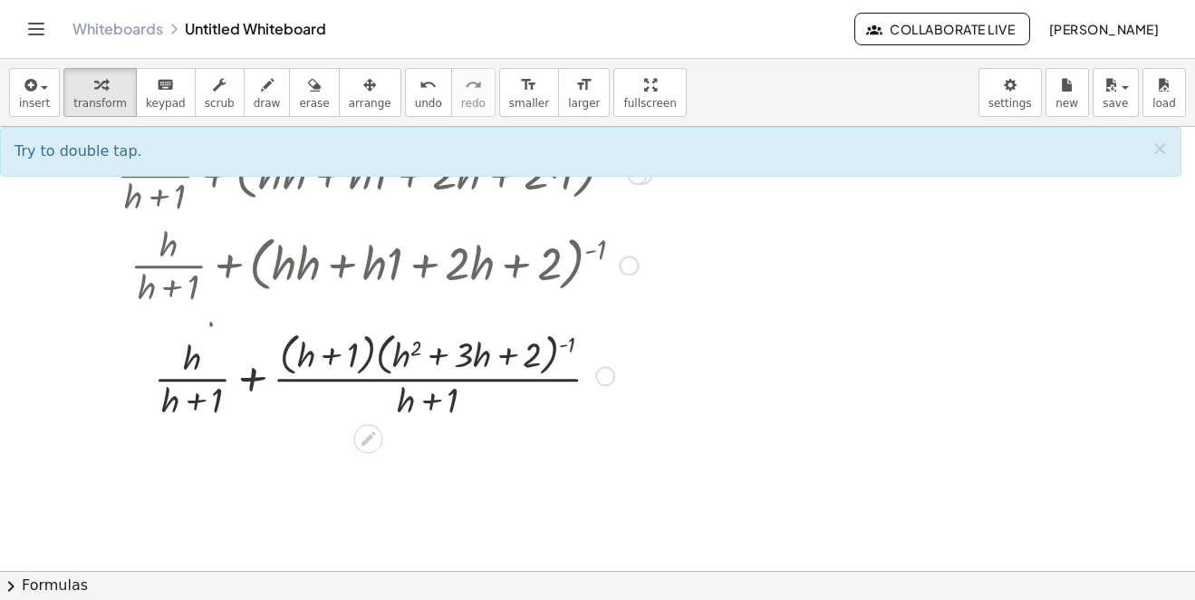
scroll to position [2582, 0]
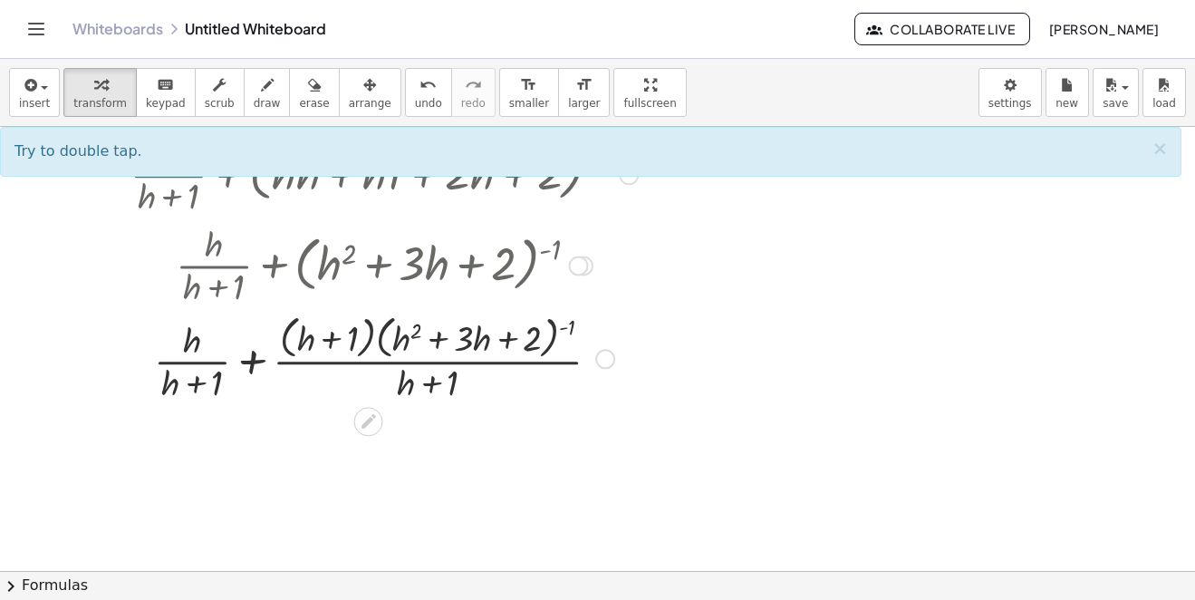
click at [251, 353] on div at bounding box center [384, 357] width 553 height 96
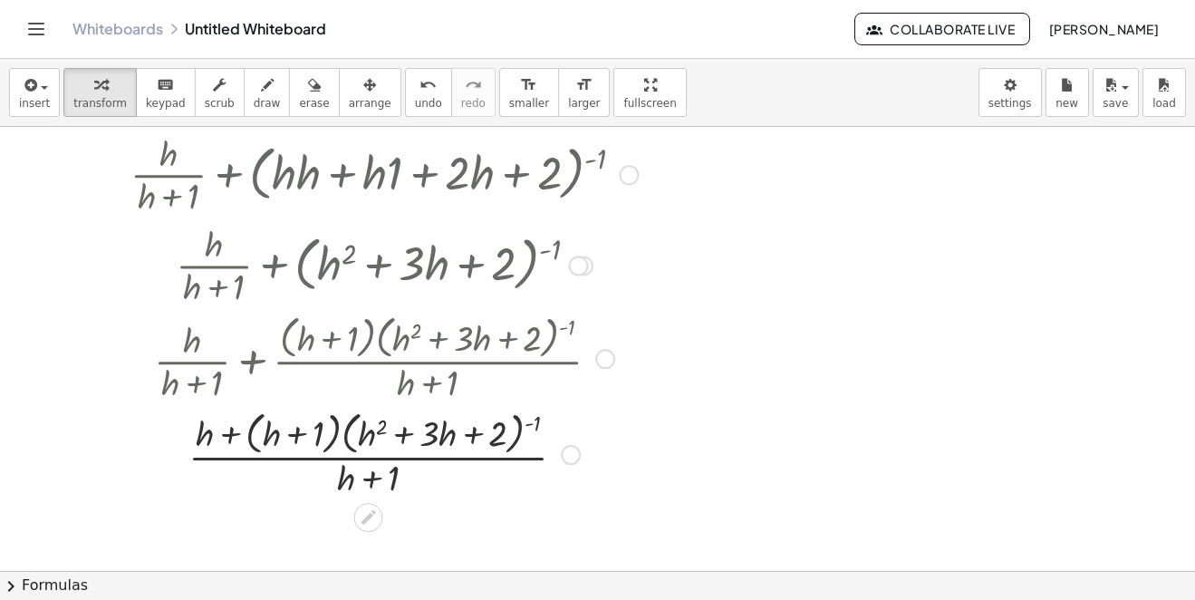
scroll to position [2664, 0]
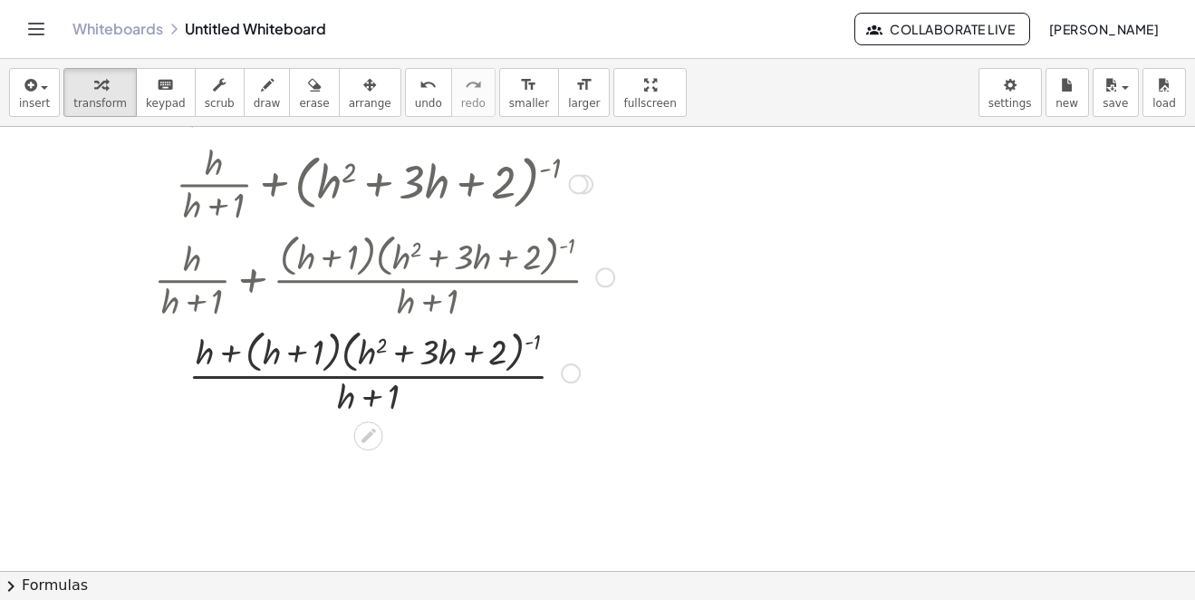
click at [258, 352] on div at bounding box center [384, 371] width 553 height 96
click at [235, 360] on div at bounding box center [384, 371] width 553 height 96
click at [327, 367] on div at bounding box center [384, 371] width 553 height 96
drag, startPoint x: 330, startPoint y: 367, endPoint x: 268, endPoint y: 360, distance: 62.0
click at [348, 354] on div at bounding box center [384, 371] width 553 height 96
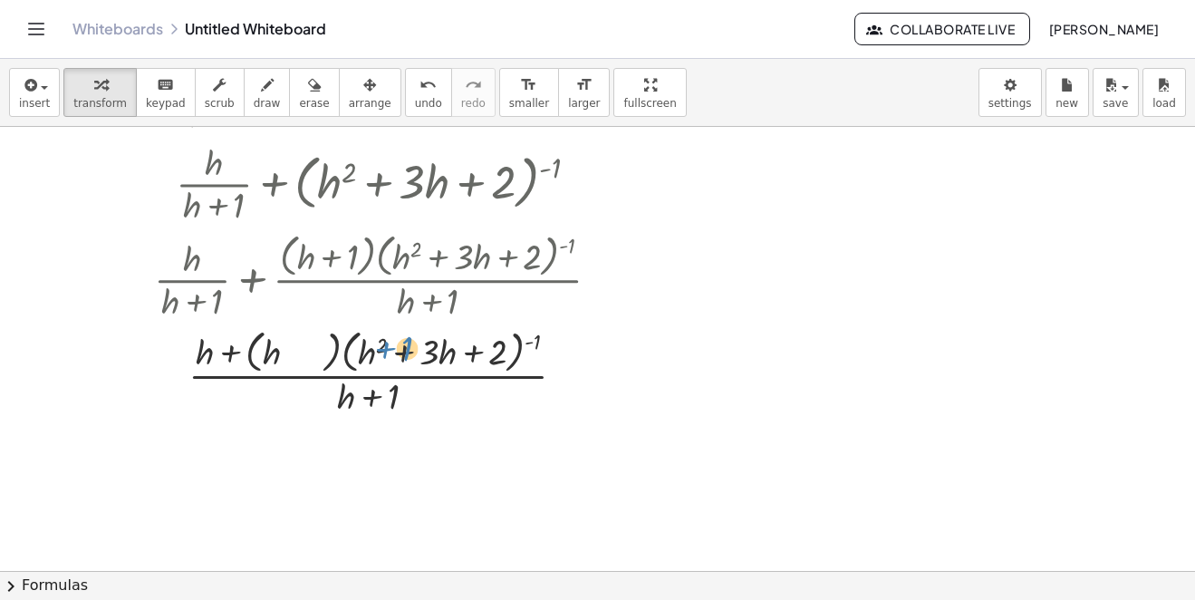
drag, startPoint x: 287, startPoint y: 352, endPoint x: 349, endPoint y: 362, distance: 62.4
click at [363, 364] on div at bounding box center [384, 371] width 553 height 96
drag, startPoint x: 350, startPoint y: 346, endPoint x: 318, endPoint y: 353, distance: 32.5
click at [430, 373] on div at bounding box center [384, 371] width 553 height 96
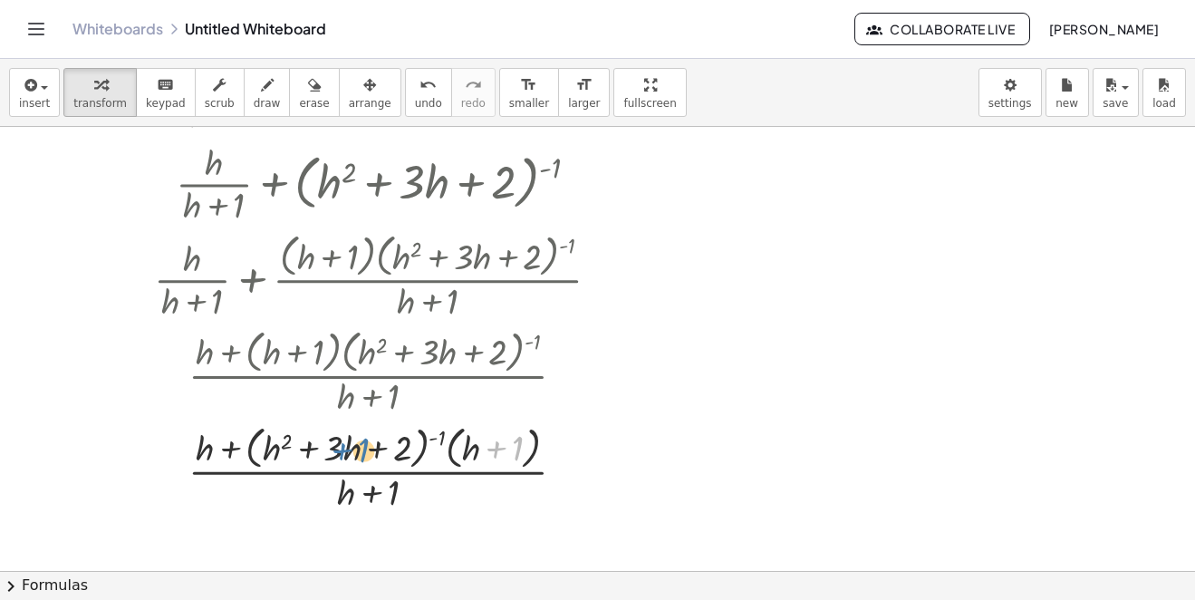
drag, startPoint x: 492, startPoint y: 445, endPoint x: 368, endPoint y: 439, distance: 124.3
click at [342, 452] on div at bounding box center [384, 468] width 553 height 96
click at [347, 455] on div at bounding box center [384, 468] width 553 height 96
click at [439, 438] on div at bounding box center [384, 468] width 553 height 96
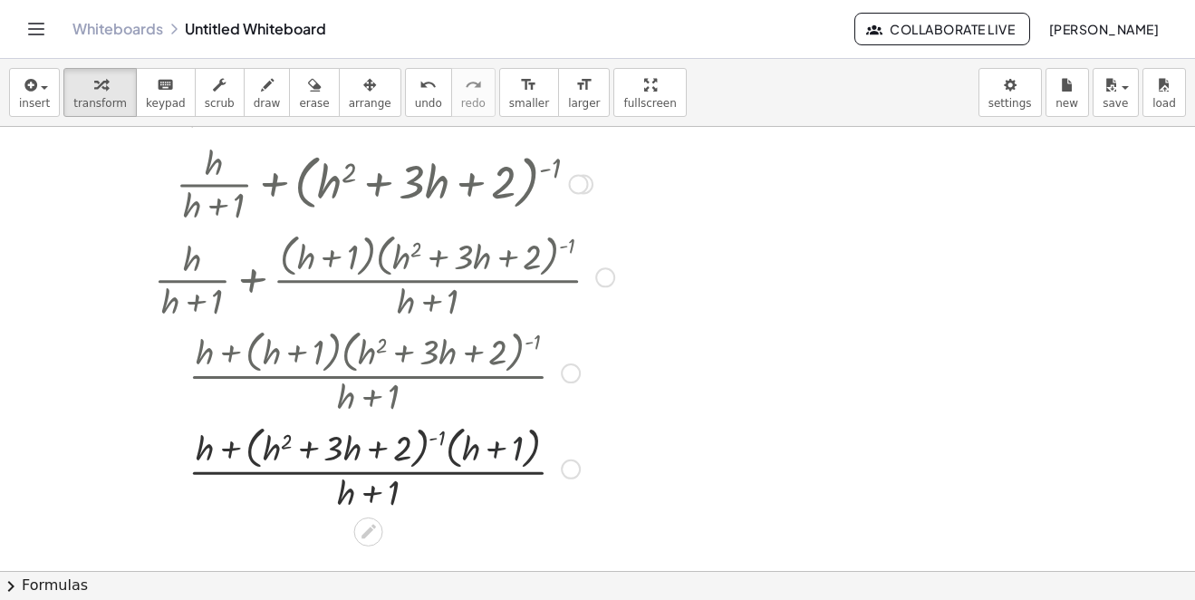
click at [438, 438] on div at bounding box center [384, 468] width 553 height 96
click at [435, 439] on div at bounding box center [384, 468] width 553 height 96
click at [439, 443] on div at bounding box center [384, 468] width 553 height 96
drag, startPoint x: 439, startPoint y: 443, endPoint x: 427, endPoint y: 438, distance: 13.8
click at [422, 439] on div at bounding box center [384, 468] width 553 height 96
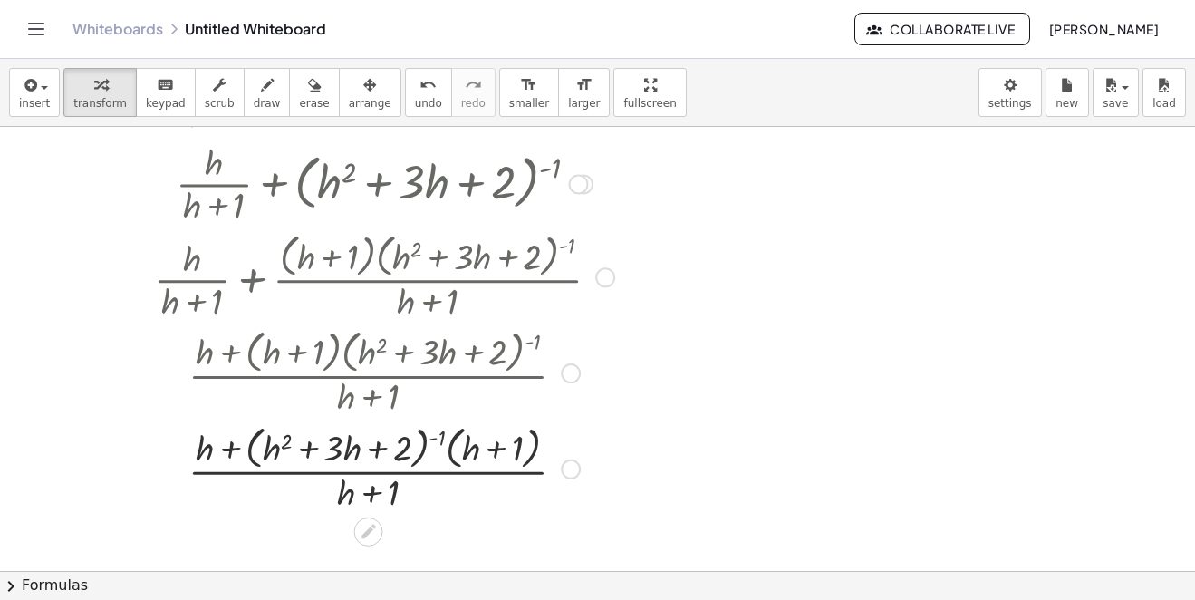
click at [434, 436] on div at bounding box center [384, 468] width 553 height 96
click at [438, 433] on div at bounding box center [384, 468] width 553 height 96
click at [423, 430] on div at bounding box center [384, 468] width 553 height 96
click at [417, 430] on div at bounding box center [384, 468] width 553 height 96
click at [413, 430] on div at bounding box center [384, 468] width 553 height 96
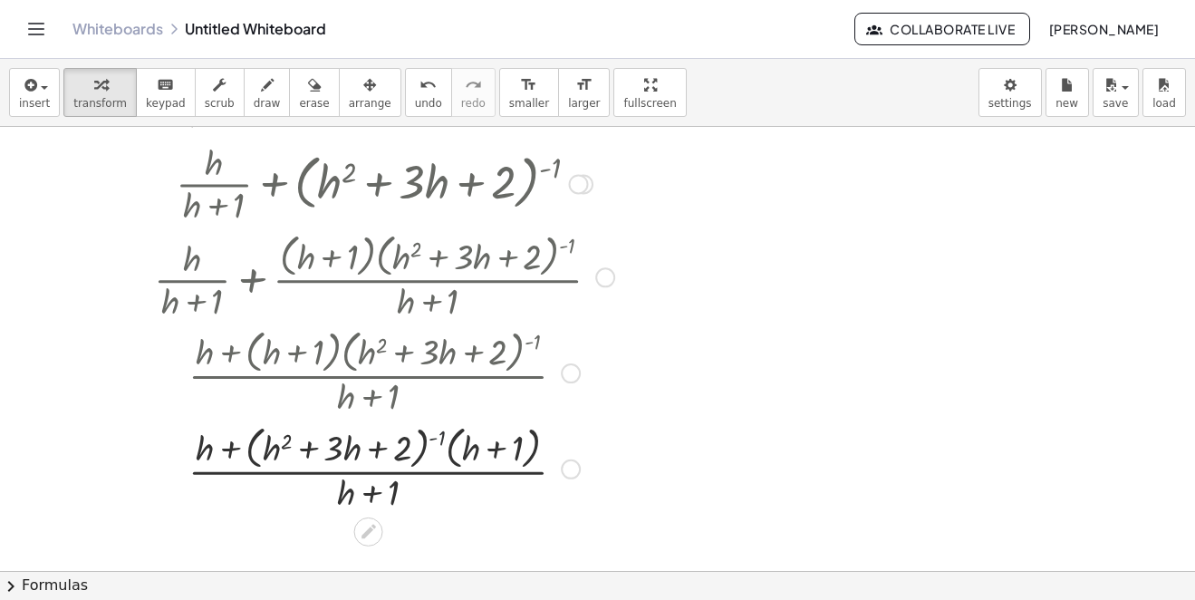
click at [443, 439] on div at bounding box center [384, 468] width 553 height 96
click at [442, 438] on div at bounding box center [384, 468] width 553 height 96
drag, startPoint x: 439, startPoint y: 438, endPoint x: 406, endPoint y: 444, distance: 33.2
click at [435, 438] on div at bounding box center [384, 468] width 553 height 96
click at [431, 438] on div at bounding box center [384, 468] width 553 height 96
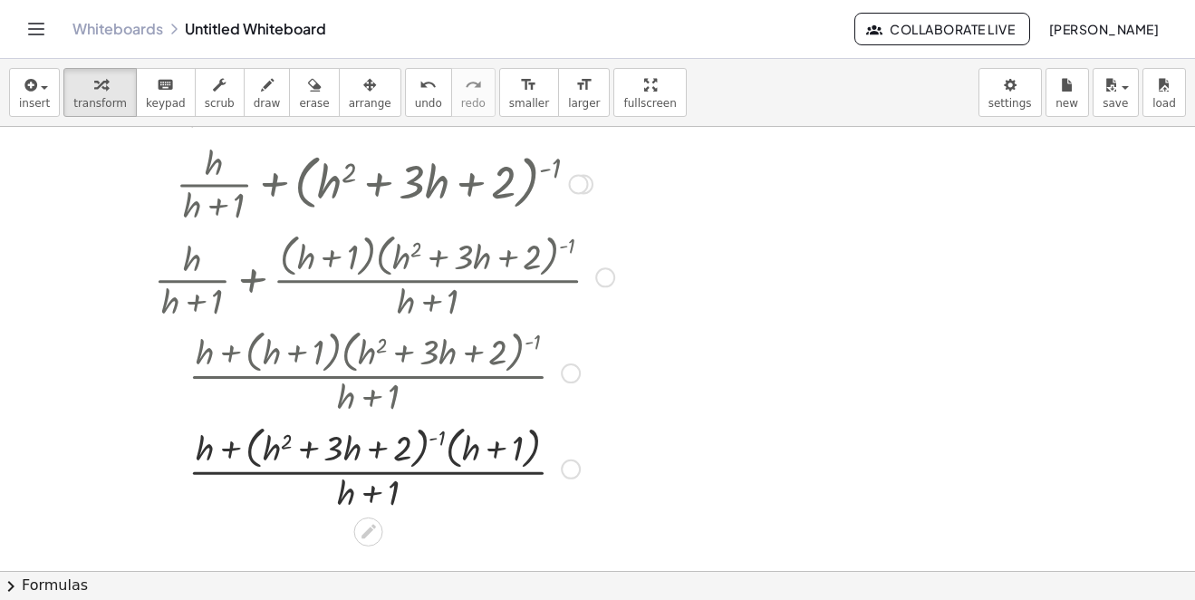
click at [247, 453] on div at bounding box center [384, 468] width 553 height 96
click at [236, 453] on div at bounding box center [384, 468] width 553 height 96
drag, startPoint x: 232, startPoint y: 453, endPoint x: 221, endPoint y: 448, distance: 12.2
click at [227, 451] on div at bounding box center [384, 468] width 553 height 96
click at [219, 447] on div at bounding box center [384, 468] width 553 height 96
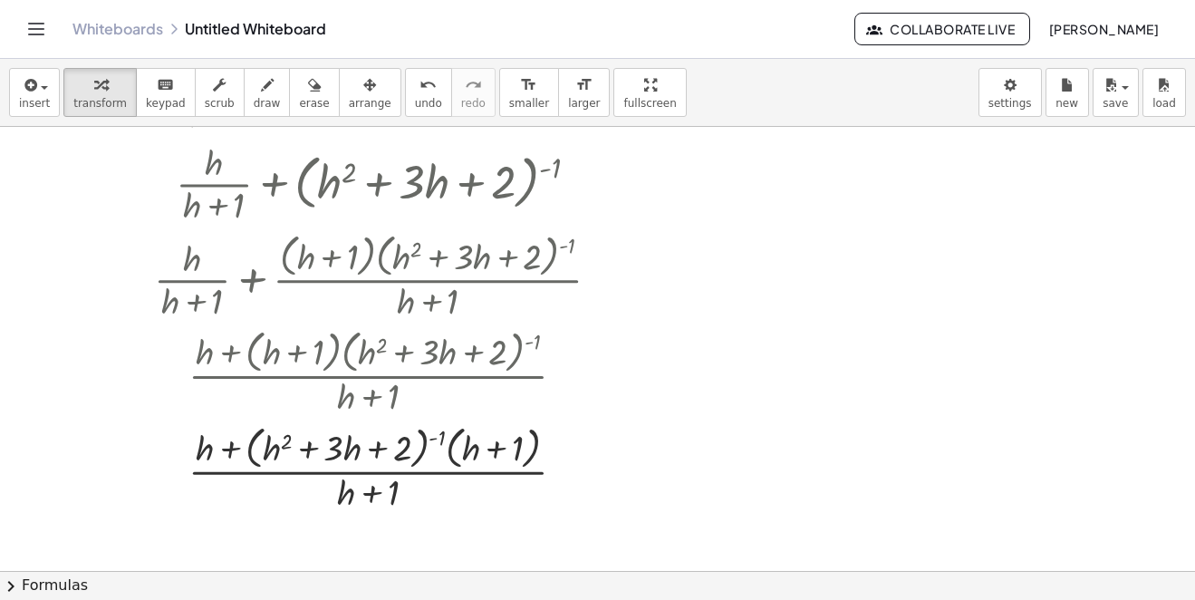
scroll to position [2845, 0]
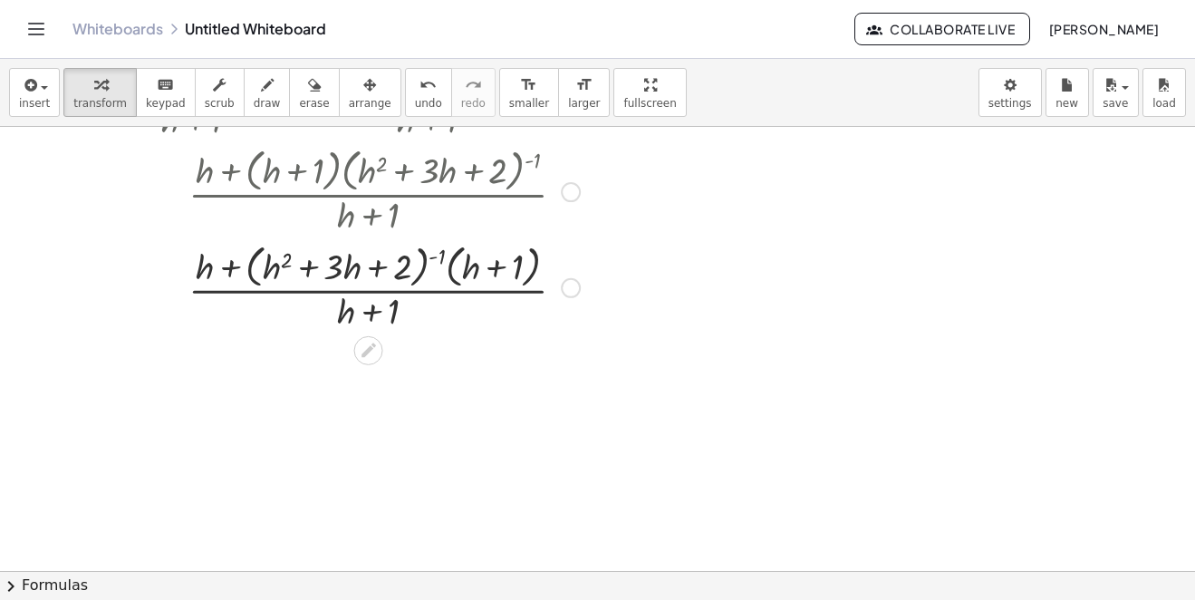
click at [371, 311] on div at bounding box center [384, 286] width 553 height 96
drag, startPoint x: 371, startPoint y: 311, endPoint x: 427, endPoint y: 298, distance: 57.6
click at [372, 311] on div at bounding box center [384, 286] width 553 height 96
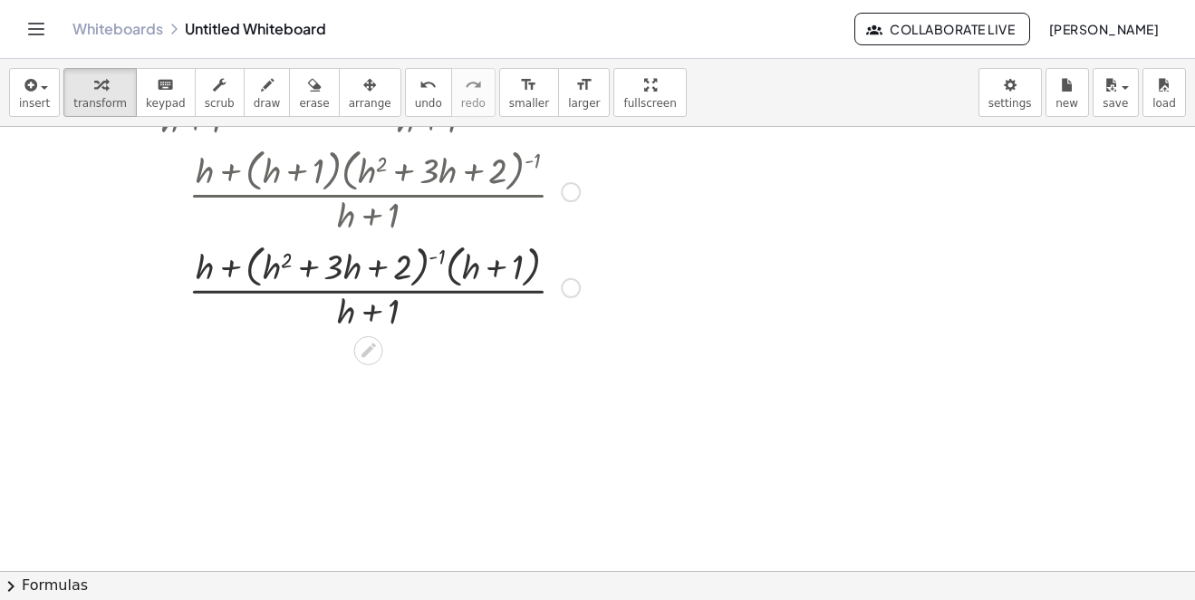
click at [427, 298] on div at bounding box center [384, 286] width 553 height 96
click at [460, 276] on div at bounding box center [384, 286] width 553 height 96
click at [449, 272] on div at bounding box center [384, 286] width 553 height 96
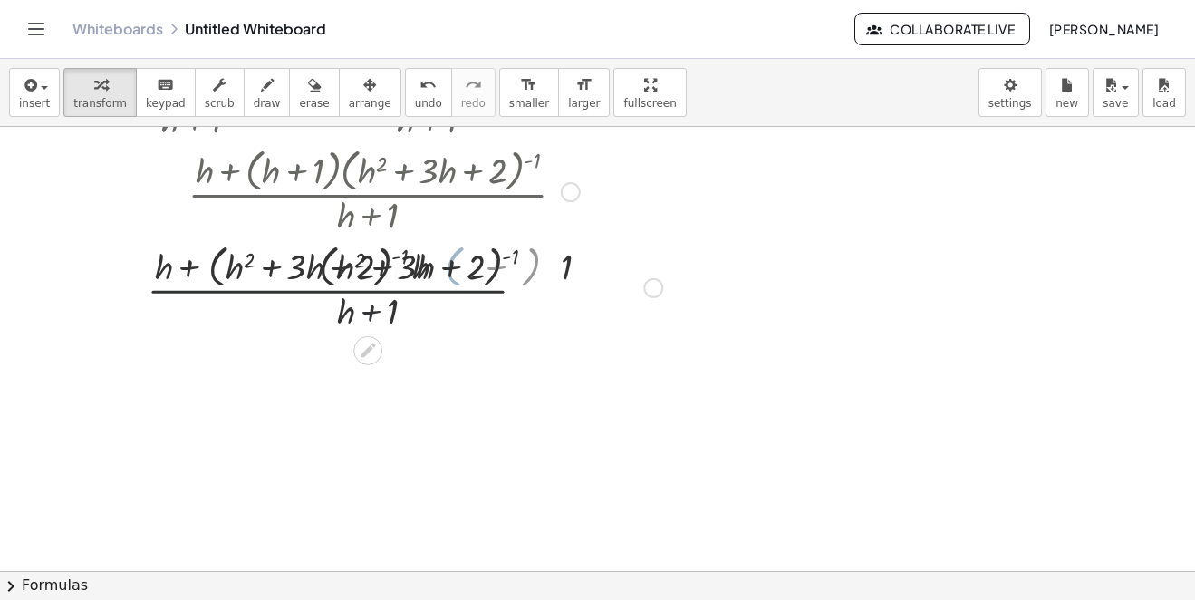
click at [413, 277] on div at bounding box center [383, 286] width 575 height 96
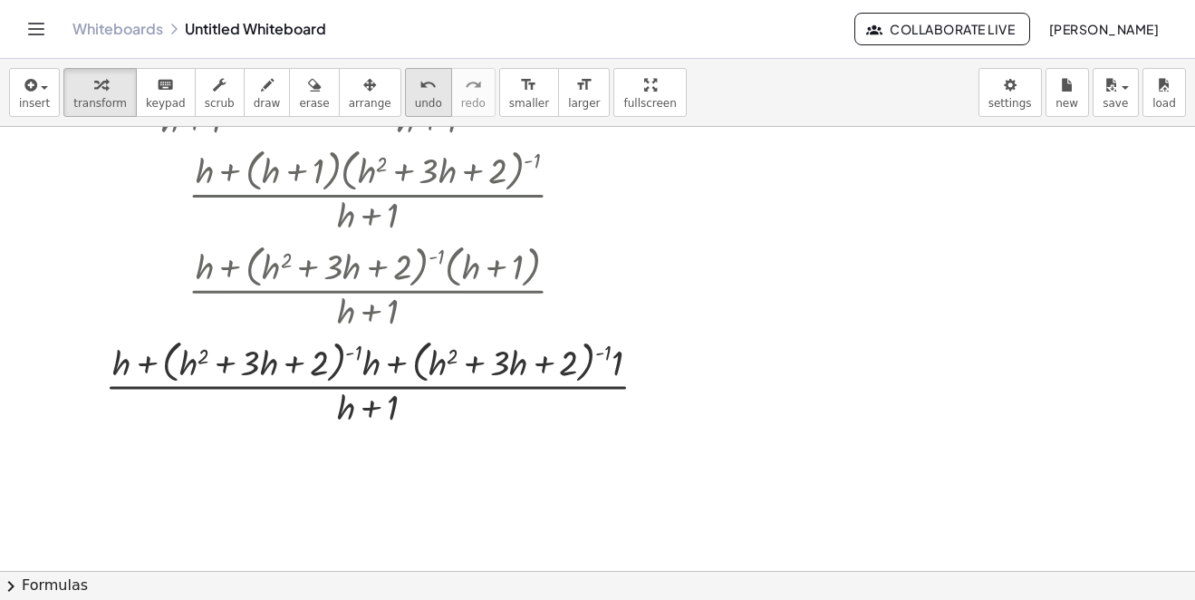
click at [415, 83] on div "undo" at bounding box center [428, 84] width 27 height 22
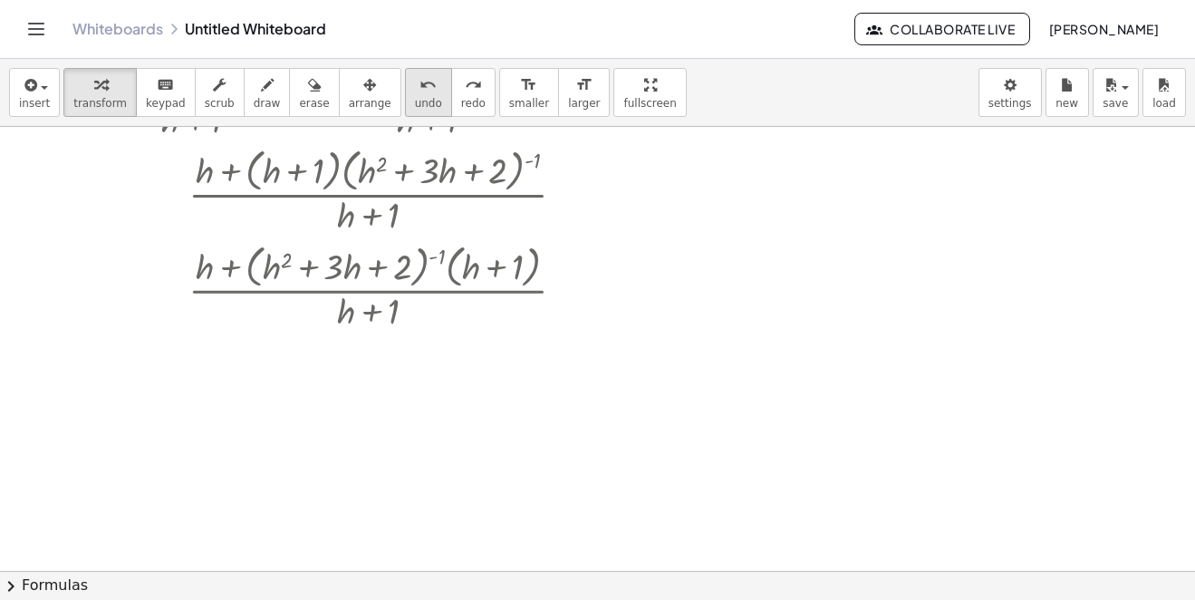
click at [415, 83] on div "undo" at bounding box center [428, 84] width 27 height 22
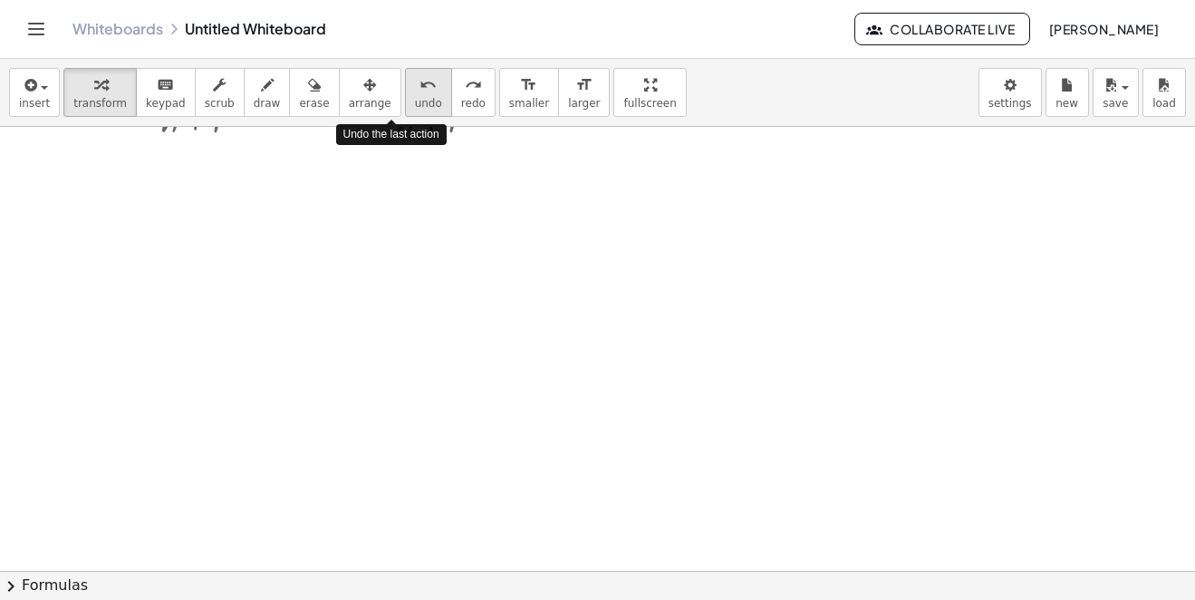
click at [415, 83] on div "undo" at bounding box center [428, 84] width 27 height 22
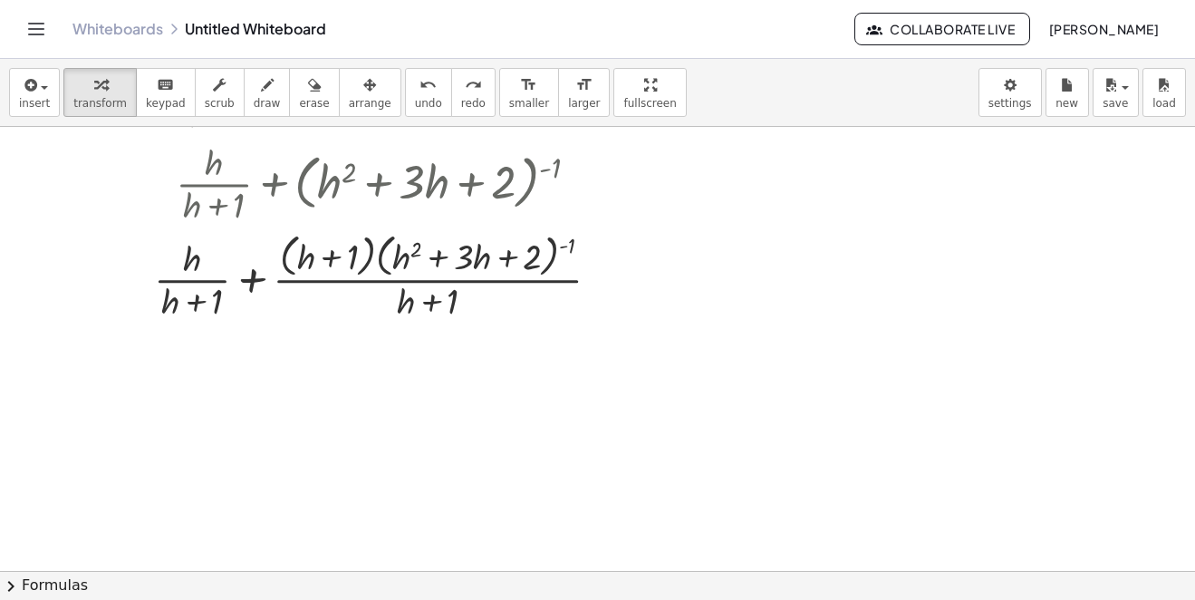
scroll to position [2573, 0]
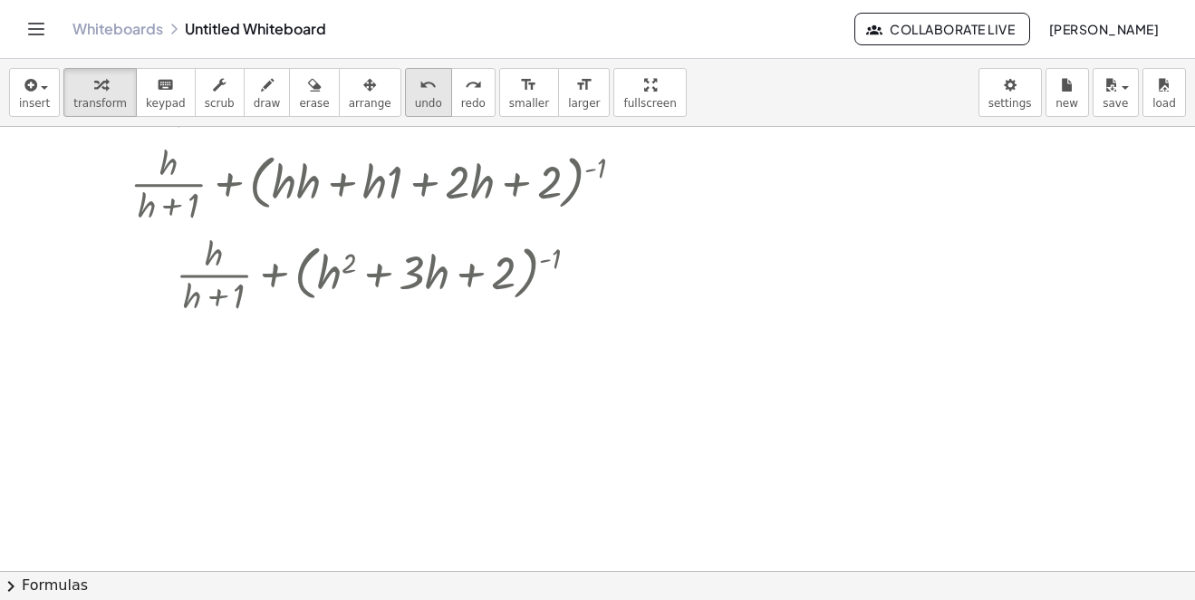
click at [420, 84] on icon "undo" at bounding box center [428, 85] width 17 height 22
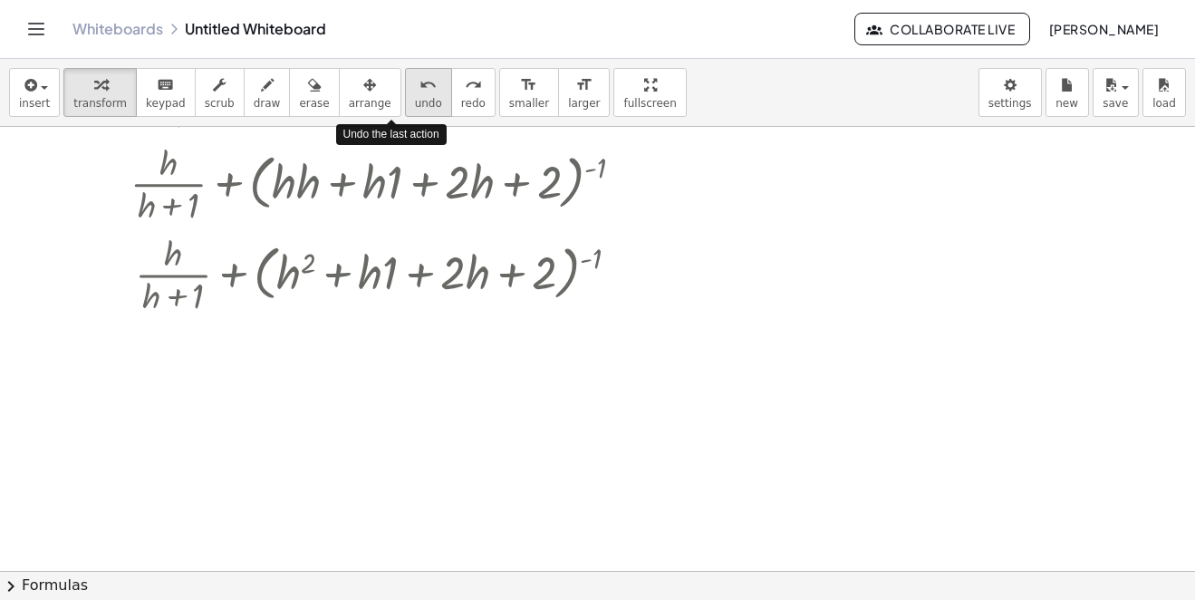
click at [415, 106] on span "undo" at bounding box center [428, 103] width 27 height 13
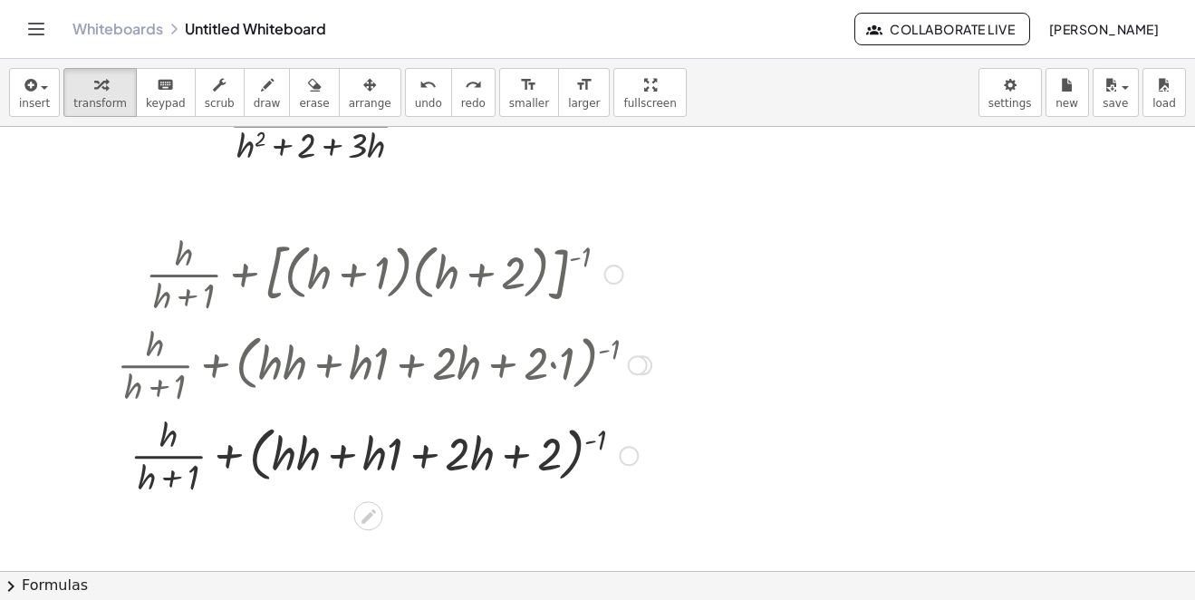
scroll to position [2392, 0]
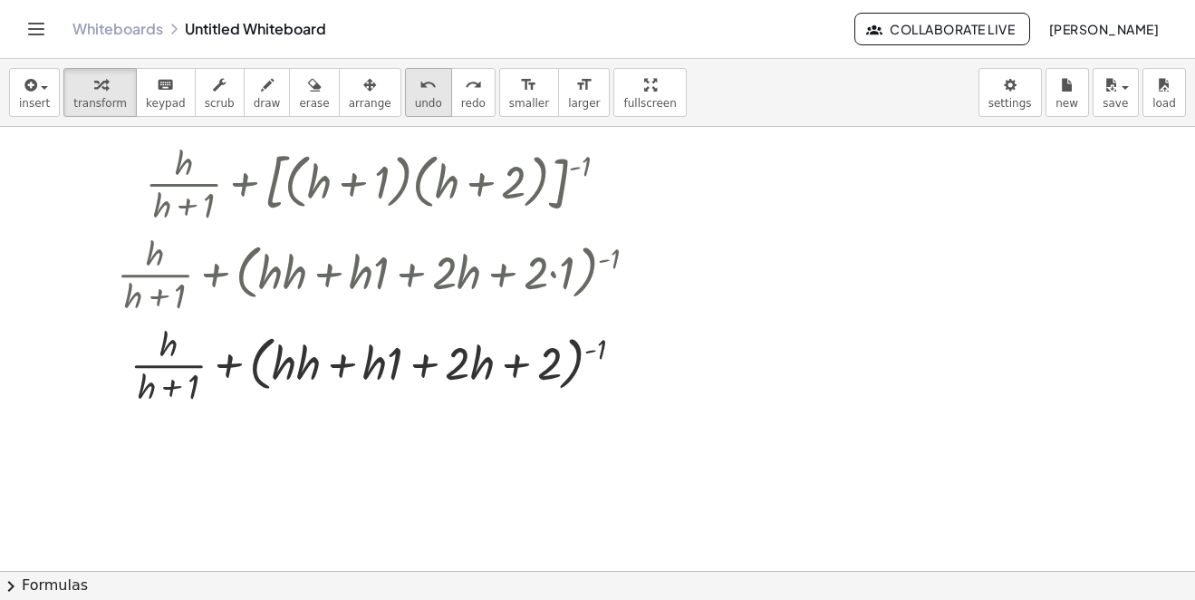
click at [420, 82] on icon "undo" at bounding box center [428, 85] width 17 height 22
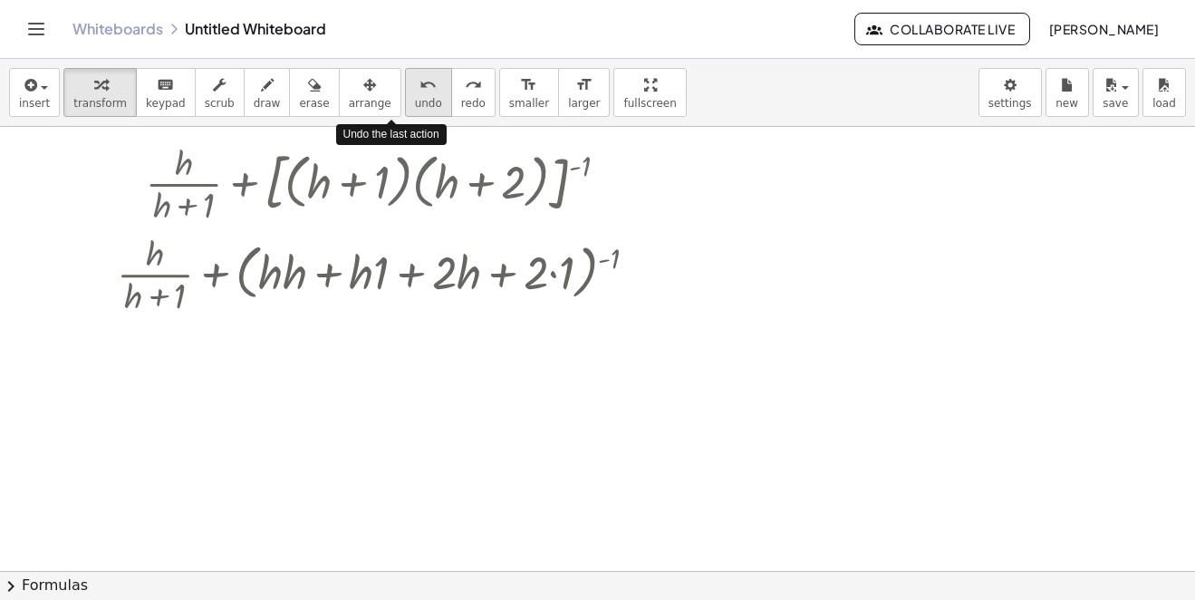
click at [420, 82] on icon "undo" at bounding box center [428, 85] width 17 height 22
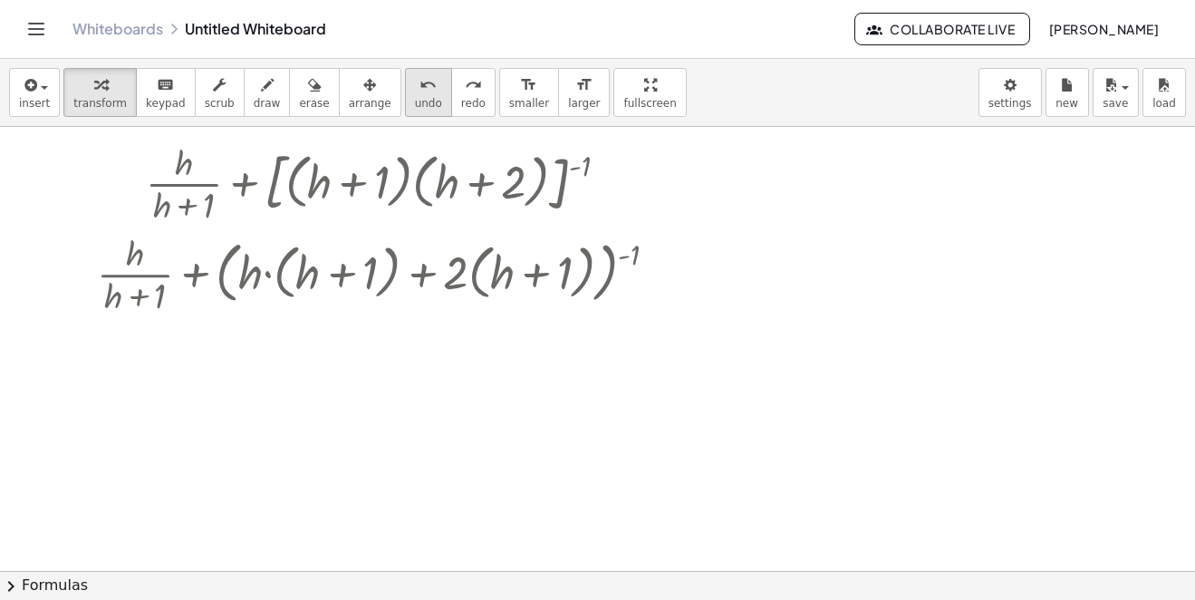
click at [415, 83] on div "undo" at bounding box center [428, 84] width 27 height 22
click at [415, 86] on div "undo" at bounding box center [428, 84] width 27 height 22
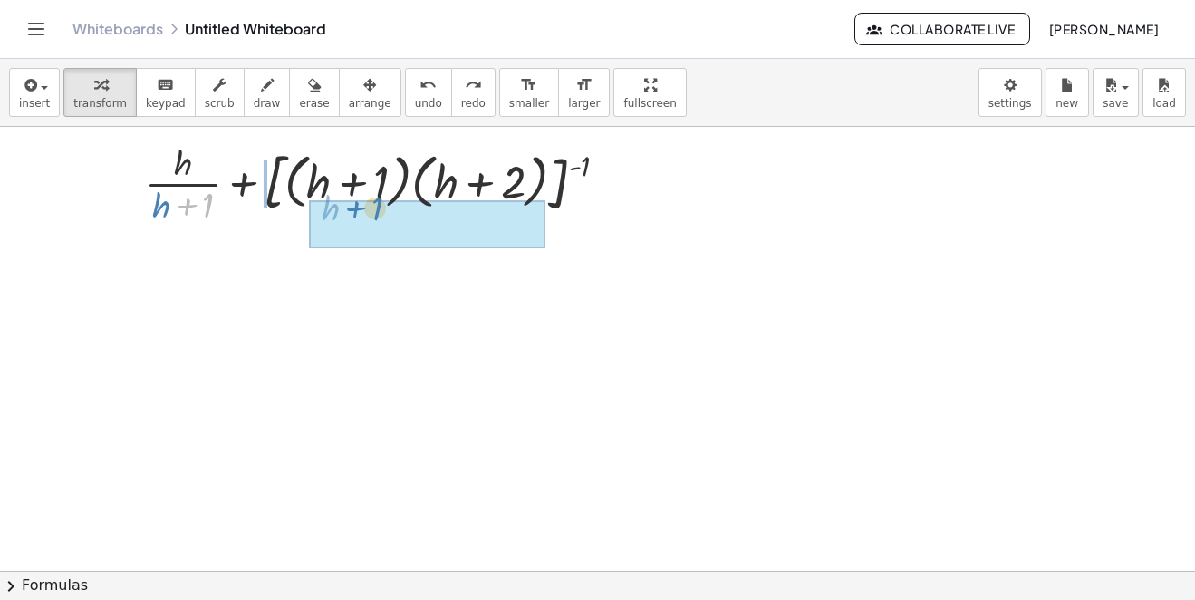
drag, startPoint x: 187, startPoint y: 201, endPoint x: 357, endPoint y: 201, distance: 170.4
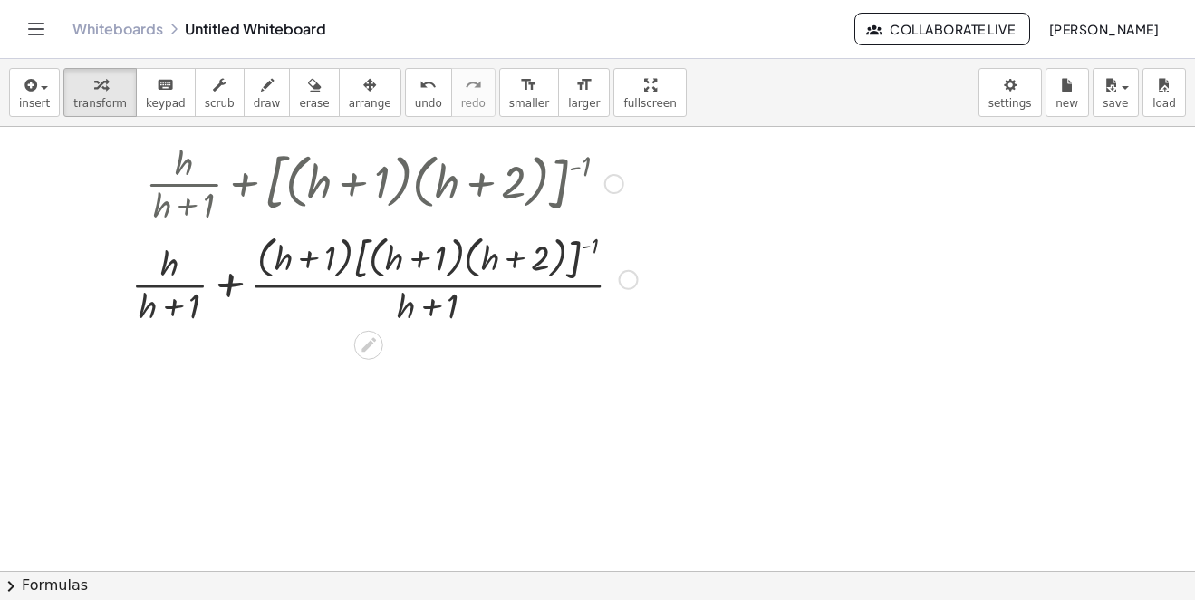
scroll to position [2483, 0]
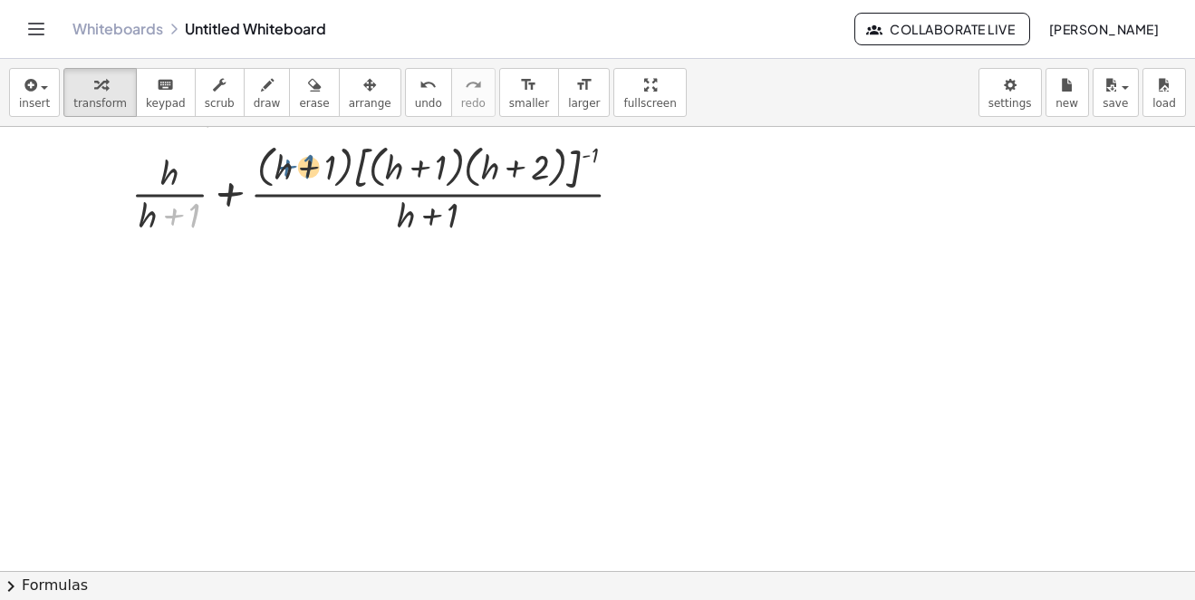
drag, startPoint x: 179, startPoint y: 219, endPoint x: 294, endPoint y: 170, distance: 124.2
click at [294, 170] on div at bounding box center [384, 187] width 525 height 101
click at [168, 170] on div at bounding box center [384, 187] width 525 height 101
drag, startPoint x: 265, startPoint y: 179, endPoint x: 255, endPoint y: 179, distance: 10.0
click at [263, 179] on div at bounding box center [384, 187] width 525 height 101
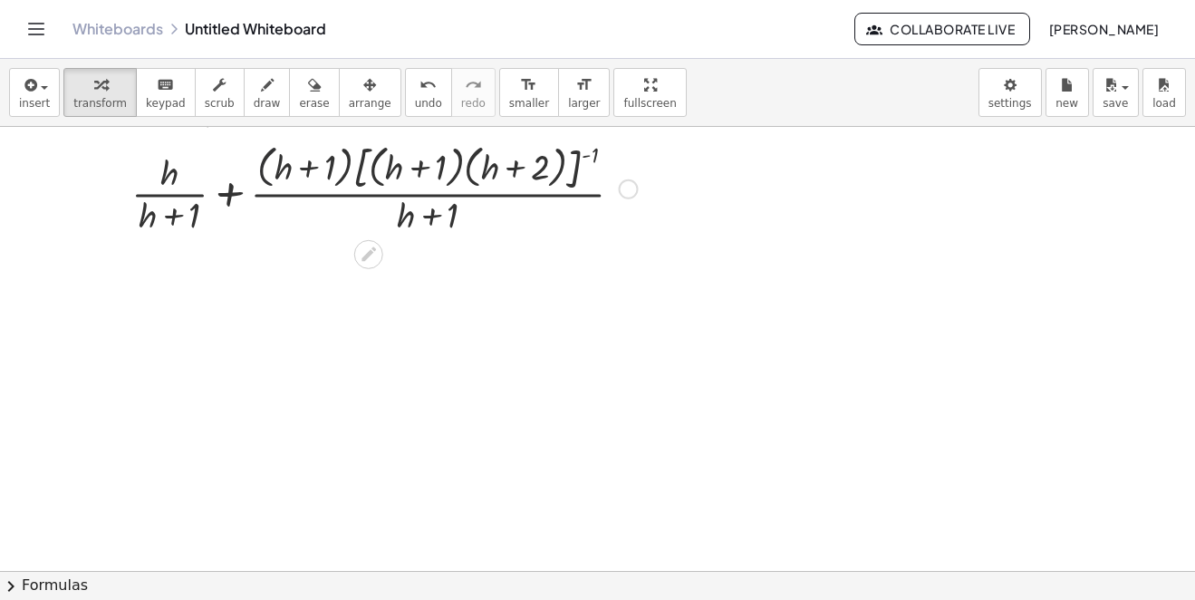
click at [233, 188] on div at bounding box center [384, 187] width 525 height 101
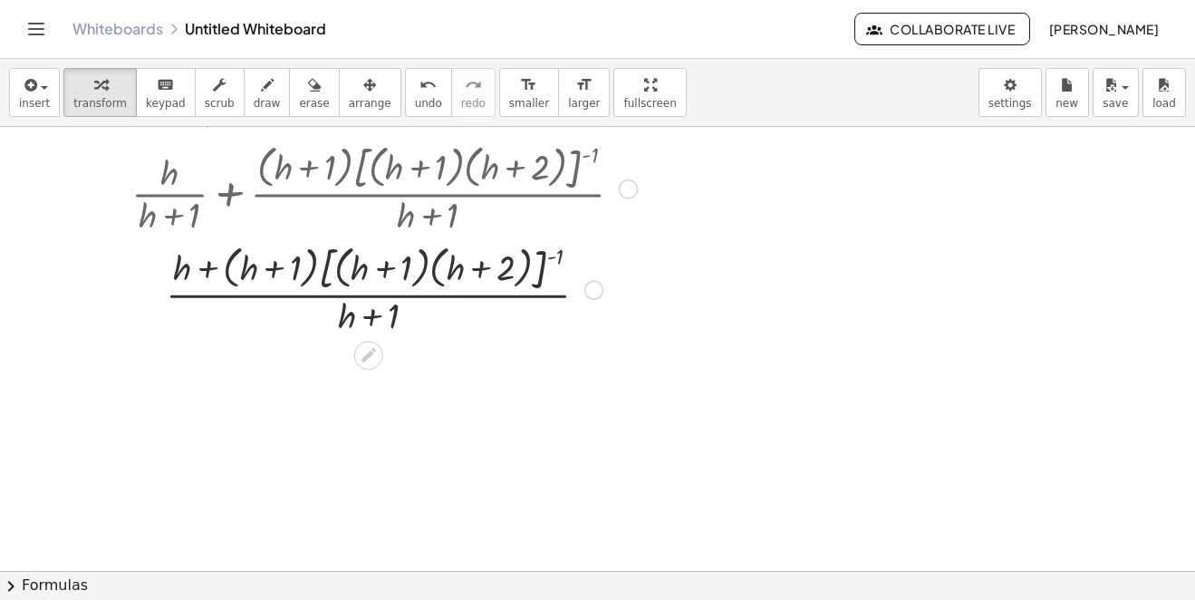
scroll to position [2573, 0]
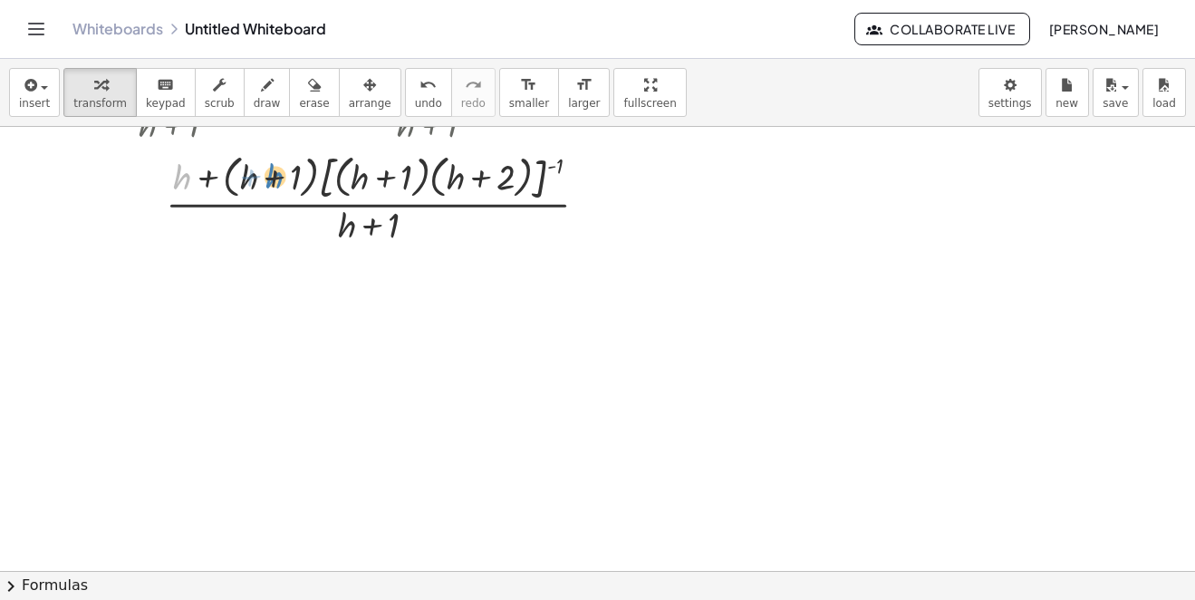
drag, startPoint x: 166, startPoint y: 176, endPoint x: 284, endPoint y: 174, distance: 117.8
click at [284, 174] on div at bounding box center [384, 198] width 525 height 101
drag, startPoint x: 275, startPoint y: 169, endPoint x: 331, endPoint y: 183, distance: 58.0
click at [389, 168] on div at bounding box center [384, 198] width 525 height 101
drag, startPoint x: 249, startPoint y: 171, endPoint x: 528, endPoint y: 175, distance: 279.1
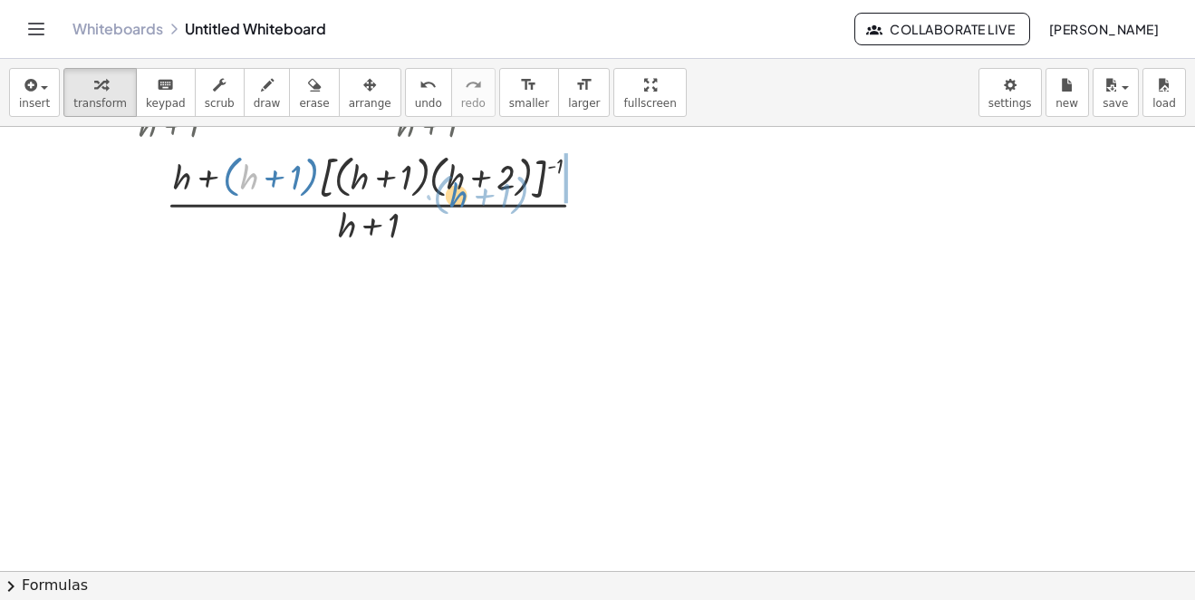
click at [489, 170] on div at bounding box center [384, 198] width 525 height 101
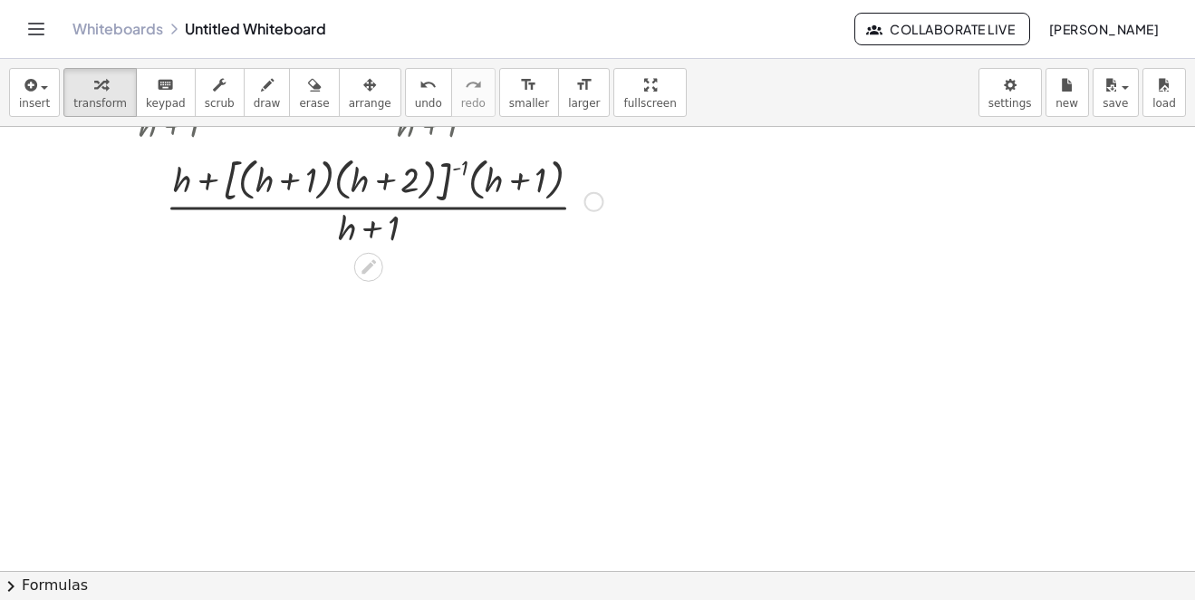
click at [468, 237] on div at bounding box center [384, 198] width 525 height 101
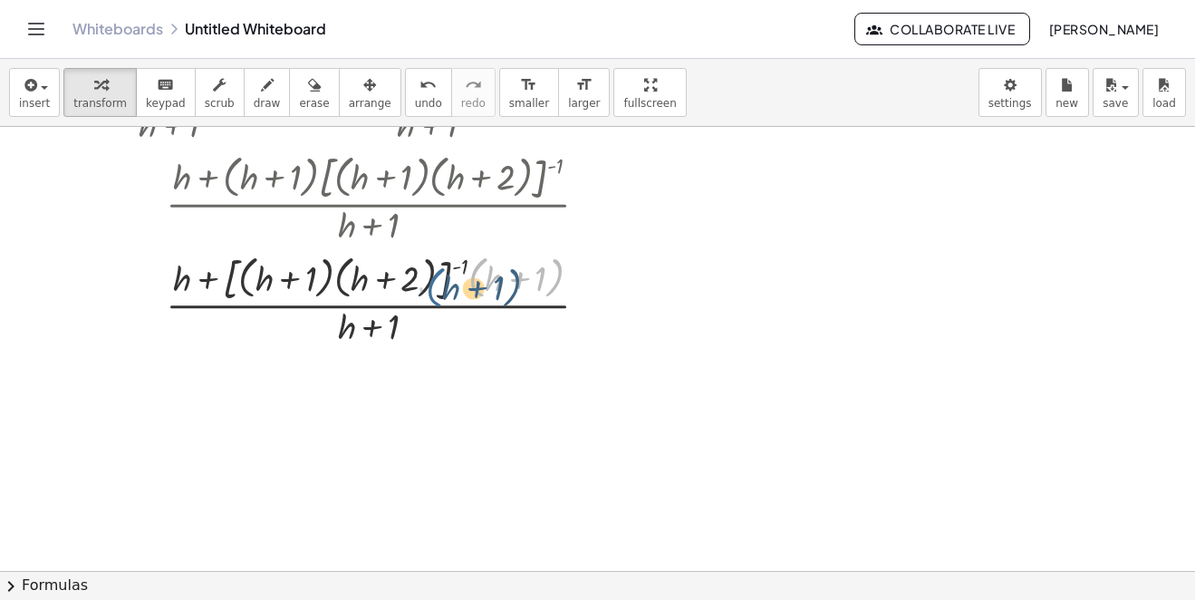
drag, startPoint x: 469, startPoint y: 264, endPoint x: 456, endPoint y: 259, distance: 14.3
click at [440, 267] on div at bounding box center [384, 298] width 525 height 101
drag, startPoint x: 460, startPoint y: 264, endPoint x: 411, endPoint y: 285, distance: 53.5
click at [411, 285] on div at bounding box center [384, 298] width 525 height 101
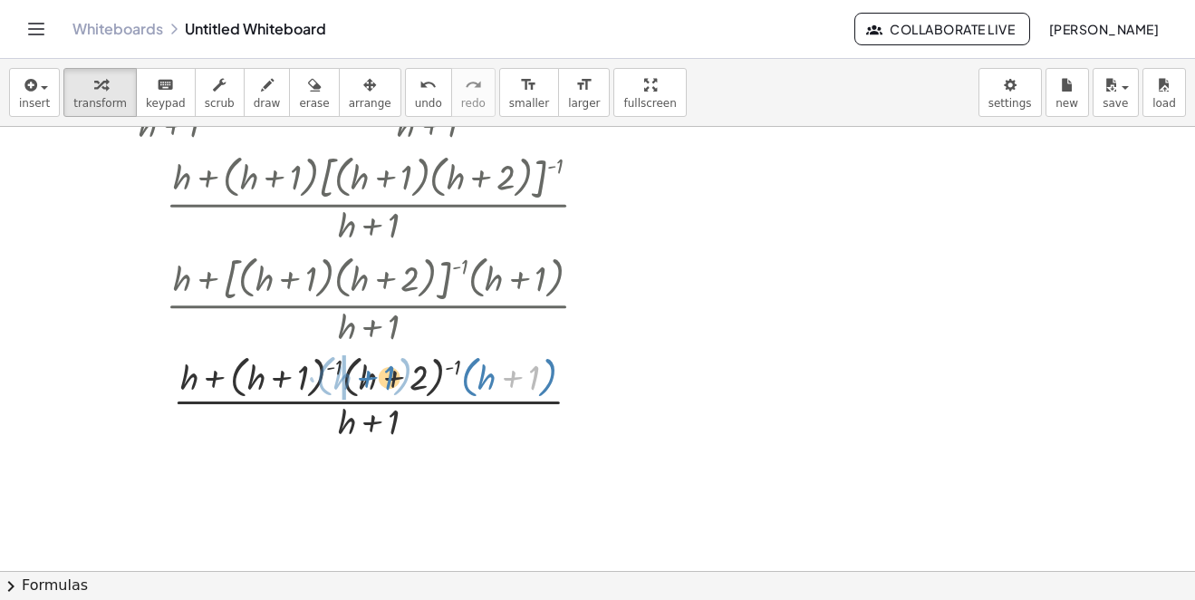
drag, startPoint x: 509, startPoint y: 364, endPoint x: 375, endPoint y: 368, distance: 134.2
click at [375, 368] on div at bounding box center [384, 397] width 525 height 96
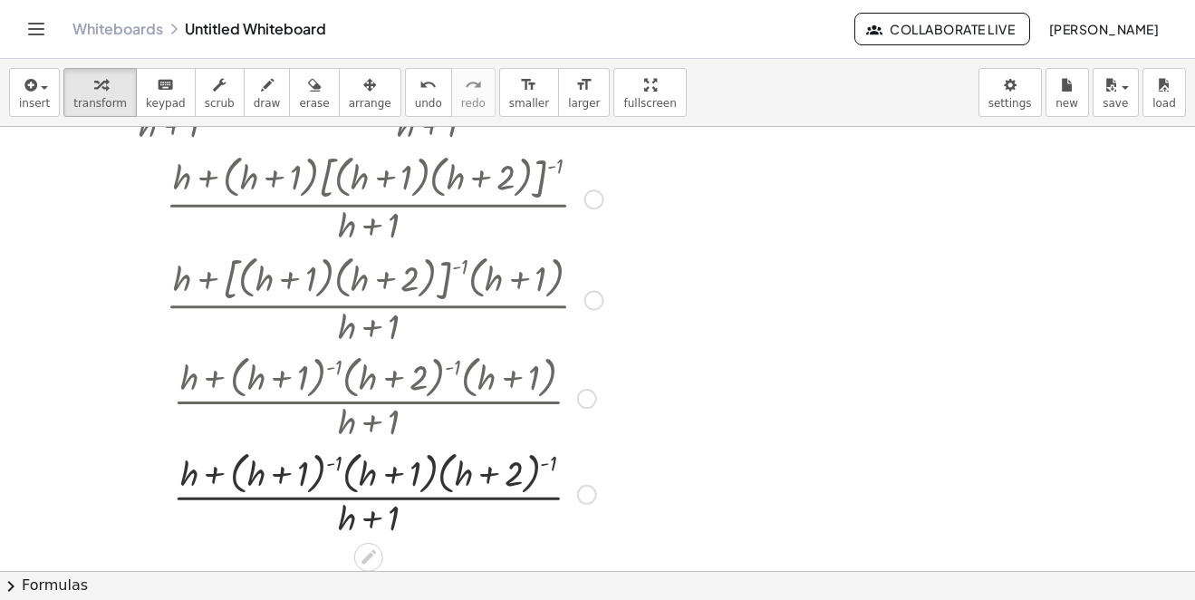
click at [442, 468] on div at bounding box center [384, 493] width 525 height 96
drag, startPoint x: 413, startPoint y: 481, endPoint x: 547, endPoint y: 455, distance: 136.7
click at [497, 476] on div at bounding box center [384, 493] width 525 height 96
click at [444, 473] on div at bounding box center [384, 493] width 525 height 96
drag, startPoint x: 458, startPoint y: 461, endPoint x: 382, endPoint y: 487, distance: 79.4
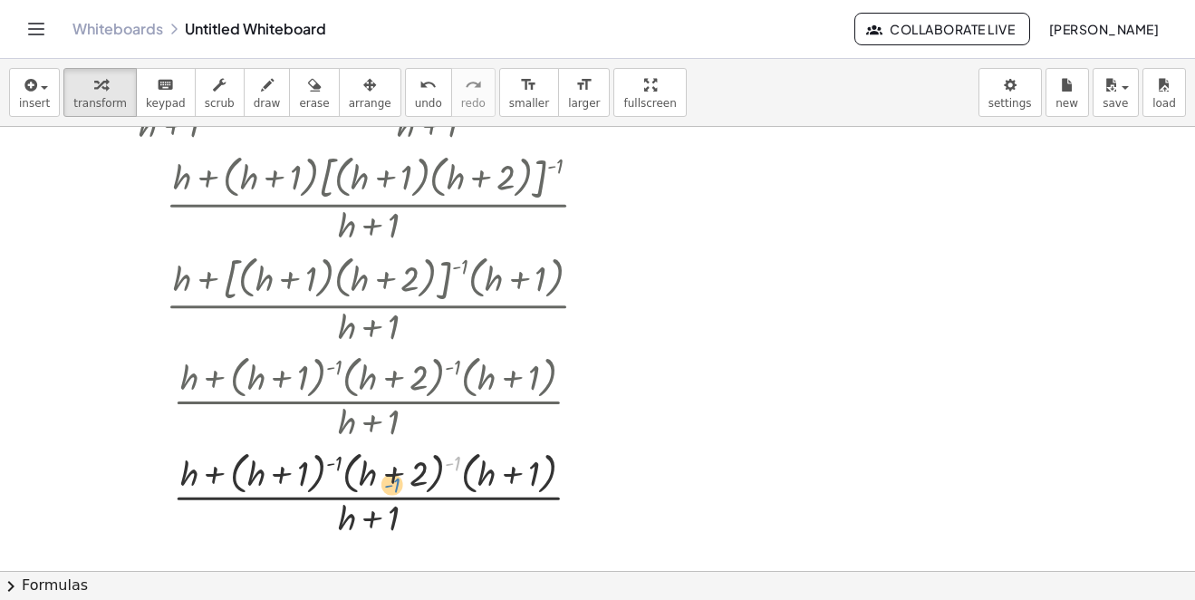
click at [382, 487] on div at bounding box center [384, 493] width 525 height 96
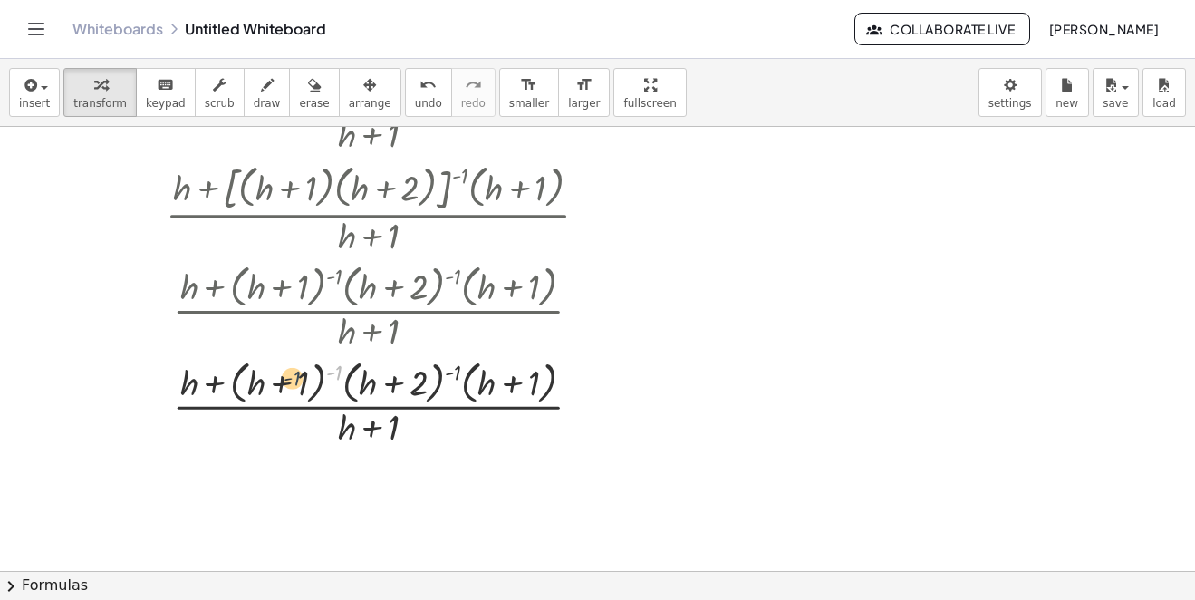
drag, startPoint x: 340, startPoint y: 372, endPoint x: 246, endPoint y: 393, distance: 95.6
click at [246, 393] on div at bounding box center [384, 402] width 525 height 96
click at [412, 106] on button "undo undo" at bounding box center [428, 92] width 47 height 49
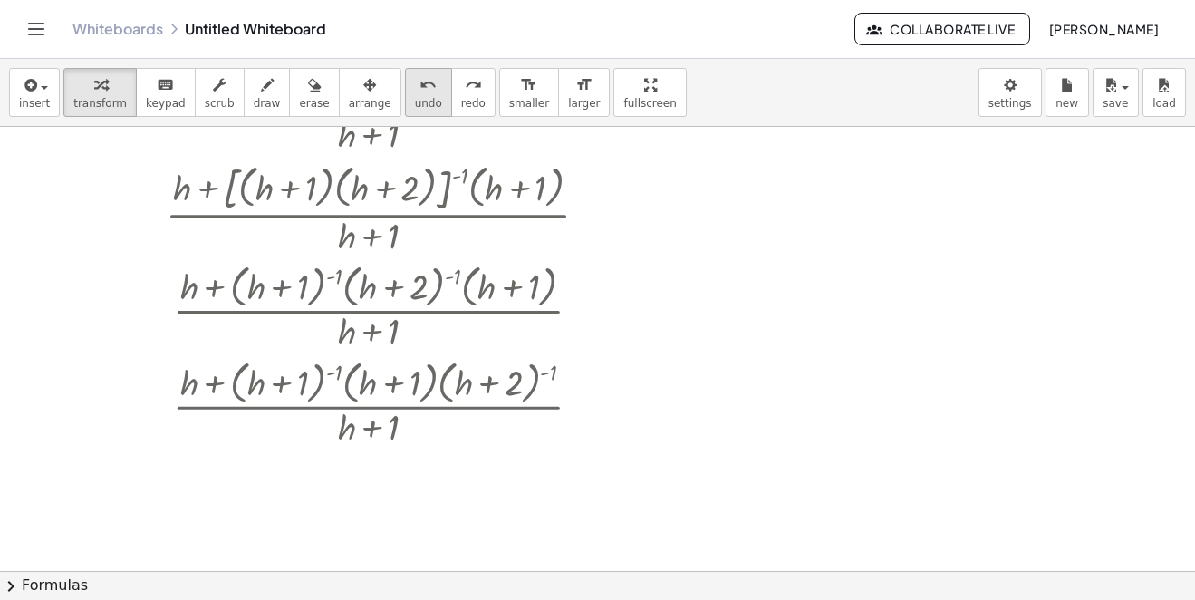
click at [412, 106] on button "undo undo" at bounding box center [428, 92] width 47 height 49
click at [410, 107] on button "undo undo" at bounding box center [428, 92] width 47 height 49
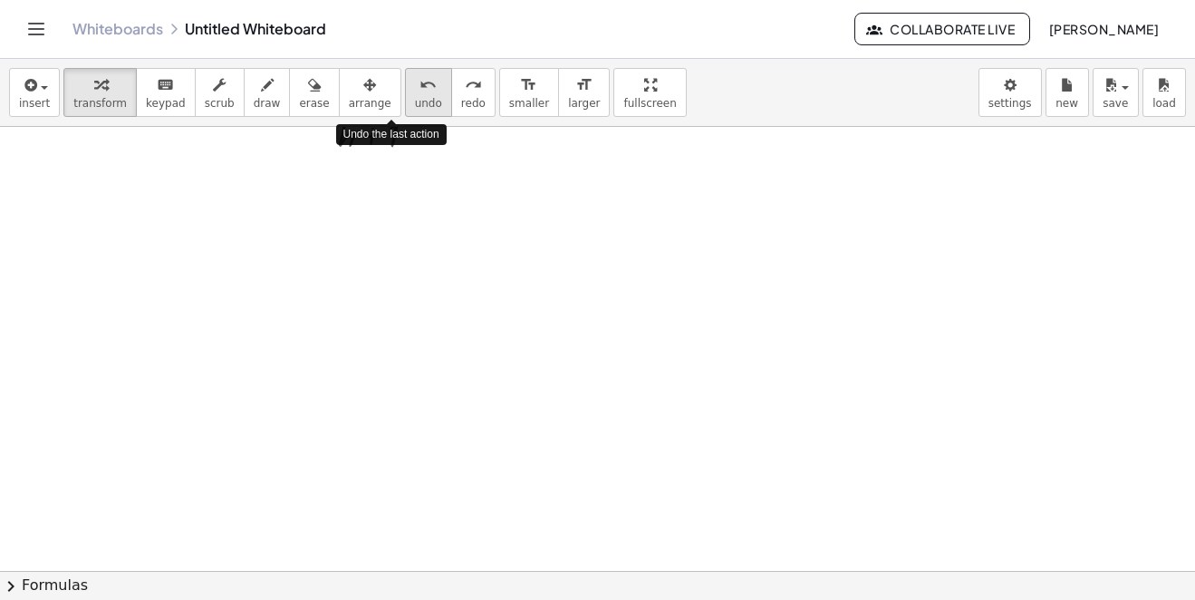
click at [410, 107] on button "undo undo" at bounding box center [428, 92] width 47 height 49
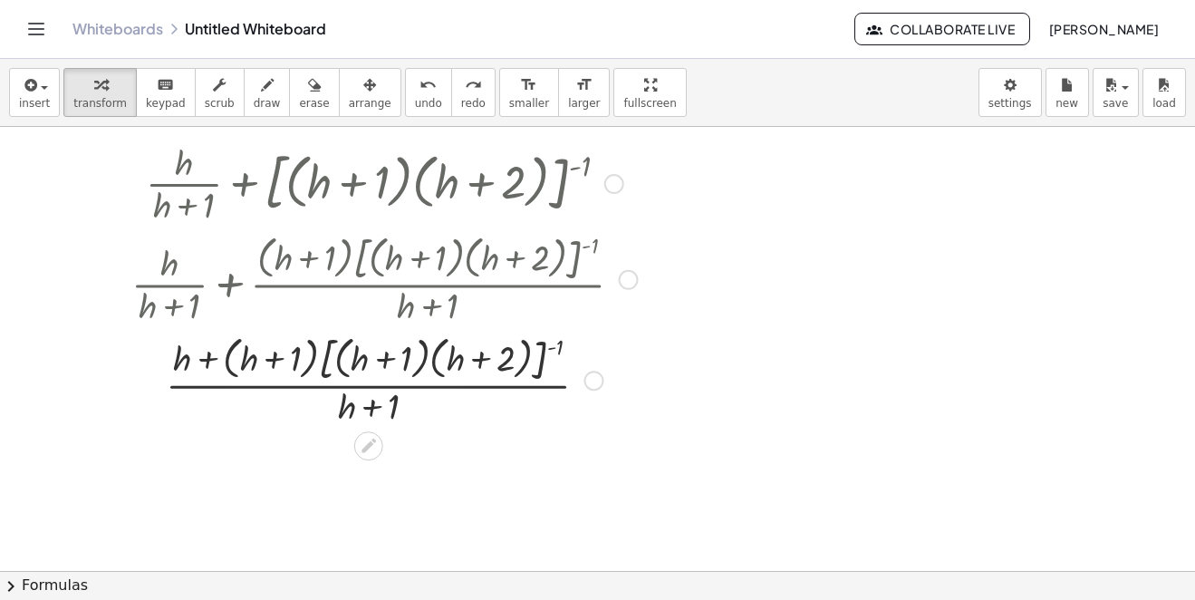
scroll to position [2211, 0]
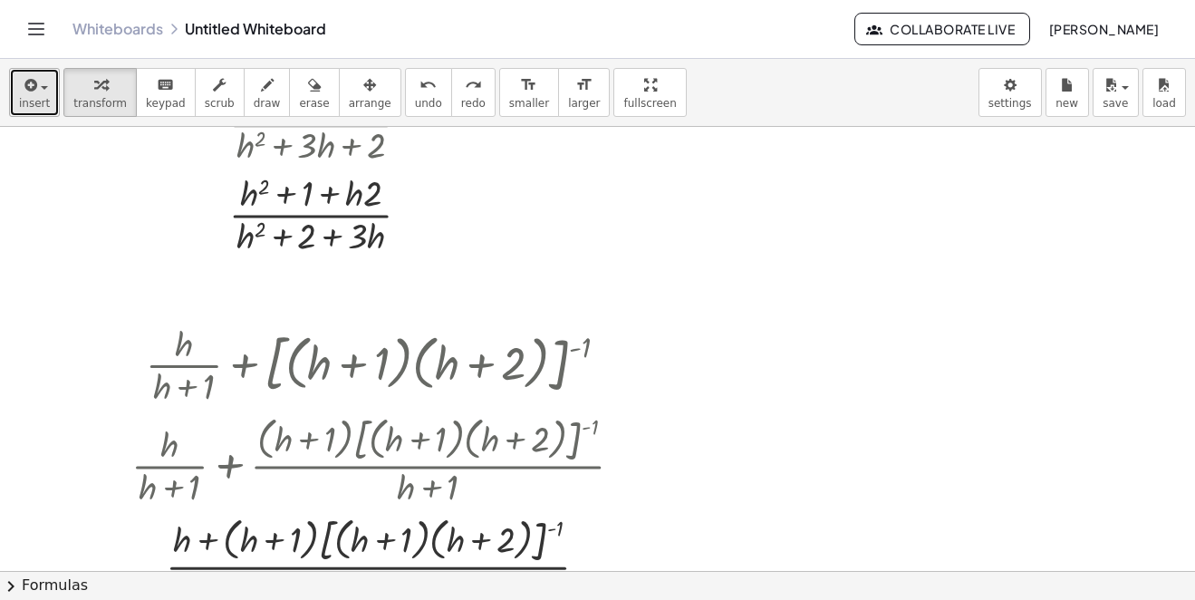
click at [43, 90] on button "insert" at bounding box center [34, 92] width 51 height 49
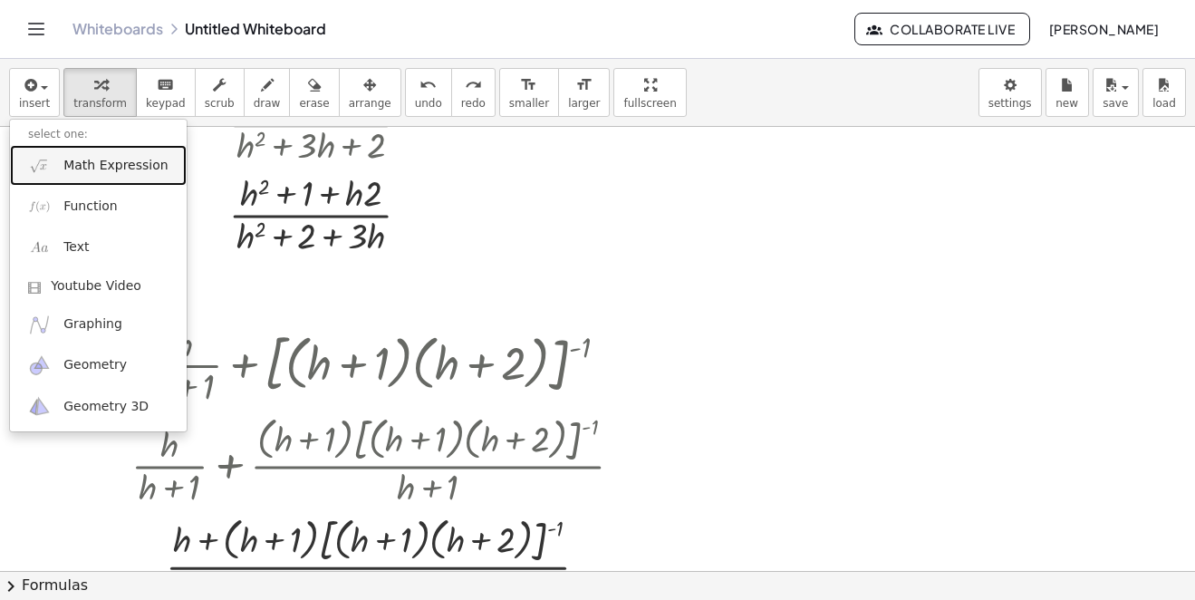
click at [115, 164] on span "Math Expression" at bounding box center [115, 166] width 104 height 18
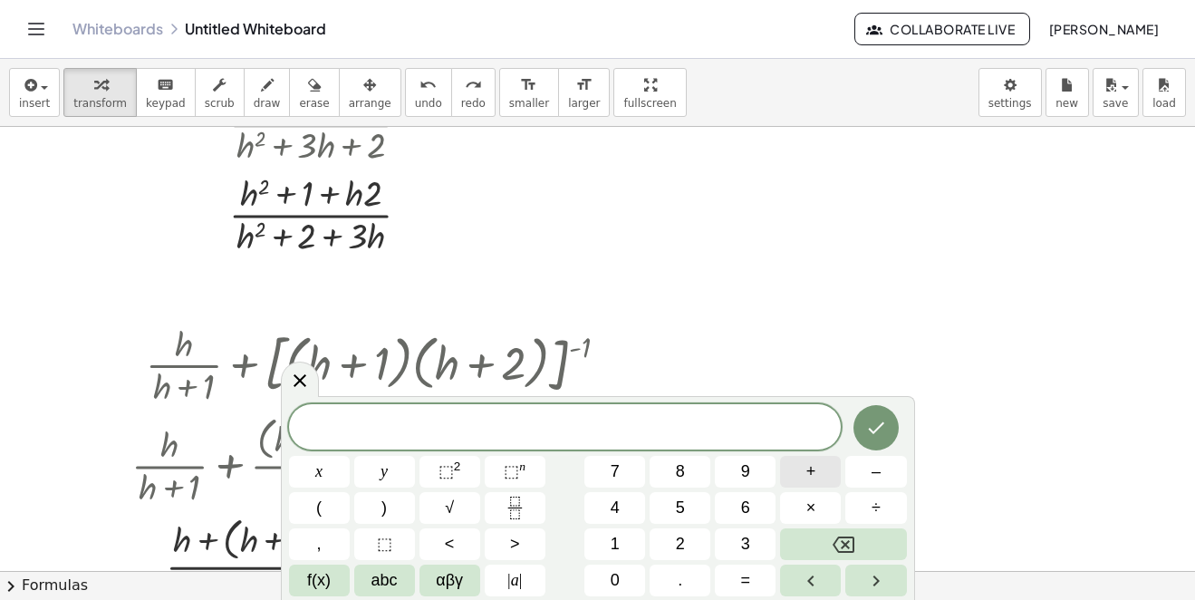
click at [816, 478] on span "+" at bounding box center [811, 471] width 10 height 24
click at [535, 496] on button "Fraction" at bounding box center [515, 508] width 61 height 32
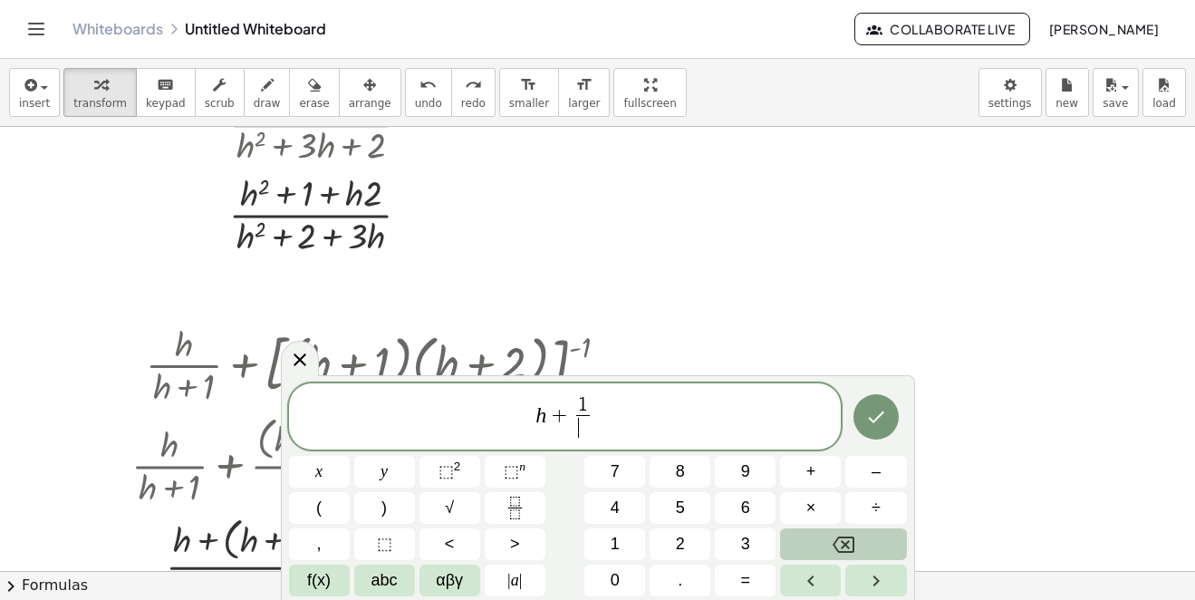
click at [863, 548] on button "Backspace" at bounding box center [843, 544] width 126 height 32
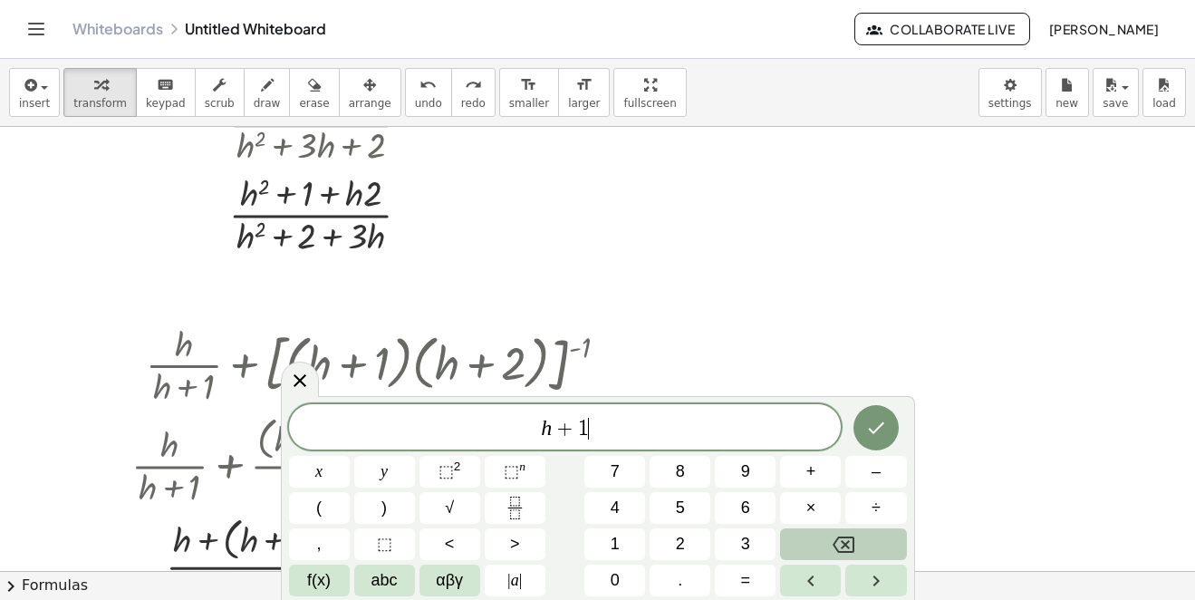
click at [863, 548] on button "Backspace" at bounding box center [843, 544] width 126 height 32
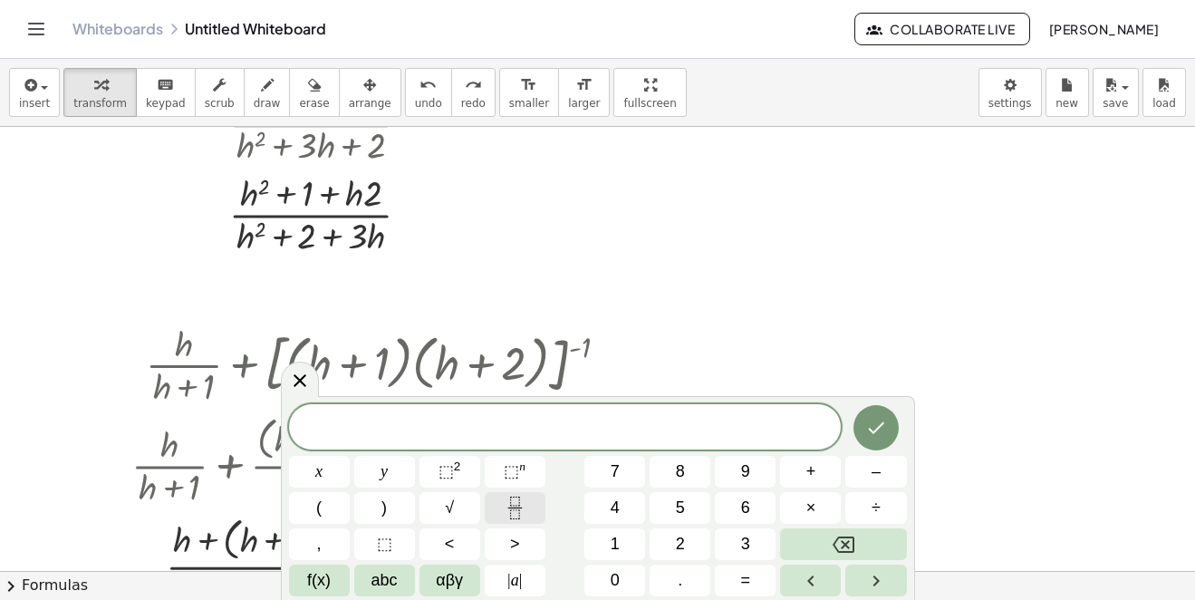
click at [519, 509] on icon "Fraction" at bounding box center [515, 508] width 23 height 23
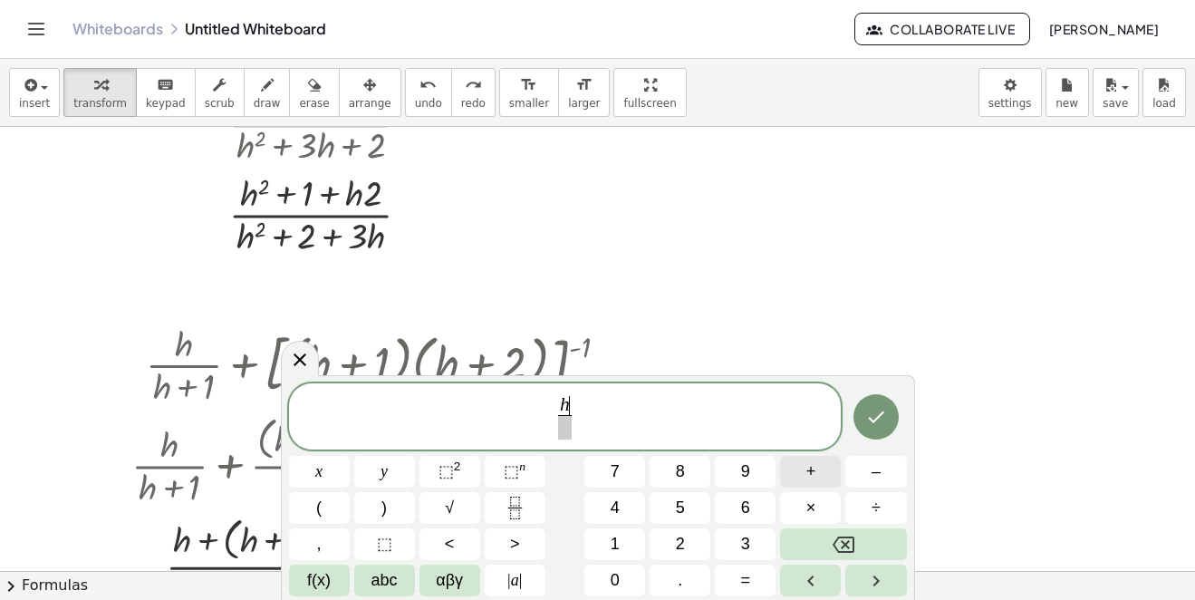
click at [814, 478] on span "+" at bounding box center [811, 471] width 10 height 24
click at [550, 430] on span at bounding box center [565, 427] width 47 height 24
click at [798, 476] on button "+" at bounding box center [810, 472] width 61 height 32
click at [883, 409] on icon "Done" at bounding box center [876, 417] width 22 height 22
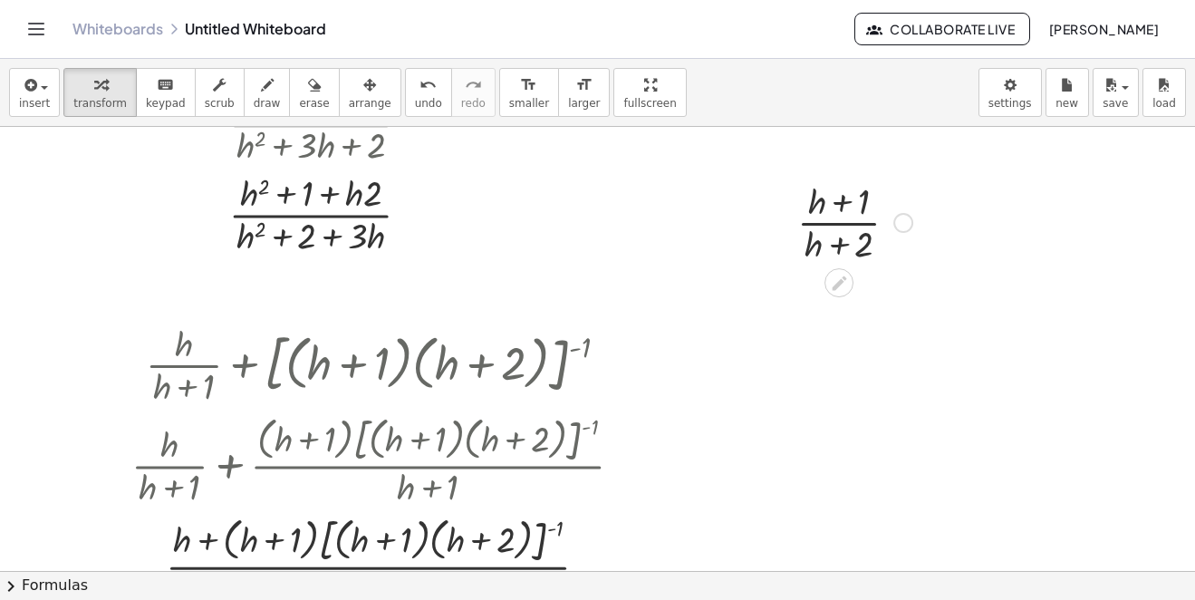
click at [837, 210] on div at bounding box center [854, 221] width 133 height 91
click at [854, 206] on div at bounding box center [854, 221] width 133 height 91
drag, startPoint x: 816, startPoint y: 253, endPoint x: 834, endPoint y: 238, distance: 22.5
click at [832, 238] on div at bounding box center [854, 221] width 133 height 91
drag, startPoint x: 856, startPoint y: 242, endPoint x: 807, endPoint y: 217, distance: 55.1
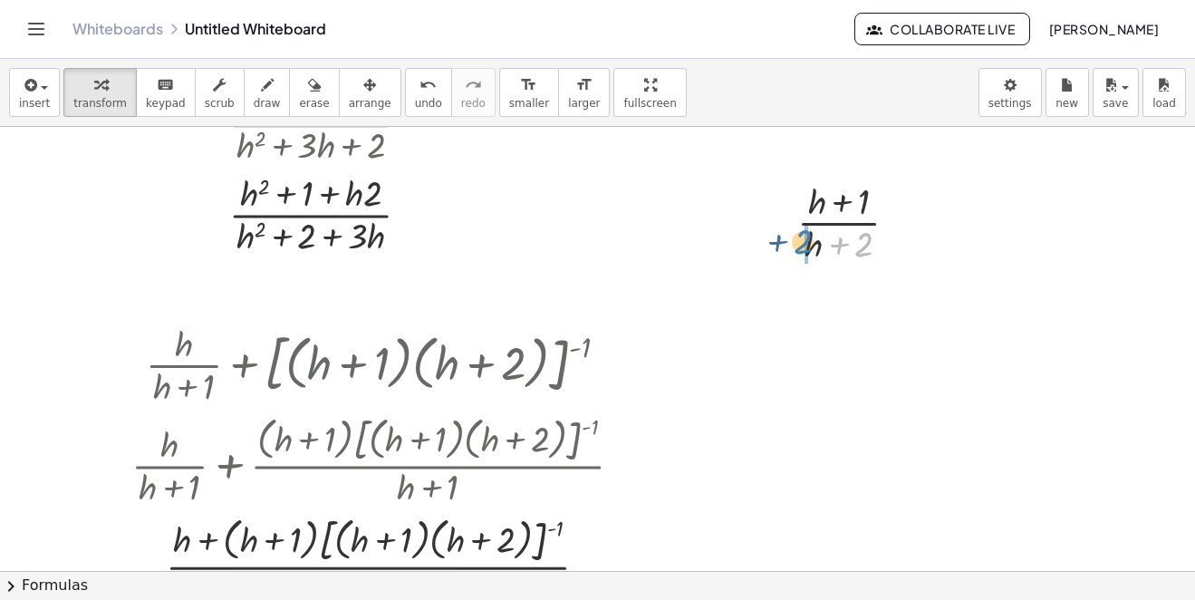
click at [807, 217] on div at bounding box center [854, 221] width 133 height 91
drag, startPoint x: 871, startPoint y: 251, endPoint x: 790, endPoint y: 261, distance: 81.3
click at [790, 261] on div "+ 2 · ( + h + 1 ) · ( + h + 2 )" at bounding box center [848, 221] width 156 height 100
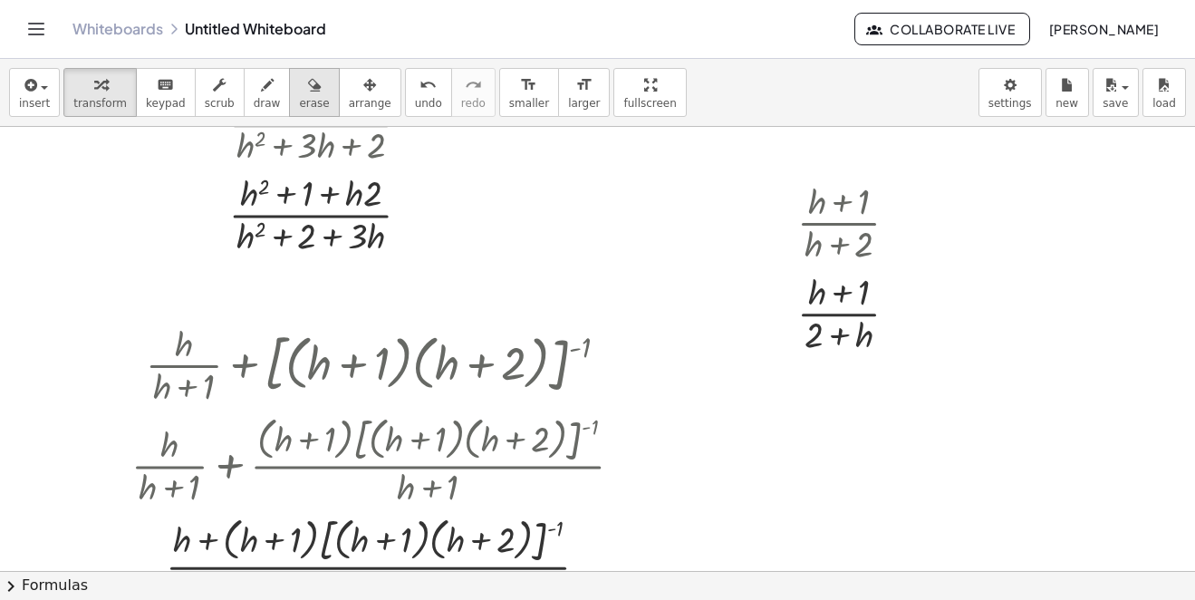
drag, startPoint x: 837, startPoint y: 234, endPoint x: 276, endPoint y: 112, distance: 573.9
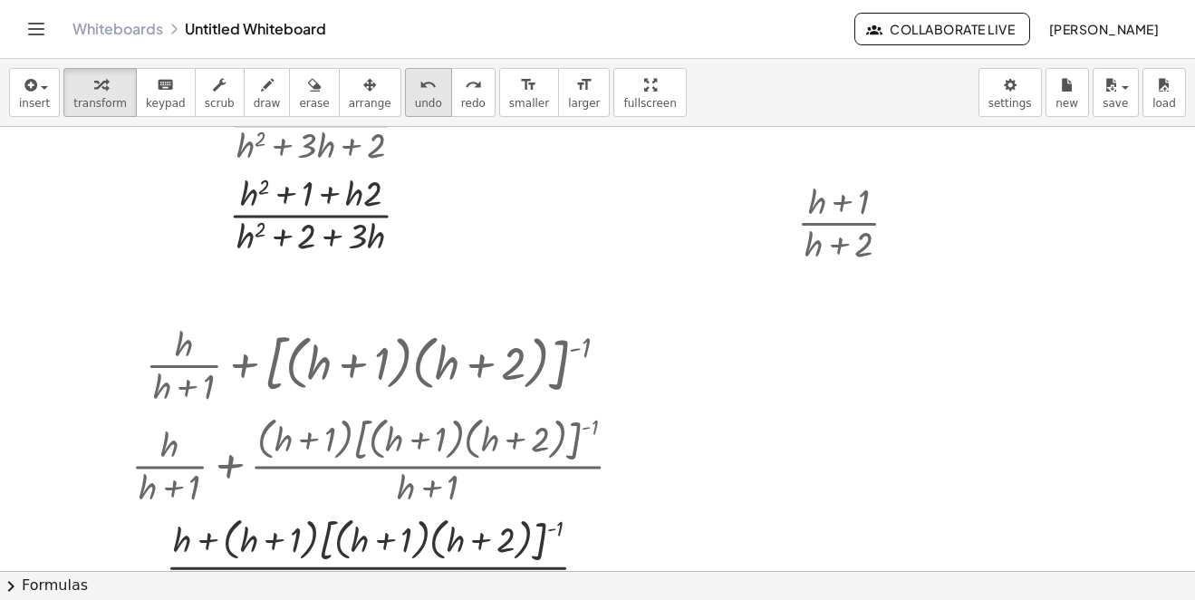
click at [420, 86] on icon "undo" at bounding box center [428, 85] width 17 height 22
click at [420, 87] on icon "undo" at bounding box center [428, 85] width 17 height 22
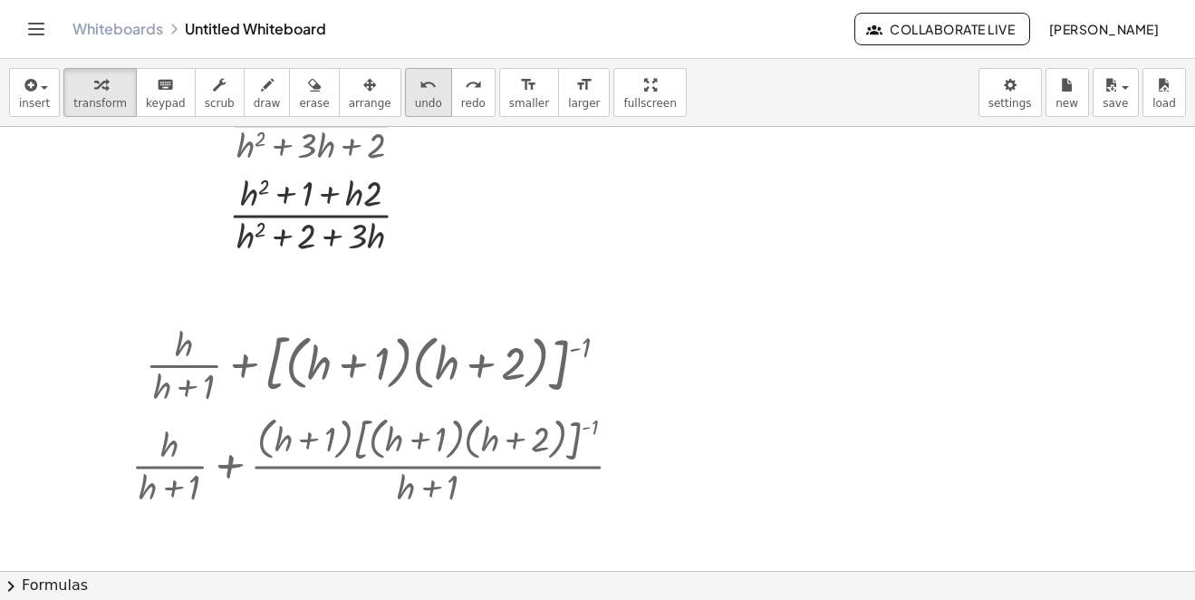
click at [420, 87] on icon "undo" at bounding box center [428, 85] width 17 height 22
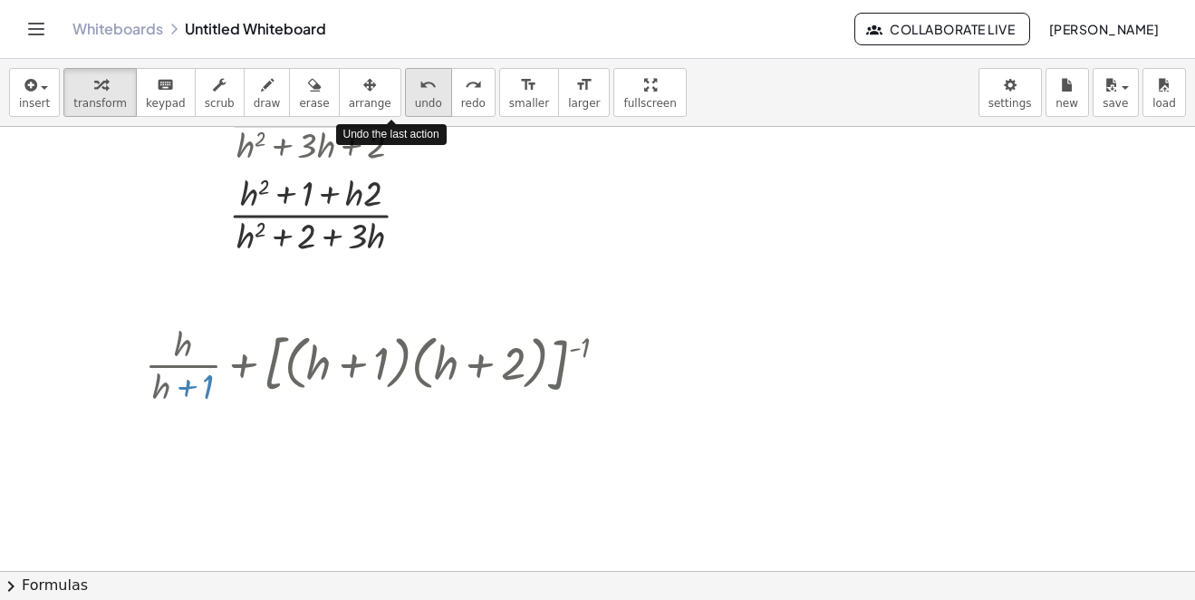
click at [420, 87] on icon "undo" at bounding box center [428, 85] width 17 height 22
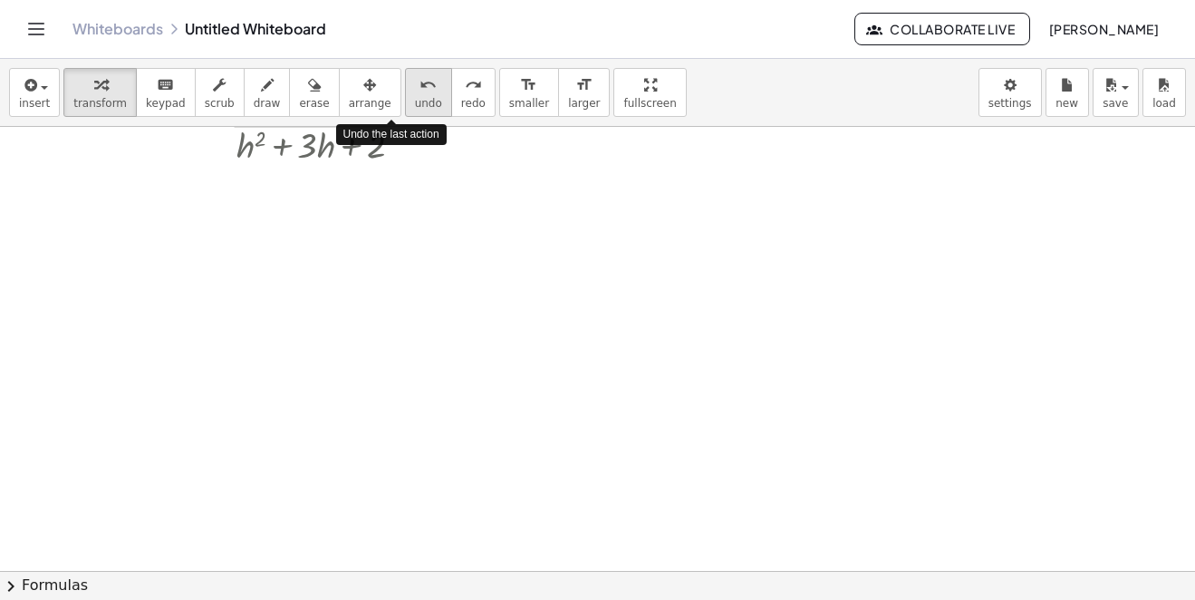
click at [420, 87] on icon "undo" at bounding box center [428, 85] width 17 height 22
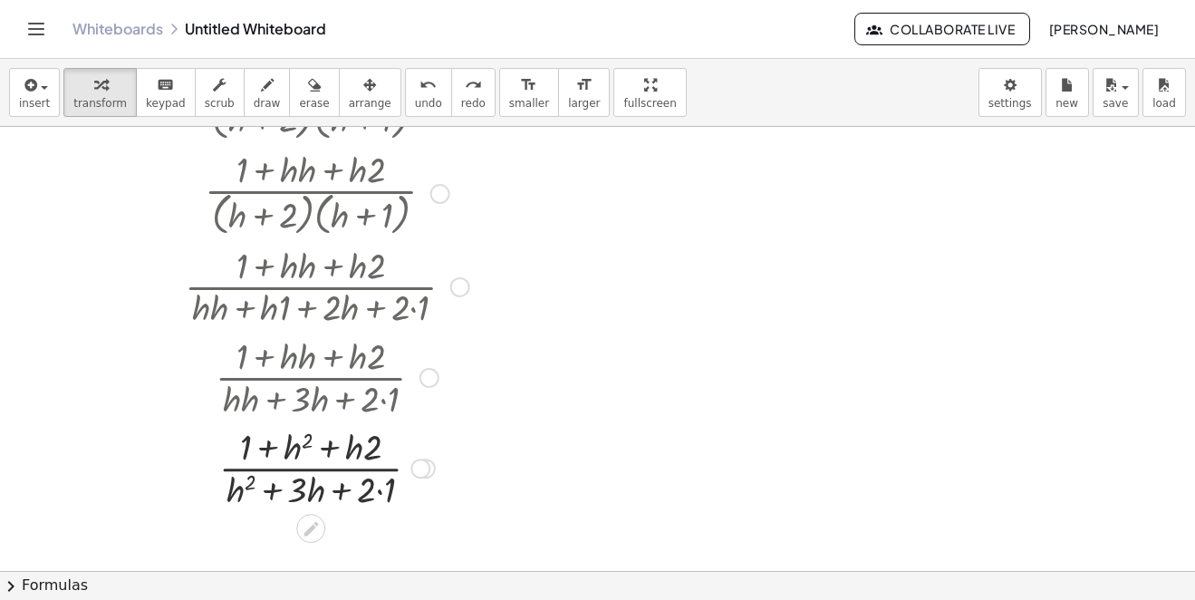
scroll to position [1867, 0]
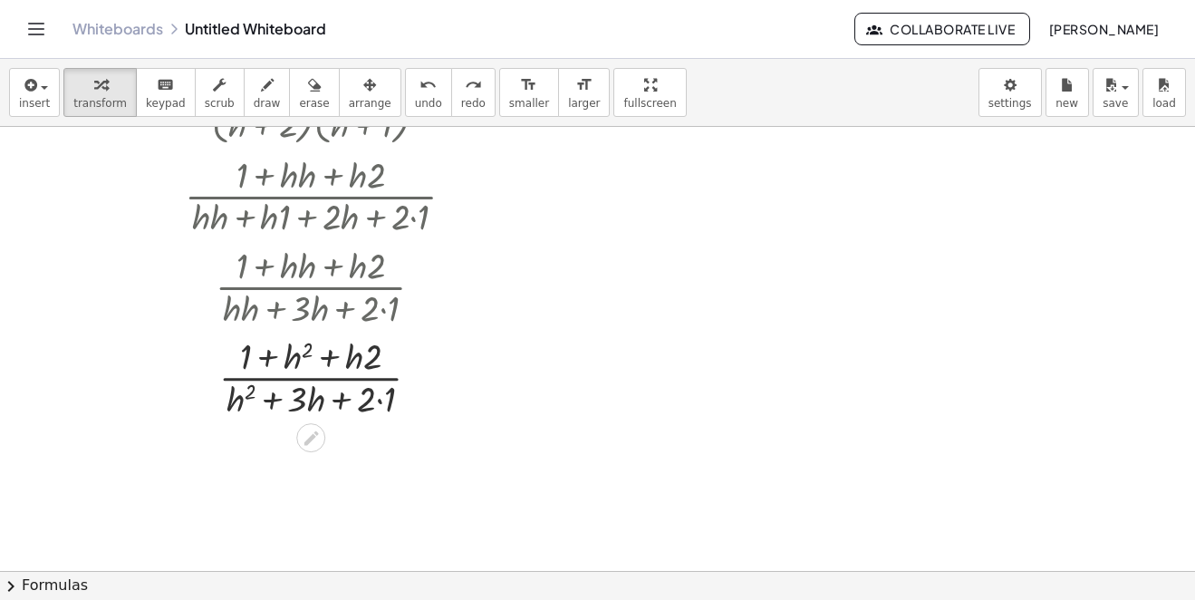
click at [465, 89] on icon "redo" at bounding box center [473, 85] width 17 height 22
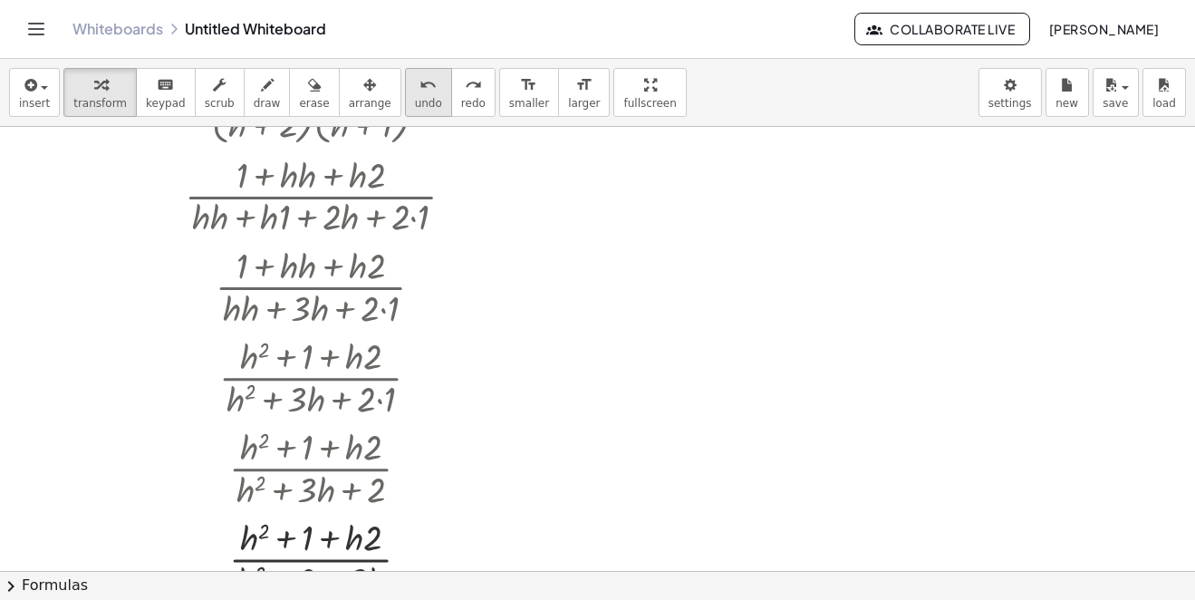
click at [415, 98] on span "undo" at bounding box center [428, 103] width 27 height 13
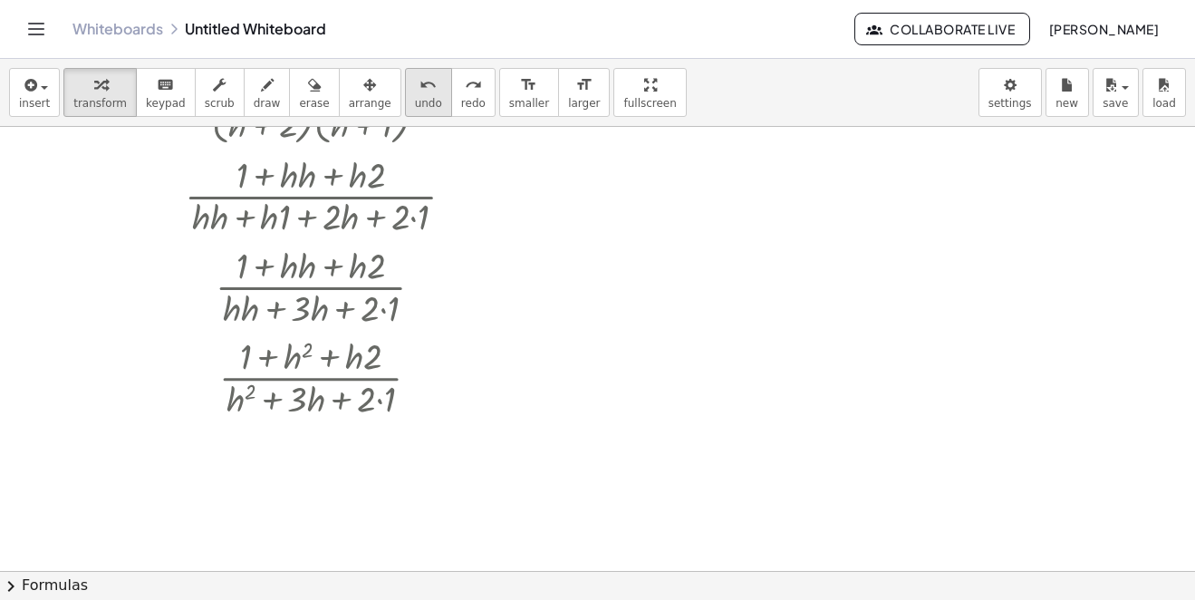
click at [415, 98] on span "undo" at bounding box center [428, 103] width 27 height 13
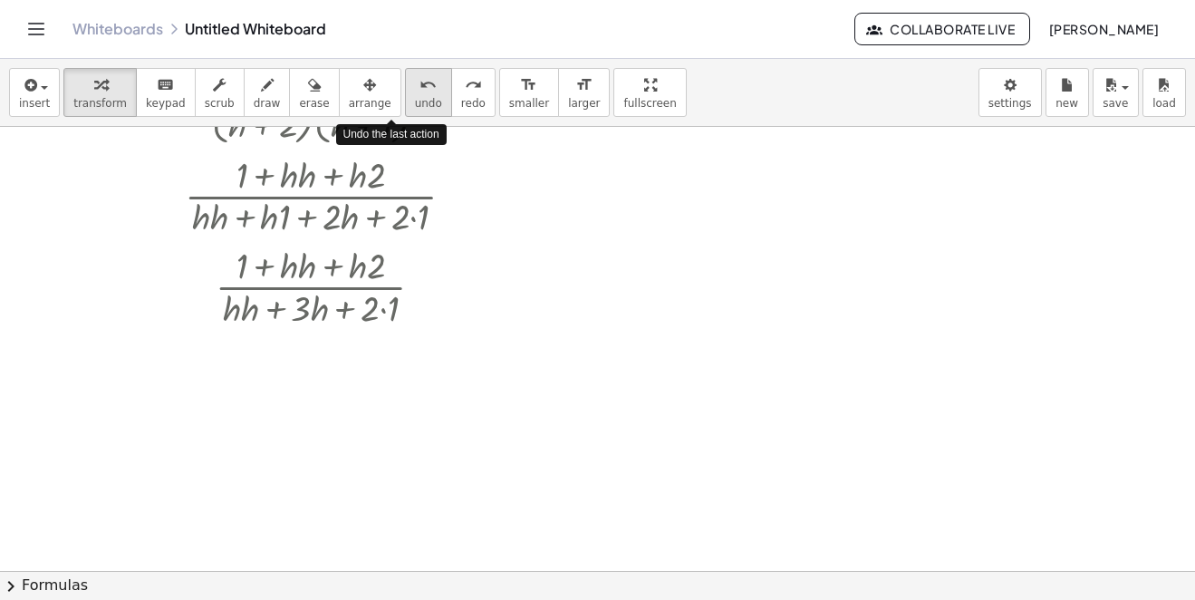
click at [415, 98] on span "undo" at bounding box center [428, 103] width 27 height 13
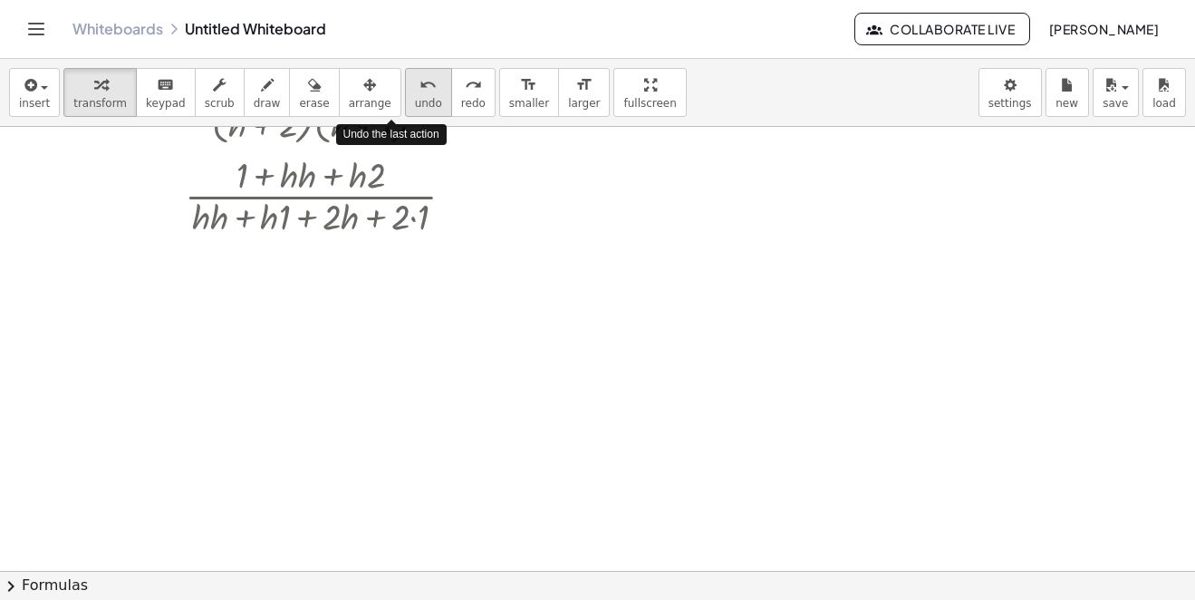
click at [415, 98] on span "undo" at bounding box center [428, 103] width 27 height 13
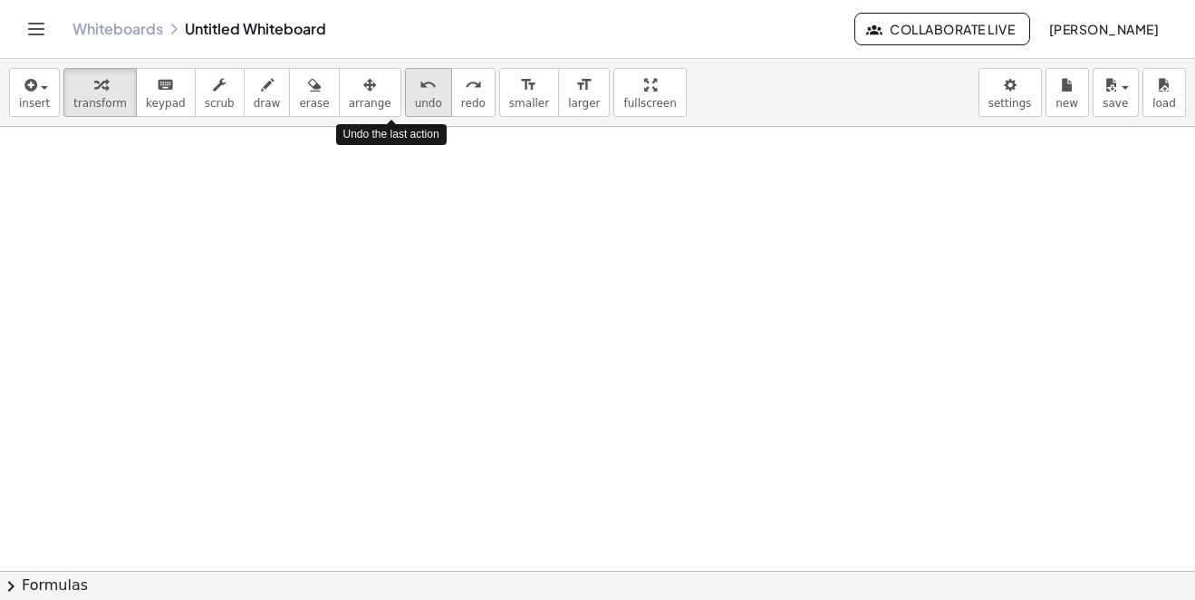
click at [415, 98] on span "undo" at bounding box center [428, 103] width 27 height 13
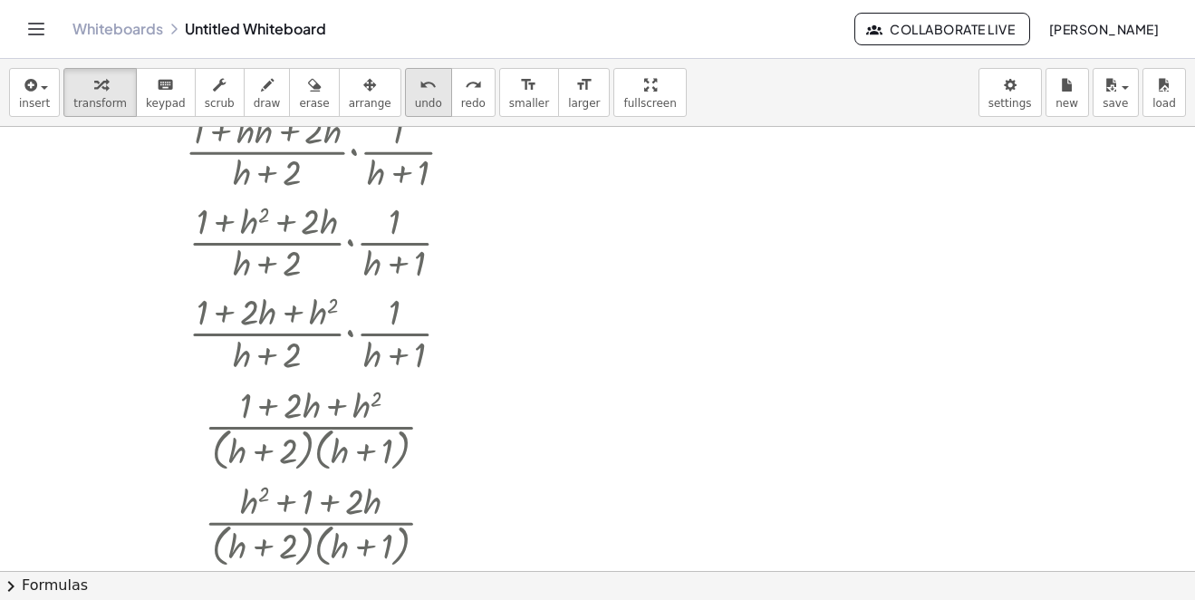
click at [415, 89] on div "undo" at bounding box center [428, 84] width 27 height 22
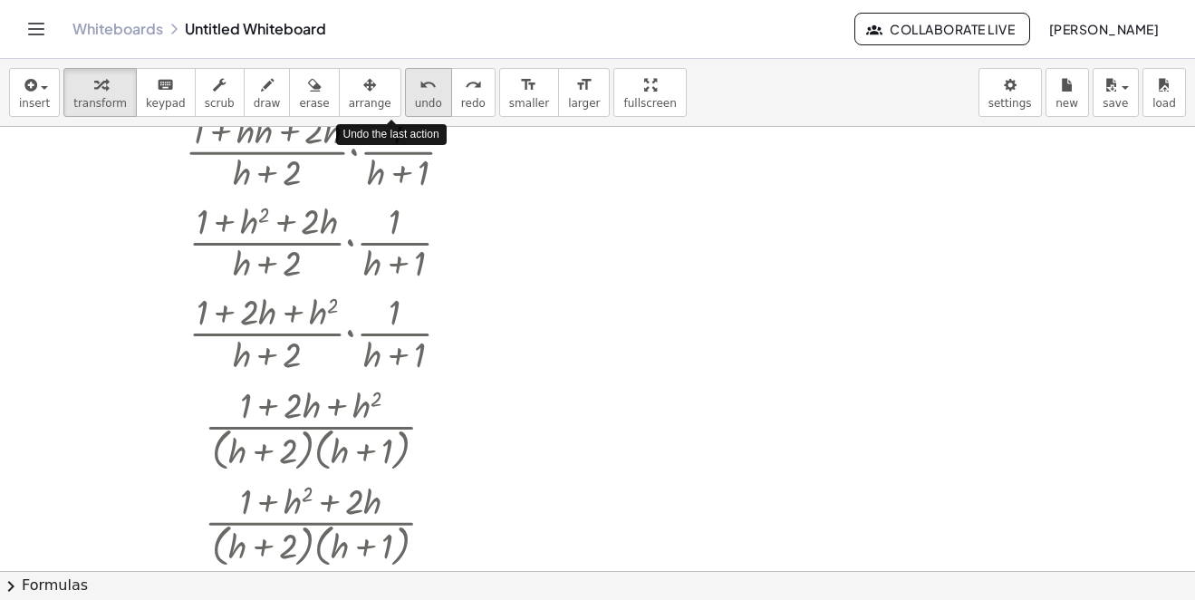
click at [415, 89] on div "undo" at bounding box center [428, 84] width 27 height 22
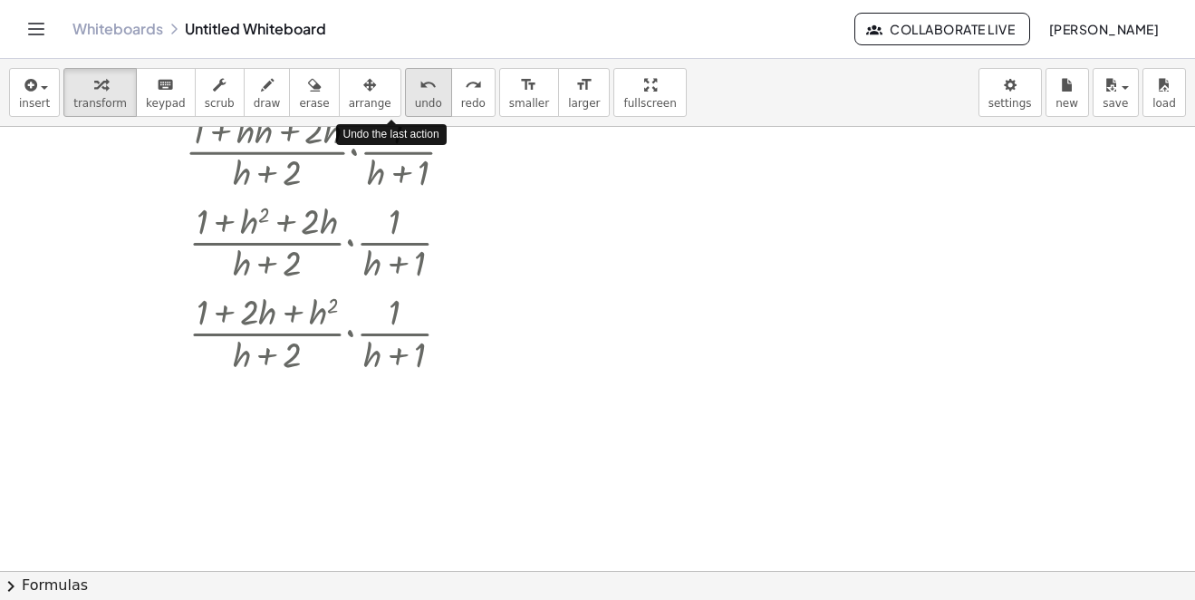
click at [415, 89] on div "undo" at bounding box center [428, 84] width 27 height 22
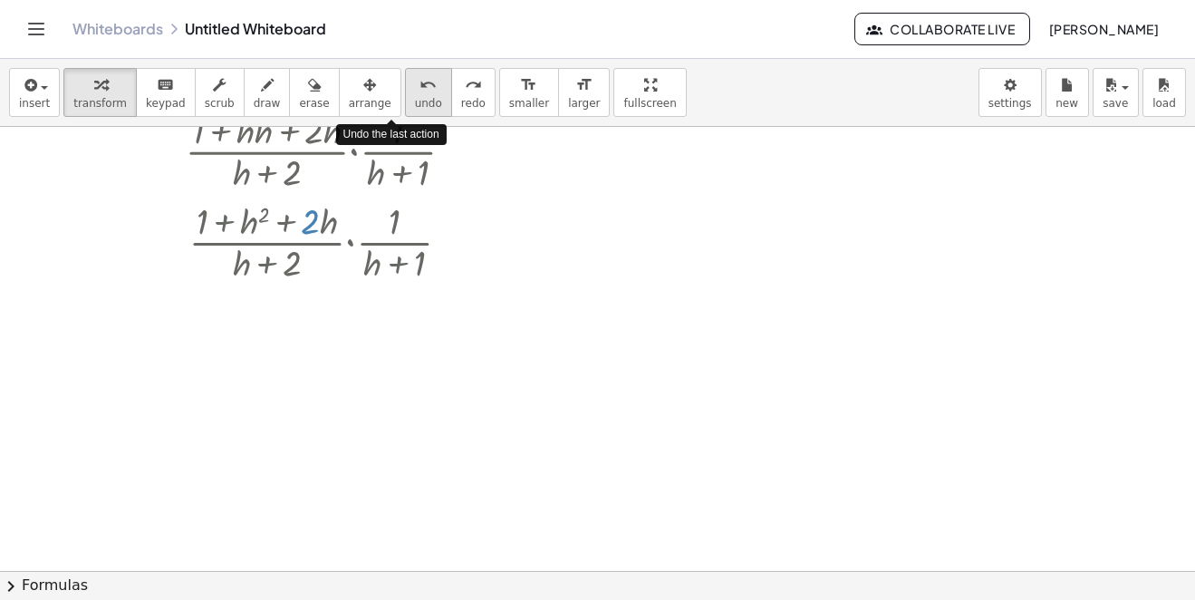
click at [415, 89] on div "undo" at bounding box center [428, 84] width 27 height 22
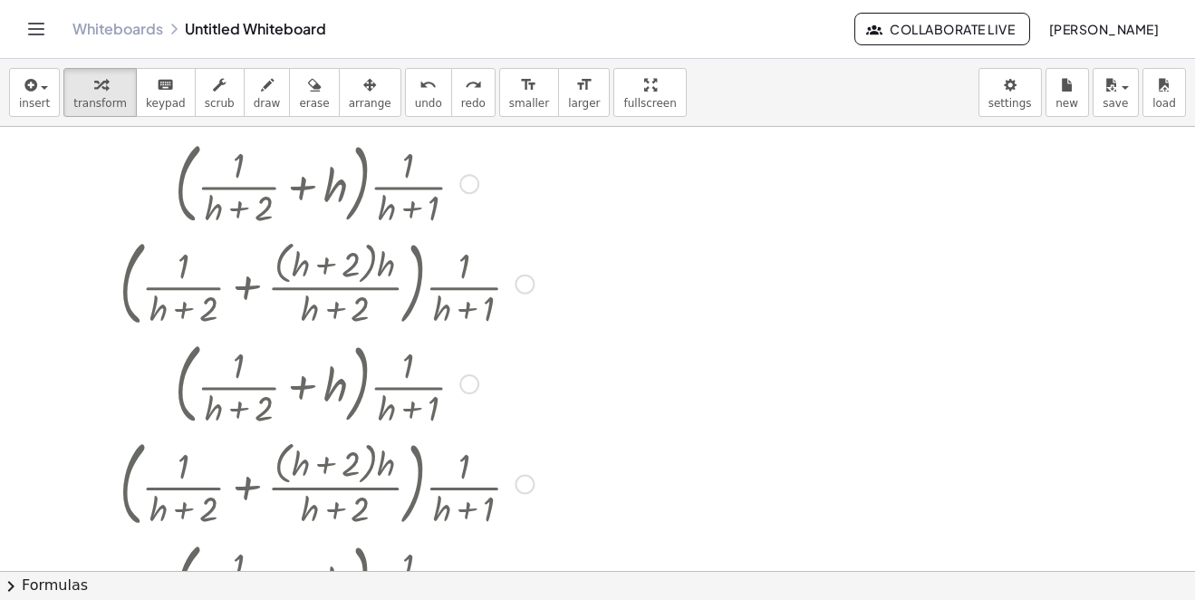
scroll to position [0, 0]
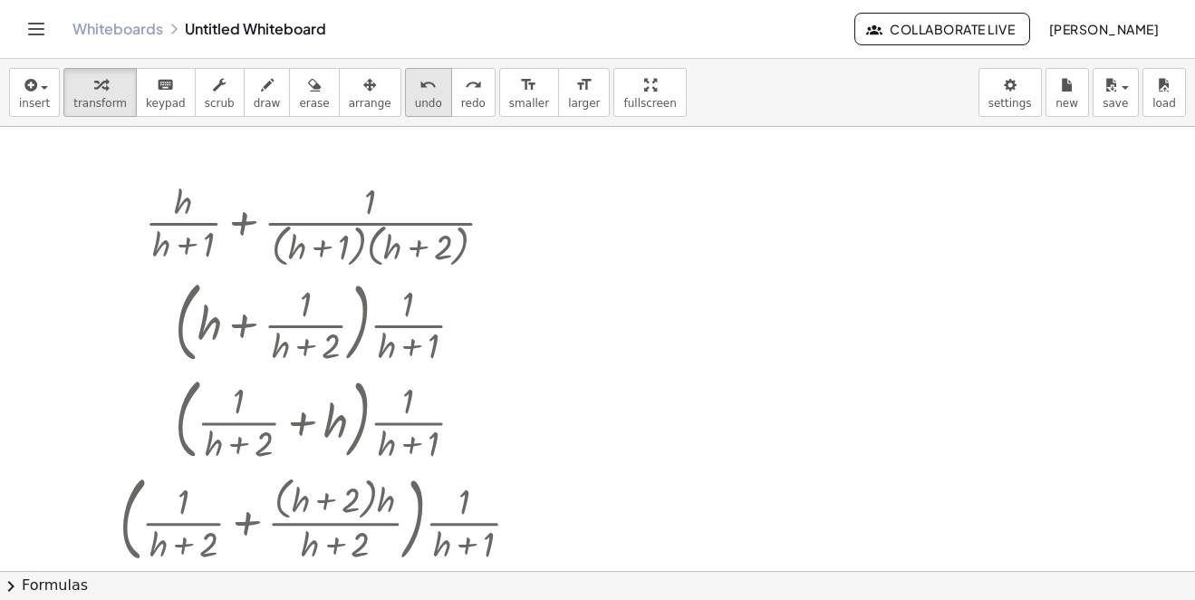
click at [415, 90] on div "undo" at bounding box center [428, 84] width 27 height 22
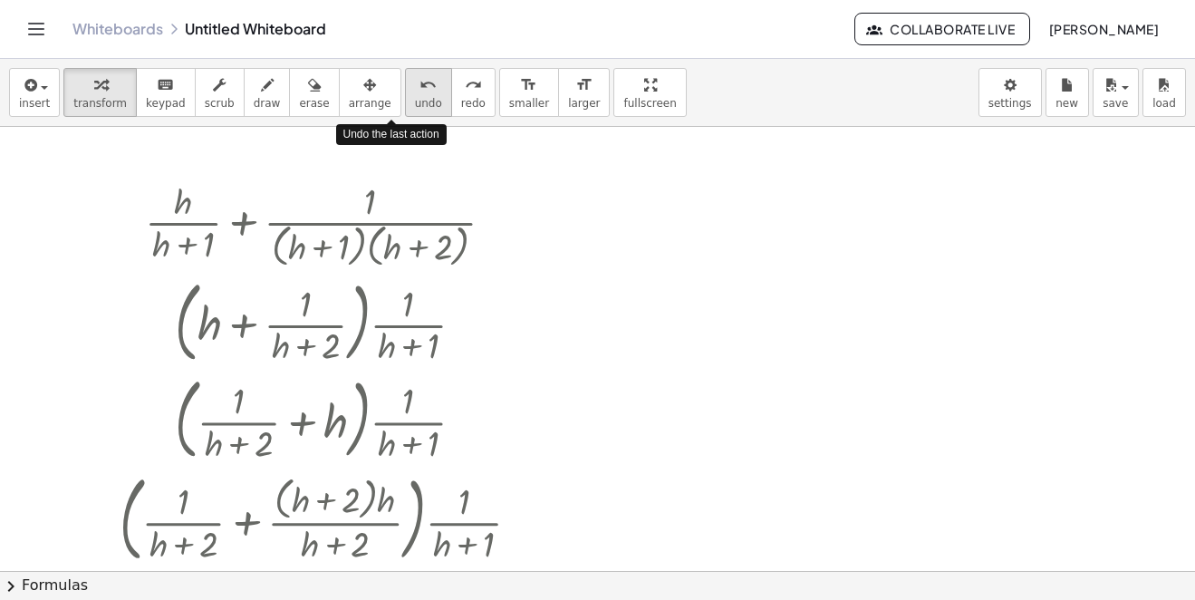
click at [415, 90] on div "undo" at bounding box center [428, 84] width 27 height 22
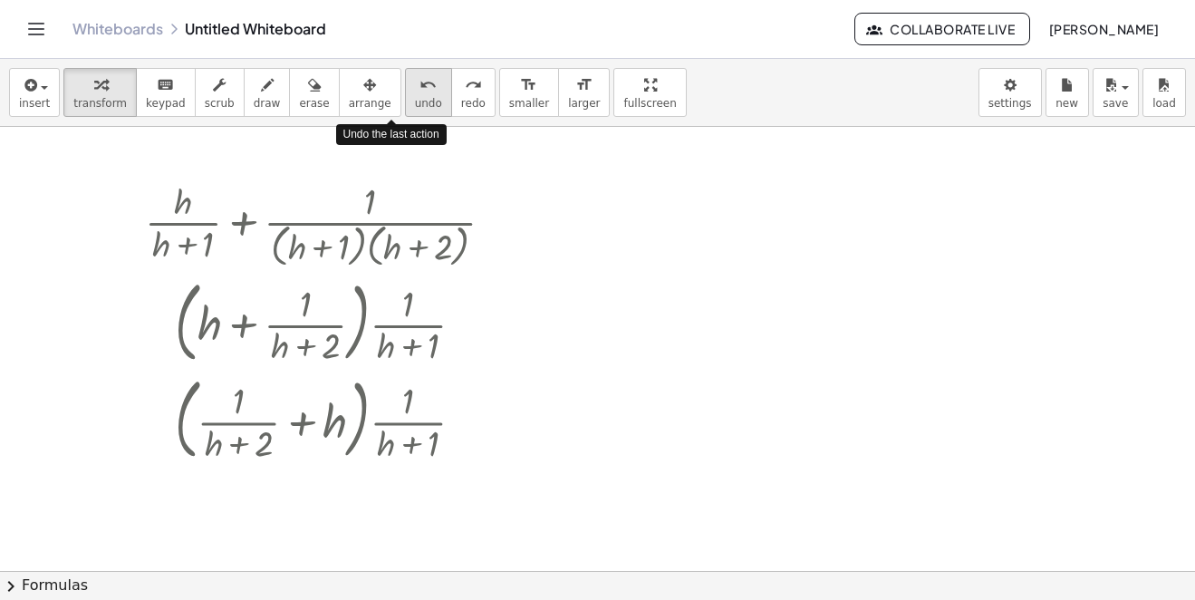
click at [415, 90] on div "undo" at bounding box center [428, 84] width 27 height 22
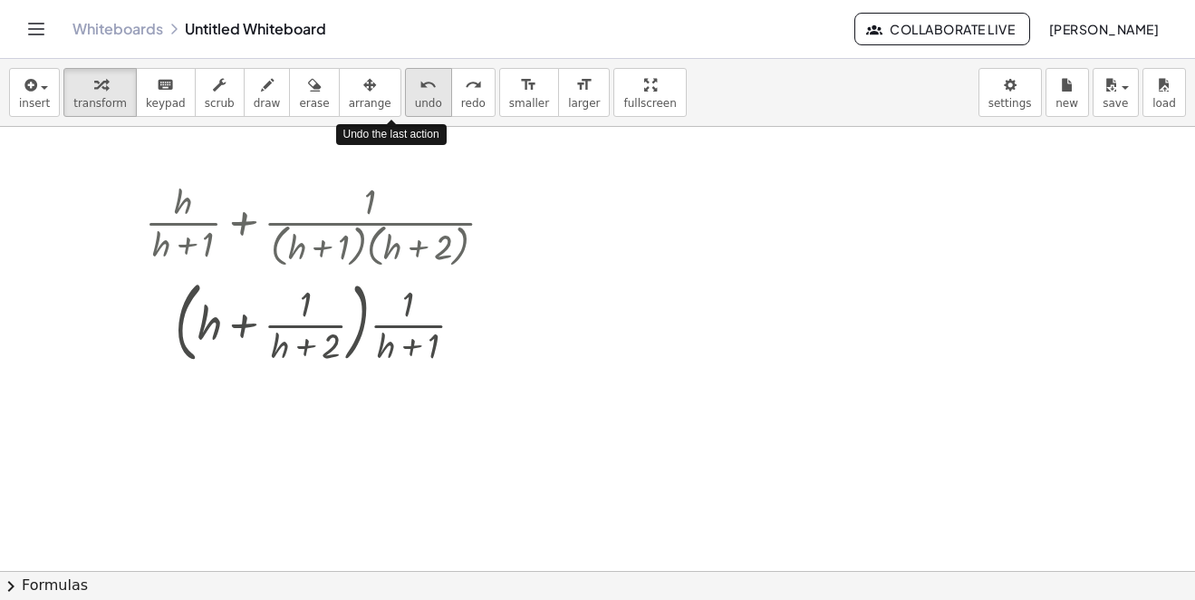
click at [415, 90] on div "undo" at bounding box center [428, 84] width 27 height 22
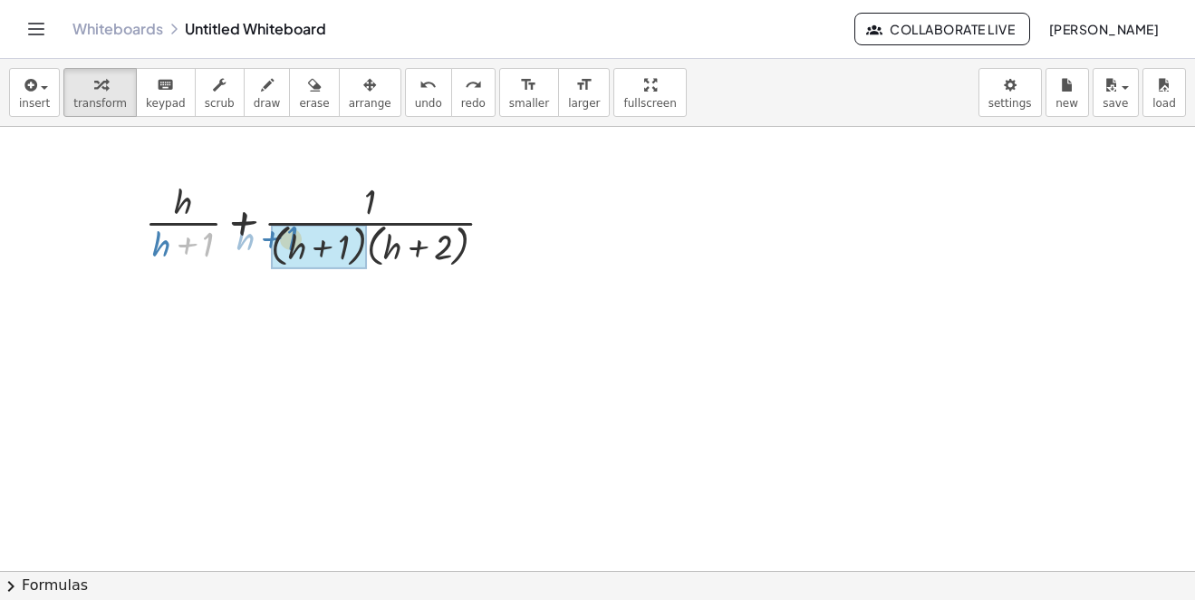
drag, startPoint x: 187, startPoint y: 248, endPoint x: 294, endPoint y: 235, distance: 108.7
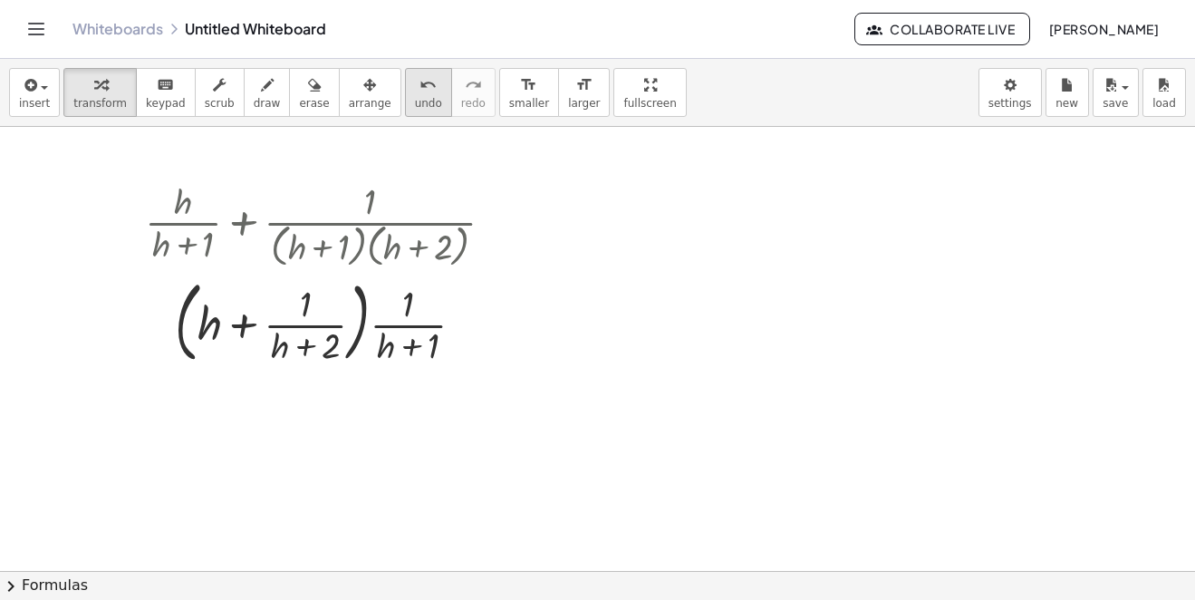
click at [415, 73] on div "undo" at bounding box center [428, 84] width 27 height 22
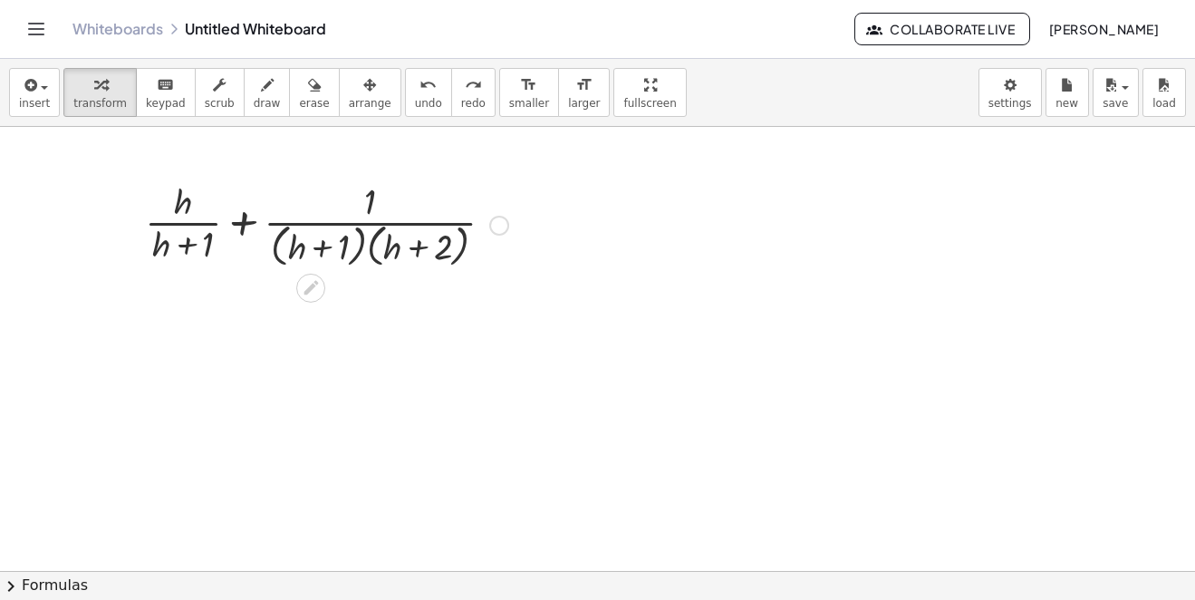
click at [321, 216] on div at bounding box center [326, 224] width 381 height 96
click at [241, 217] on div at bounding box center [326, 224] width 381 height 96
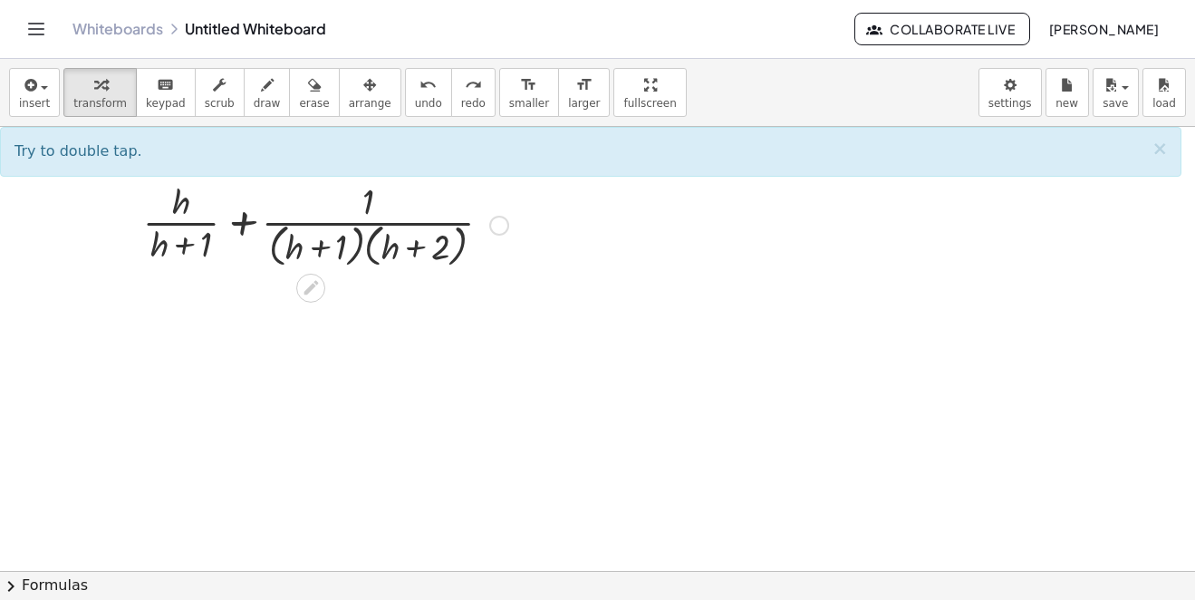
click at [246, 222] on div at bounding box center [326, 224] width 381 height 96
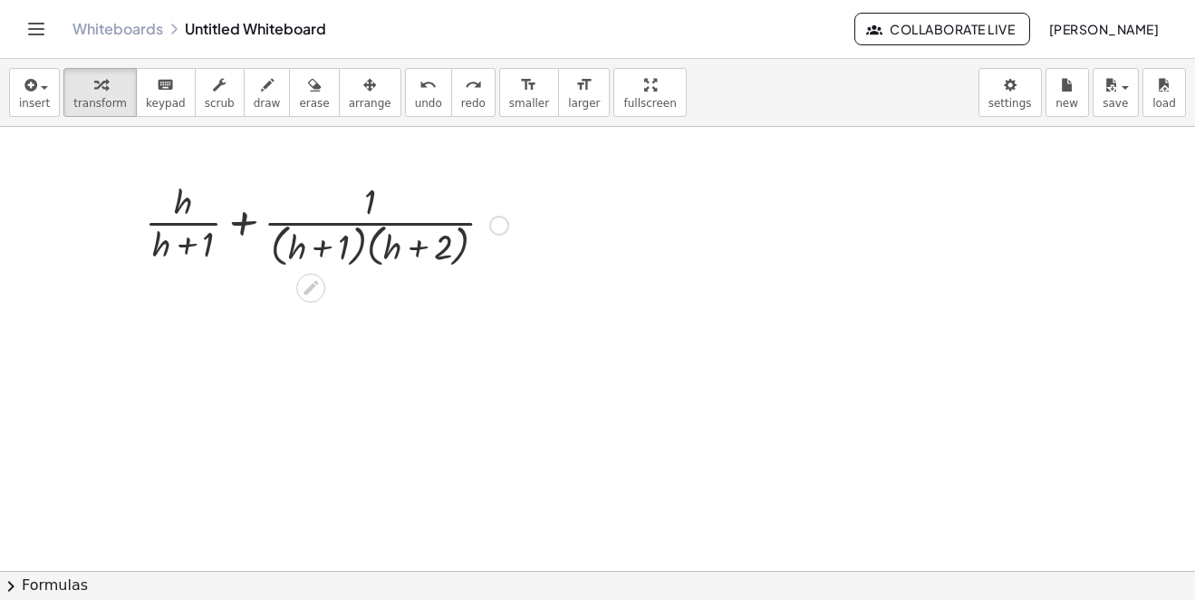
click at [246, 222] on div at bounding box center [326, 224] width 381 height 96
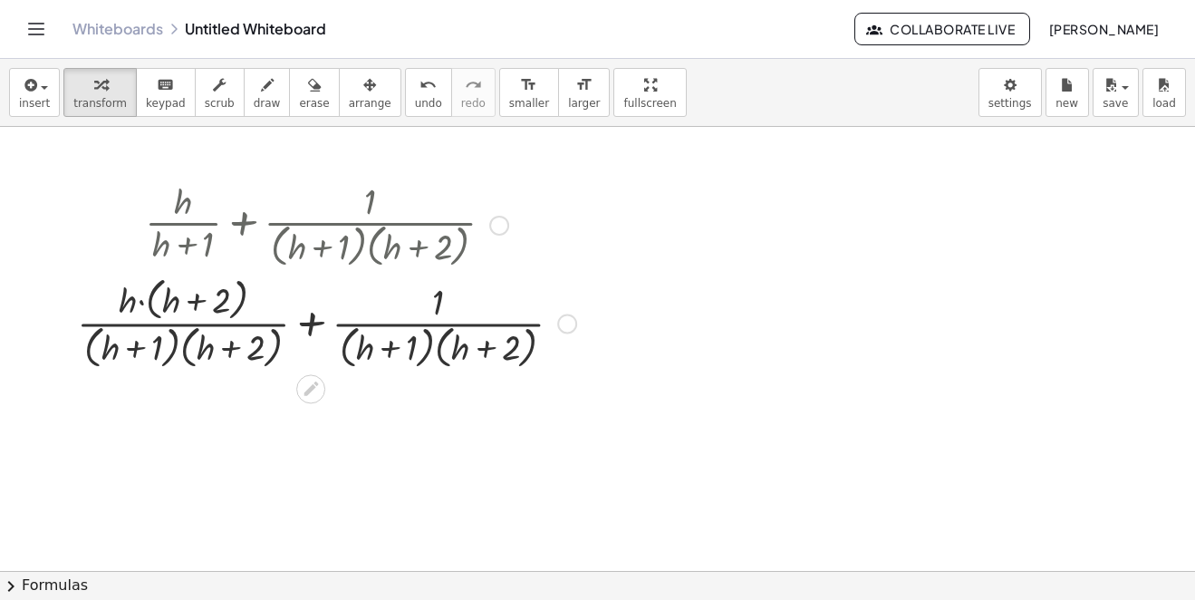
scroll to position [91, 0]
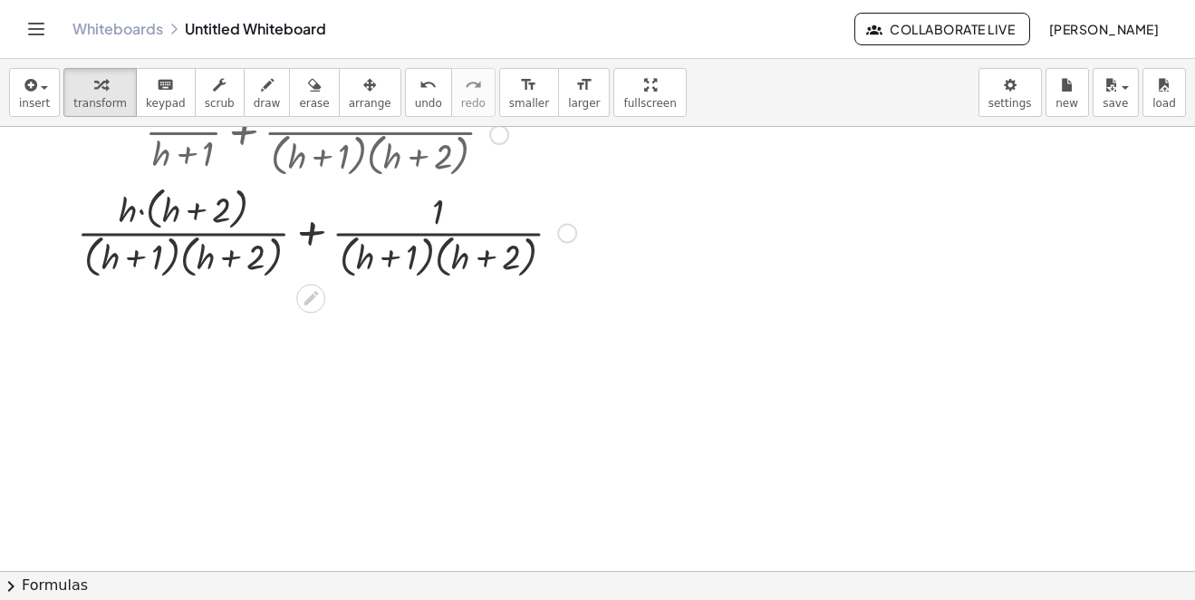
click at [320, 232] on div at bounding box center [326, 231] width 517 height 101
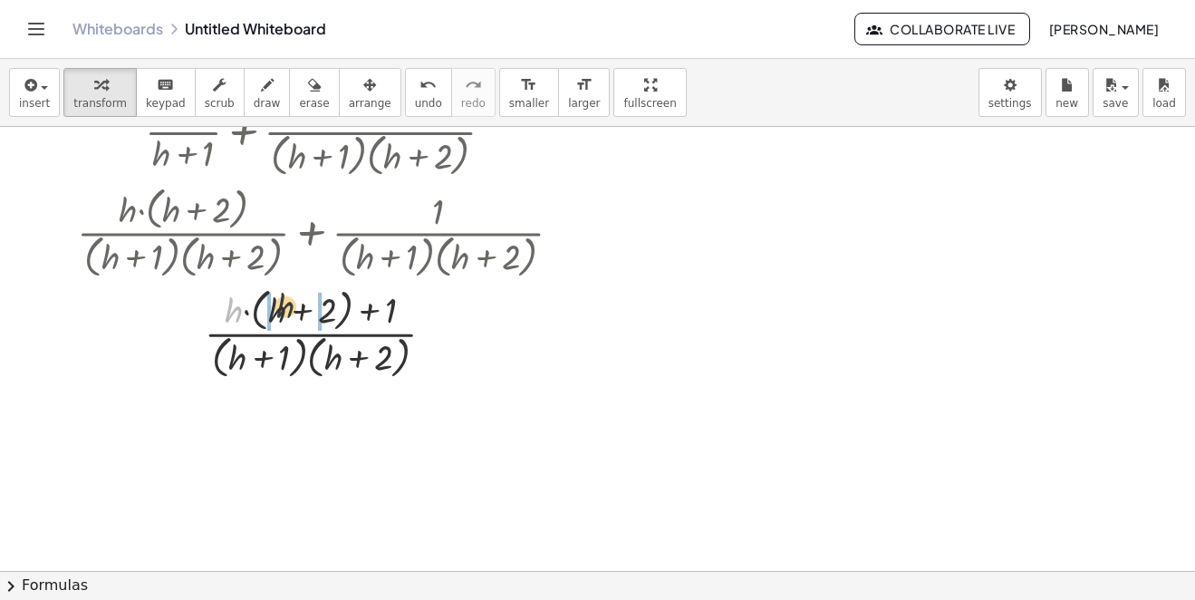
drag, startPoint x: 233, startPoint y: 313, endPoint x: 285, endPoint y: 309, distance: 52.7
click at [285, 309] on div at bounding box center [326, 332] width 517 height 101
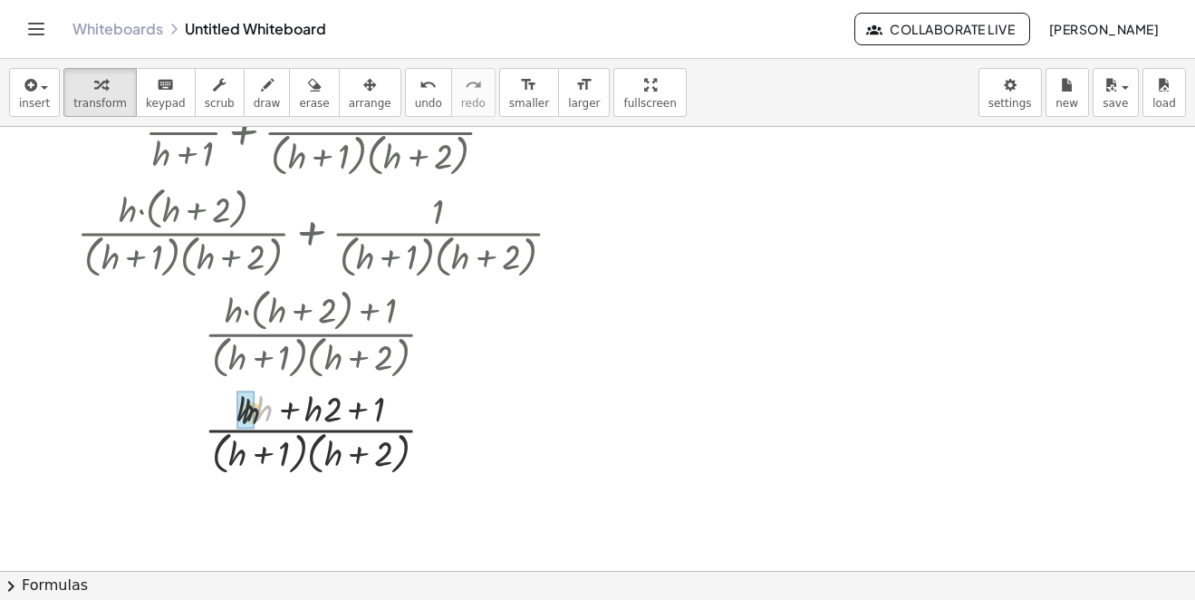
drag, startPoint x: 258, startPoint y: 408, endPoint x: 232, endPoint y: 406, distance: 26.3
click at [259, 401] on div at bounding box center [326, 431] width 517 height 96
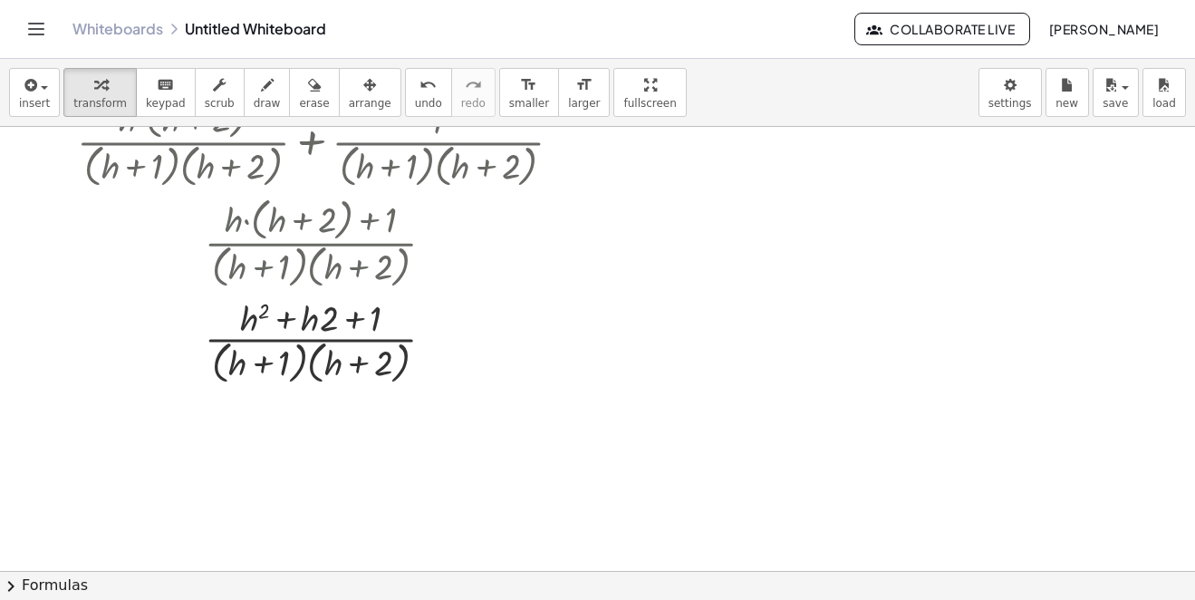
click at [246, 318] on div at bounding box center [326, 341] width 517 height 96
click at [265, 309] on div at bounding box center [326, 341] width 517 height 96
click at [250, 321] on div at bounding box center [326, 341] width 517 height 96
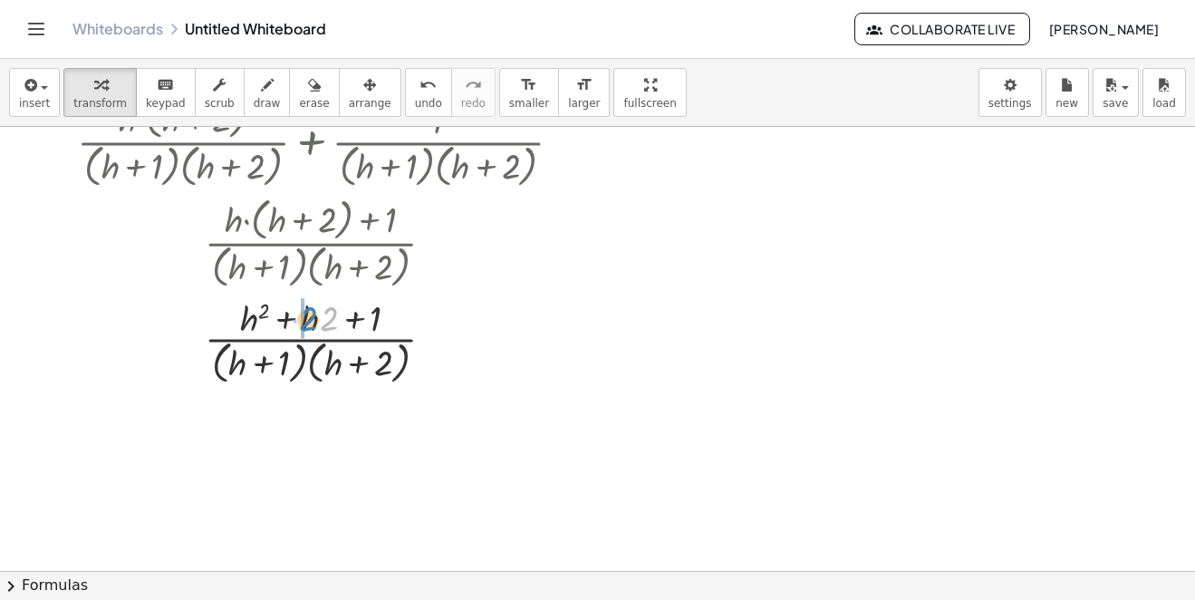
drag, startPoint x: 332, startPoint y: 317, endPoint x: 304, endPoint y: 315, distance: 27.2
click at [306, 317] on div at bounding box center [326, 341] width 517 height 96
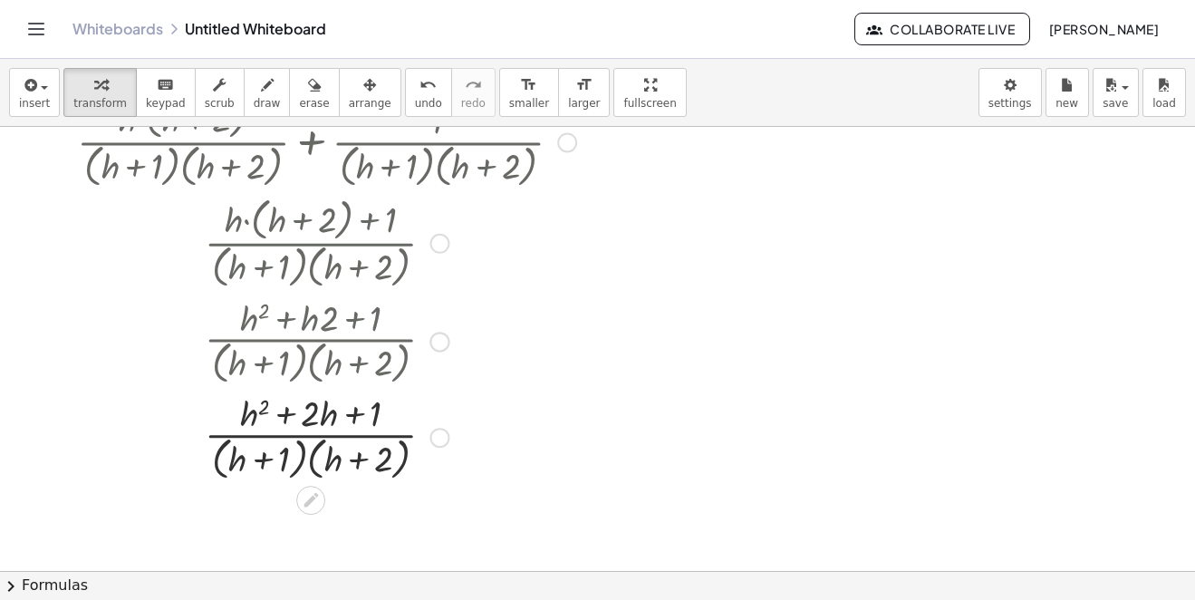
scroll to position [362, 0]
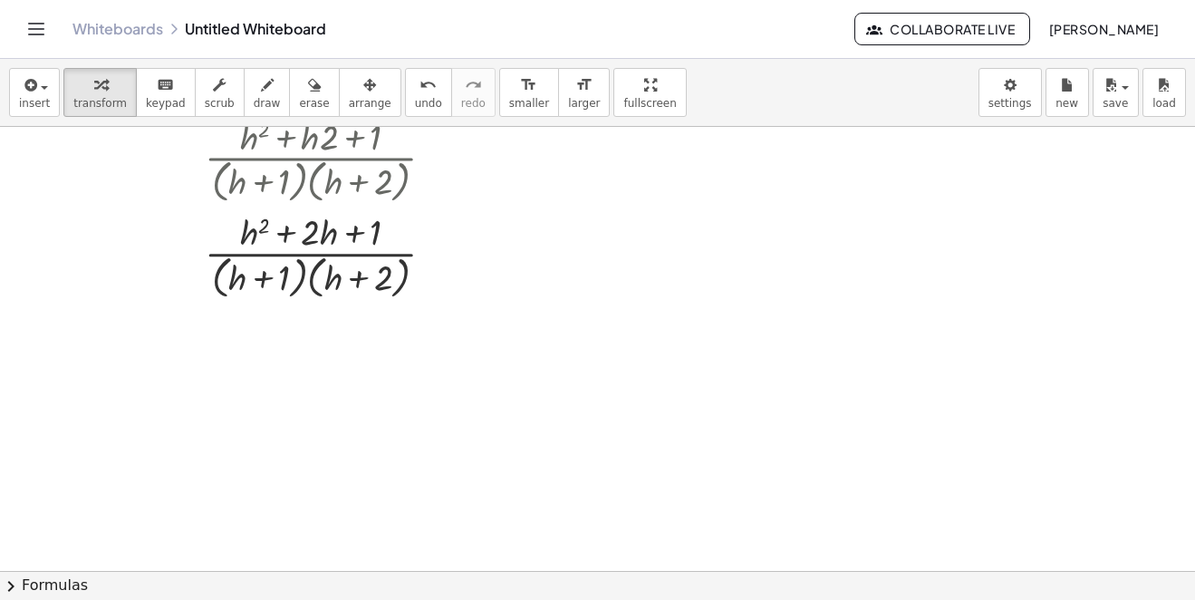
click at [60, 583] on button "chevron_right Formulas" at bounding box center [597, 585] width 1195 height 29
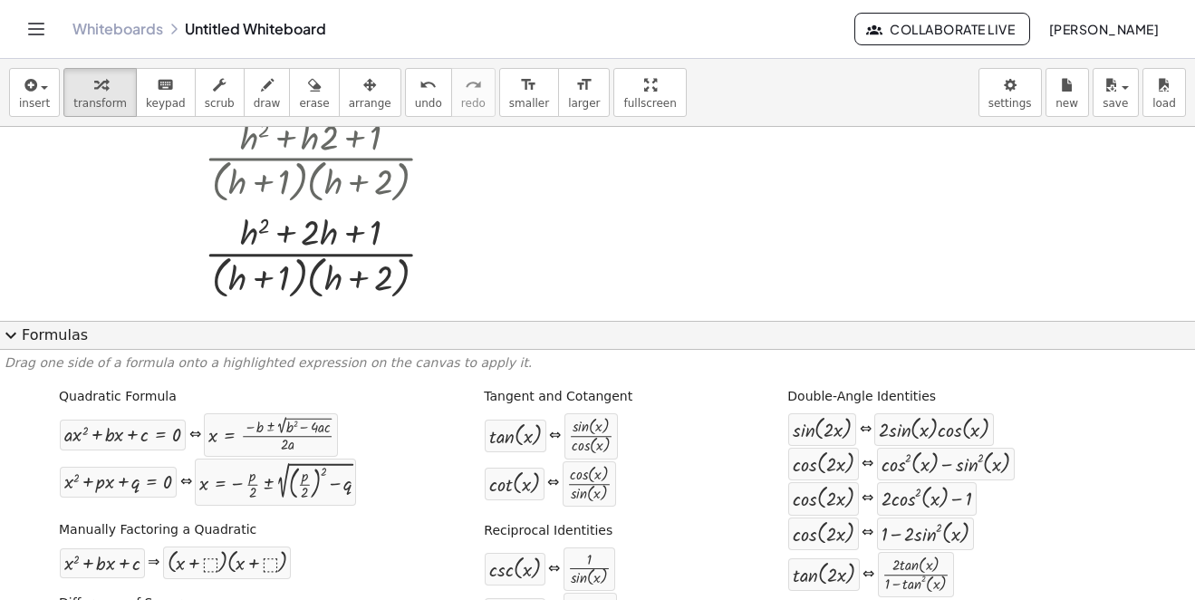
scroll to position [181, 0]
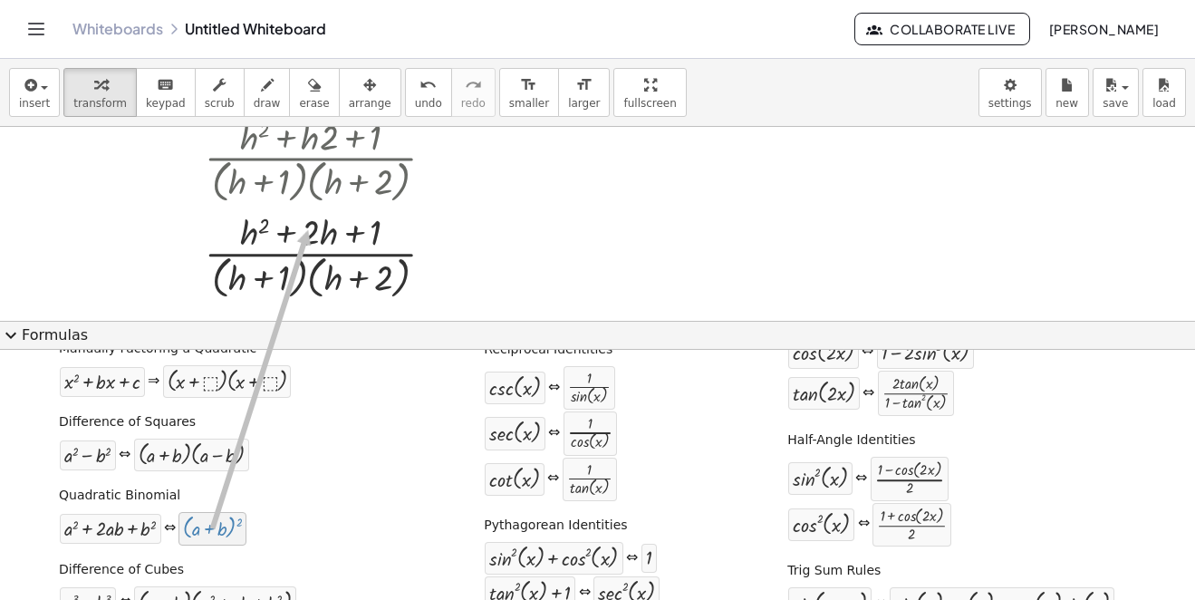
drag, startPoint x: 187, startPoint y: 532, endPoint x: 308, endPoint y: 230, distance: 325.3
drag, startPoint x: 288, startPoint y: 272, endPoint x: 152, endPoint y: 392, distance: 181.7
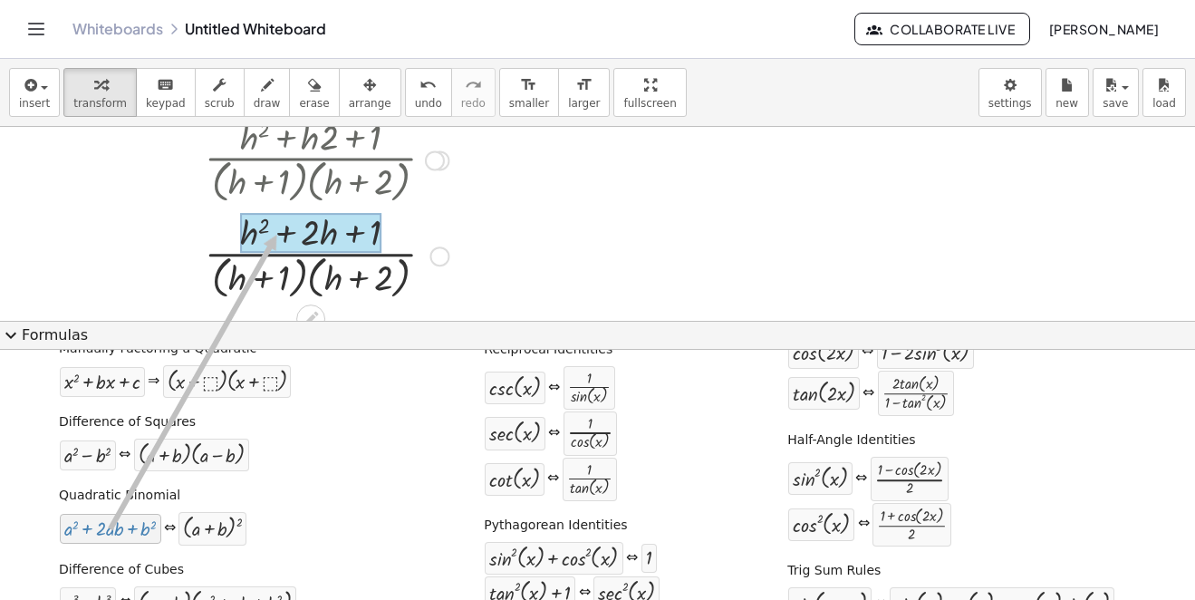
drag, startPoint x: 246, startPoint y: 354, endPoint x: 273, endPoint y: 235, distance: 122.7
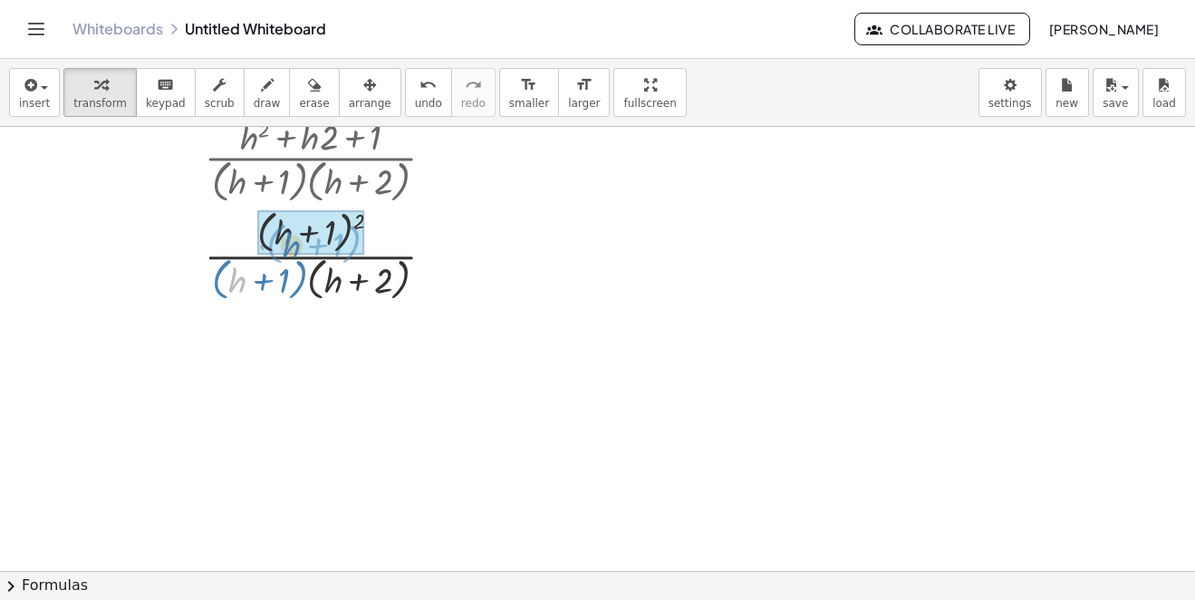
drag, startPoint x: 246, startPoint y: 282, endPoint x: 301, endPoint y: 246, distance: 66.1
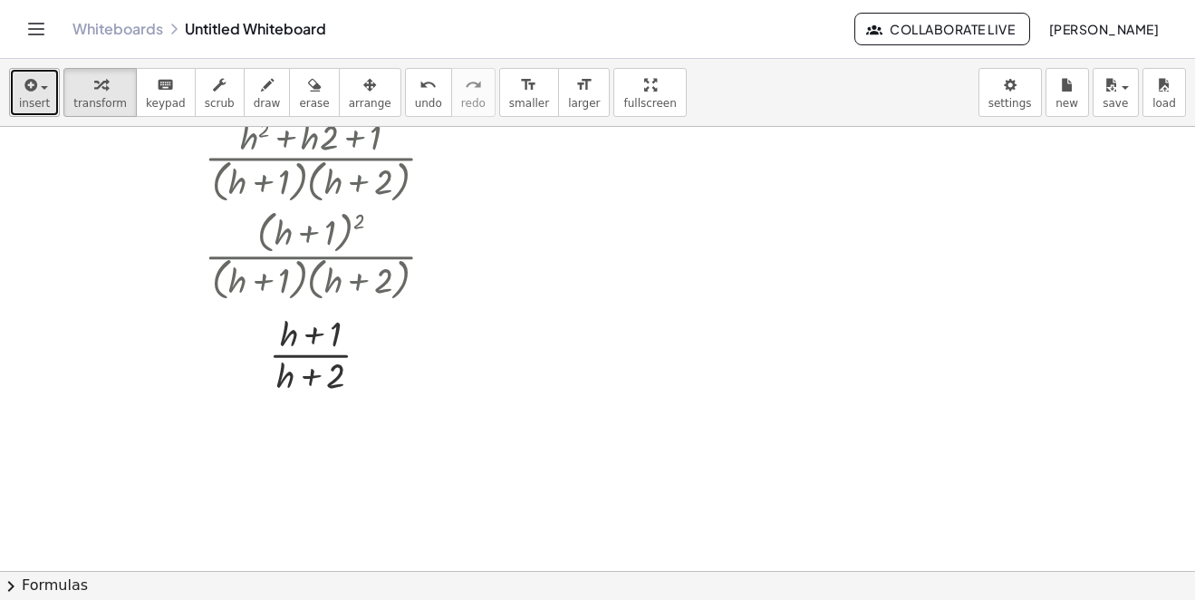
click at [32, 104] on span "insert" at bounding box center [34, 103] width 31 height 13
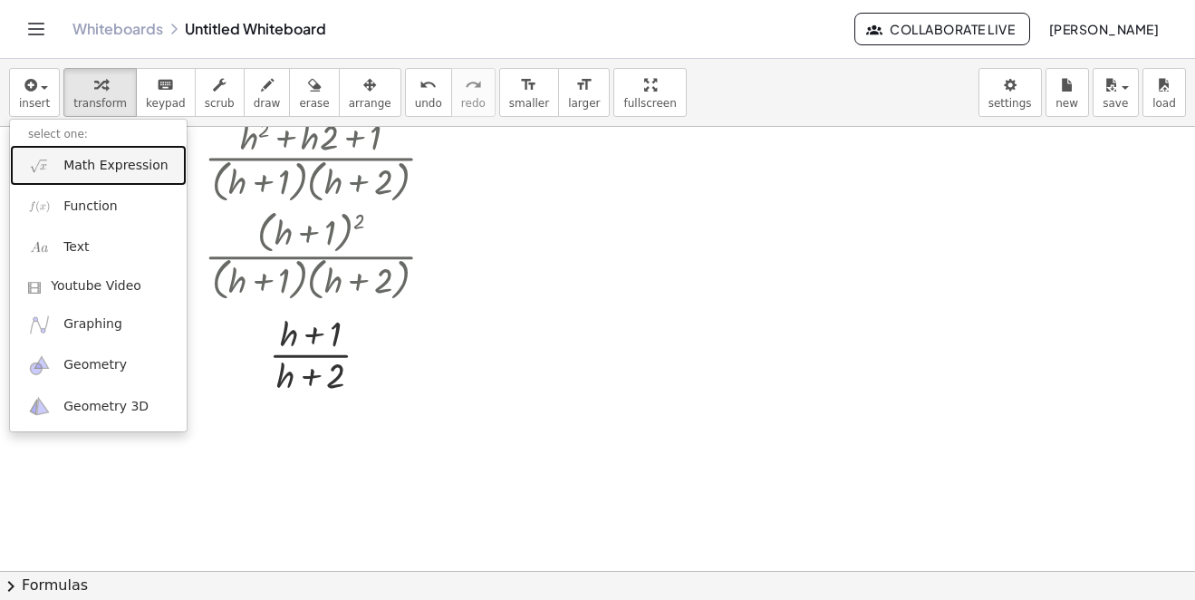
click at [83, 154] on link "Math Expression" at bounding box center [98, 165] width 177 height 41
click at [83, 154] on div at bounding box center [326, 159] width 517 height 96
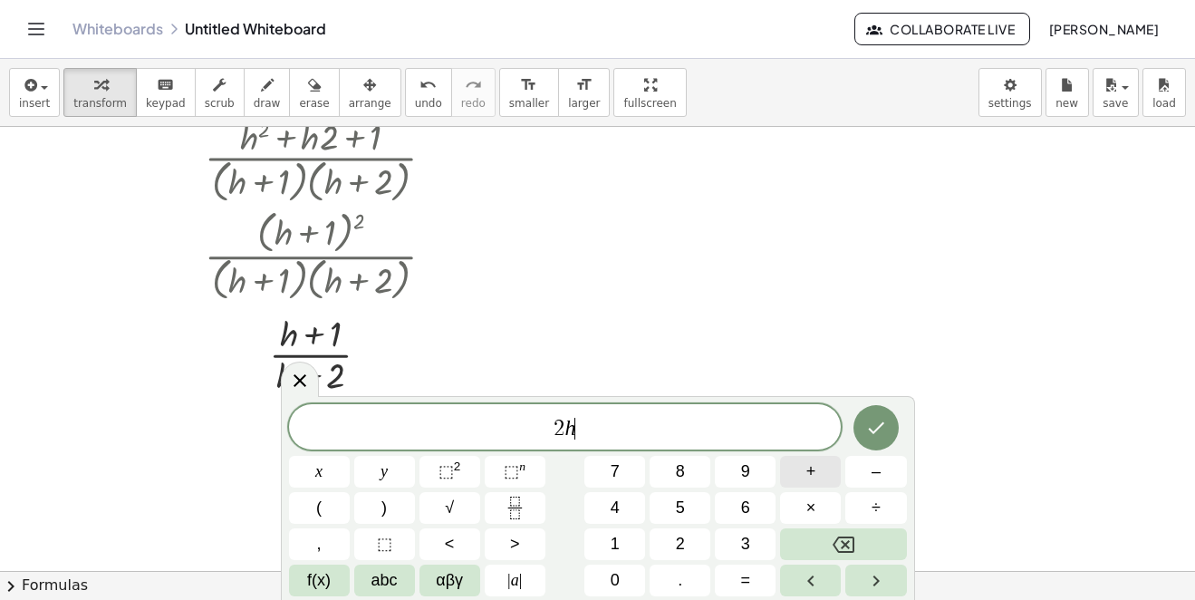
click at [791, 462] on button "+" at bounding box center [810, 472] width 61 height 32
click at [854, 544] on button "Backspace" at bounding box center [843, 544] width 126 height 32
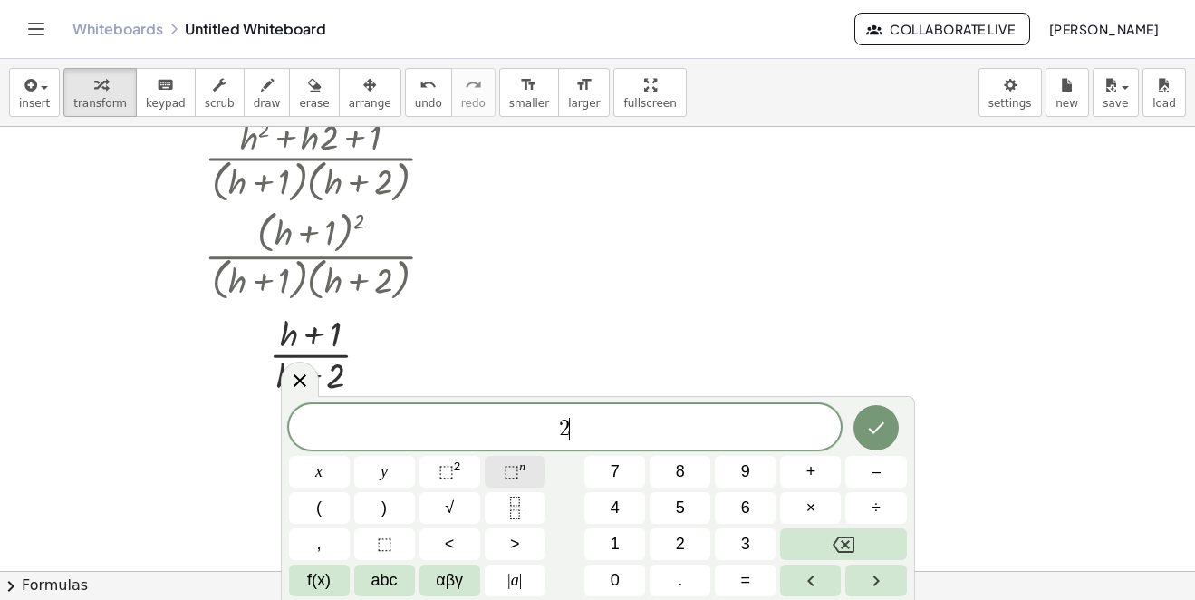
click at [525, 470] on sup "n" at bounding box center [522, 466] width 6 height 14
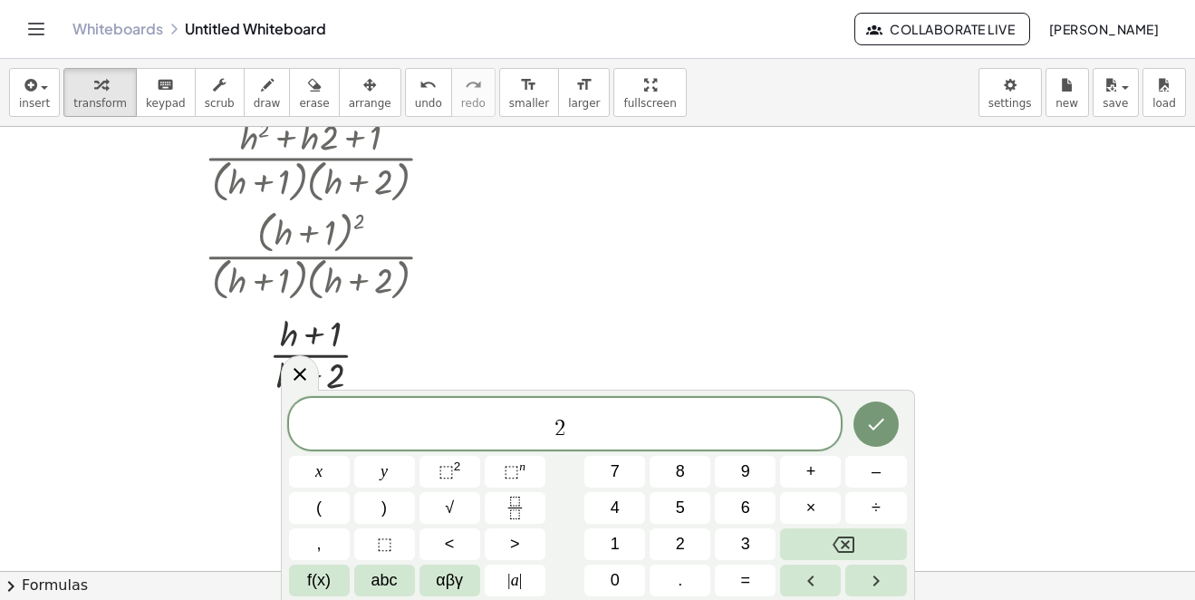
click at [792, 445] on div "2 ​" at bounding box center [565, 424] width 553 height 52
click at [802, 468] on button "+" at bounding box center [810, 472] width 61 height 32
click at [828, 539] on button "Backspace" at bounding box center [843, 544] width 126 height 32
click at [589, 416] on span "2 h ​" at bounding box center [565, 425] width 553 height 33
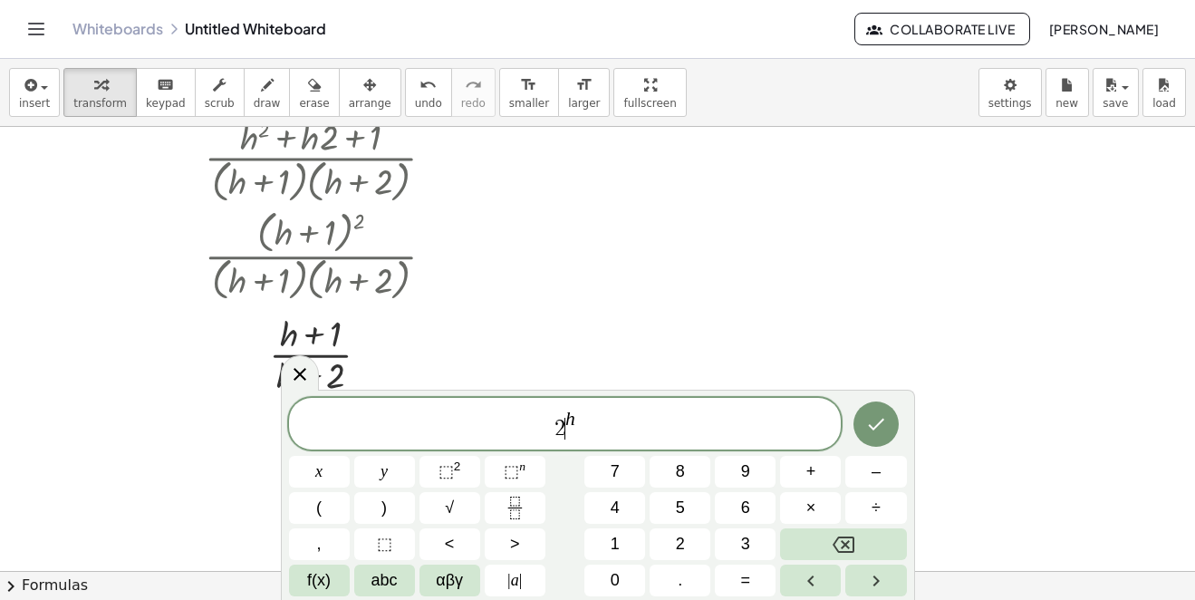
drag, startPoint x: 561, startPoint y: 410, endPoint x: 572, endPoint y: 403, distance: 12.6
click at [565, 409] on span "2 ​ h" at bounding box center [565, 425] width 553 height 33
click at [576, 411] on span "2 h" at bounding box center [565, 425] width 553 height 33
click at [575, 414] on span "2 h ​" at bounding box center [565, 425] width 553 height 33
click at [811, 477] on span "+" at bounding box center [811, 471] width 10 height 24
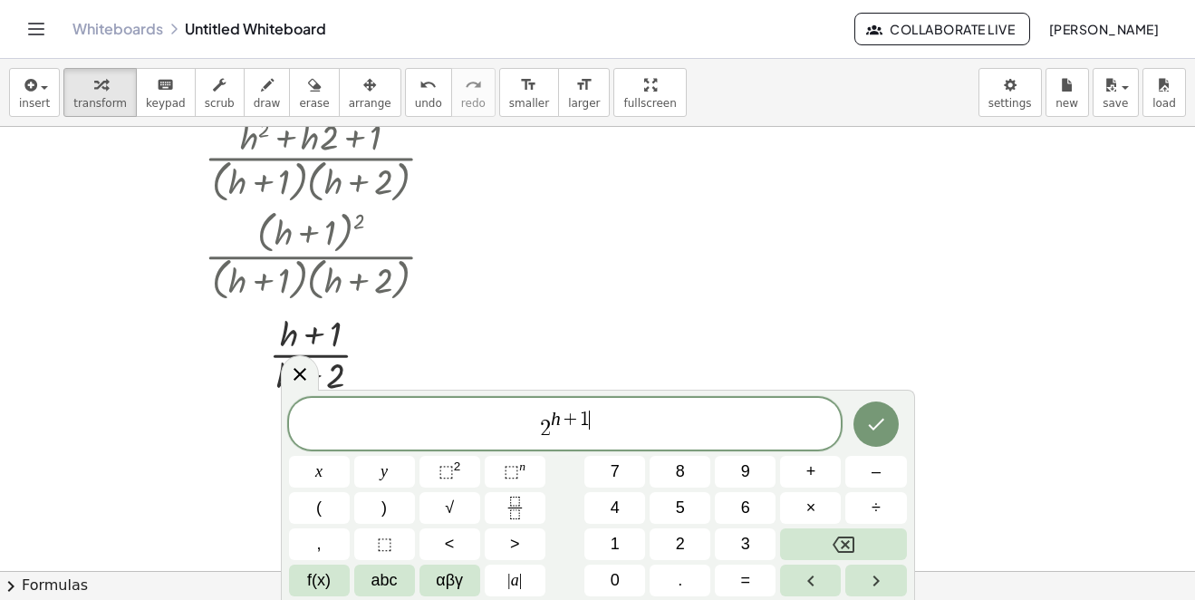
click at [663, 437] on span "2 h + 1 ​" at bounding box center [565, 425] width 553 height 33
click at [873, 478] on span "–" at bounding box center [876, 471] width 9 height 24
click at [687, 425] on span "2 h + 1 − 2 ​" at bounding box center [565, 425] width 553 height 33
click at [814, 474] on span "+" at bounding box center [811, 471] width 10 height 24
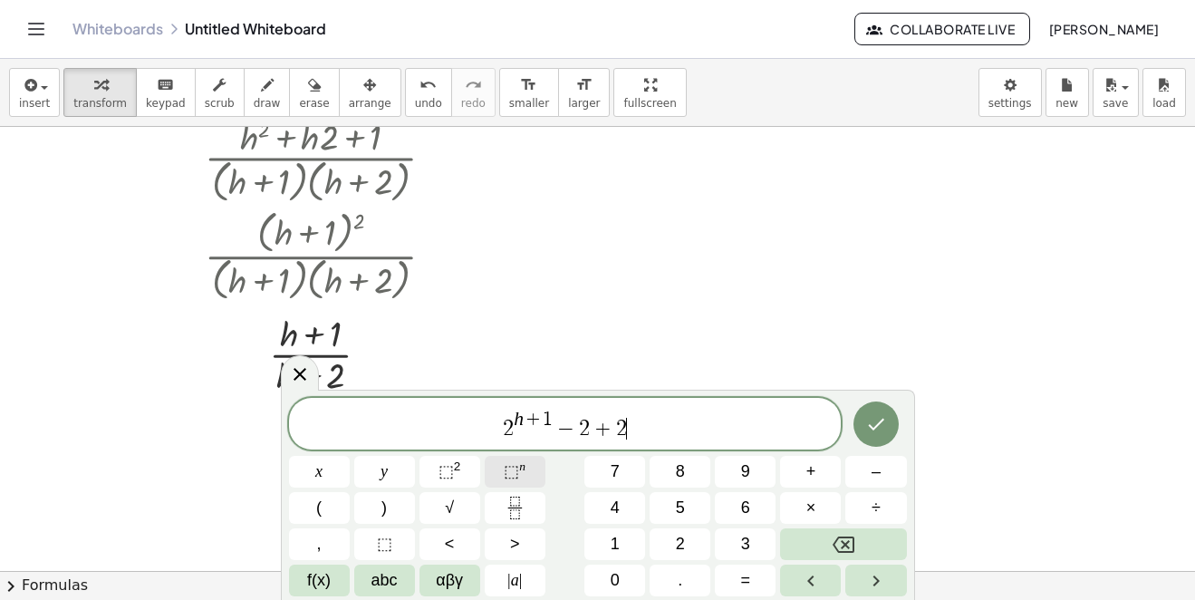
click at [522, 468] on sup "n" at bounding box center [522, 466] width 6 height 14
click at [817, 481] on button "+" at bounding box center [810, 472] width 61 height 32
click at [774, 432] on span "2 h + 1 − 2 + 2 h + 1 ​" at bounding box center [565, 425] width 553 height 33
click at [878, 420] on icon "Done" at bounding box center [876, 424] width 22 height 22
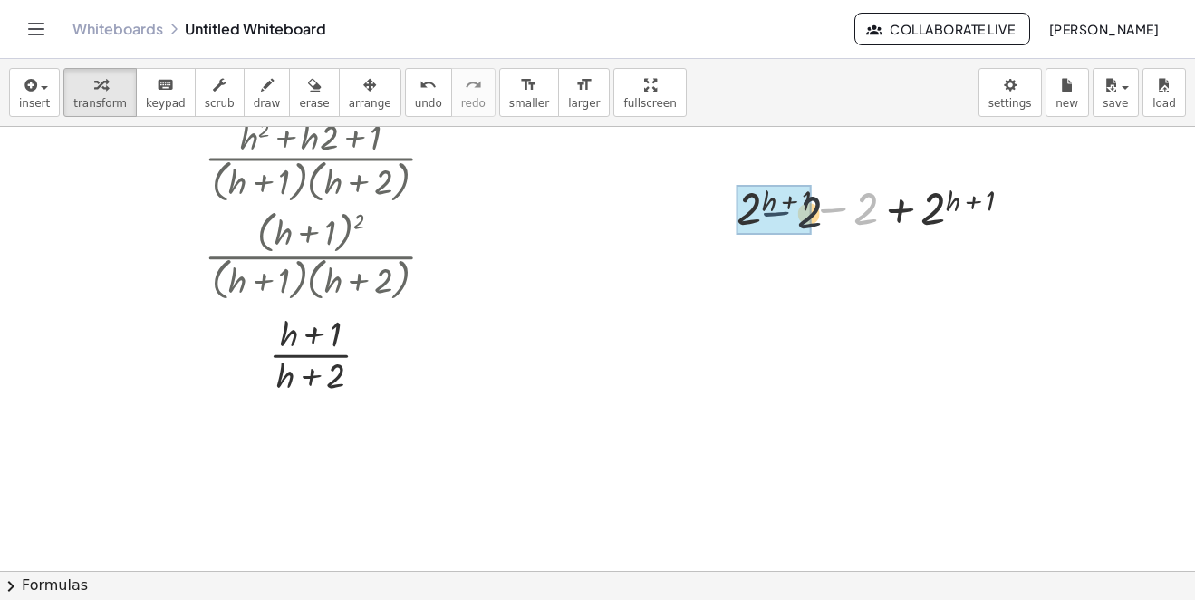
drag, startPoint x: 831, startPoint y: 212, endPoint x: 779, endPoint y: 217, distance: 51.9
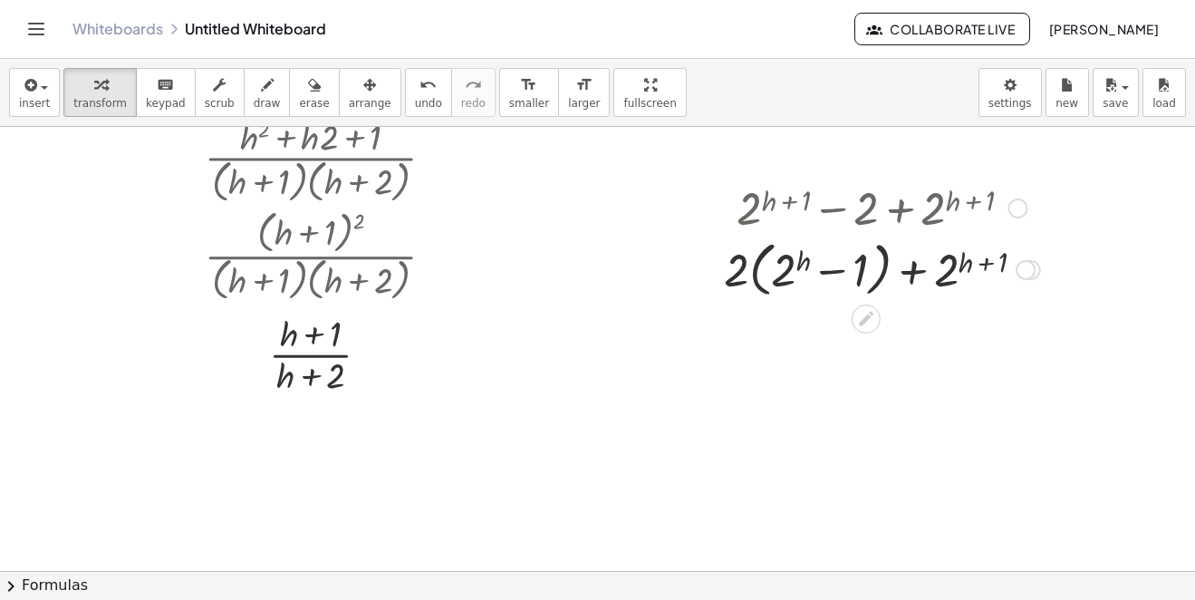
scroll to position [444, 0]
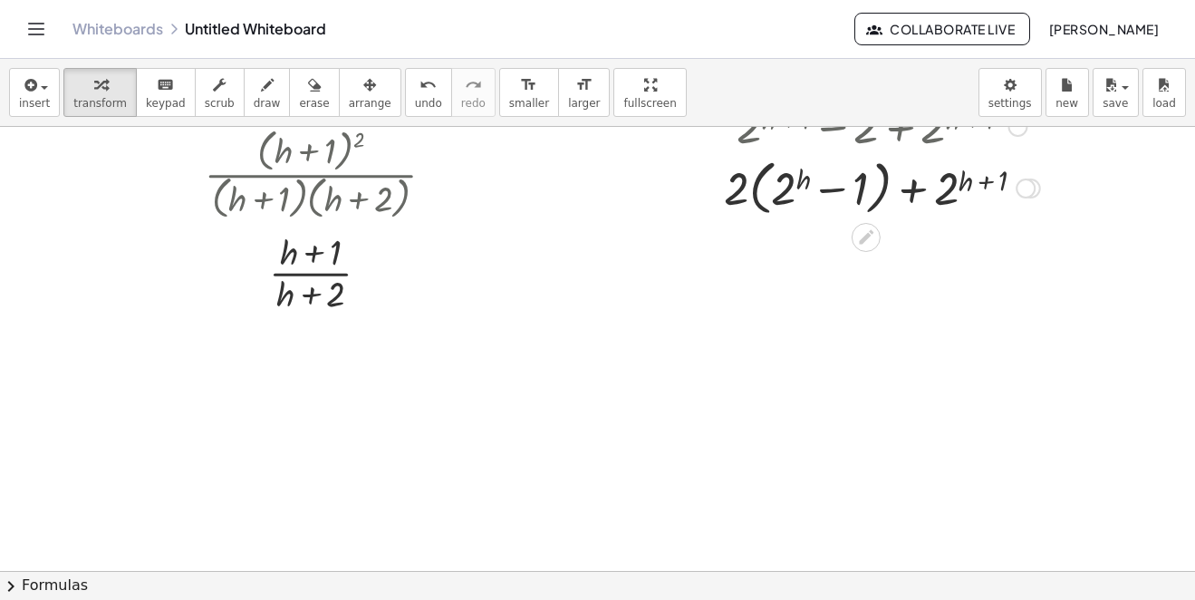
click at [842, 193] on div at bounding box center [882, 186] width 334 height 69
drag, startPoint x: 955, startPoint y: 180, endPoint x: 758, endPoint y: 175, distance: 196.7
click at [758, 175] on div at bounding box center [882, 186] width 334 height 69
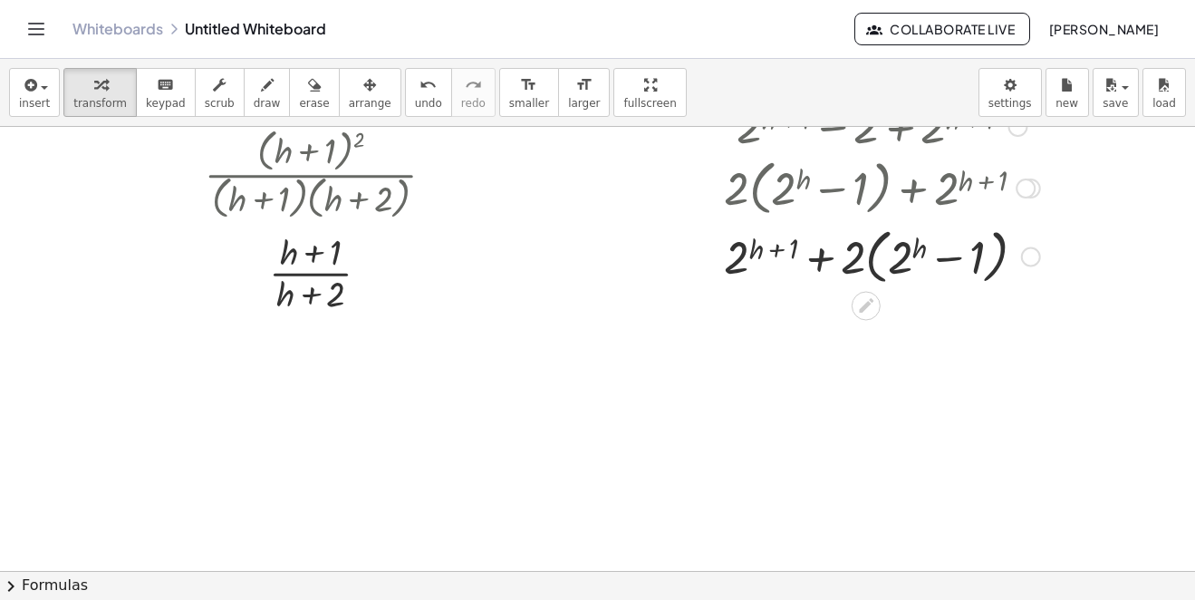
click at [782, 246] on div at bounding box center [882, 255] width 334 height 69
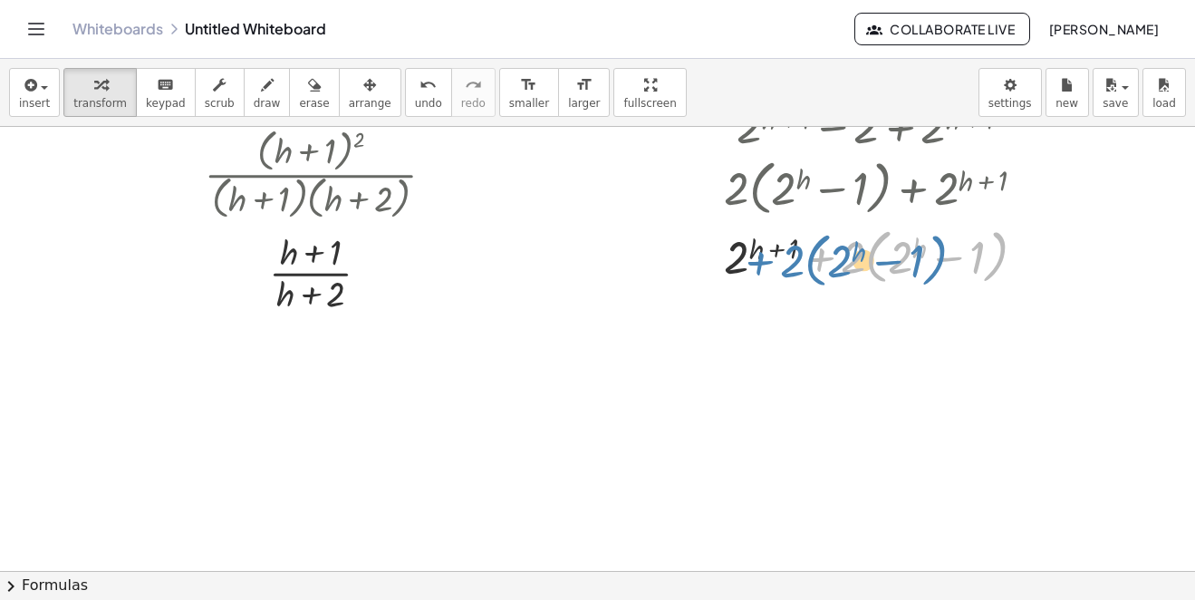
drag, startPoint x: 820, startPoint y: 259, endPoint x: 758, endPoint y: 263, distance: 61.7
click at [758, 263] on div at bounding box center [882, 255] width 334 height 69
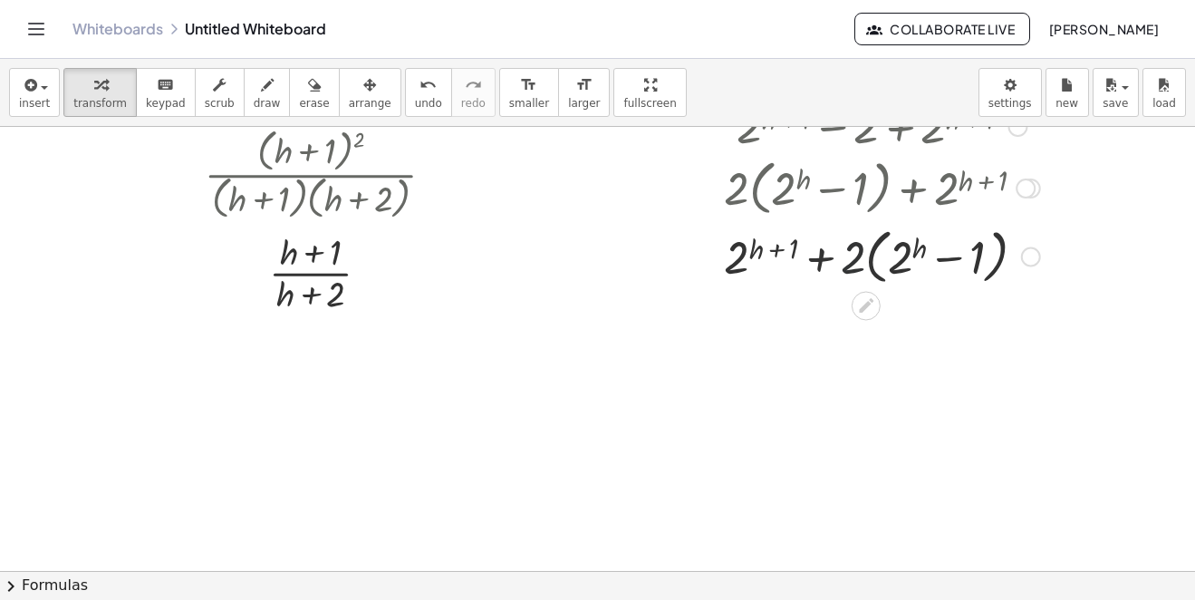
drag, startPoint x: 852, startPoint y: 267, endPoint x: 901, endPoint y: 248, distance: 52.5
click at [893, 258] on div at bounding box center [882, 255] width 334 height 69
click at [906, 255] on div at bounding box center [882, 255] width 334 height 69
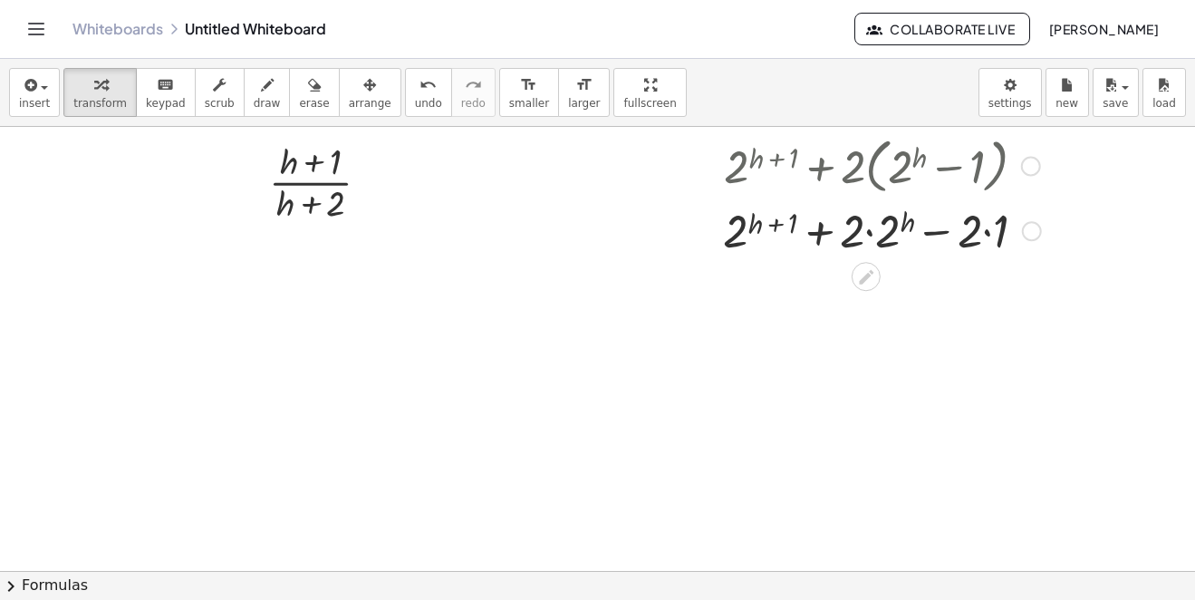
click at [989, 225] on div at bounding box center [882, 229] width 336 height 62
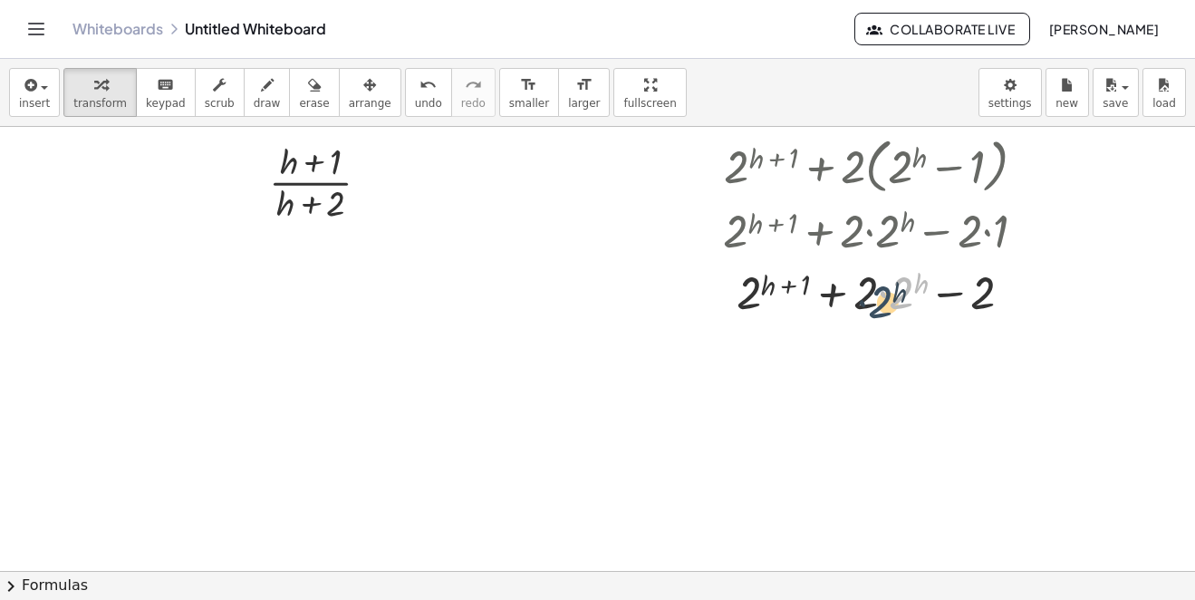
drag, startPoint x: 896, startPoint y: 235, endPoint x: 870, endPoint y: 255, distance: 33.0
click at [866, 36] on div "+ 2 ( + h + 1 ) − 2 + 2 ( + h + 1 ) + · 2 · 2 h − 2 + 2 ( + h + 1 ) + · 2 · ( +…" at bounding box center [866, 36] width 0 height 0
drag, startPoint x: 870, startPoint y: 255, endPoint x: 861, endPoint y: 239, distance: 17.9
click at [861, 239] on div at bounding box center [882, 229] width 336 height 62
drag, startPoint x: 873, startPoint y: 298, endPoint x: 895, endPoint y: 300, distance: 22.7
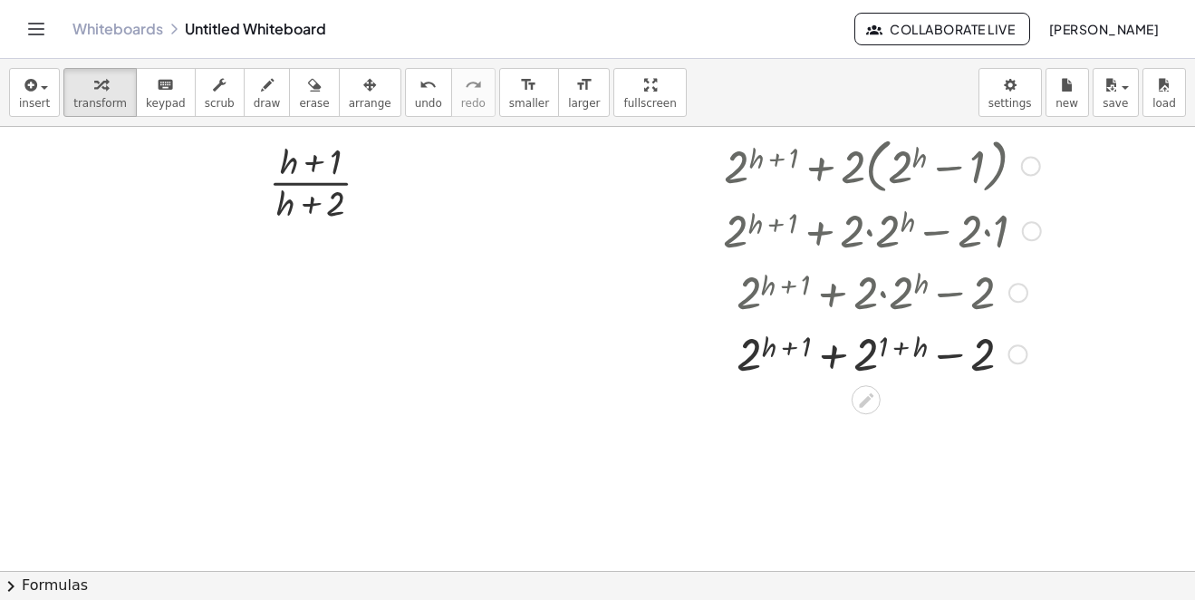
scroll to position [625, 0]
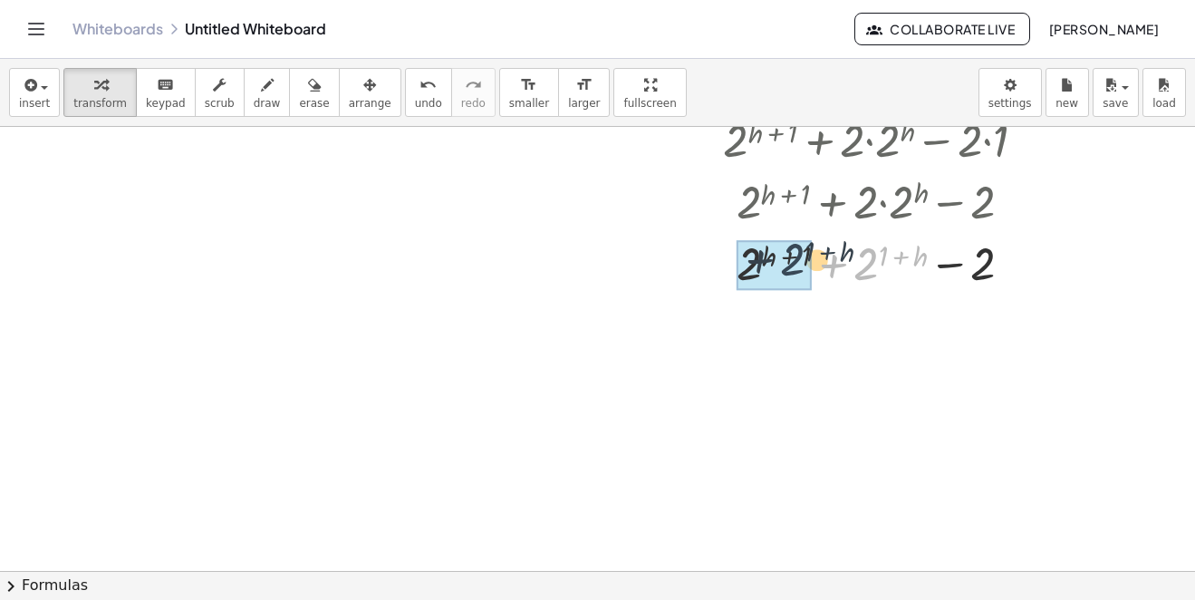
drag, startPoint x: 861, startPoint y: 265, endPoint x: 786, endPoint y: 261, distance: 75.3
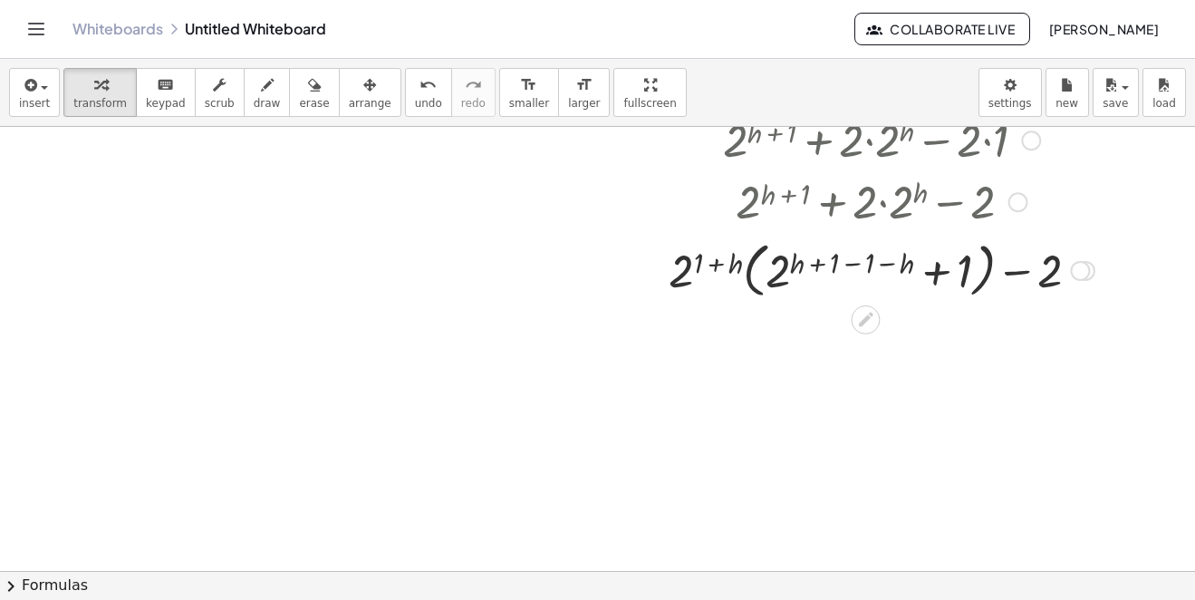
scroll to position [716, 0]
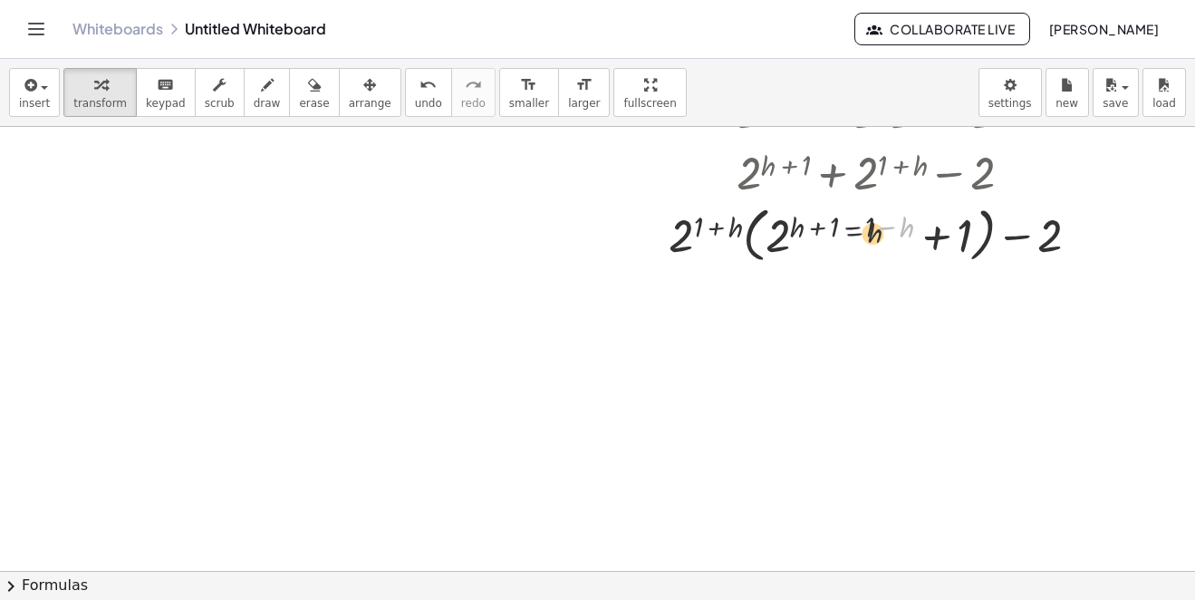
drag, startPoint x: 896, startPoint y: 227, endPoint x: 859, endPoint y: 232, distance: 37.5
click at [859, 232] on div at bounding box center [882, 233] width 444 height 69
click at [856, 225] on div at bounding box center [882, 233] width 444 height 69
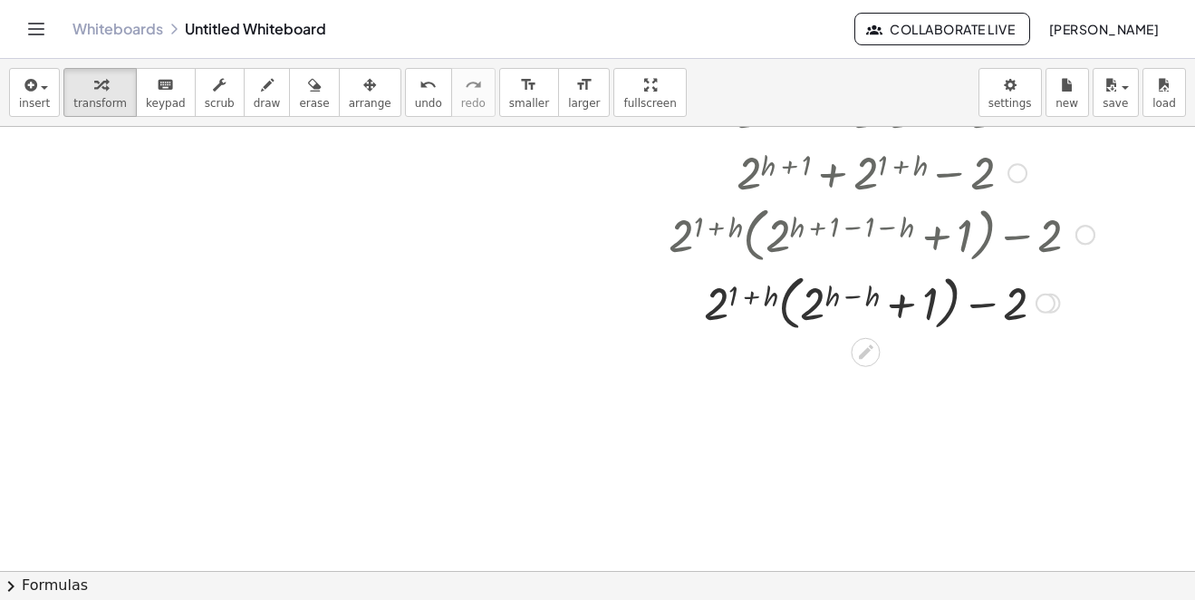
click at [853, 298] on div at bounding box center [882, 301] width 444 height 69
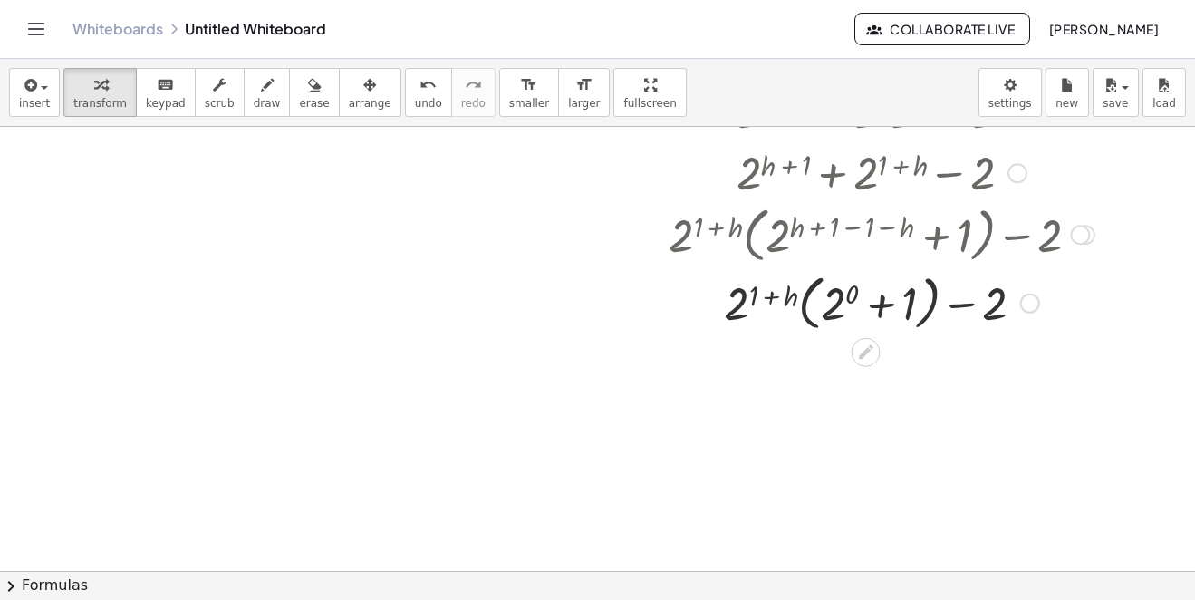
click at [838, 321] on div at bounding box center [882, 301] width 444 height 69
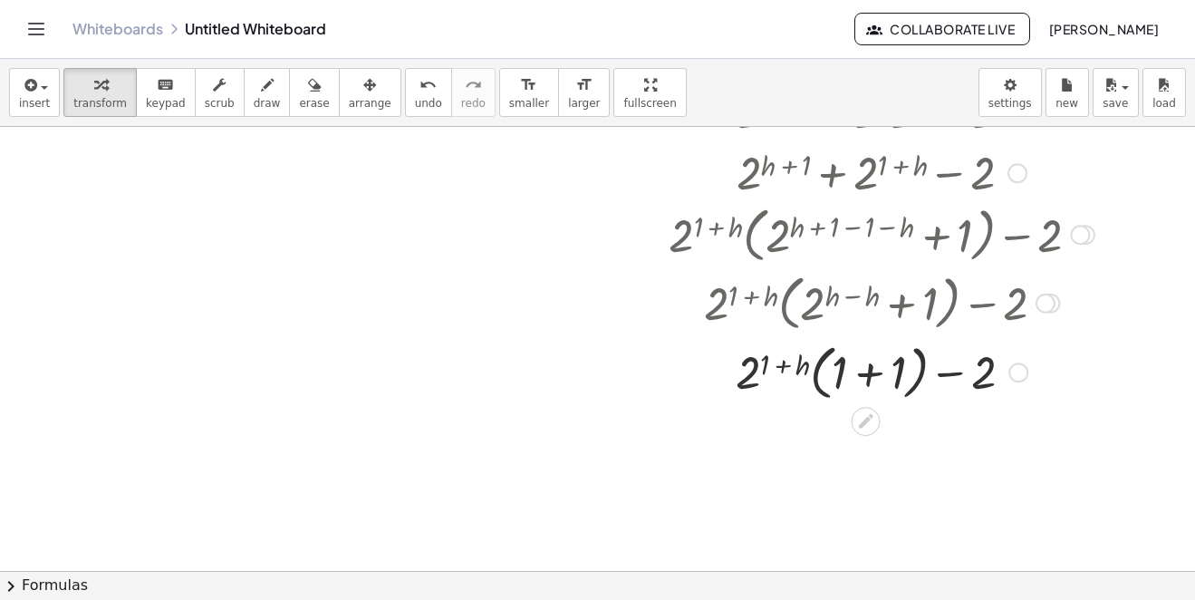
scroll to position [806, 0]
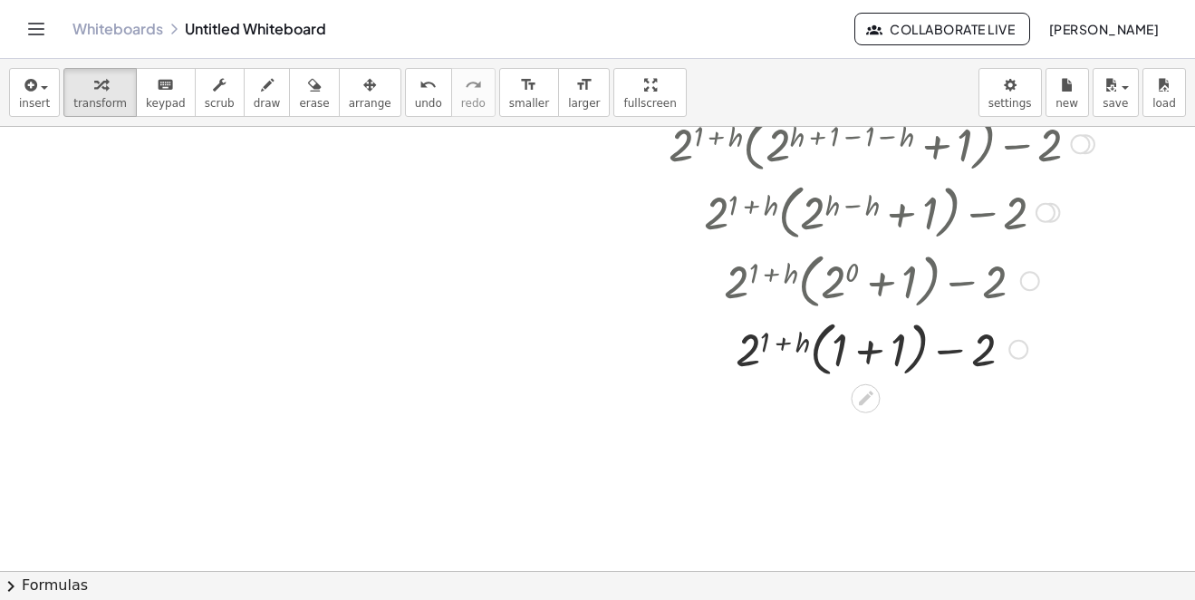
click at [880, 352] on div at bounding box center [882, 348] width 444 height 69
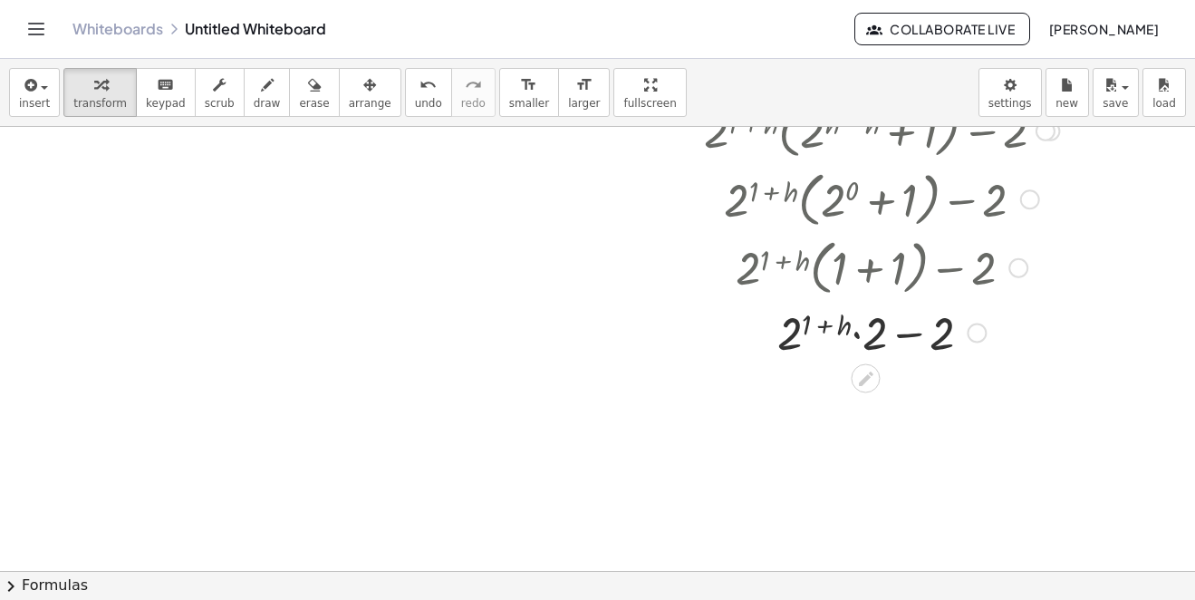
click at [911, 330] on div at bounding box center [882, 332] width 444 height 62
drag, startPoint x: 864, startPoint y: 331, endPoint x: 793, endPoint y: 320, distance: 72.4
drag, startPoint x: 855, startPoint y: 393, endPoint x: 824, endPoint y: 388, distance: 32.2
click at [824, 388] on div at bounding box center [882, 393] width 444 height 62
click at [822, 386] on div at bounding box center [882, 393] width 444 height 62
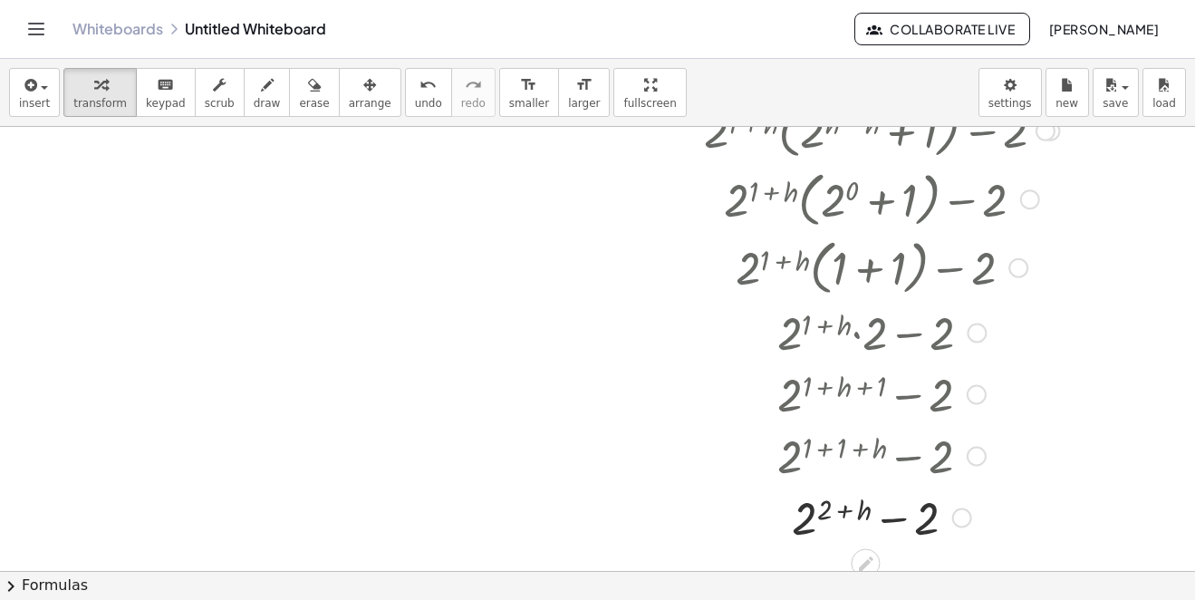
scroll to position [979, 0]
